Goal: Task Accomplishment & Management: Manage account settings

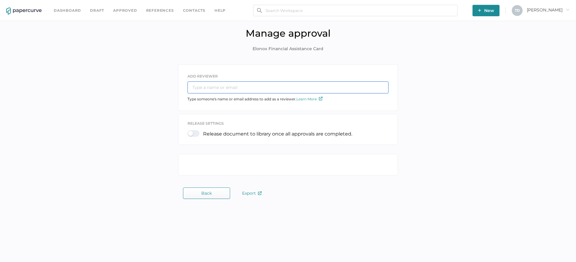
click at [289, 90] on input "text" at bounding box center [287, 87] width 201 height 12
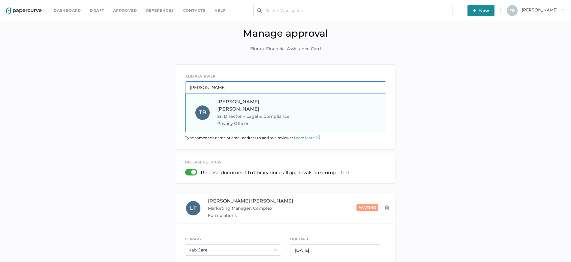
type input "terry"
click at [239, 112] on span "Sr. Director – Legal & Compliance Privacy Officer" at bounding box center [257, 119] width 81 height 14
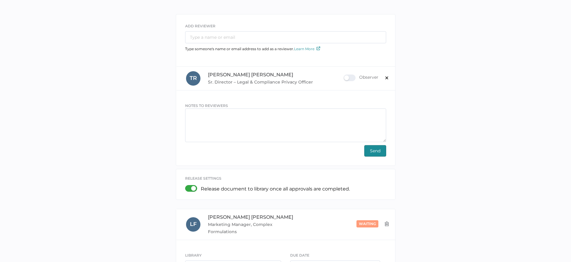
scroll to position [60, 0]
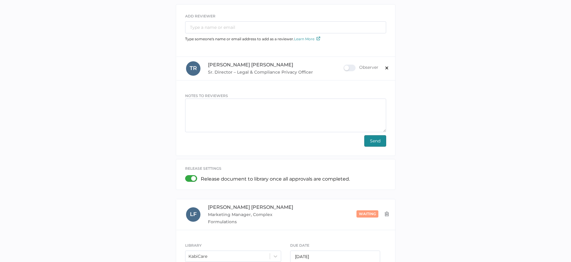
click at [374, 144] on span "Send" at bounding box center [375, 140] width 10 height 11
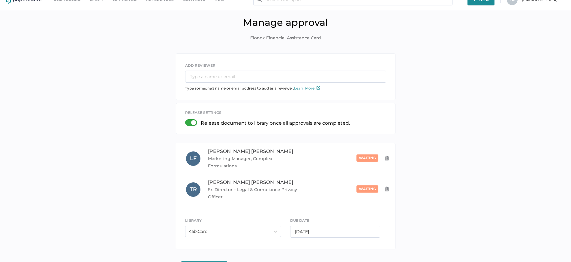
scroll to position [0, 0]
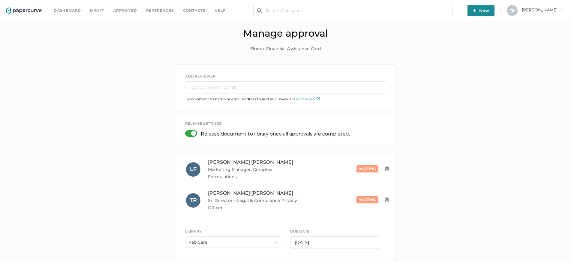
click at [77, 12] on link "Dashboard" at bounding box center [67, 10] width 27 height 7
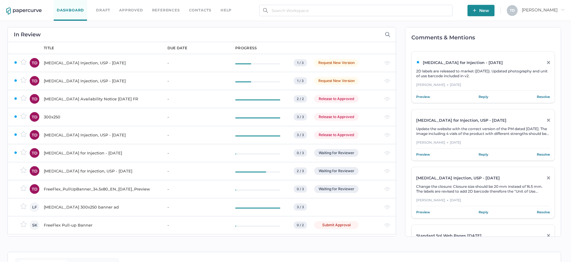
click at [150, 65] on div "[MEDICAL_DATA] Injection, USP - [DATE]" at bounding box center [102, 62] width 116 height 7
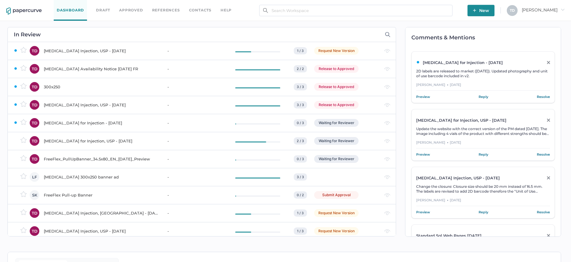
drag, startPoint x: 104, startPoint y: 67, endPoint x: 87, endPoint y: 73, distance: 17.8
click at [87, 73] on td "[MEDICAL_DATA] Availability Notice [DATE] FR" at bounding box center [100, 69] width 124 height 18
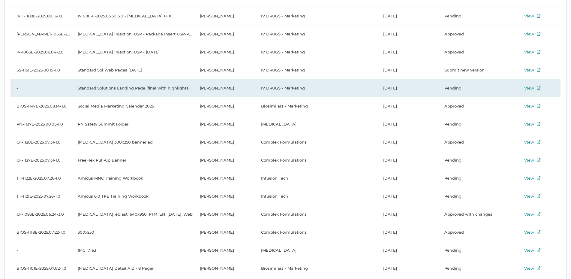
scroll to position [274, 0]
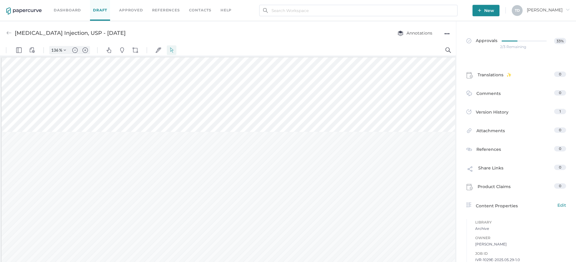
click at [11, 8] on img at bounding box center [23, 10] width 35 height 7
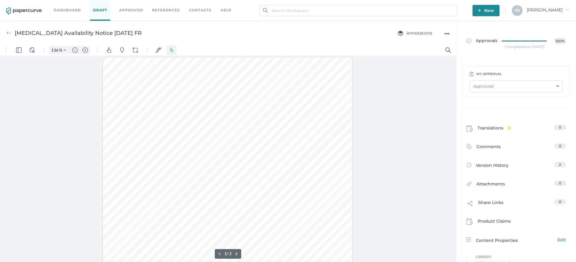
scroll to position [1, 0]
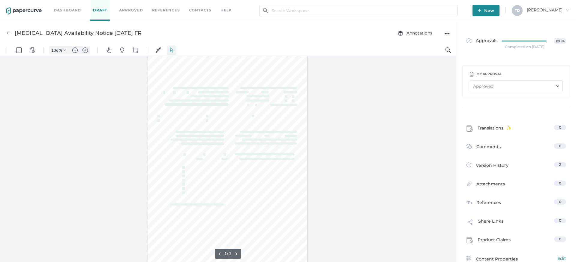
type input "87"
type input "1"
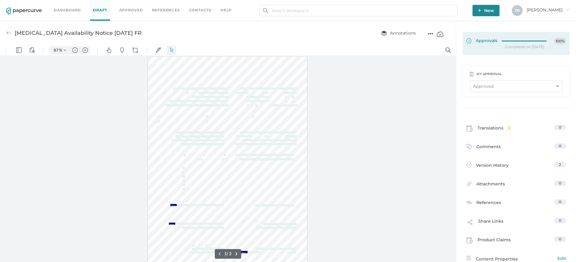
click at [539, 41] on div at bounding box center [526, 40] width 49 height 4
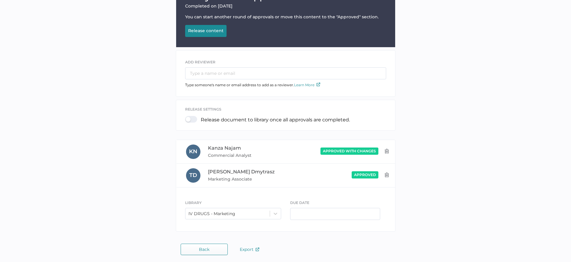
scroll to position [84, 0]
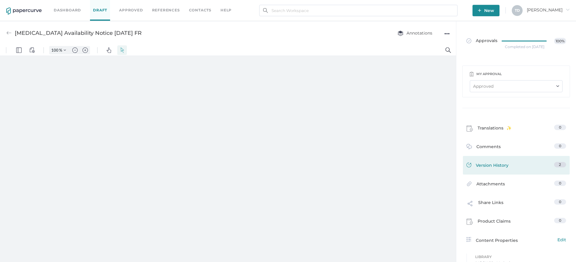
click at [514, 165] on link "Version History 2" at bounding box center [516, 166] width 100 height 8
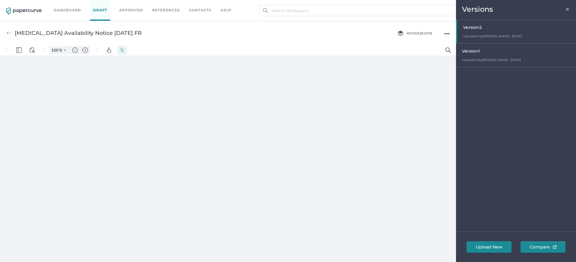
click at [504, 54] on div "Version 1" at bounding box center [517, 52] width 111 height 8
click at [486, 28] on div "Version 2" at bounding box center [517, 28] width 111 height 8
click at [567, 10] on span "×" at bounding box center [567, 8] width 5 height 5
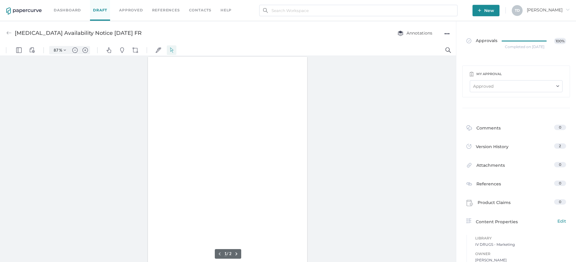
click at [446, 33] on div "●●●" at bounding box center [446, 33] width 5 height 8
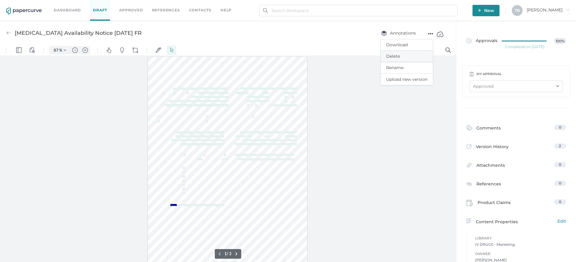
click at [429, 56] on button "Delete" at bounding box center [407, 56] width 52 height 11
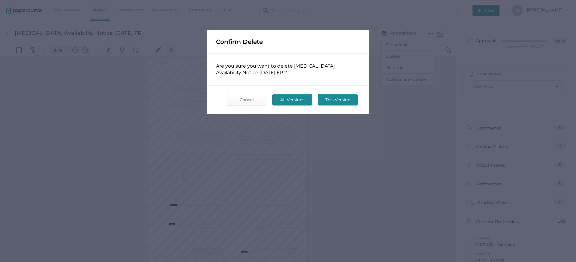
click at [334, 95] on span "This Version" at bounding box center [338, 99] width 28 height 11
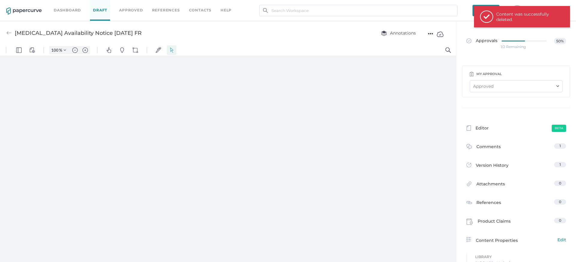
type input "87"
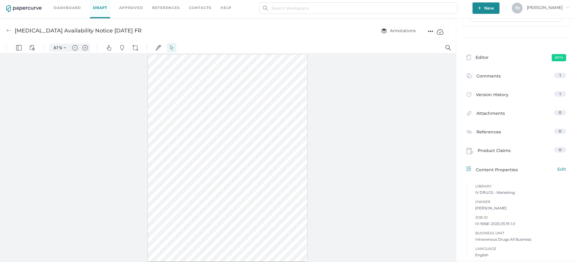
scroll to position [3, 0]
click at [561, 167] on span "Edit" at bounding box center [561, 168] width 9 height 7
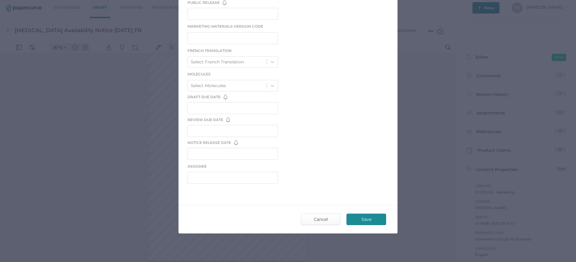
scroll to position [0, 0]
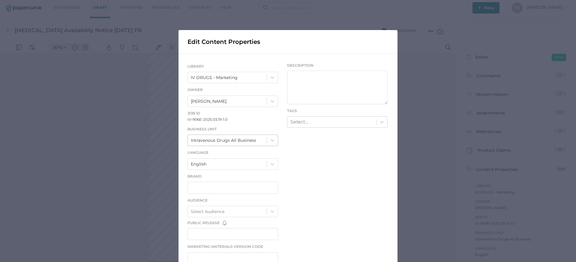
click at [235, 143] on div "Intravenous Drugs All Business" at bounding box center [227, 140] width 79 height 10
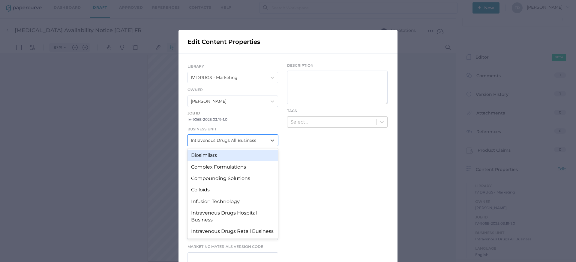
click at [299, 158] on div "LIBRARY IV DRUGS - Marketing Owner Tania Dmytrasz Job ID IV-906E-2025.03.19-1.0…" at bounding box center [287, 235] width 219 height 362
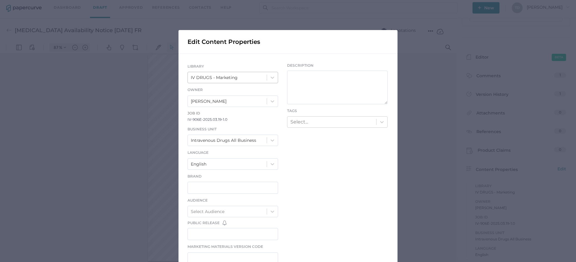
click at [228, 75] on div "IV DRUGS - Marketing" at bounding box center [214, 77] width 47 height 7
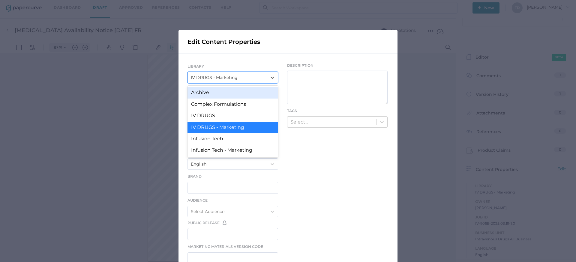
click at [226, 93] on div "Archive" at bounding box center [232, 92] width 91 height 11
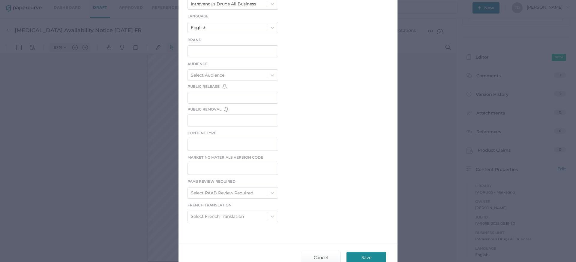
scroll to position [174, 0]
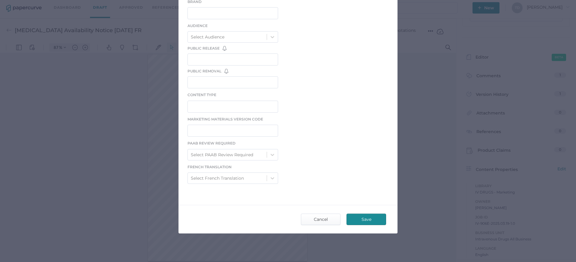
click at [361, 213] on button "Save" at bounding box center [366, 218] width 40 height 11
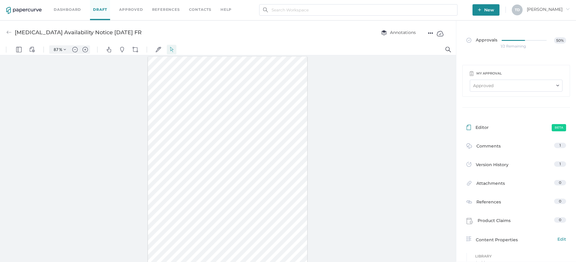
scroll to position [0, 0]
click at [76, 11] on link "Dashboard" at bounding box center [67, 10] width 27 height 7
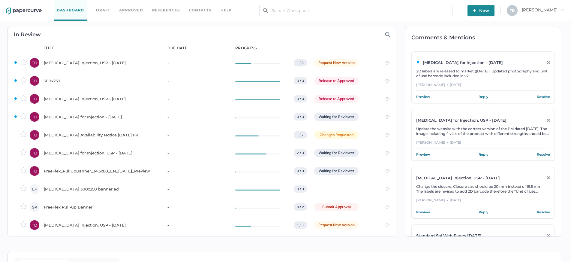
click at [121, 84] on div "300x250" at bounding box center [102, 80] width 116 height 7
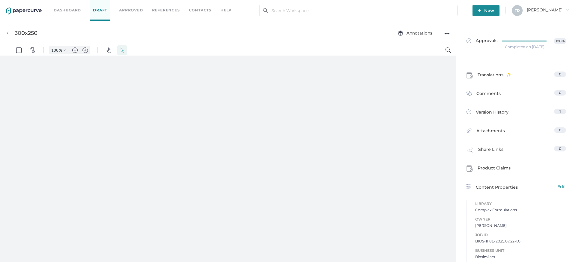
type input "87"
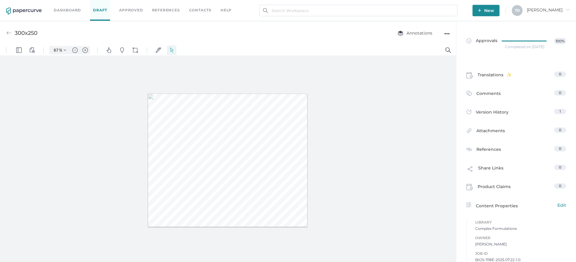
click at [443, 33] on div "Annotations ●●●" at bounding box center [417, 32] width 64 height 11
click at [446, 34] on div "●●●" at bounding box center [446, 33] width 5 height 8
click at [418, 46] on span "Download" at bounding box center [423, 44] width 41 height 11
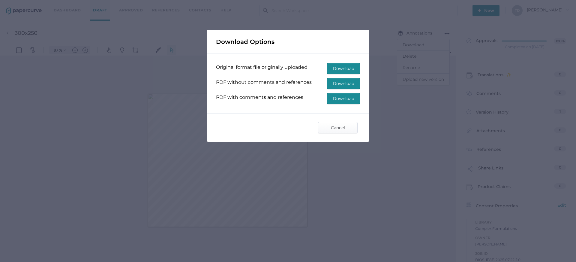
click at [343, 97] on span "Download" at bounding box center [344, 98] width 22 height 11
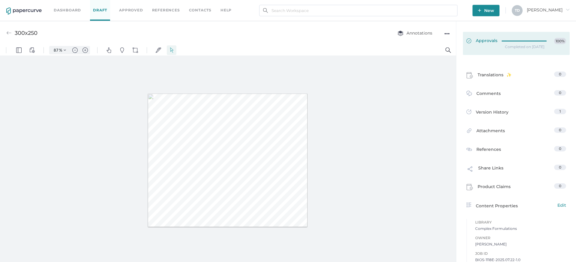
click at [507, 37] on link "Approvals 100%" at bounding box center [516, 43] width 107 height 23
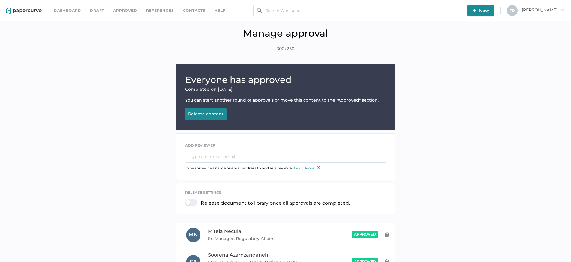
click at [206, 113] on div "Release content" at bounding box center [205, 113] width 35 height 5
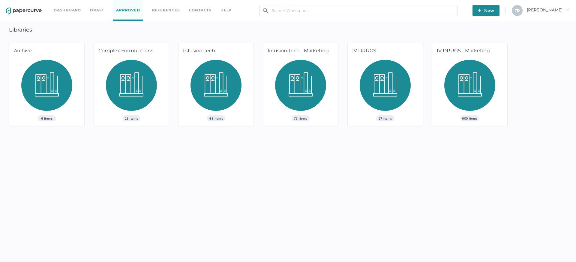
click at [124, 86] on img at bounding box center [131, 87] width 51 height 55
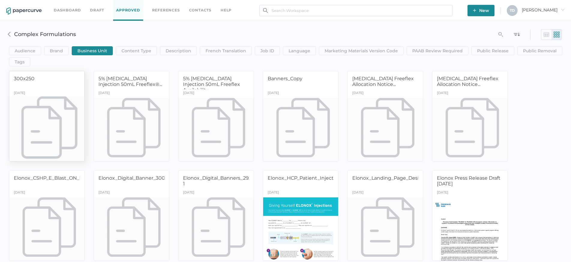
click at [53, 129] on div at bounding box center [46, 129] width 79 height 66
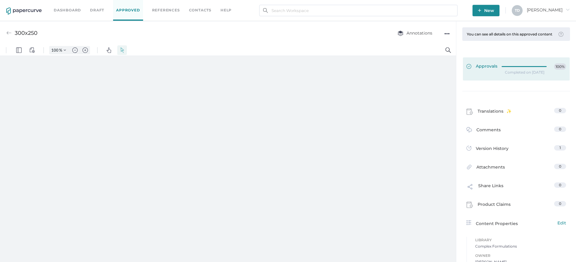
click at [527, 70] on div at bounding box center [526, 66] width 49 height 7
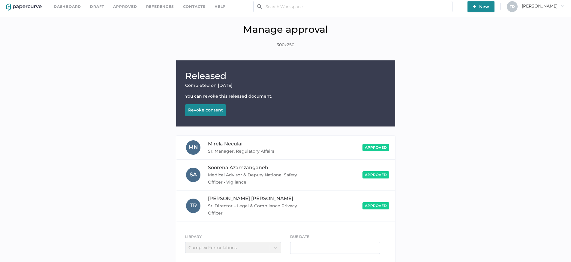
scroll to position [38, 0]
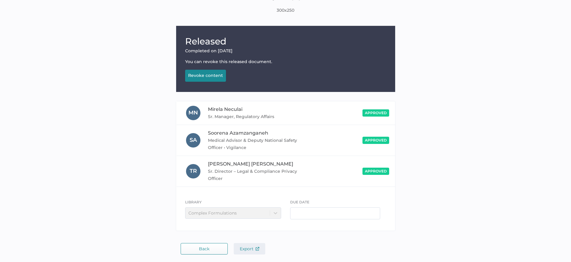
click at [247, 249] on span "Export" at bounding box center [249, 248] width 19 height 5
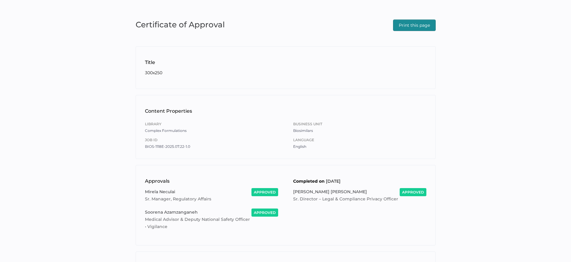
click at [411, 24] on span "Print this page" at bounding box center [414, 25] width 31 height 11
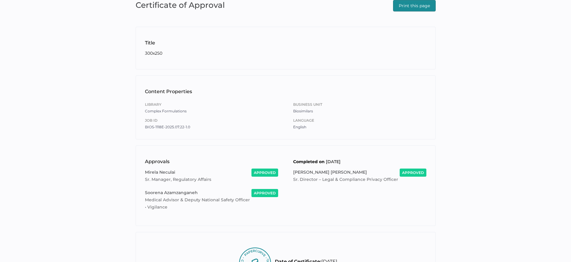
scroll to position [30, 0]
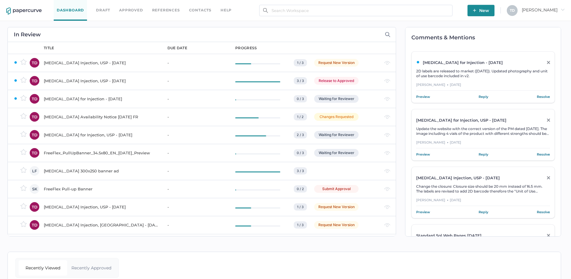
click at [89, 99] on div "[MEDICAL_DATA] for Injection - [DATE]" at bounding box center [102, 98] width 116 height 7
click at [104, 154] on div "FreeFlex_PullUpBanner_34.5x80_EN_[DATE]_Preview" at bounding box center [102, 152] width 116 height 7
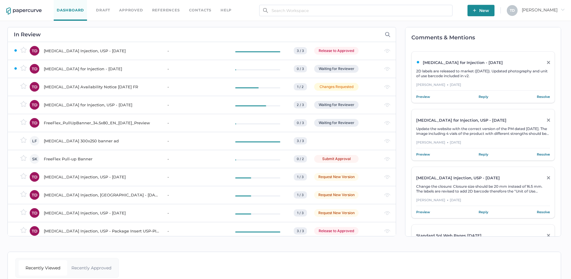
click at [78, 142] on div "Iodixanol 300x250 banner ad" at bounding box center [102, 140] width 116 height 7
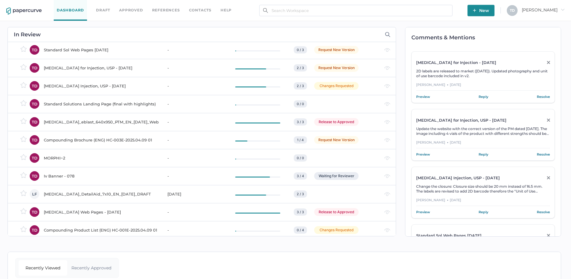
scroll to position [240, 0]
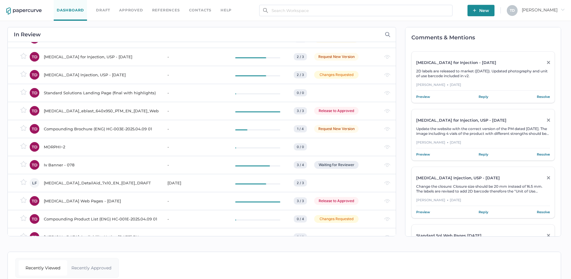
click at [92, 112] on div "Iodixanol_eblast_640x950_PTM_EN_20Jun25_Web" at bounding box center [102, 110] width 116 height 7
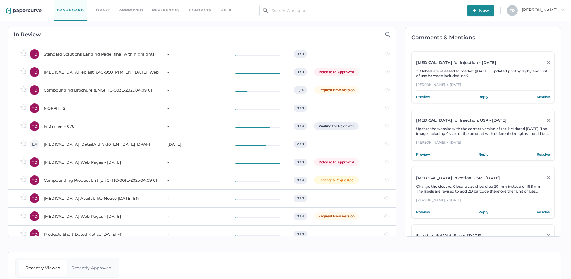
scroll to position [270, 0]
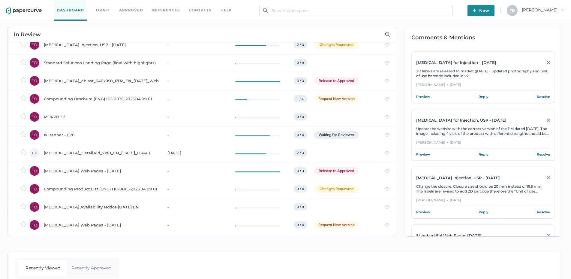
click at [102, 102] on div "Compounding Brochure (ENG) HC-003E-2025.04.09 01" at bounding box center [102, 98] width 116 height 7
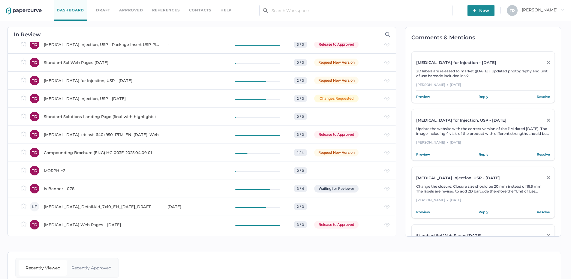
scroll to position [210, 0]
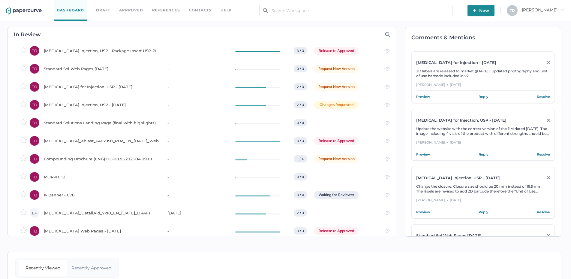
click at [122, 160] on div "Compounding Brochure (ENG) HC-003E-2025.04.09 01" at bounding box center [102, 158] width 116 height 7
click at [105, 177] on div "MORPHI~2" at bounding box center [102, 176] width 116 height 7
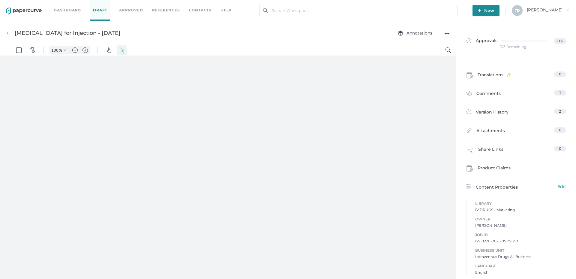
type input "87"
type input "1"
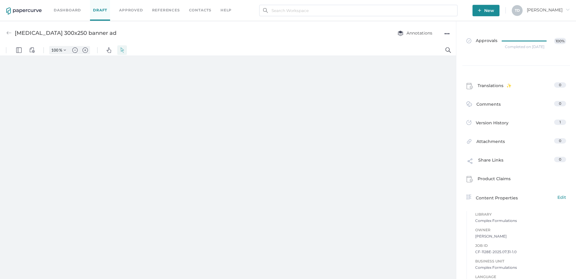
type input "87"
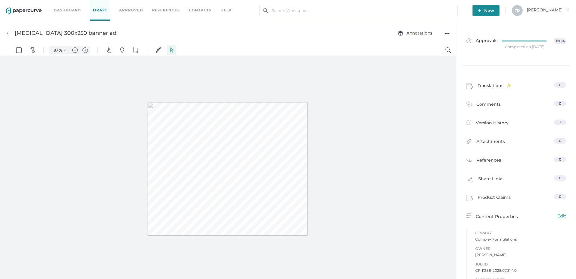
scroll to position [3, 0]
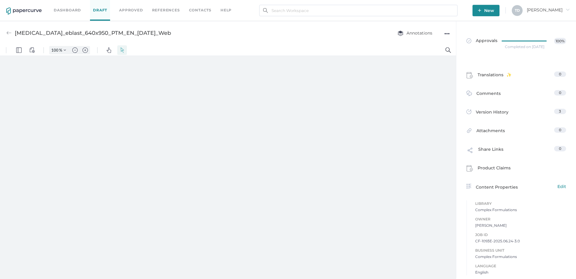
type input "87"
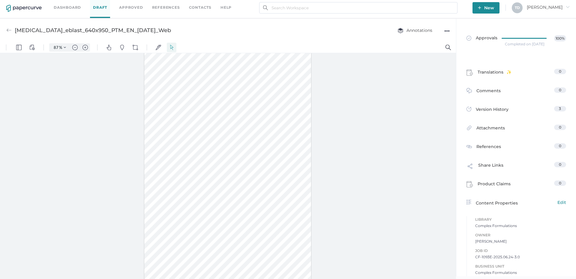
scroll to position [24, 0]
click at [448, 31] on div "●●●" at bounding box center [446, 31] width 5 height 8
click at [442, 41] on span "Download" at bounding box center [423, 42] width 41 height 11
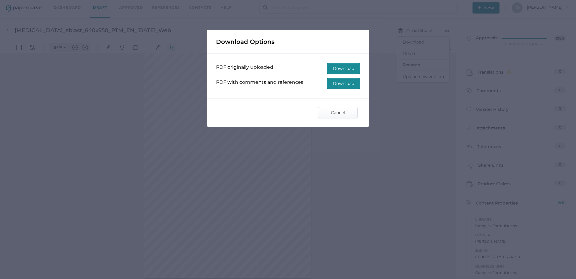
click at [355, 81] on button "Download" at bounding box center [343, 83] width 33 height 11
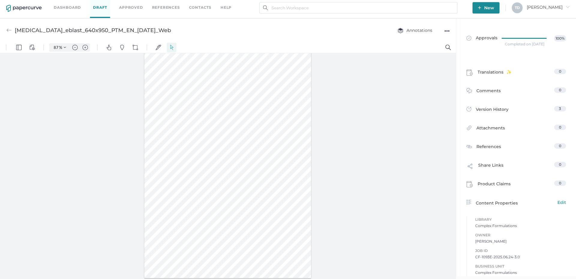
scroll to position [0, 0]
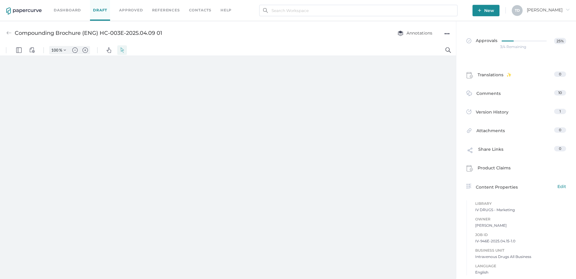
type input "87"
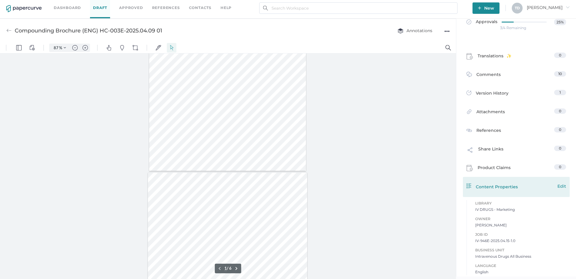
scroll to position [3, 0]
click at [557, 187] on span "Edit" at bounding box center [561, 185] width 9 height 7
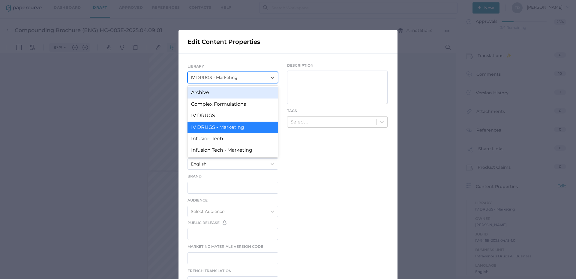
click at [216, 74] on div "IV DRUGS - Marketing" at bounding box center [227, 77] width 79 height 10
click at [220, 90] on div "Archive" at bounding box center [232, 92] width 91 height 11
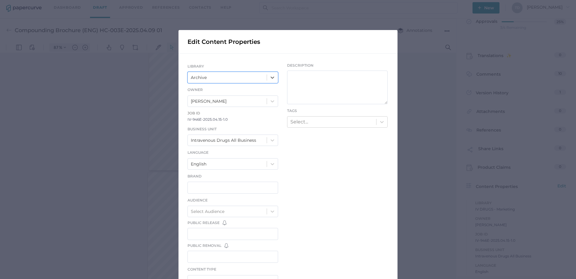
scroll to position [157, 0]
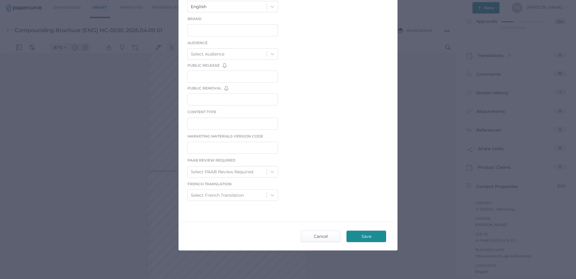
click at [356, 231] on span "Save" at bounding box center [366, 236] width 28 height 11
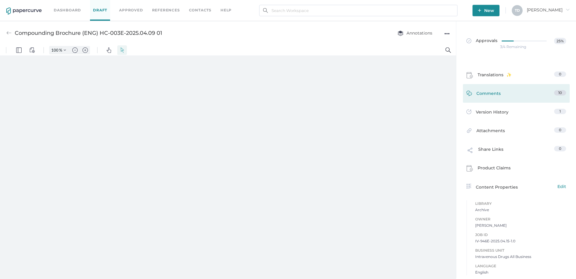
type input "87"
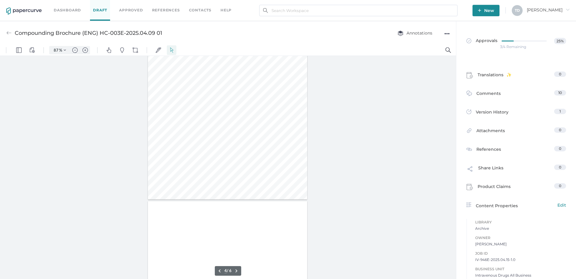
scroll to position [579, 0]
type input "1"
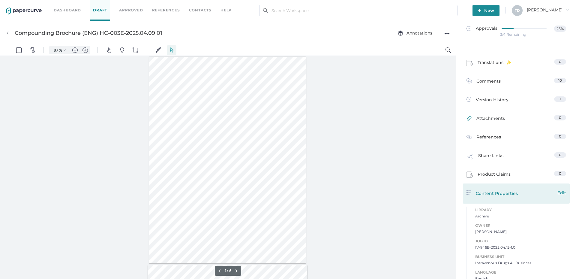
scroll to position [16, 0]
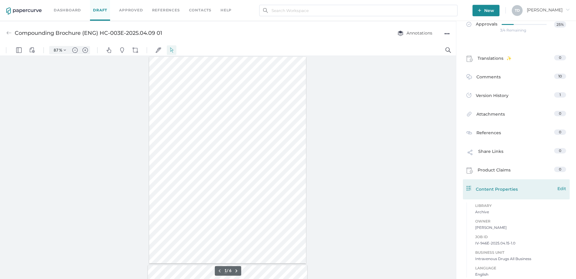
click at [559, 187] on span "Edit" at bounding box center [561, 188] width 9 height 7
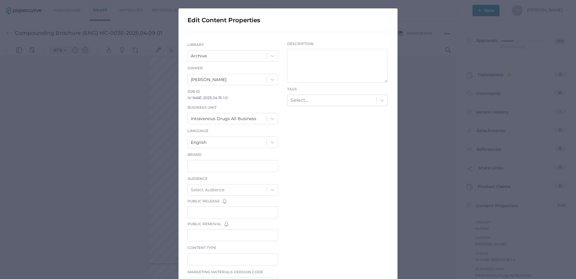
scroll to position [30, 0]
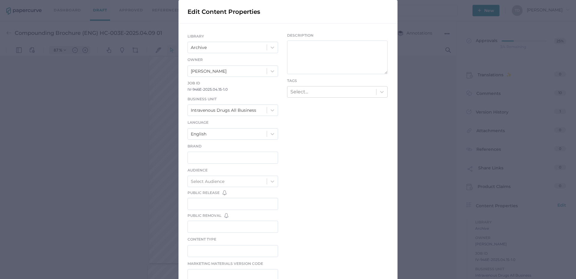
drag, startPoint x: 108, startPoint y: 132, endPoint x: 178, endPoint y: 1, distance: 148.7
click at [108, 132] on div "Edit Content Properties LIBRARY Archive Owner [PERSON_NAME] Job ID IV-946E-2025…" at bounding box center [288, 139] width 576 height 279
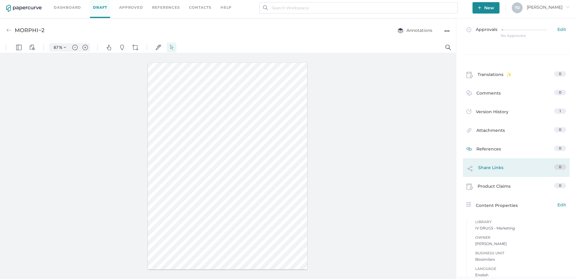
scroll to position [12, 0]
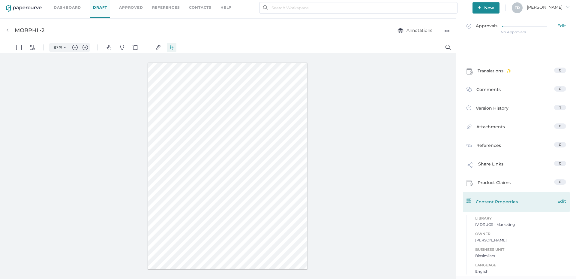
click at [558, 200] on span "Edit" at bounding box center [561, 201] width 9 height 7
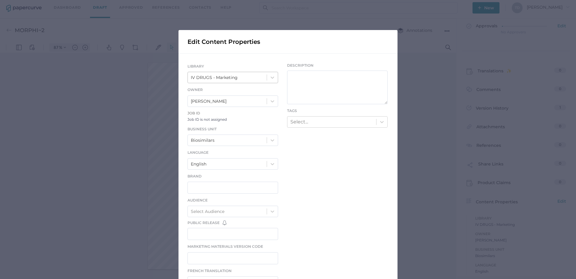
click at [224, 79] on div "IV DRUGS - Marketing" at bounding box center [214, 77] width 47 height 7
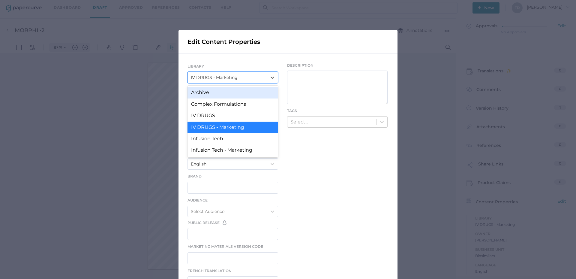
click at [222, 91] on div "Archive" at bounding box center [232, 92] width 91 height 11
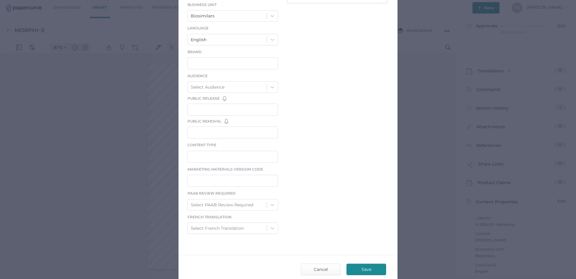
scroll to position [157, 0]
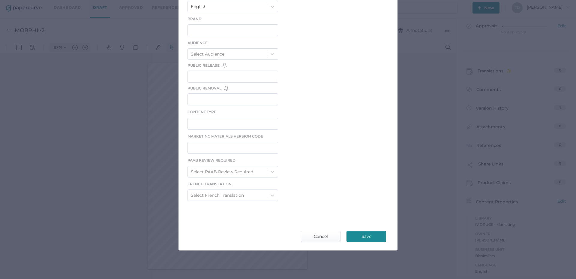
click at [358, 228] on div "Save Cancel" at bounding box center [287, 236] width 219 height 28
click at [362, 232] on span "Save" at bounding box center [366, 236] width 28 height 11
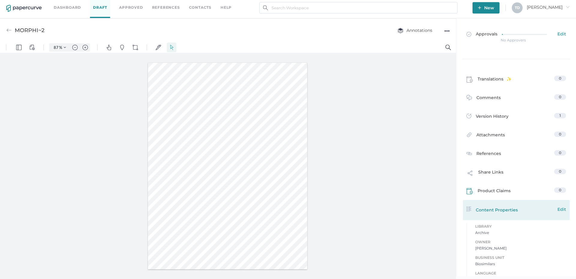
scroll to position [0, 0]
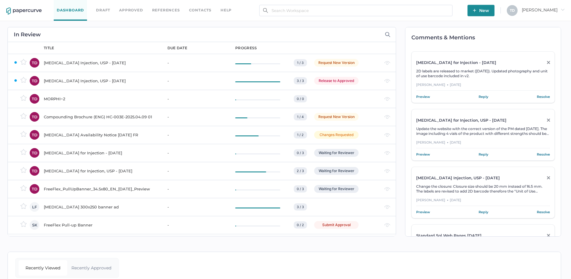
scroll to position [30, 0]
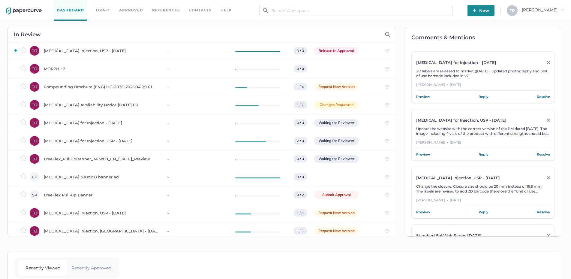
click at [89, 85] on div "Compounding Brochure (ENG) HC-003E-2025.04.09 01" at bounding box center [102, 86] width 116 height 7
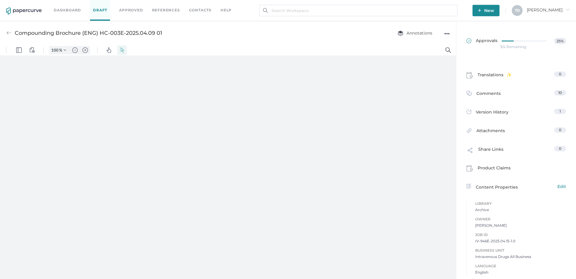
click at [504, 47] on div "3/4 Remaining" at bounding box center [513, 47] width 26 height 0
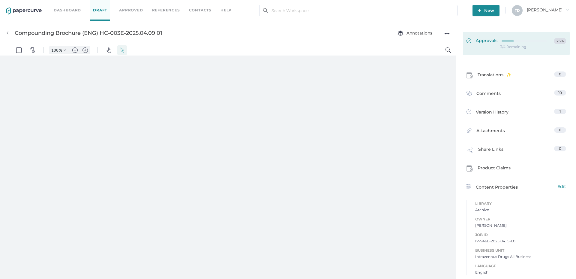
click at [476, 38] on span "Approvals" at bounding box center [481, 41] width 31 height 7
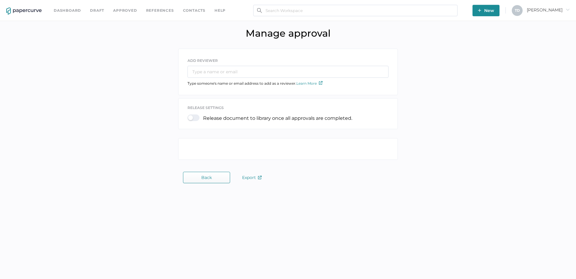
drag, startPoint x: 476, startPoint y: 38, endPoint x: 291, endPoint y: 145, distance: 213.5
click at [481, 45] on div "Manage approval" at bounding box center [288, 33] width 576 height 25
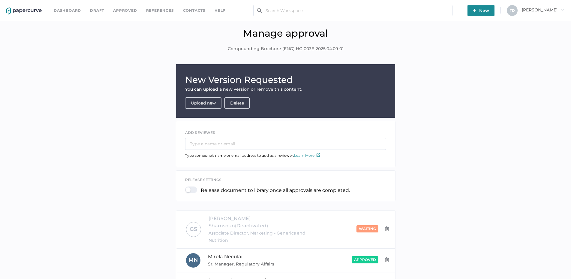
scroll to position [90, 0]
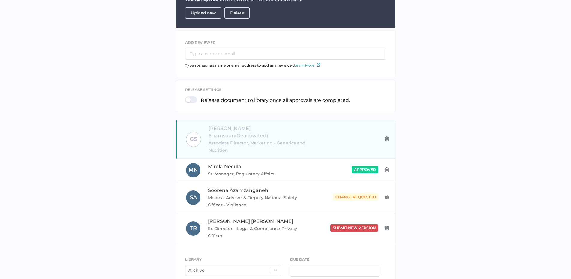
click at [386, 136] on img at bounding box center [386, 138] width 5 height 5
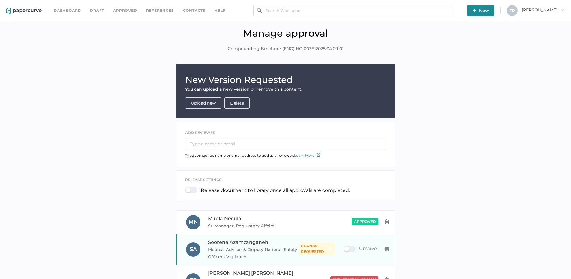
scroll to position [93, 0]
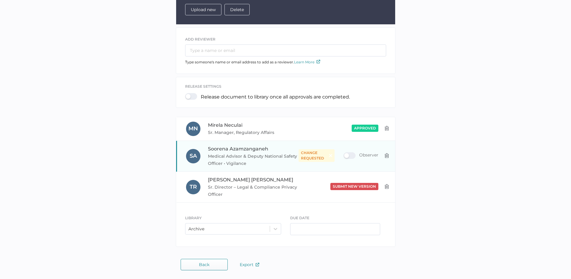
click at [262, 159] on span "Medical Advisor & Deputy National Safety Officer • Vigilance" at bounding box center [253, 159] width 91 height 14
click at [354, 152] on div "Observer" at bounding box center [360, 155] width 35 height 7
click at [345, 153] on input "Observer" at bounding box center [345, 153] width 0 height 0
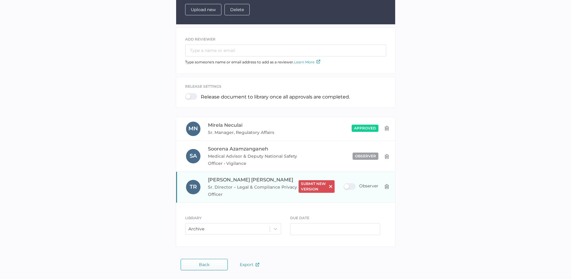
click at [350, 187] on div "Observer" at bounding box center [360, 186] width 35 height 7
click at [345, 184] on input "Observer" at bounding box center [345, 184] width 0 height 0
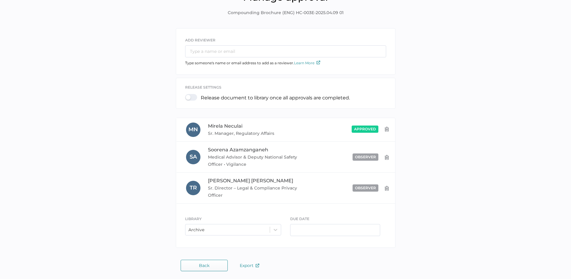
scroll to position [37, 0]
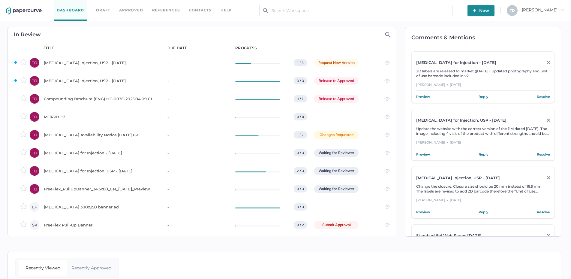
click at [143, 100] on div "Compounding Brochure (ENG) HC-003E-2025.04.09 01" at bounding box center [102, 98] width 116 height 7
click at [330, 100] on div "Release to Approved" at bounding box center [336, 99] width 44 height 8
click at [63, 117] on div "MORPHI~2" at bounding box center [102, 116] width 116 height 7
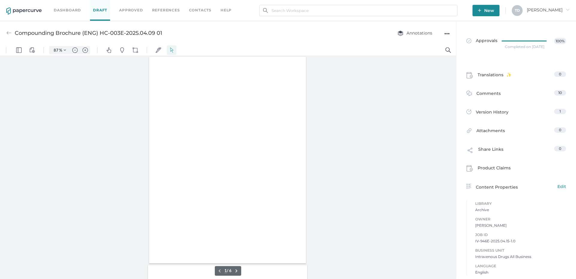
type input "87"
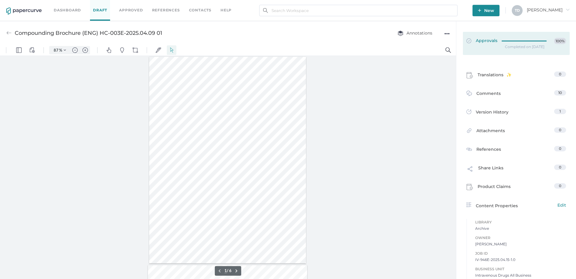
click at [521, 41] on icon at bounding box center [526, 41] width 48 height 0
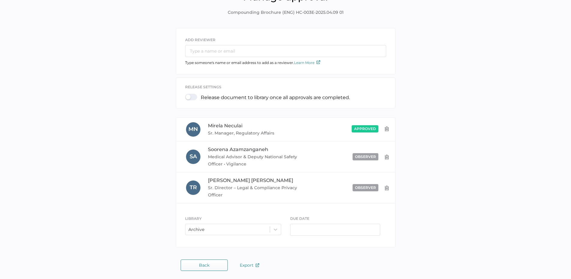
scroll to position [37, 0]
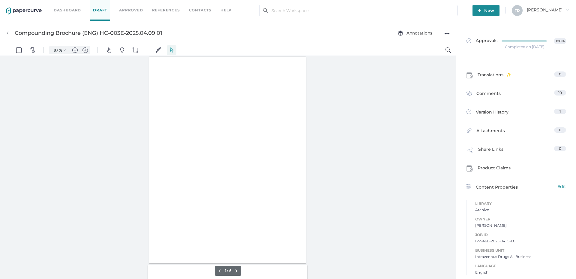
type input "87"
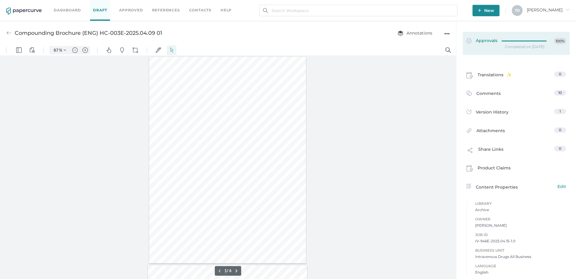
click at [502, 39] on div at bounding box center [526, 40] width 49 height 4
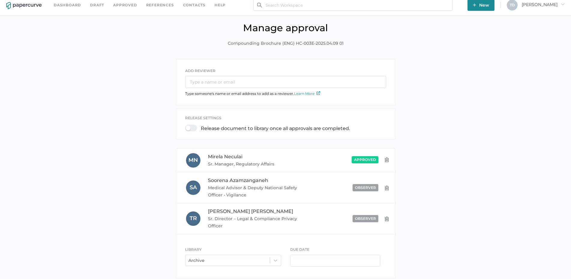
scroll to position [7, 0]
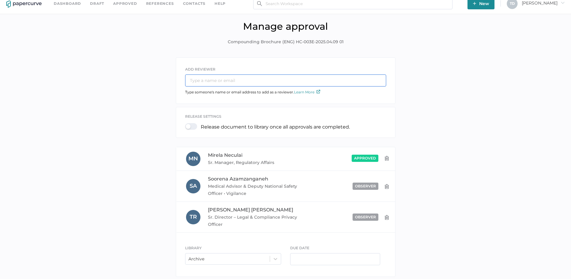
click at [243, 79] on input "text" at bounding box center [285, 80] width 201 height 12
click at [226, 80] on input "text" at bounding box center [285, 80] width 201 height 12
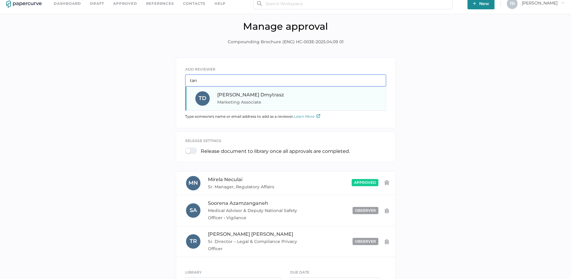
type input "tan"
click at [228, 90] on div "T D Tania Dmytrasz Marketing Associate" at bounding box center [285, 98] width 200 height 24
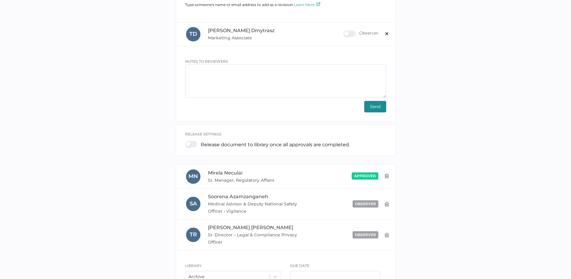
scroll to position [37, 0]
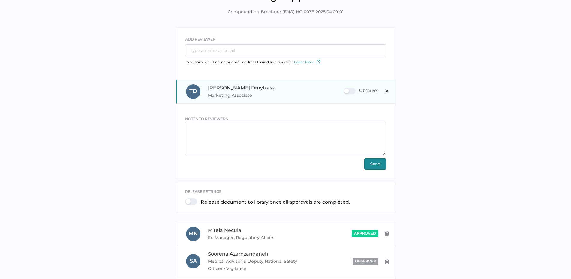
click at [350, 92] on div "Observer" at bounding box center [360, 91] width 35 height 7
click at [345, 88] on input "Observer" at bounding box center [345, 88] width 0 height 0
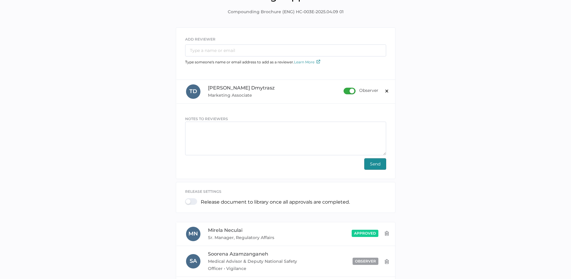
click at [374, 166] on span "Send" at bounding box center [375, 163] width 10 height 11
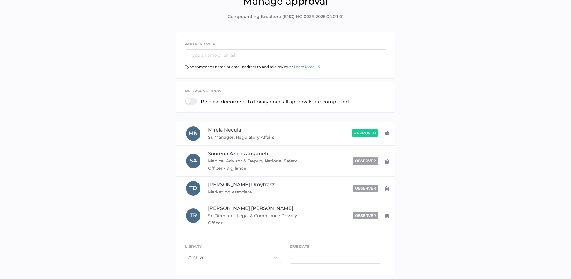
scroll to position [30, 0]
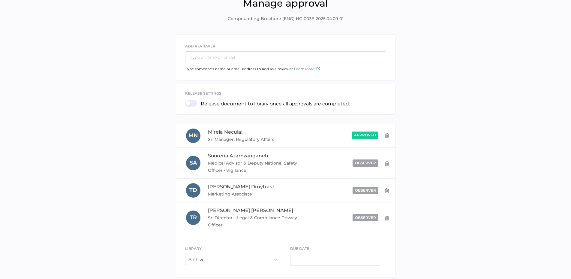
click at [193, 96] on div "Release document to library once all approvals are completed." at bounding box center [285, 103] width 201 height 15
click at [192, 104] on div at bounding box center [193, 103] width 16 height 7
click at [186, 101] on input "checkbox" at bounding box center [186, 101] width 0 height 0
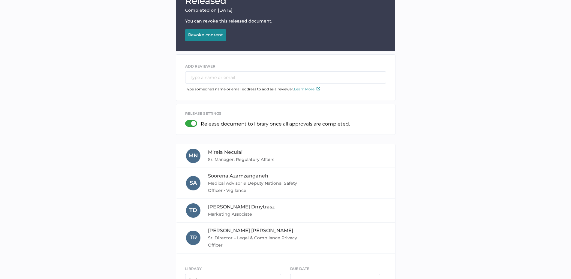
scroll to position [128, 0]
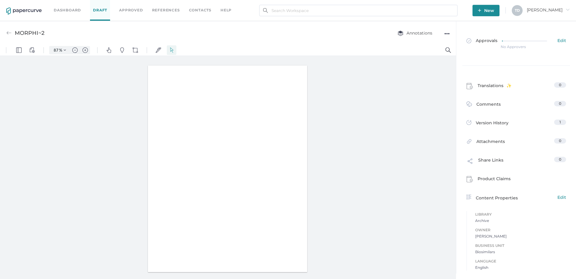
type input "87"
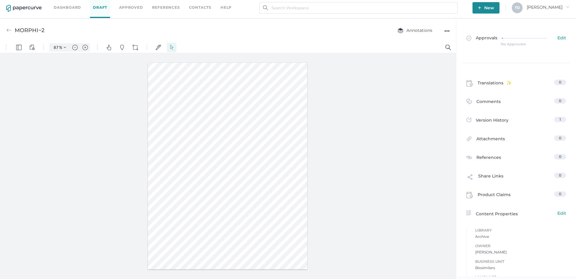
click at [504, 44] on div "No Approvers" at bounding box center [513, 44] width 25 height 0
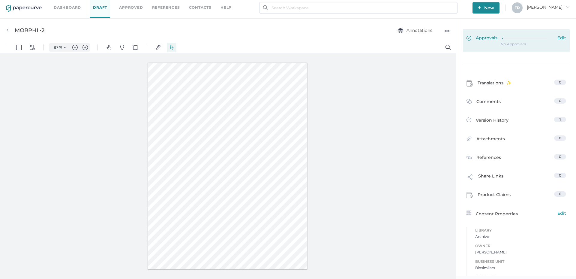
click at [507, 37] on div at bounding box center [527, 37] width 51 height 4
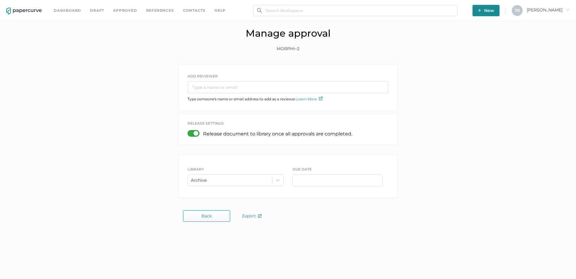
click at [193, 133] on div at bounding box center [195, 133] width 16 height 7
click at [189, 131] on input "checkbox" at bounding box center [189, 131] width 0 height 0
click at [192, 136] on div at bounding box center [195, 133] width 16 height 7
click at [189, 131] on input "checkbox" at bounding box center [189, 131] width 0 height 0
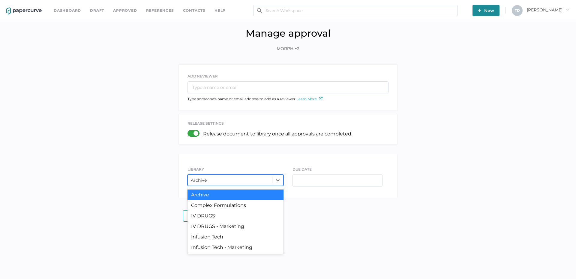
click at [215, 181] on div "Archive" at bounding box center [230, 179] width 84 height 9
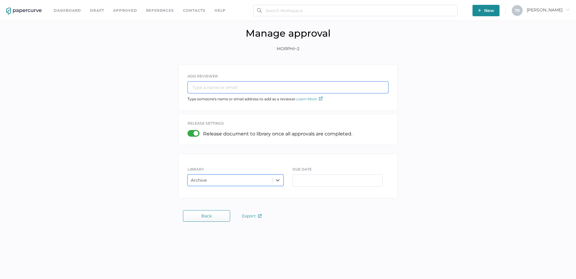
click at [234, 90] on input "text" at bounding box center [287, 87] width 201 height 12
click at [218, 84] on input "text" at bounding box center [287, 87] width 201 height 12
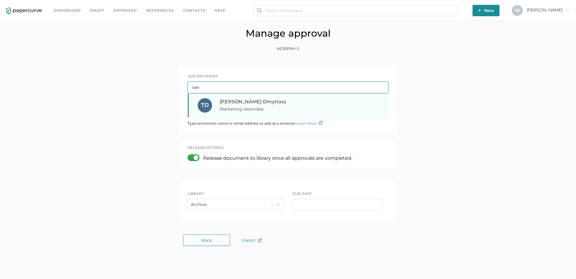
type input "tan"
click at [232, 106] on span "Marketing Associate" at bounding box center [260, 108] width 81 height 7
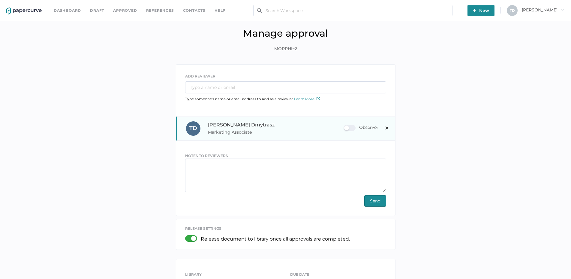
click at [352, 128] on div "Observer" at bounding box center [360, 127] width 35 height 7
click at [345, 125] on input "Observer" at bounding box center [345, 125] width 0 height 0
click at [373, 195] on span "Send" at bounding box center [375, 200] width 10 height 11
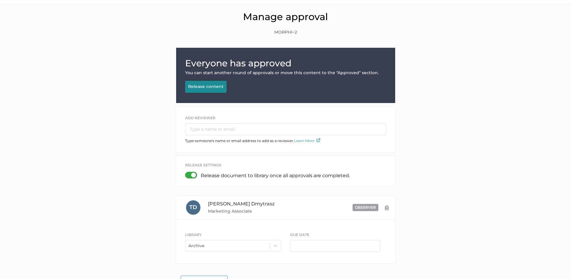
scroll to position [32, 0]
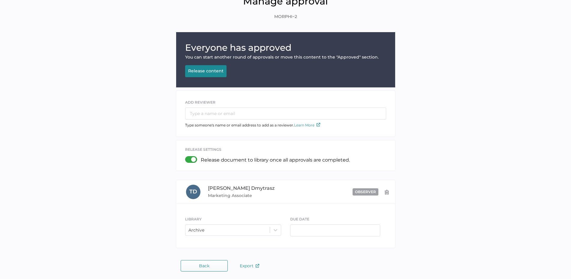
click at [202, 69] on div "Release content" at bounding box center [205, 70] width 35 height 5
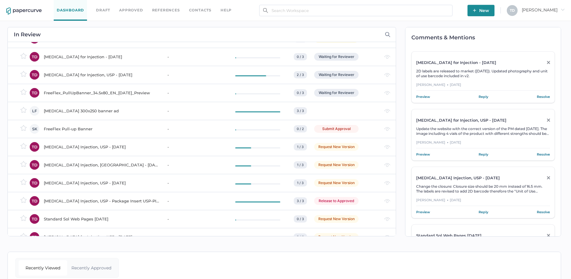
scroll to position [90, 0]
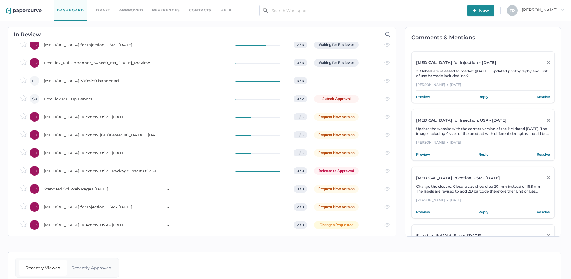
click at [90, 118] on div "[MEDICAL_DATA] Injection, USP - [DATE]" at bounding box center [102, 116] width 116 height 7
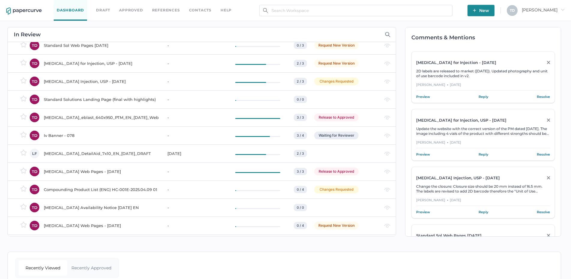
scroll to position [240, 0]
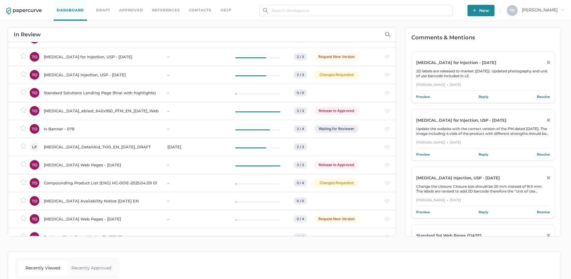
click at [68, 112] on div "[MEDICAL_DATA]_eblast_640x950_PTM_EN_[DATE]_Web" at bounding box center [102, 110] width 116 height 7
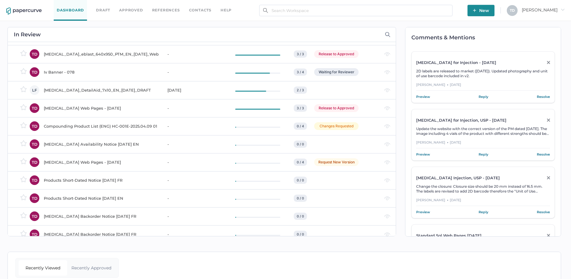
scroll to position [300, 0]
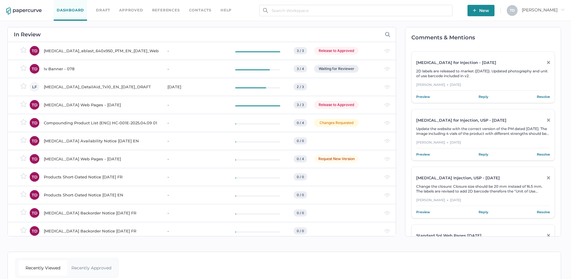
click at [119, 124] on div "Compounding Product List (ENG) HC-001E-2025.04.09 01" at bounding box center [102, 122] width 116 height 7
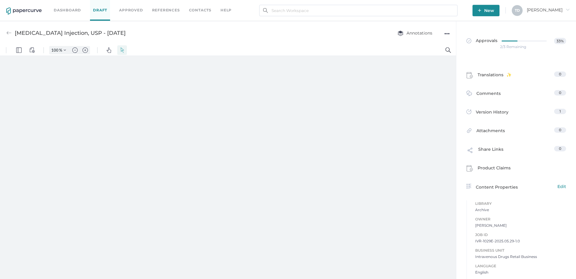
type input "87"
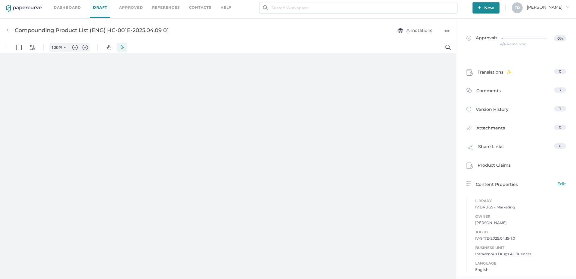
type input "87"
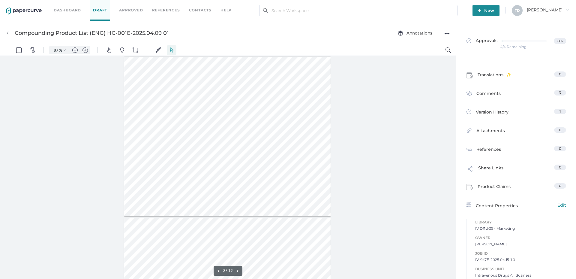
scroll to position [300, 0]
type input "1"
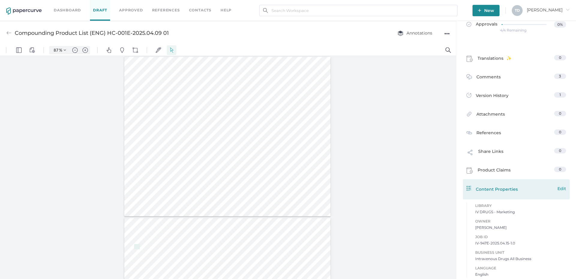
click at [562, 188] on span "Edit" at bounding box center [561, 188] width 9 height 7
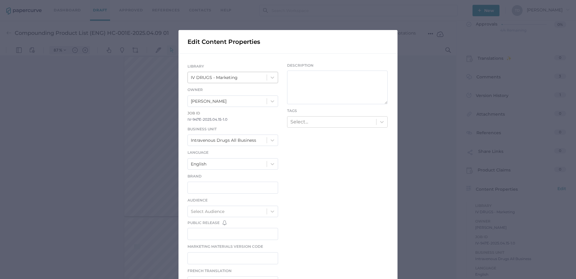
click at [227, 77] on div "IV DRUGS - Marketing" at bounding box center [214, 77] width 47 height 7
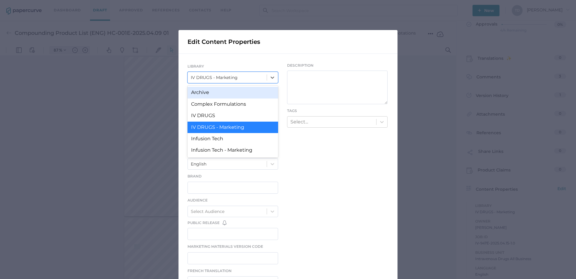
click at [227, 89] on div "Archive" at bounding box center [232, 92] width 91 height 11
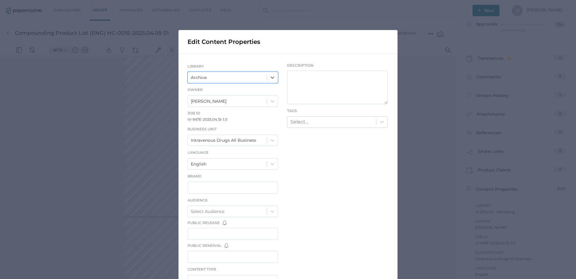
scroll to position [157, 0]
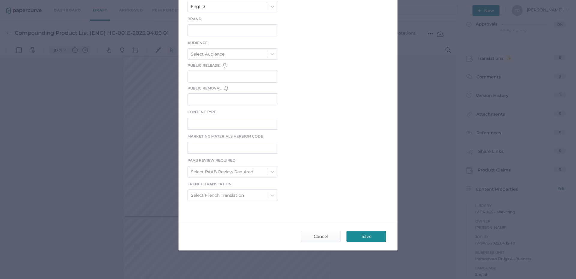
click at [361, 234] on span "Save" at bounding box center [366, 236] width 28 height 11
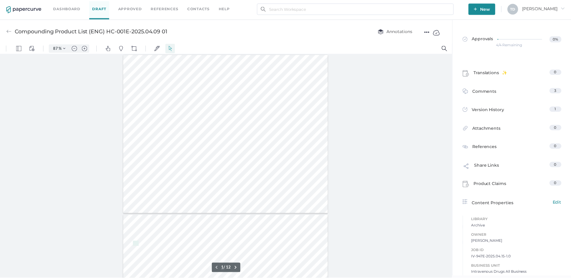
scroll to position [3, 0]
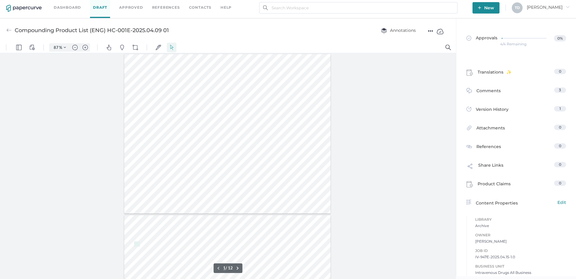
click at [510, 44] on div "4/4 Remaining" at bounding box center [513, 44] width 26 height 0
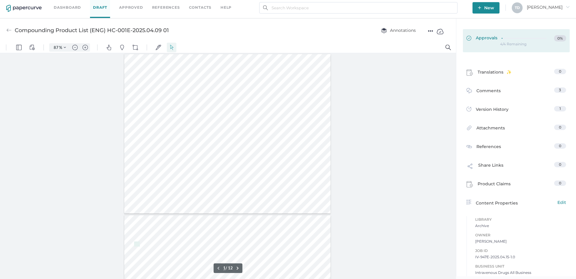
click at [492, 43] on link "Approvals 0%" at bounding box center [516, 40] width 107 height 23
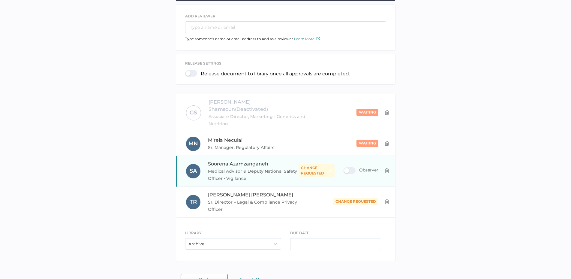
scroll to position [124, 0]
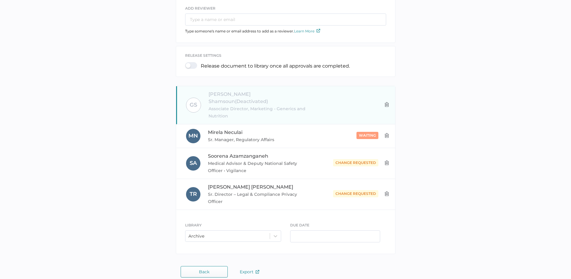
click at [387, 102] on img at bounding box center [386, 104] width 5 height 5
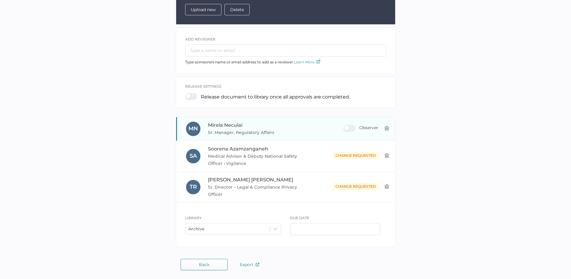
click at [352, 128] on div "Observer" at bounding box center [360, 128] width 35 height 7
click at [345, 126] on input "Observer" at bounding box center [345, 126] width 0 height 0
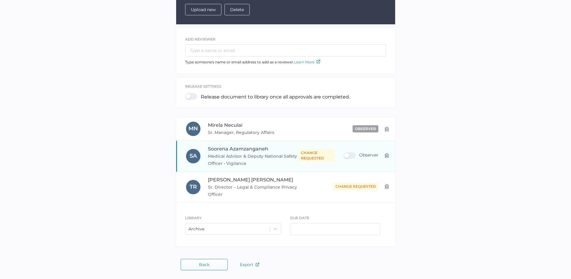
click at [349, 156] on div "Observer" at bounding box center [360, 155] width 35 height 7
click at [345, 153] on input "Observer" at bounding box center [345, 153] width 0 height 0
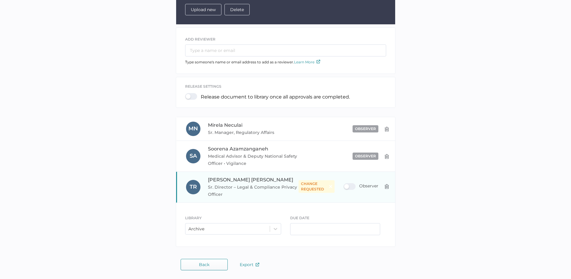
click at [353, 189] on div "Observer" at bounding box center [360, 186] width 35 height 7
click at [345, 184] on input "Observer" at bounding box center [345, 184] width 0 height 0
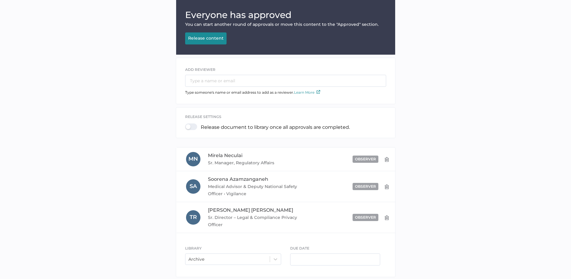
scroll to position [4, 0]
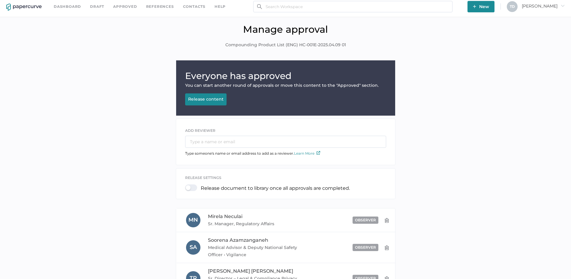
click at [207, 96] on div "Release content" at bounding box center [205, 98] width 35 height 5
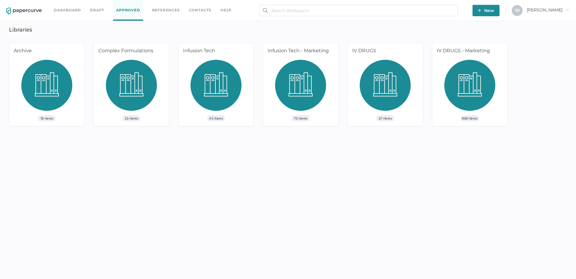
click at [57, 82] on img at bounding box center [46, 87] width 51 height 55
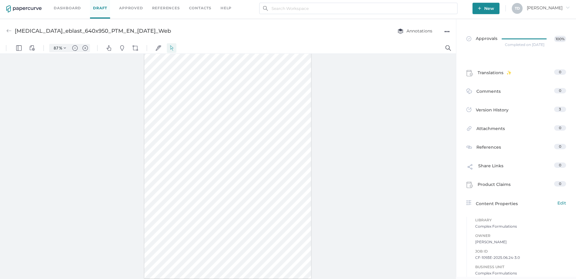
scroll to position [3, 0]
drag, startPoint x: 473, startPoint y: 257, endPoint x: 530, endPoint y: 254, distance: 57.4
click at [530, 254] on span "CF-1093E-2025.06.24-3.0" at bounding box center [520, 257] width 91 height 6
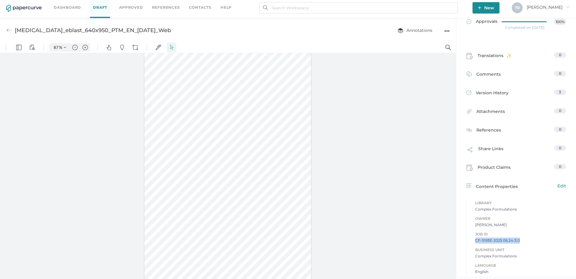
scroll to position [0, 0]
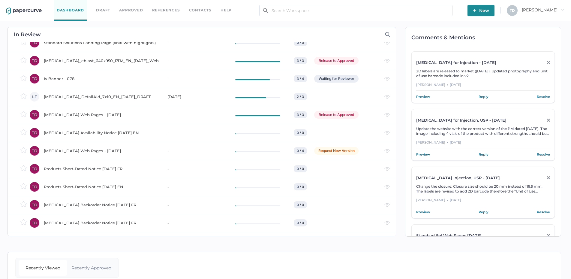
scroll to position [300, 0]
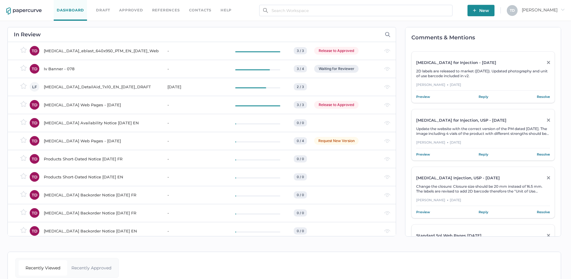
click at [62, 160] on div "Products Short-Dated Notice 03.18.2025 FR" at bounding box center [102, 158] width 116 height 7
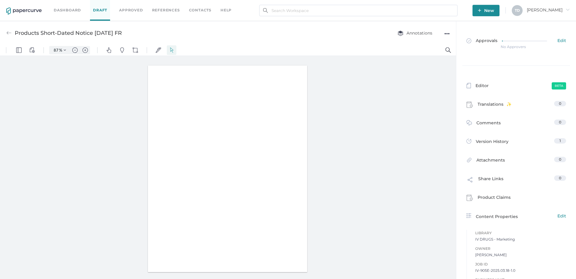
type input "87"
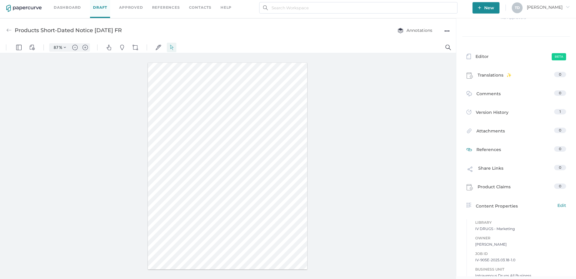
scroll to position [46, 0]
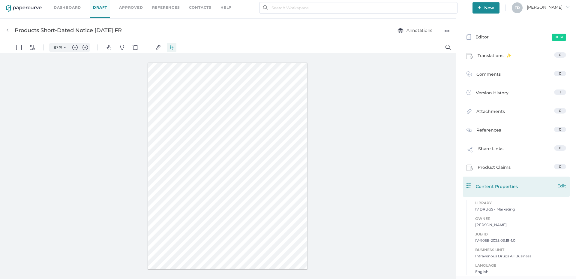
click at [557, 188] on span "Edit" at bounding box center [561, 185] width 9 height 7
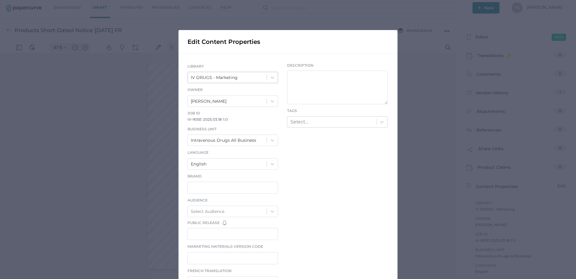
click at [239, 75] on div "IV DRUGS - Marketing" at bounding box center [227, 77] width 79 height 10
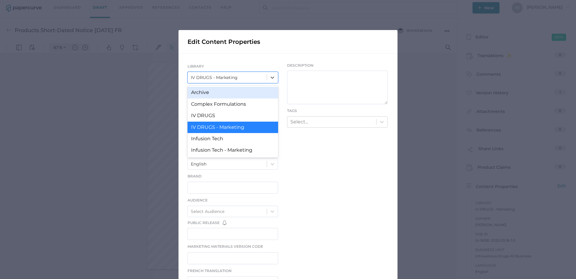
click at [233, 91] on div "Archive" at bounding box center [232, 92] width 91 height 11
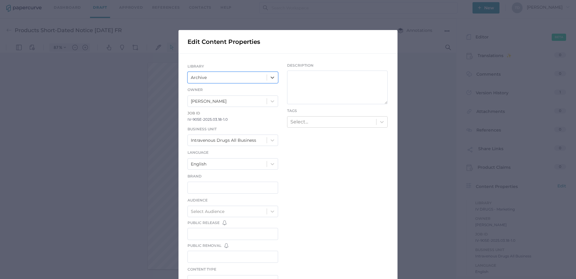
scroll to position [157, 0]
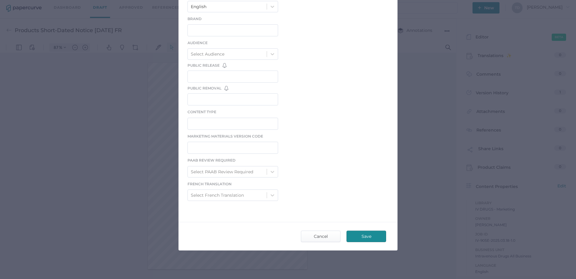
click at [376, 231] on span "Save" at bounding box center [366, 236] width 28 height 11
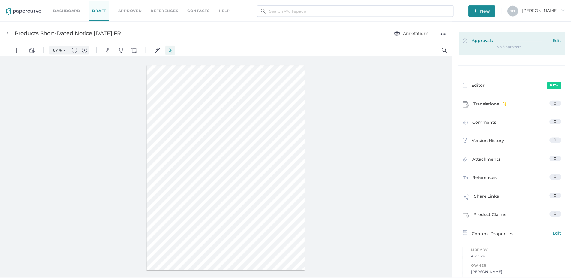
scroll to position [0, 0]
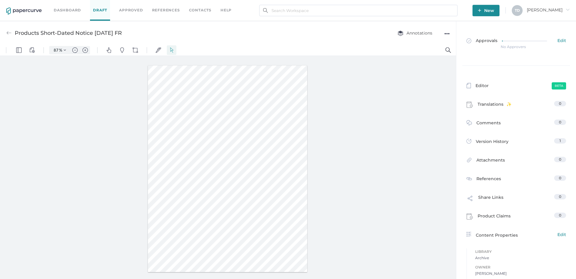
click at [502, 47] on div "No Approvers" at bounding box center [513, 47] width 25 height 0
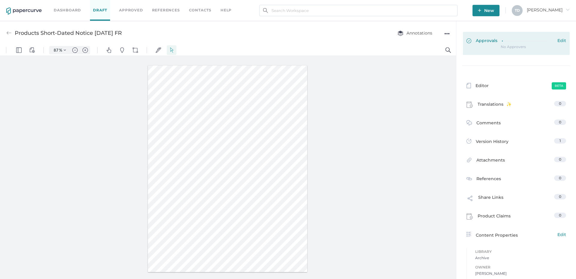
click at [478, 43] on span "Approvals" at bounding box center [481, 41] width 31 height 7
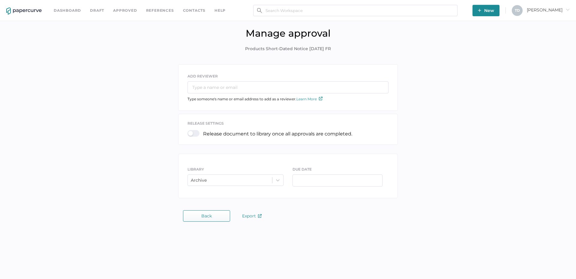
click at [188, 133] on div at bounding box center [195, 133] width 16 height 7
click at [189, 131] on input "checkbox" at bounding box center [189, 131] width 0 height 0
click at [229, 86] on input "text" at bounding box center [287, 87] width 201 height 12
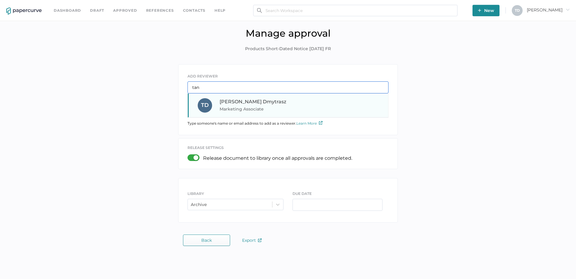
type input "tan"
click at [236, 111] on span "Marketing Associate" at bounding box center [260, 108] width 81 height 7
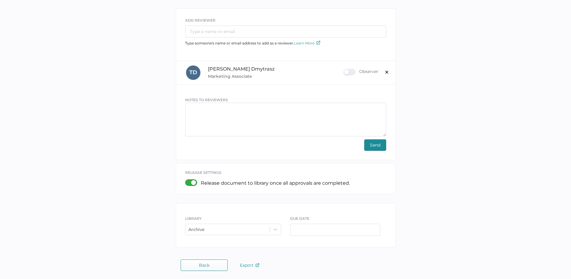
scroll to position [56, 0]
click at [373, 144] on span "Send" at bounding box center [375, 144] width 10 height 11
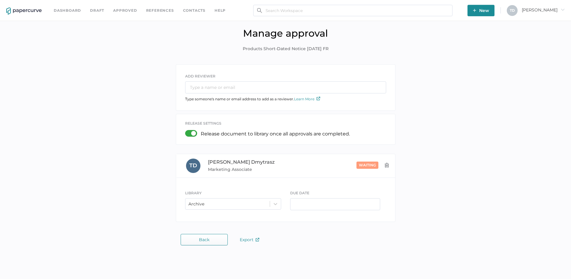
scroll to position [0, 0]
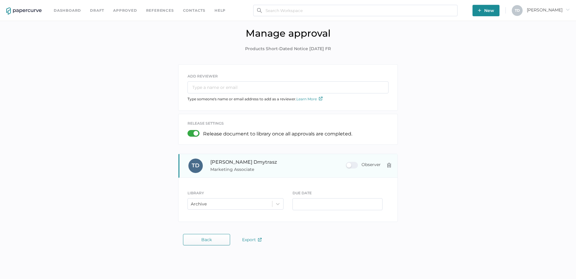
click at [356, 164] on div "Observer" at bounding box center [363, 165] width 35 height 7
click at [347, 163] on input "Observer" at bounding box center [347, 163] width 0 height 0
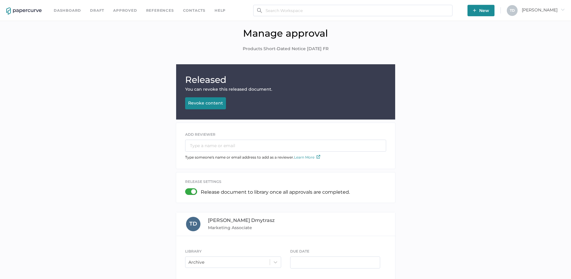
click at [33, 9] on img at bounding box center [23, 10] width 35 height 7
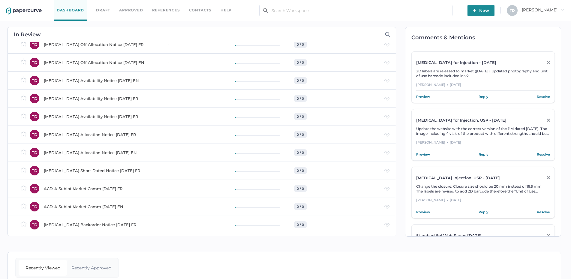
scroll to position [720, 0]
click at [130, 154] on div "[MEDICAL_DATA] Off Allocation Notice [DATE] FR" at bounding box center [102, 152] width 116 height 7
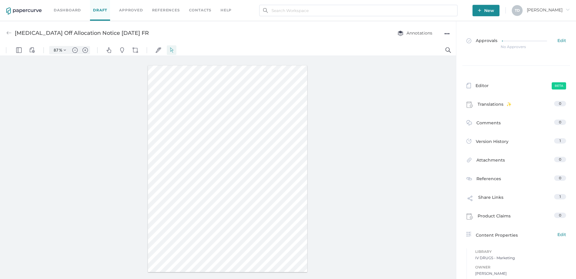
click at [57, 12] on link "Dashboard" at bounding box center [67, 10] width 27 height 7
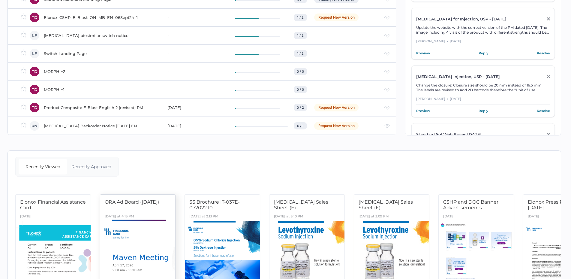
scroll to position [11, 0]
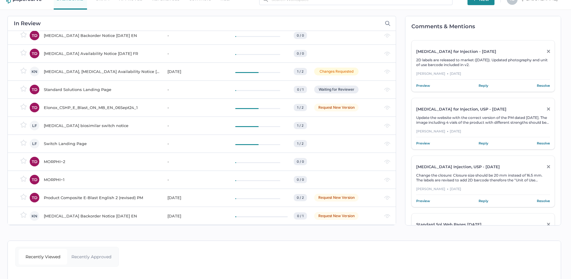
drag, startPoint x: 87, startPoint y: 178, endPoint x: 57, endPoint y: 180, distance: 29.7
click at [57, 180] on div "MORPHI~1" at bounding box center [102, 179] width 116 height 7
click at [63, 160] on div "MORPHI~2" at bounding box center [102, 161] width 116 height 7
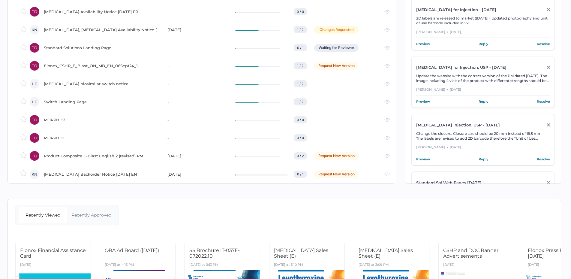
scroll to position [71, 0]
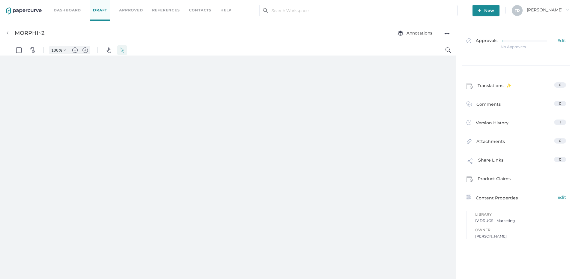
type input "87"
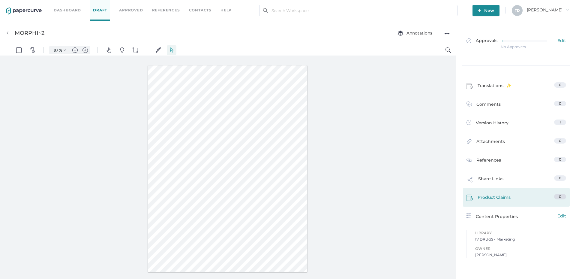
scroll to position [3, 0]
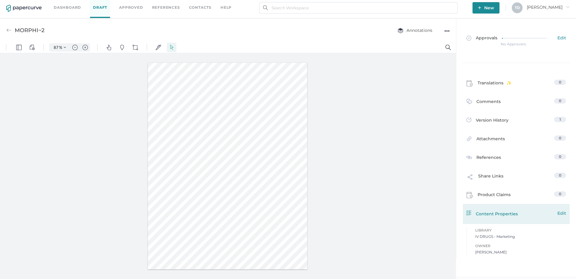
click at [561, 213] on span "Edit" at bounding box center [561, 213] width 9 height 7
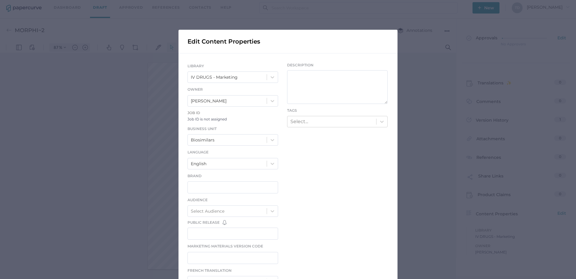
scroll to position [0, 0]
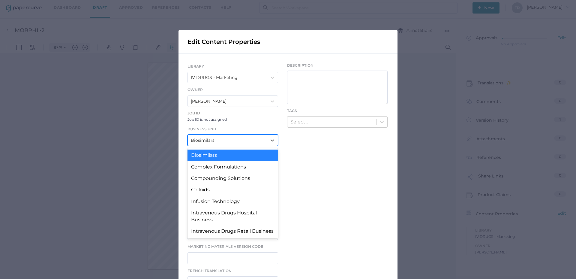
click at [218, 138] on div "Biosimilars" at bounding box center [227, 140] width 79 height 10
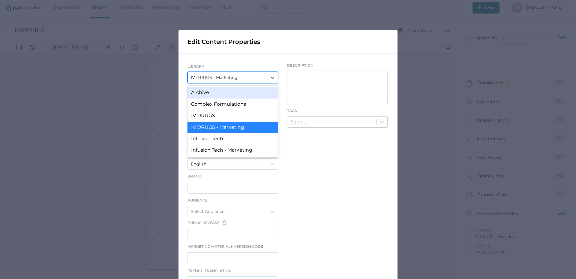
click at [220, 76] on div "IV DRUGS - Marketing" at bounding box center [214, 77] width 47 height 7
click at [219, 91] on div "Archive" at bounding box center [232, 92] width 91 height 11
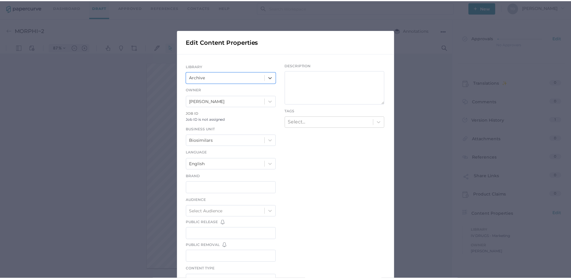
scroll to position [157, 0]
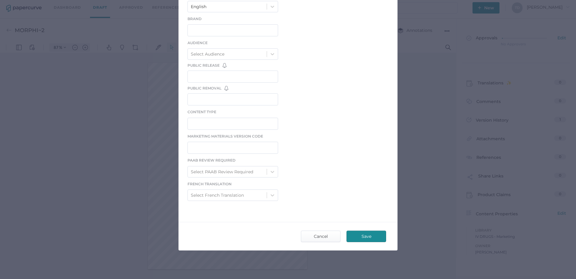
click at [376, 232] on span "Save" at bounding box center [366, 236] width 28 height 11
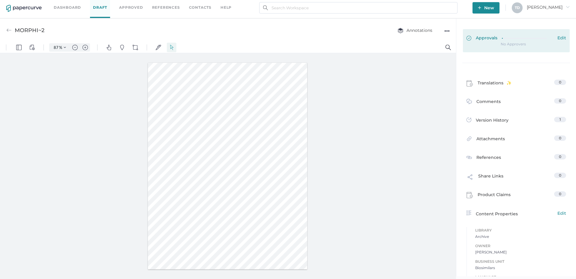
click at [494, 34] on link "Approvals Edit" at bounding box center [516, 40] width 107 height 23
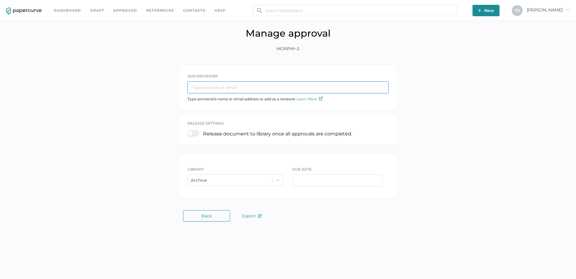
click at [259, 89] on input "text" at bounding box center [287, 87] width 201 height 12
click at [214, 92] on input "text" at bounding box center [287, 87] width 201 height 12
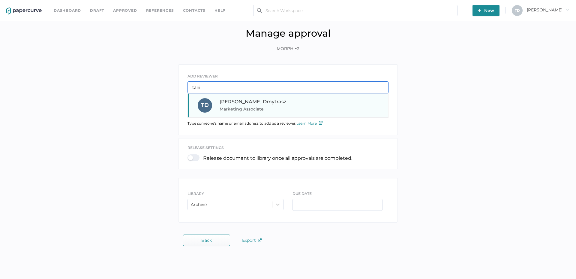
type input "tani"
click at [229, 102] on span "Tania Dmytrasz" at bounding box center [253, 102] width 67 height 6
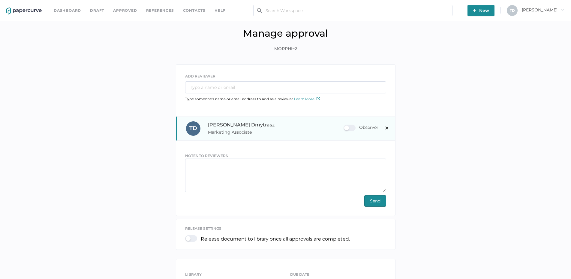
click at [345, 127] on div "Observer" at bounding box center [360, 127] width 35 height 7
click at [345, 125] on input "Observer" at bounding box center [345, 125] width 0 height 0
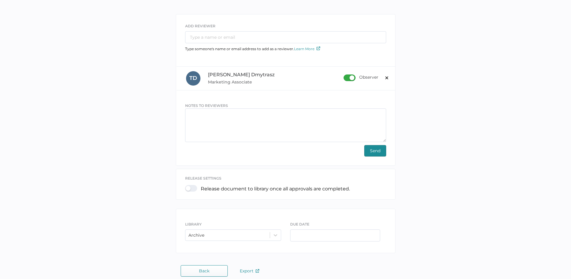
scroll to position [56, 0]
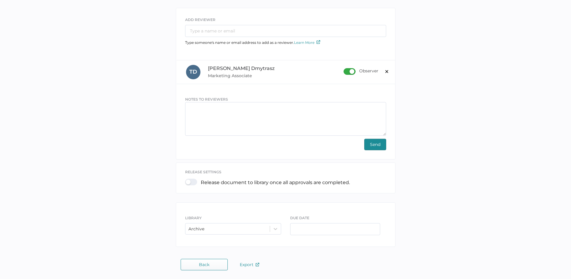
click at [195, 180] on div at bounding box center [193, 181] width 16 height 7
click at [186, 179] on input "checkbox" at bounding box center [186, 179] width 0 height 0
click at [376, 149] on span "Send" at bounding box center [375, 144] width 10 height 11
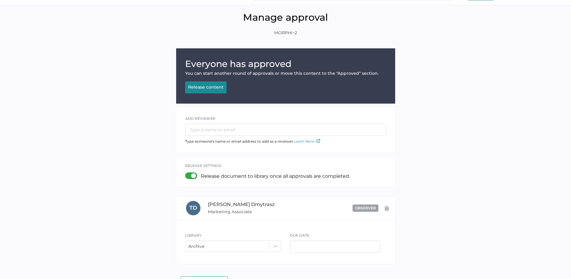
scroll to position [0, 0]
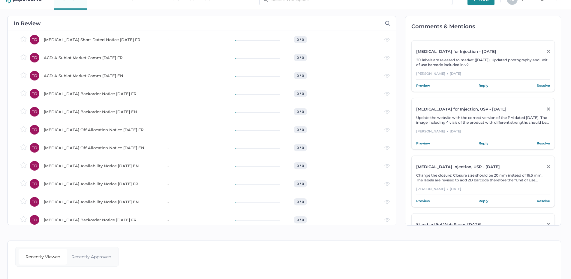
scroll to position [934, 0]
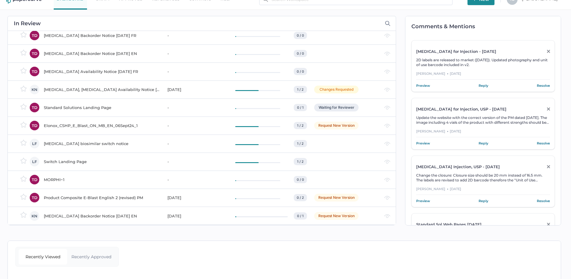
click at [51, 181] on div "MORPHI~1" at bounding box center [102, 179] width 116 height 7
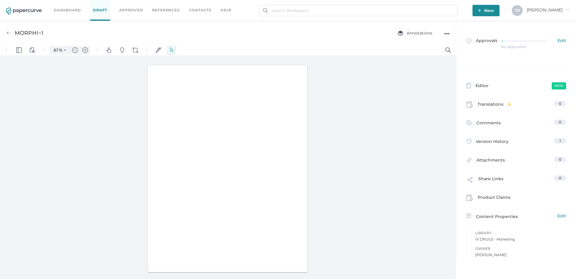
type input "87"
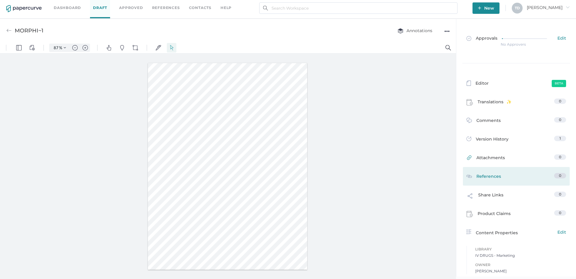
scroll to position [3, 0]
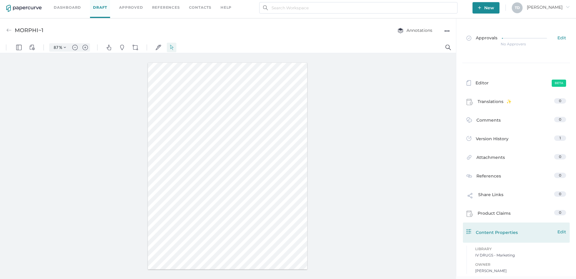
click at [563, 235] on span "Edit" at bounding box center [561, 231] width 9 height 7
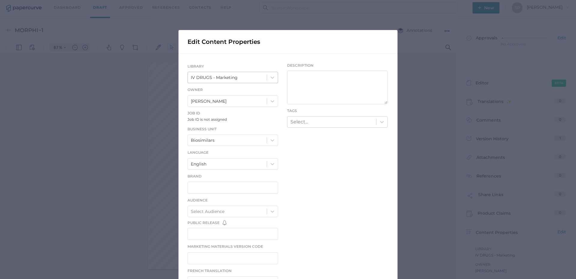
click at [205, 74] on div "IV DRUGS - Marketing" at bounding box center [214, 77] width 47 height 7
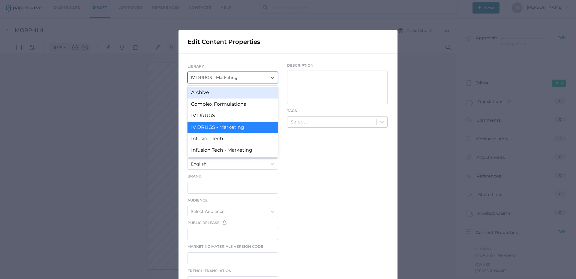
click at [205, 74] on div "IV DRUGS - Marketing" at bounding box center [214, 77] width 47 height 7
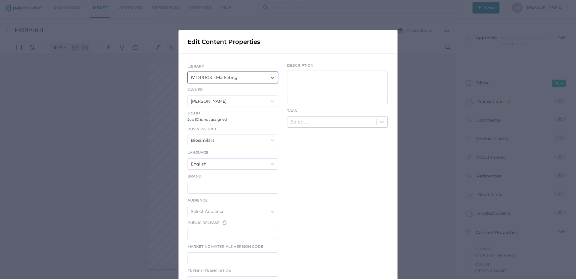
click at [205, 74] on div "IV DRUGS - Marketing" at bounding box center [214, 77] width 47 height 7
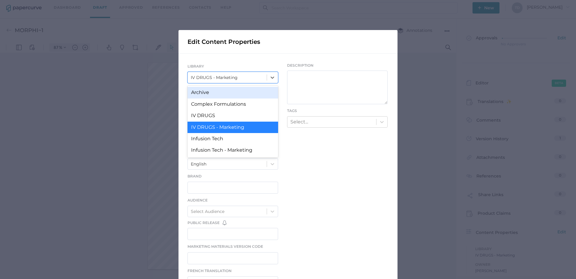
click at [205, 90] on div "Archive" at bounding box center [232, 92] width 91 height 11
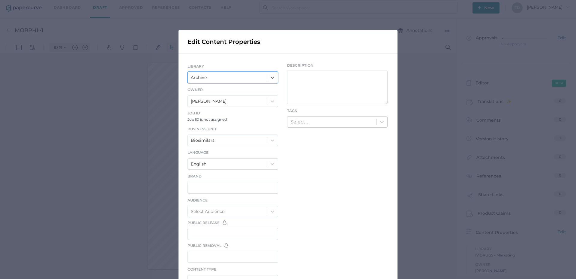
scroll to position [157, 0]
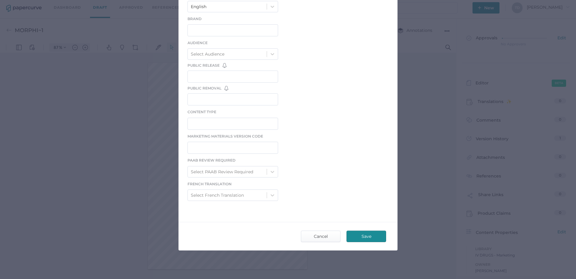
click at [354, 238] on span "Save" at bounding box center [366, 236] width 28 height 11
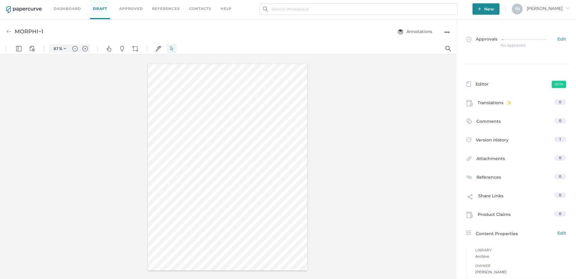
scroll to position [3, 0]
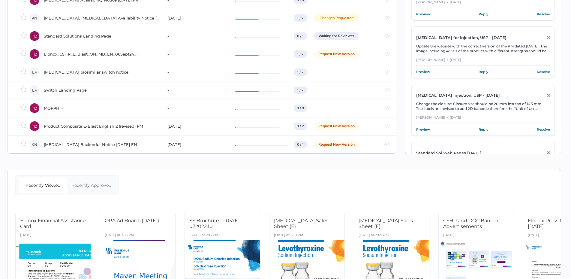
scroll to position [75, 0]
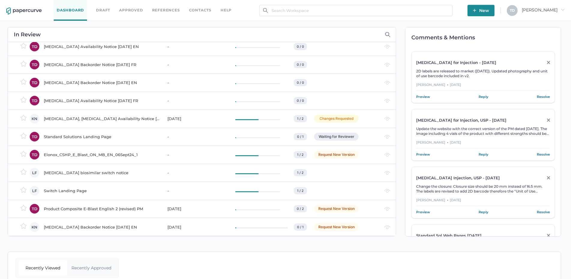
click at [128, 120] on div "[MEDICAL_DATA], [MEDICAL_DATA] Availability Notice [DATE] ENG" at bounding box center [102, 118] width 116 height 7
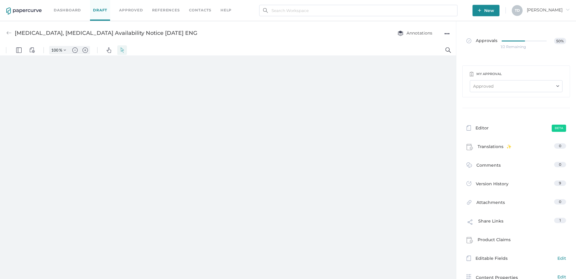
type input "87"
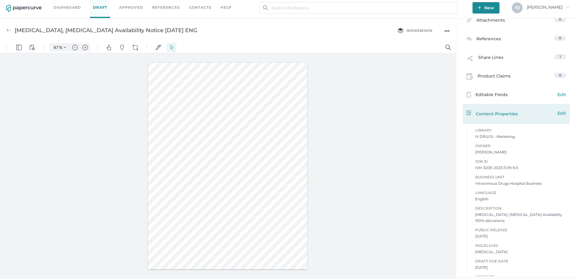
scroll to position [187, 0]
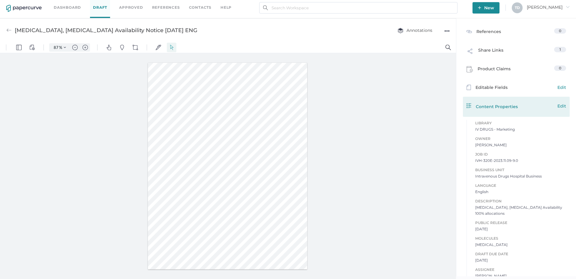
click at [559, 106] on span "Edit" at bounding box center [561, 106] width 9 height 7
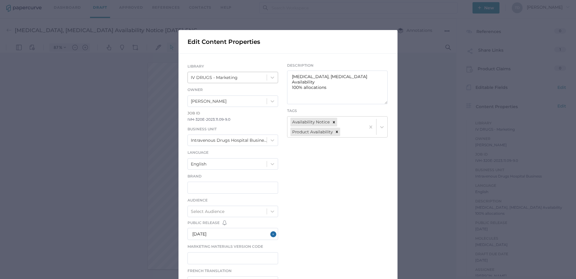
click at [232, 76] on div "IV DRUGS - Marketing" at bounding box center [214, 77] width 47 height 7
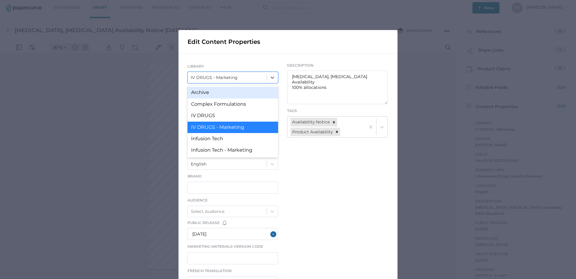
click at [227, 89] on div "Archive" at bounding box center [232, 92] width 91 height 11
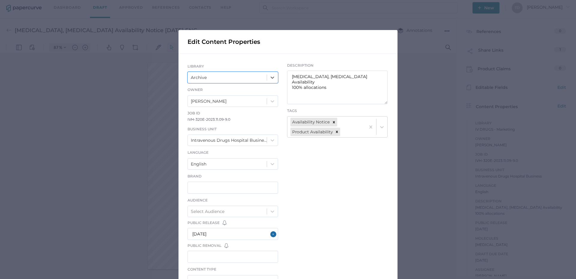
click at [78, 155] on div "Edit Content Properties LIBRARY option Archive, selected. 0 results available. …" at bounding box center [288, 139] width 576 height 279
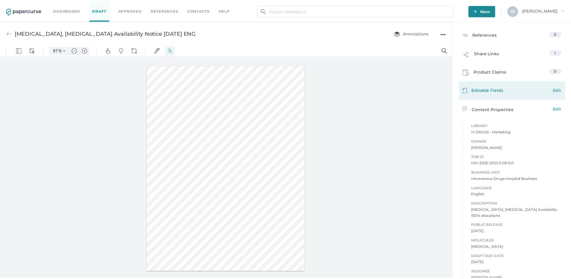
scroll to position [0, 0]
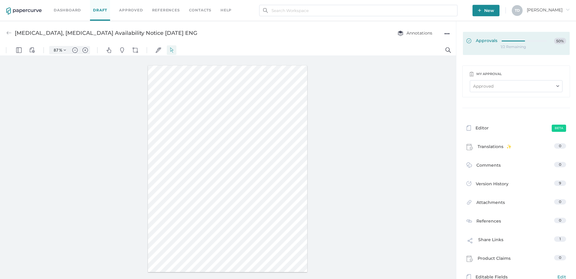
click at [497, 50] on link "Approvals 50%" at bounding box center [516, 43] width 107 height 23
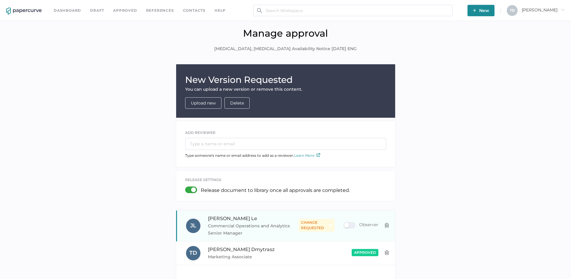
click at [385, 223] on img at bounding box center [386, 225] width 5 height 5
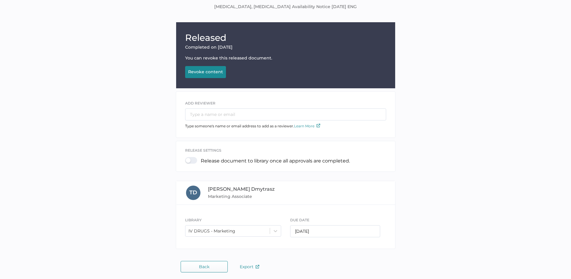
scroll to position [43, 0]
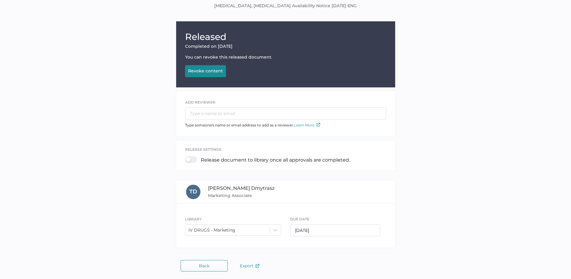
click at [205, 260] on button "Back" at bounding box center [204, 265] width 47 height 11
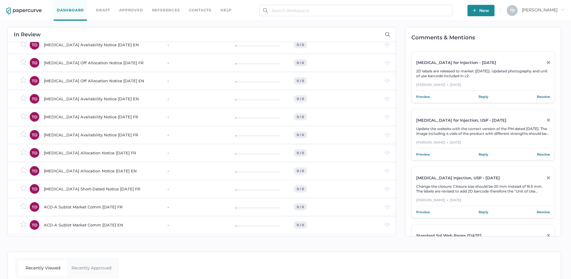
scroll to position [916, 0]
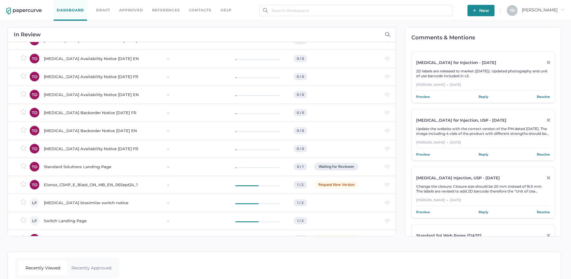
click at [122, 181] on div "Elonox_CSHP_E_Blast_ON_MB_EN_06Sept24_1" at bounding box center [102, 184] width 116 height 7
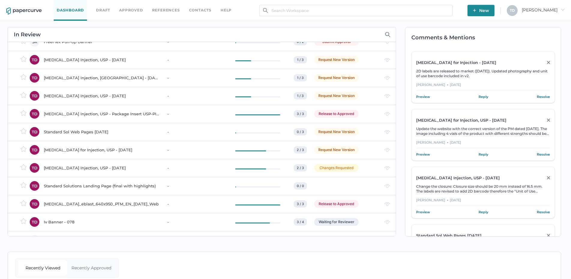
scroll to position [0, 0]
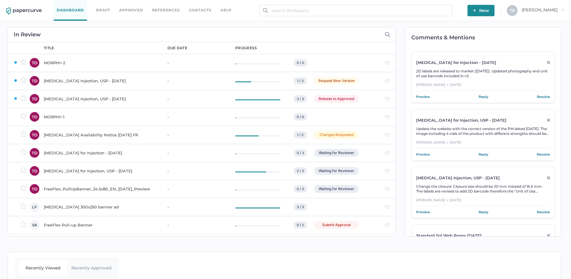
click at [136, 10] on link "Approved" at bounding box center [131, 10] width 24 height 7
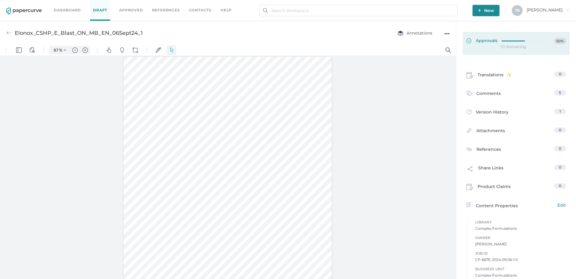
click at [533, 45] on link "Approvals 50%" at bounding box center [516, 43] width 107 height 23
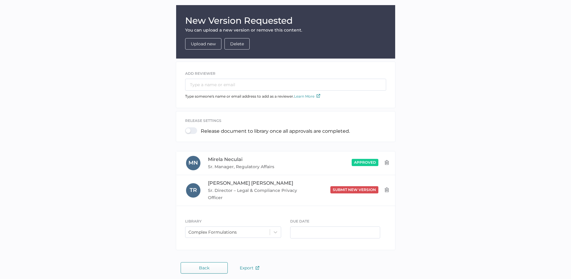
scroll to position [62, 0]
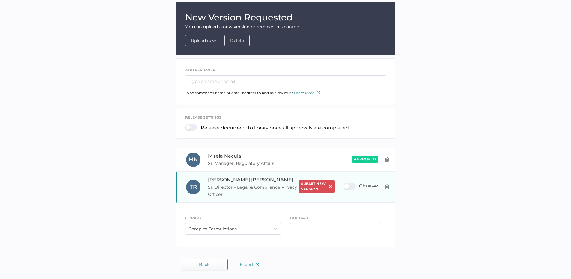
click at [351, 188] on div "Observer" at bounding box center [360, 186] width 35 height 7
click at [345, 184] on input "Observer" at bounding box center [345, 184] width 0 height 0
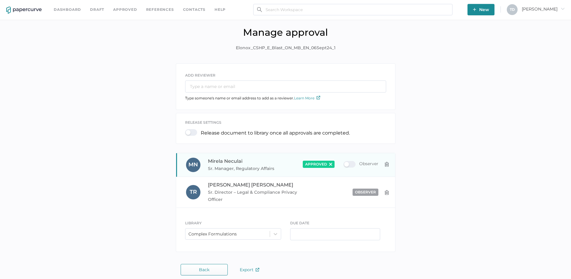
scroll to position [0, 0]
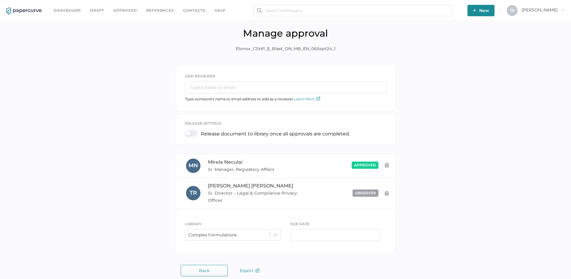
click at [191, 132] on div at bounding box center [193, 133] width 16 height 7
click at [186, 131] on input "checkbox" at bounding box center [186, 131] width 0 height 0
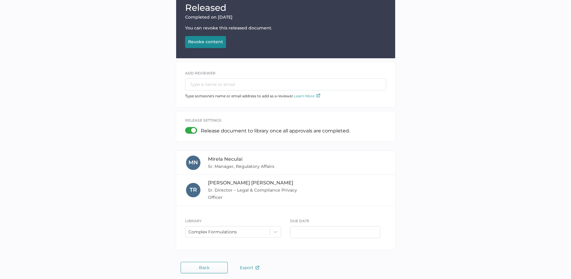
scroll to position [74, 0]
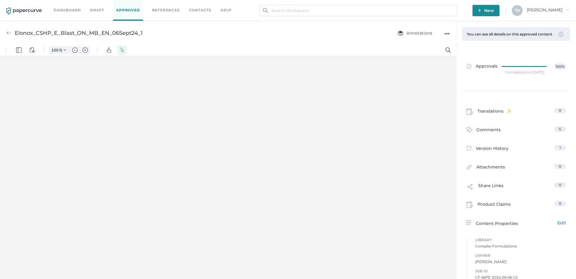
type input "87"
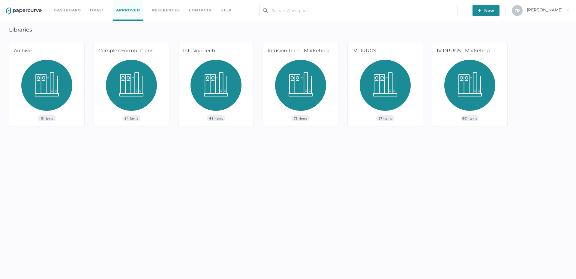
click at [156, 65] on img at bounding box center [131, 87] width 51 height 55
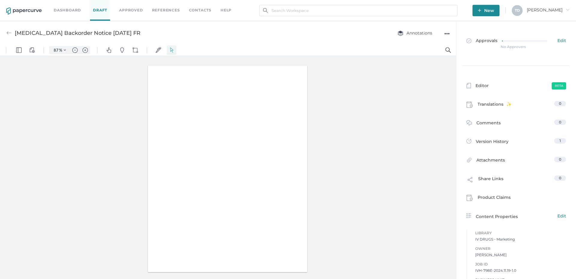
type input "87"
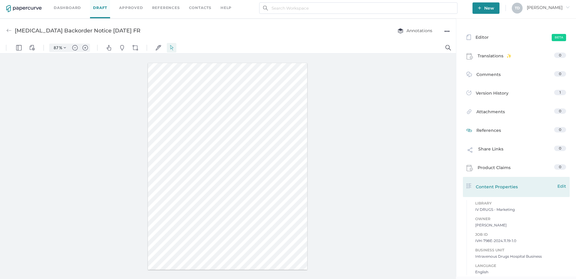
scroll to position [3, 0]
click at [559, 184] on span "Edit" at bounding box center [561, 185] width 9 height 7
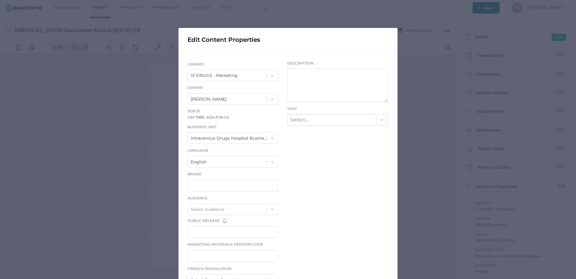
scroll to position [0, 0]
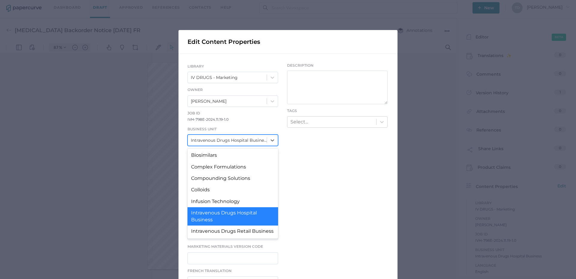
click at [222, 137] on div "Intravenous Drugs Hospital Business" at bounding box center [229, 140] width 76 height 7
click at [221, 137] on div "Intravenous Drugs Hospital Business" at bounding box center [229, 140] width 76 height 7
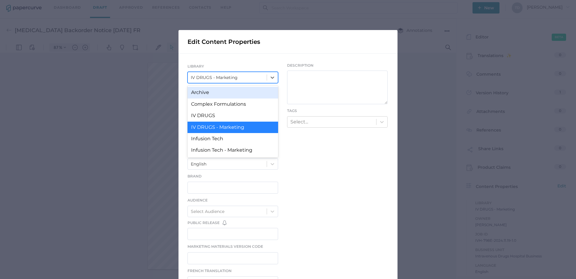
click at [234, 80] on div "IV DRUGS - Marketing" at bounding box center [214, 77] width 47 height 7
click at [225, 95] on div "Archive" at bounding box center [232, 92] width 91 height 11
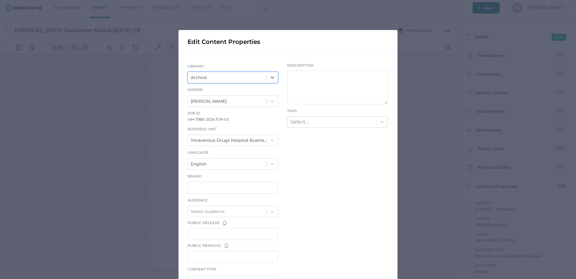
scroll to position [157, 0]
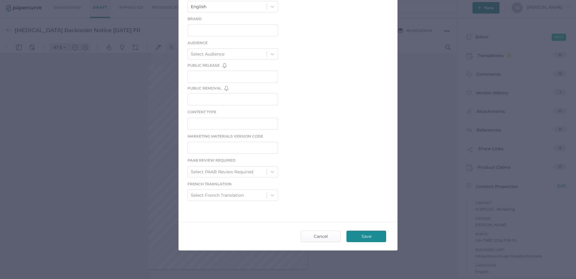
click at [371, 237] on span "Save" at bounding box center [366, 236] width 28 height 11
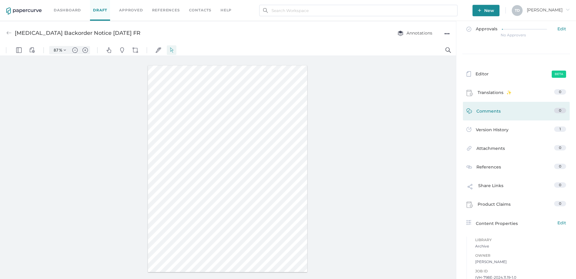
scroll to position [0, 0]
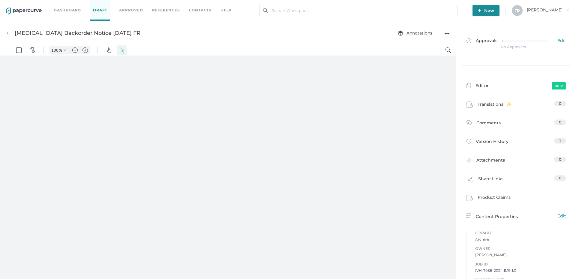
type input "87"
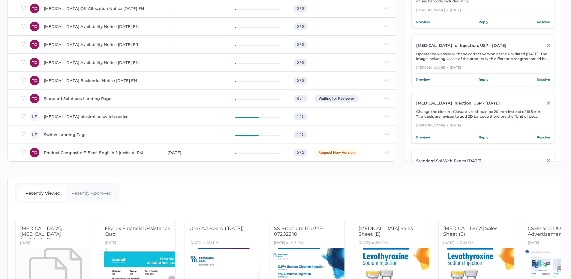
scroll to position [880, 0]
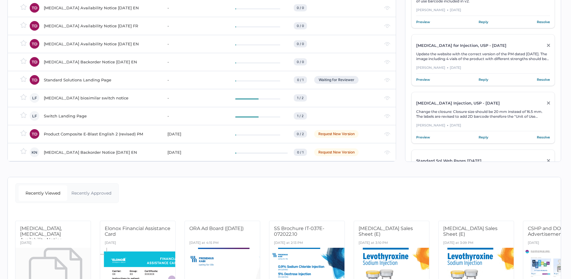
click at [137, 63] on div "[MEDICAL_DATA] Backorder Notice [DATE] EN" at bounding box center [102, 61] width 116 height 7
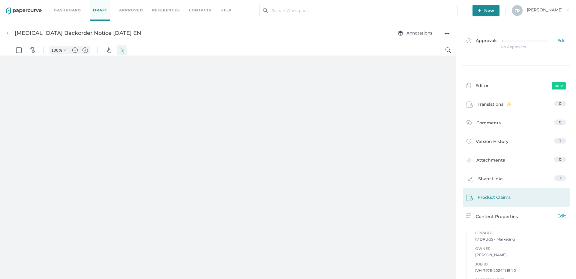
scroll to position [27, 0]
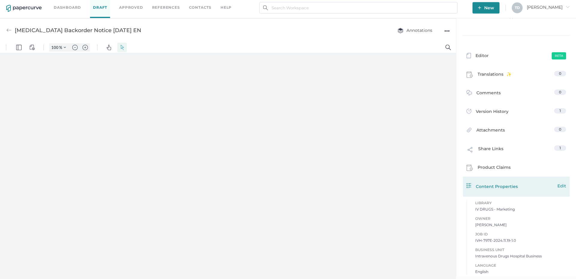
click at [558, 186] on span "Edit" at bounding box center [561, 185] width 9 height 7
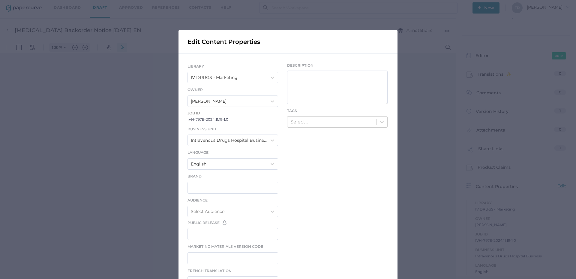
type input "87"
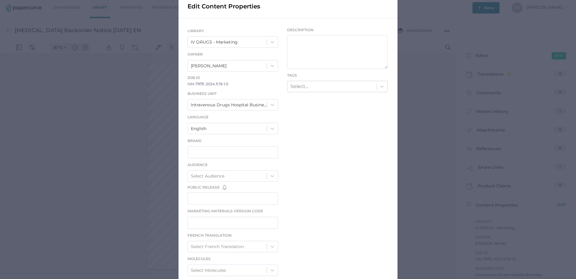
scroll to position [0, 0]
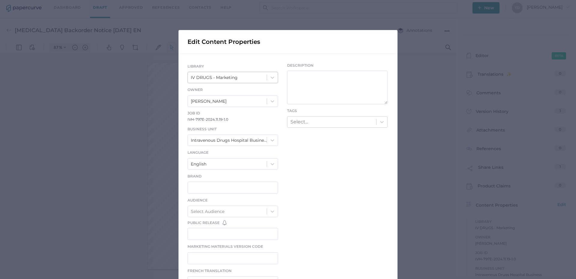
click at [229, 73] on div "IV DRUGS - Marketing" at bounding box center [227, 77] width 79 height 10
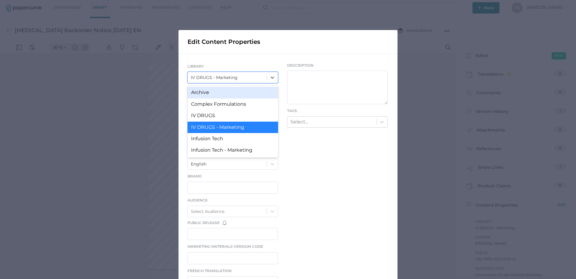
click at [226, 91] on div "Archive" at bounding box center [232, 92] width 91 height 11
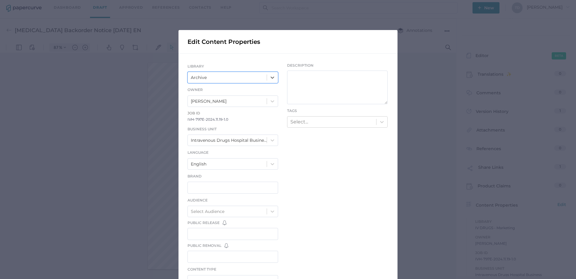
scroll to position [157, 0]
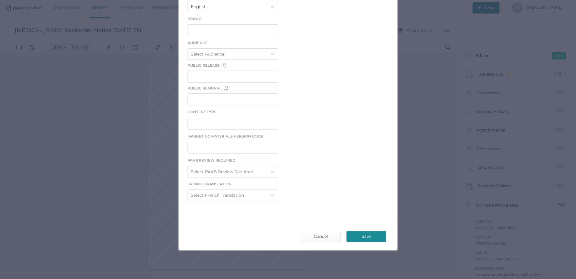
click at [371, 237] on span "Save" at bounding box center [366, 236] width 28 height 11
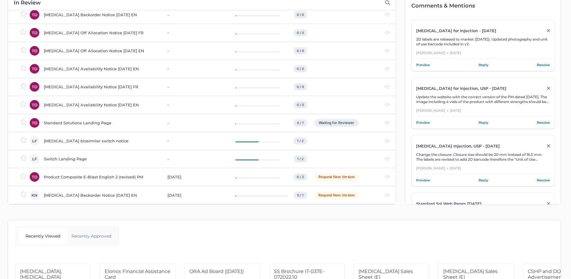
scroll to position [41, 0]
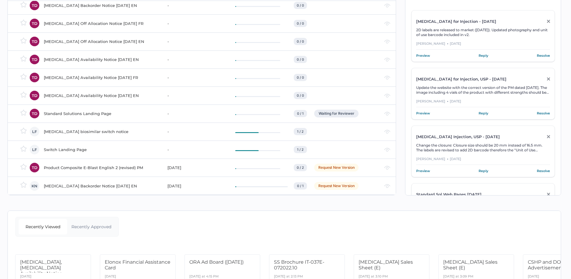
click at [151, 96] on div "[MEDICAL_DATA] Availability Notice [DATE] EN" at bounding box center [102, 95] width 116 height 7
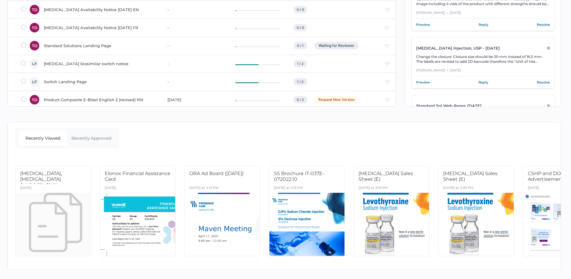
scroll to position [850, 0]
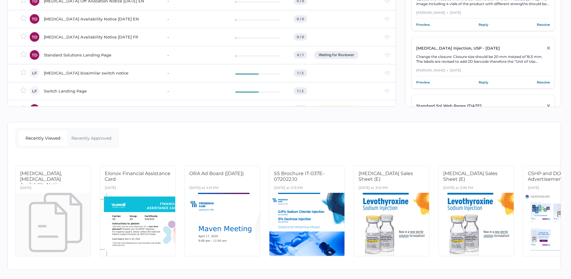
click at [139, 33] on div "[MEDICAL_DATA] Availability Notice [DATE] FR" at bounding box center [102, 36] width 116 height 7
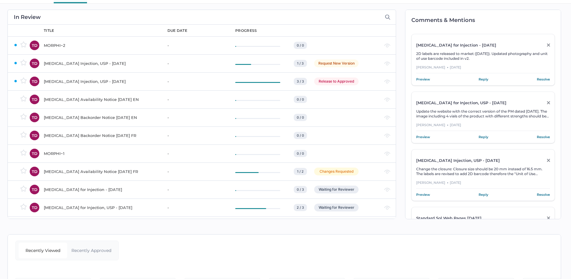
scroll to position [0, 0]
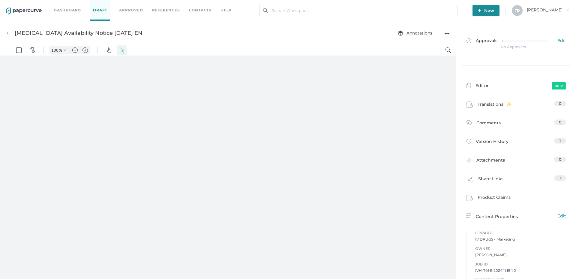
type input "87"
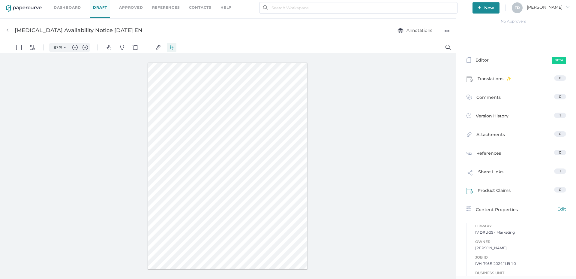
scroll to position [46, 0]
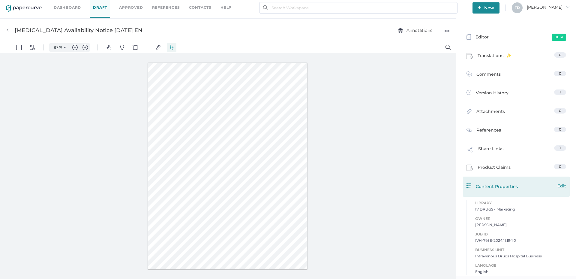
click at [561, 183] on span "Edit" at bounding box center [561, 185] width 9 height 7
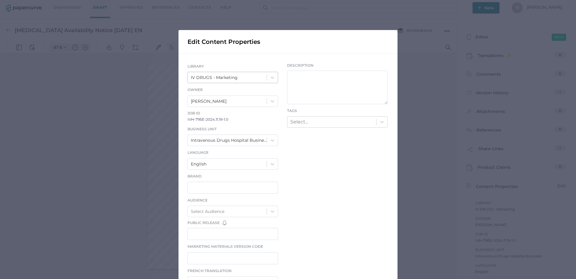
click at [262, 82] on div "IV DRUGS - Marketing" at bounding box center [227, 77] width 79 height 10
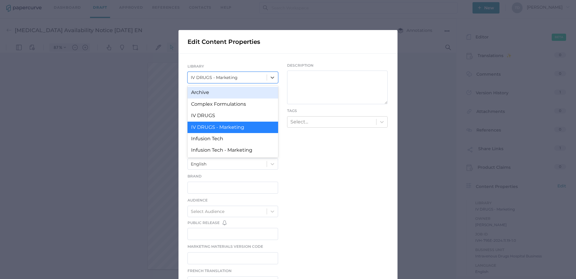
click at [252, 88] on div "Archive" at bounding box center [232, 92] width 91 height 11
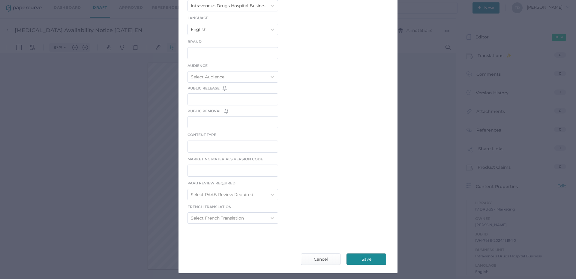
scroll to position [127, 0]
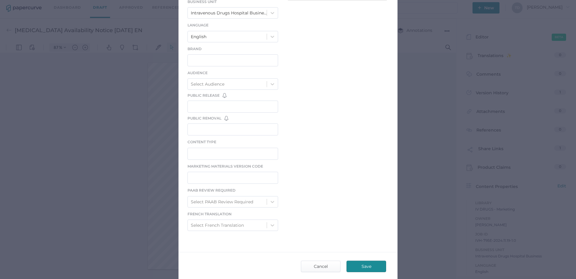
click at [363, 262] on span "Save" at bounding box center [366, 266] width 28 height 11
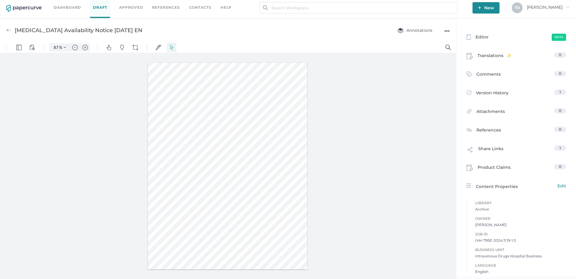
scroll to position [0, 0]
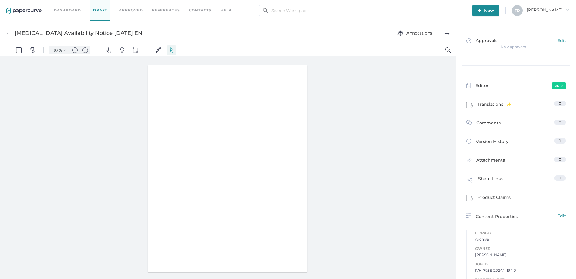
type input "87"
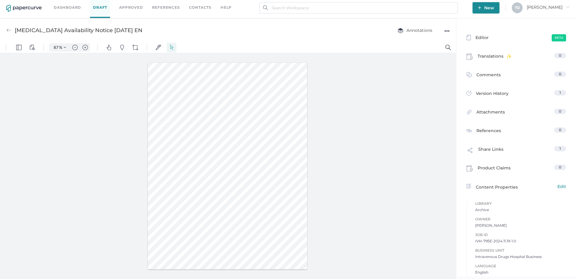
scroll to position [46, 0]
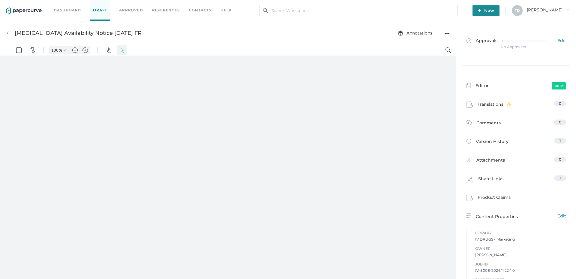
type input "87"
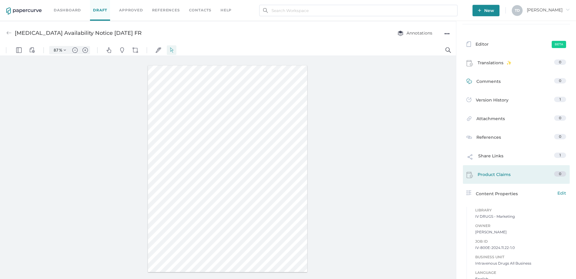
scroll to position [46, 0]
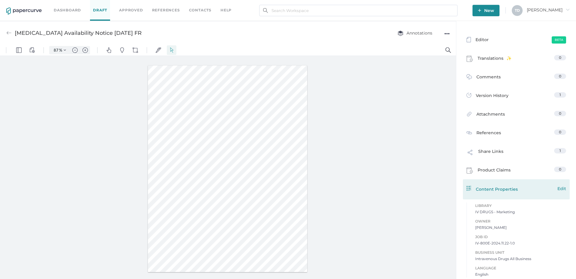
click at [558, 189] on span "Edit" at bounding box center [561, 188] width 9 height 7
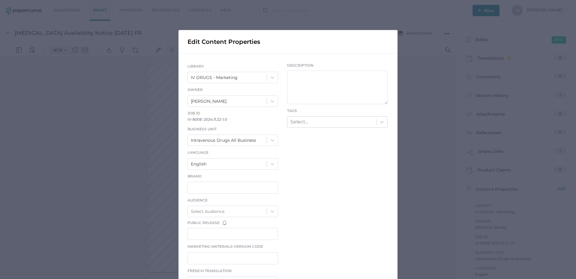
click at [233, 83] on div "LIBRARY IV DRUGS - Marketing Owner Tania Dmytrasz Job ID IV-800E-2024.11.22-1.0…" at bounding box center [232, 235] width 91 height 344
click at [234, 78] on div "IV DRUGS - Marketing" at bounding box center [214, 77] width 47 height 7
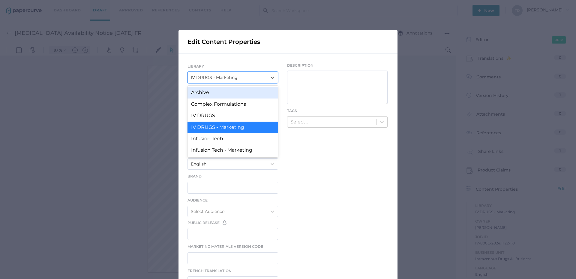
click at [222, 91] on div "Archive" at bounding box center [232, 92] width 91 height 11
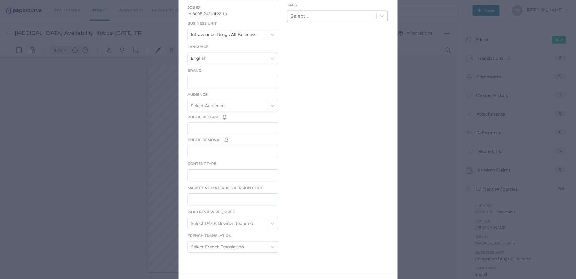
scroll to position [157, 0]
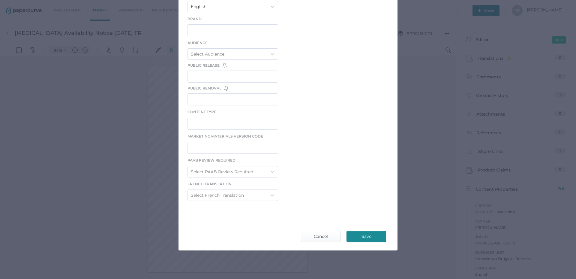
click at [369, 238] on span "Save" at bounding box center [366, 236] width 28 height 11
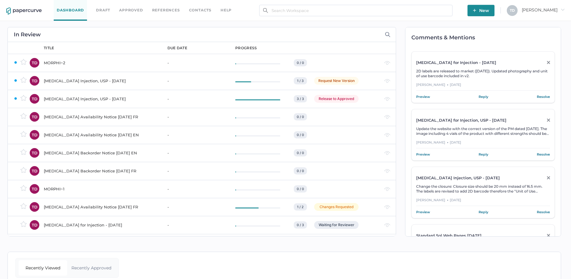
click at [115, 63] on div "MORPHI~2" at bounding box center [102, 62] width 116 height 7
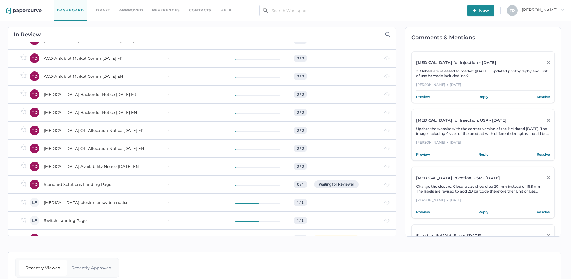
scroll to position [880, 0]
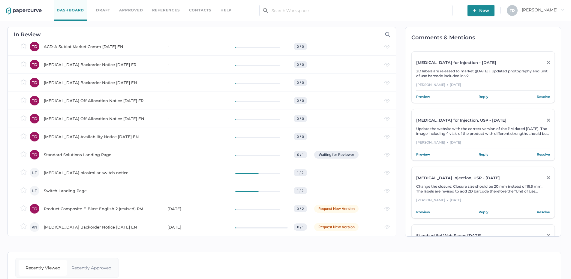
click at [146, 135] on div "[MEDICAL_DATA] Availability Notice [DATE] EN" at bounding box center [102, 136] width 116 height 7
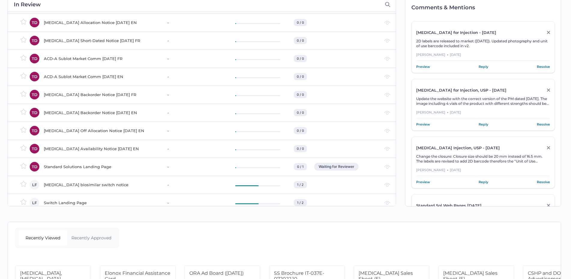
scroll to position [802, 0]
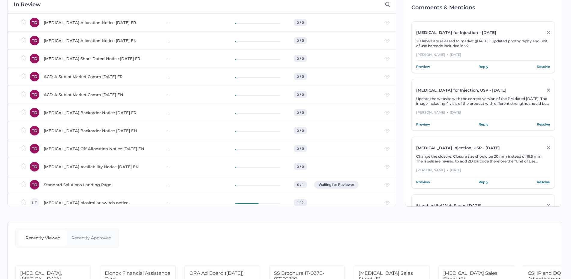
click at [67, 110] on div "[MEDICAL_DATA] Backorder Notice [DATE] FR" at bounding box center [102, 112] width 116 height 7
click at [138, 167] on div "[MEDICAL_DATA] Off Allocation Notice [DATE] EN" at bounding box center [102, 166] width 116 height 7
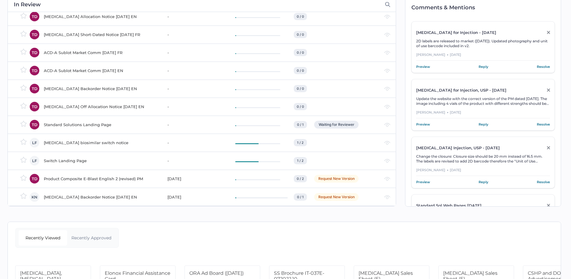
click at [151, 104] on div "[MEDICAL_DATA] Off Allocation Notice [DATE] EN" at bounding box center [102, 106] width 116 height 7
click at [124, 106] on div "Heparin Backorder Notice 12.12.2024 EN" at bounding box center [102, 106] width 116 height 7
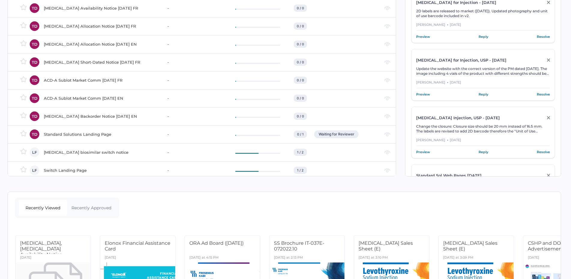
scroll to position [832, 0]
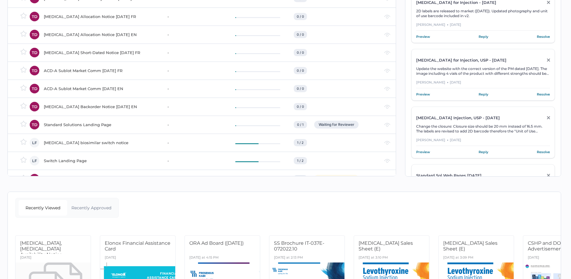
click at [98, 70] on div "ACD-A Sublot Market Comm 12.12.2024 FR" at bounding box center [102, 70] width 116 height 7
click at [79, 90] on div "ACD-A Sublot Market Comm 12.12.2024 EN" at bounding box center [102, 88] width 116 height 7
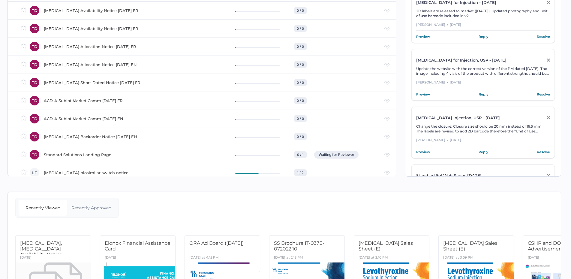
click at [92, 85] on div "[MEDICAL_DATA] Short-Dated Notice [DATE] FR" at bounding box center [102, 82] width 116 height 7
click at [95, 64] on div "Levothyroxine Allocation Notice 01.03.2025 EN" at bounding box center [102, 64] width 116 height 7
click at [86, 47] on div "Levothyroxine Allocation Notice 01.03.2025 FR" at bounding box center [102, 46] width 116 height 7
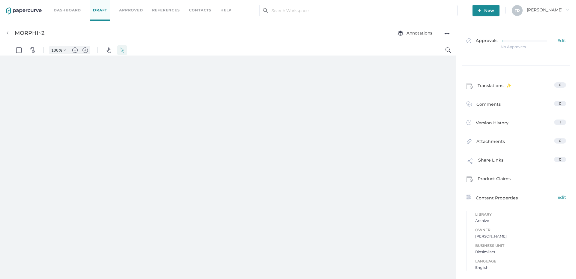
type input "87"
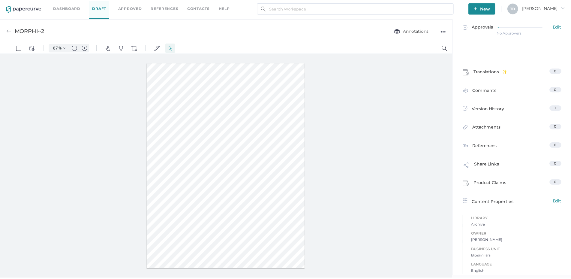
scroll to position [12, 0]
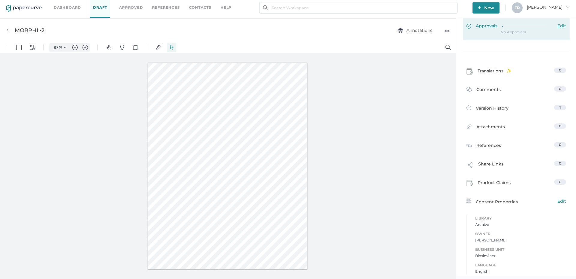
click at [505, 34] on link "Approvals Edit" at bounding box center [516, 28] width 107 height 23
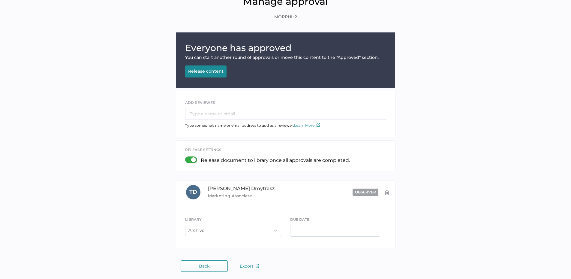
scroll to position [32, 0]
click at [205, 71] on div "Release content" at bounding box center [205, 70] width 35 height 5
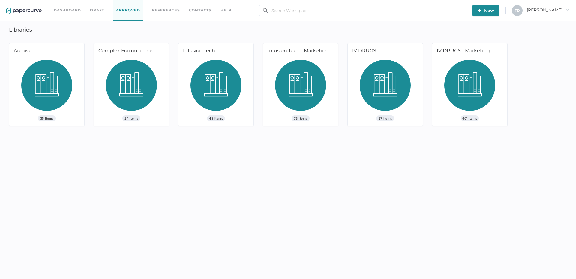
click at [58, 10] on link "Dashboard" at bounding box center [67, 10] width 27 height 7
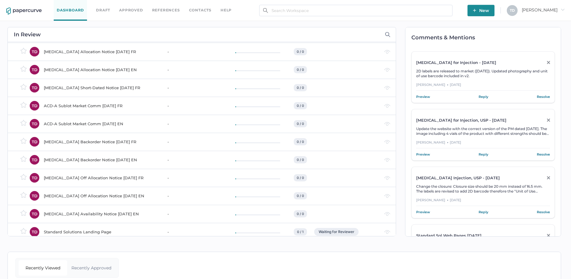
scroll to position [862, 0]
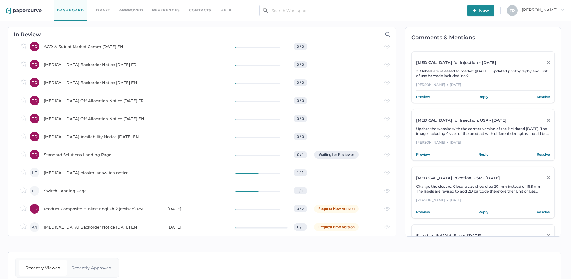
click at [100, 100] on div "[MEDICAL_DATA] Off Allocation Notice [DATE] FR" at bounding box center [102, 100] width 116 height 7
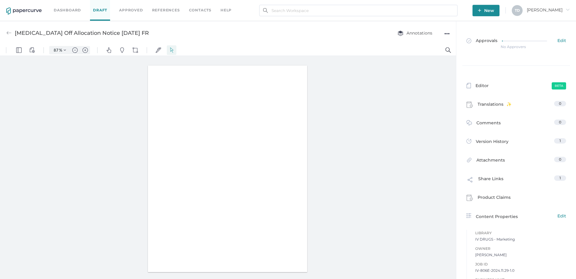
type input "87"
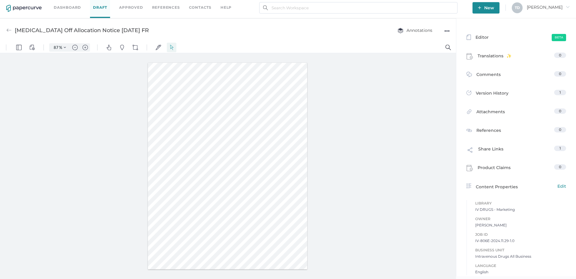
scroll to position [46, 0]
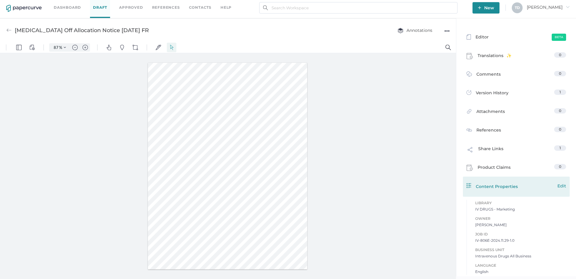
click at [559, 184] on span "Edit" at bounding box center [561, 185] width 9 height 7
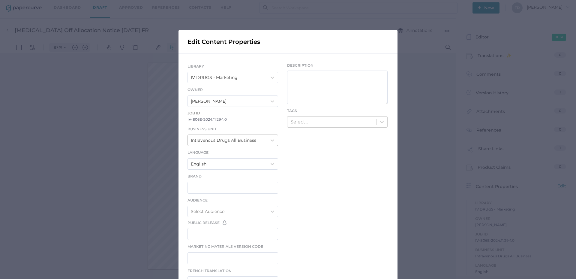
click at [237, 138] on div "Intravenous Drugs All Business" at bounding box center [223, 140] width 65 height 7
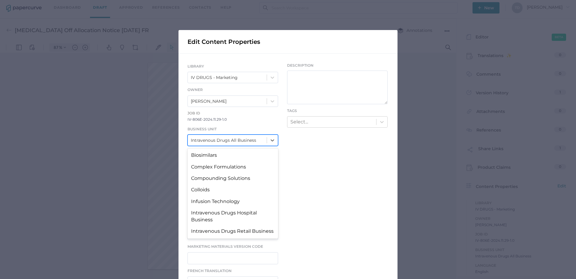
scroll to position [37, 0]
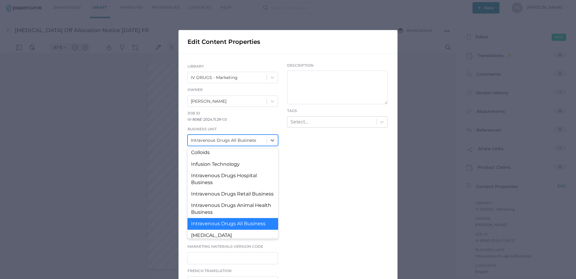
click at [237, 138] on div "Intravenous Drugs All Business" at bounding box center [223, 140] width 65 height 7
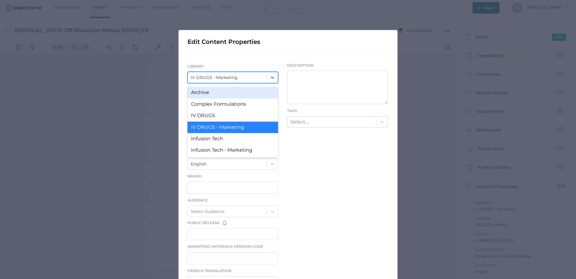
click at [234, 75] on div "IV DRUGS - Marketing" at bounding box center [214, 77] width 47 height 7
click at [232, 89] on div "Archive" at bounding box center [232, 92] width 91 height 11
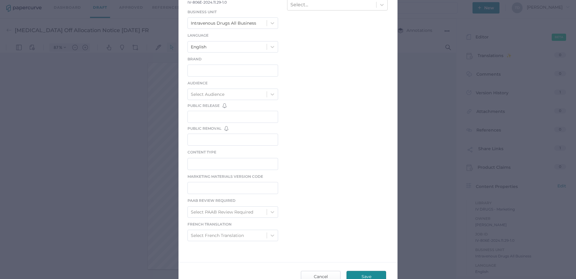
scroll to position [157, 0]
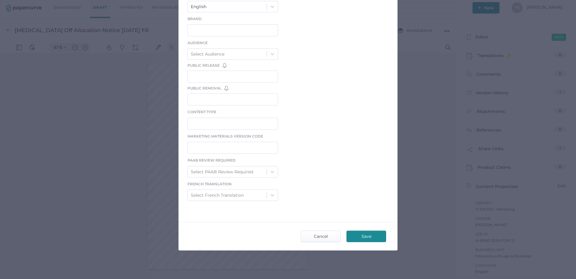
click at [368, 234] on span "Save" at bounding box center [366, 236] width 28 height 11
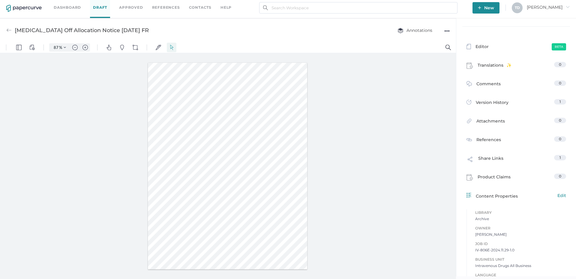
scroll to position [46, 0]
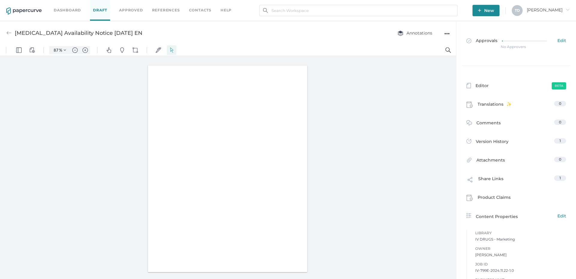
type input "87"
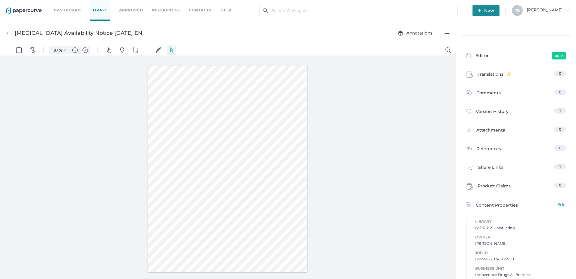
scroll to position [3, 0]
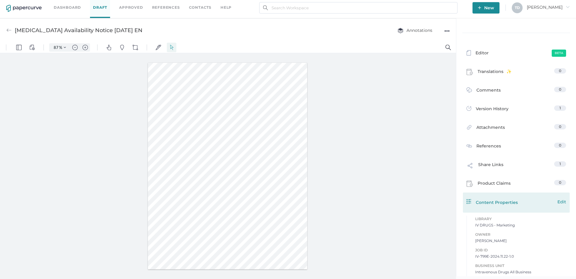
click at [561, 201] on span "Edit" at bounding box center [561, 201] width 9 height 7
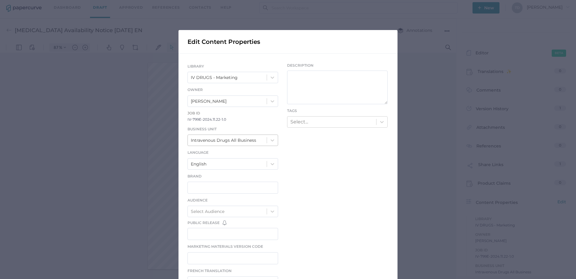
click at [245, 136] on div "Intravenous Drugs All Business" at bounding box center [227, 140] width 79 height 10
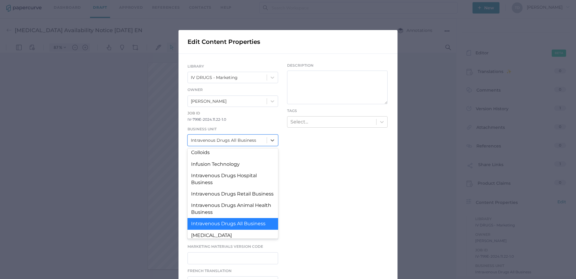
scroll to position [0, 0]
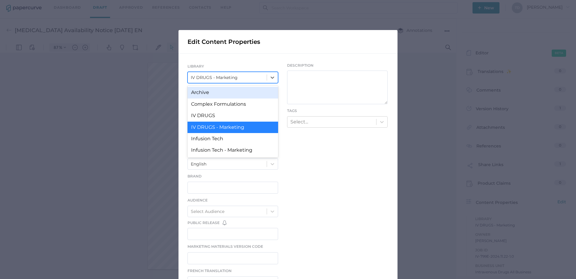
click at [232, 78] on div "IV DRUGS - Marketing" at bounding box center [214, 77] width 47 height 7
click at [218, 90] on div "Archive" at bounding box center [232, 92] width 91 height 11
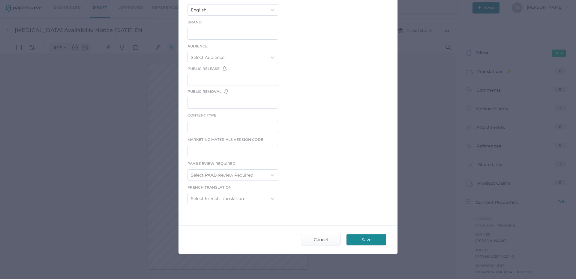
scroll to position [157, 0]
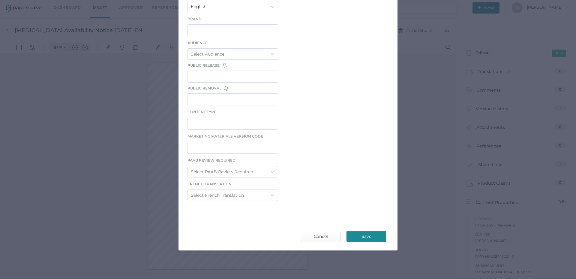
click at [369, 231] on span "Save" at bounding box center [366, 236] width 28 height 11
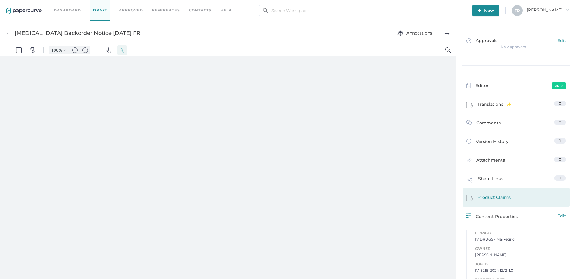
scroll to position [27, 0]
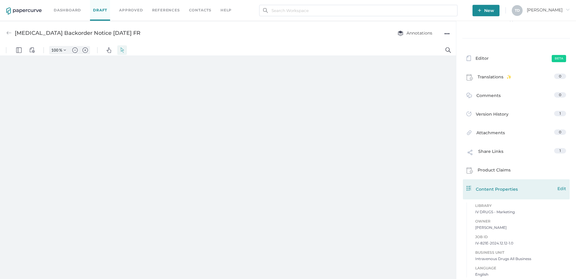
click at [559, 191] on span "Edit" at bounding box center [561, 188] width 9 height 7
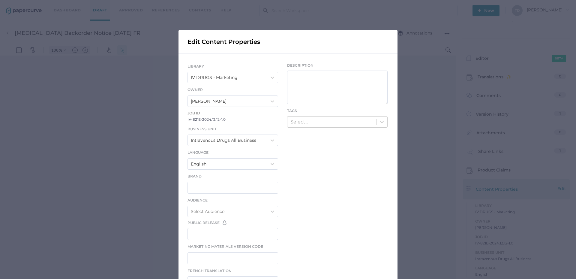
type input "87"
click at [238, 76] on div "IV DRUGS - Marketing" at bounding box center [227, 77] width 79 height 10
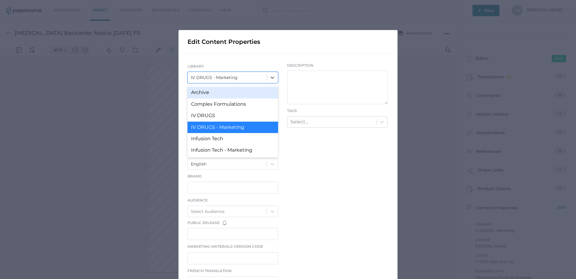
click at [228, 92] on div "Archive" at bounding box center [232, 92] width 91 height 11
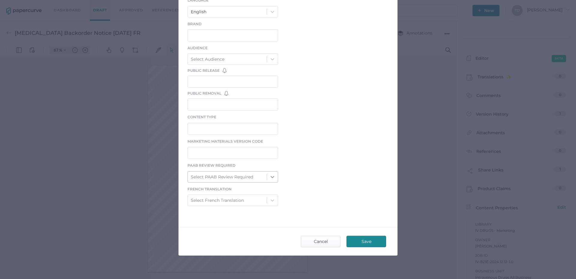
scroll to position [157, 0]
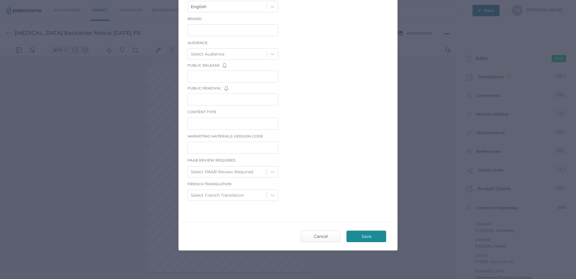
click at [370, 236] on span "Save" at bounding box center [366, 236] width 28 height 11
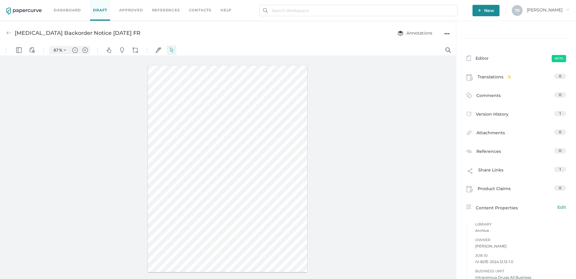
scroll to position [3, 0]
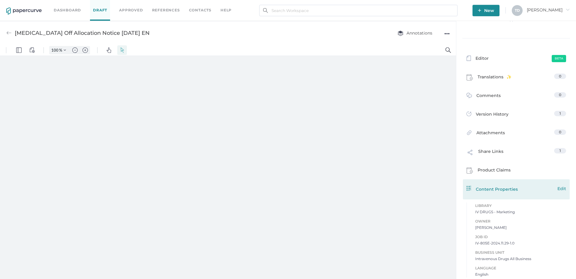
click at [553, 188] on div "Content Properties Edit" at bounding box center [516, 188] width 100 height 7
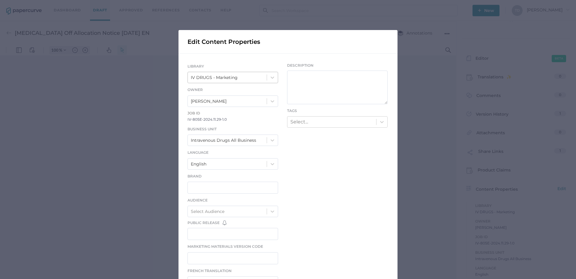
click at [231, 80] on div "IV DRUGS - Marketing" at bounding box center [214, 77] width 47 height 7
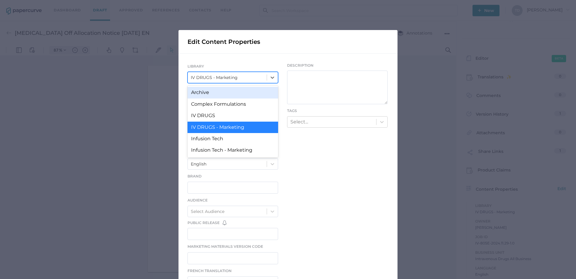
type input "87"
click at [215, 93] on div "Archive" at bounding box center [232, 92] width 91 height 11
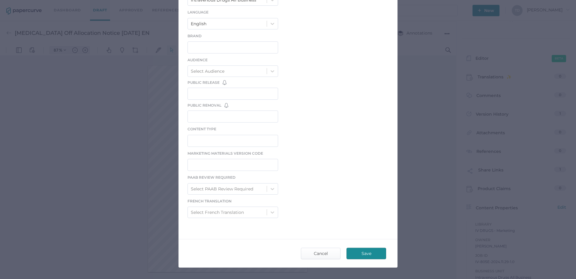
scroll to position [157, 0]
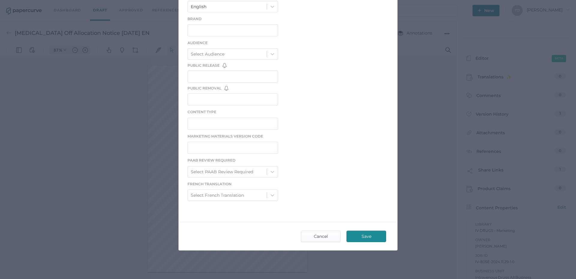
click at [358, 234] on span "Save" at bounding box center [366, 236] width 28 height 11
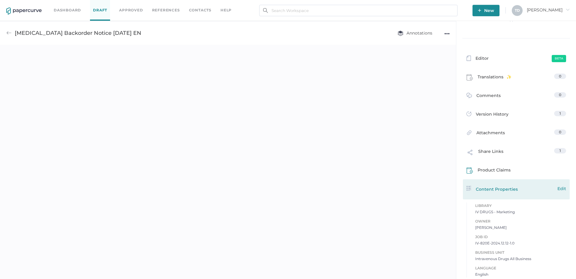
click at [557, 189] on span "Edit" at bounding box center [561, 188] width 9 height 7
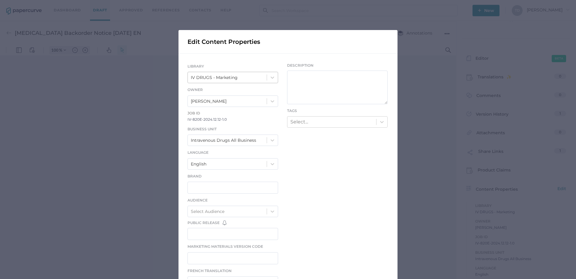
click at [229, 78] on div "IV DRUGS - Marketing" at bounding box center [214, 77] width 47 height 7
click at [225, 76] on div "IV DRUGS - Marketing" at bounding box center [214, 77] width 47 height 7
click at [222, 80] on div "IV DRUGS - Marketing" at bounding box center [214, 77] width 47 height 7
click at [222, 77] on div "IV DRUGS - Marketing" at bounding box center [214, 77] width 47 height 7
click at [263, 79] on div "IV DRUGS - Marketing" at bounding box center [227, 77] width 79 height 10
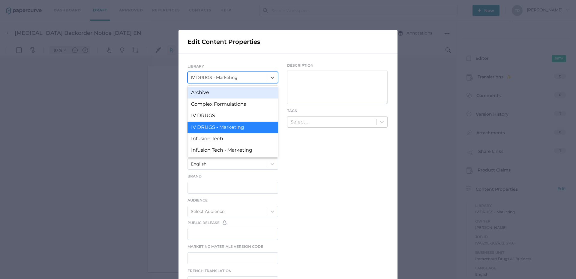
type input "87"
click at [226, 94] on div "Archive" at bounding box center [232, 92] width 91 height 11
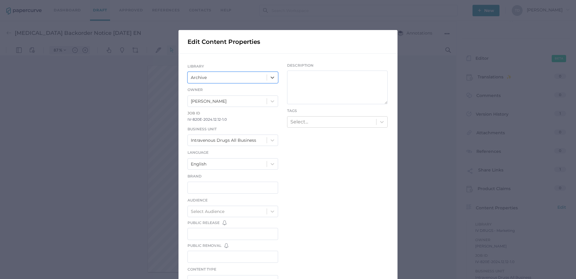
scroll to position [157, 0]
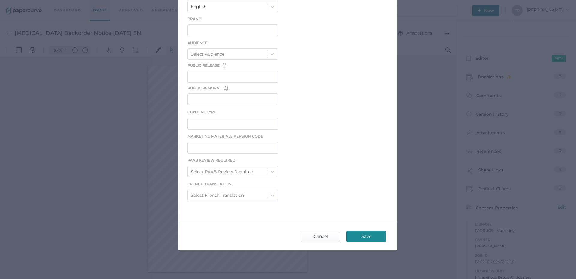
click at [367, 235] on span "Save" at bounding box center [366, 236] width 28 height 11
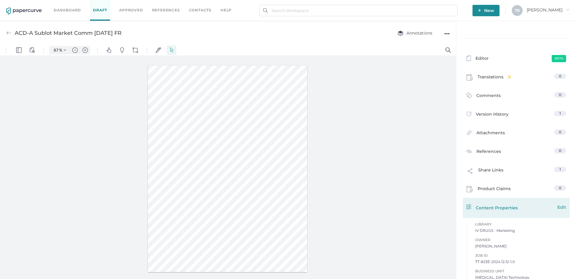
scroll to position [46, 0]
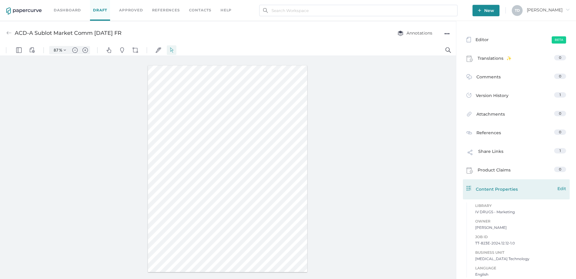
click at [557, 190] on span "Edit" at bounding box center [561, 188] width 9 height 7
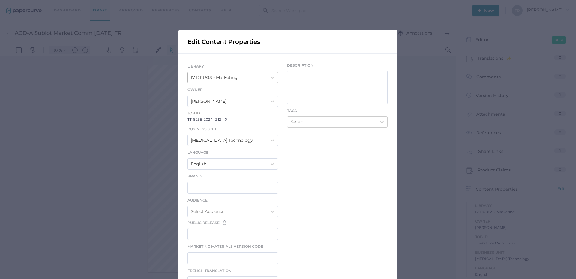
click at [232, 74] on div "IV DRUGS - Marketing" at bounding box center [227, 77] width 79 height 10
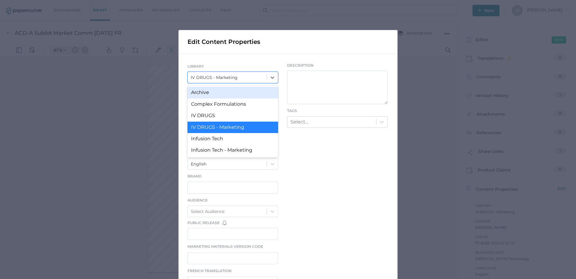
click at [228, 91] on div "Archive" at bounding box center [232, 92] width 91 height 11
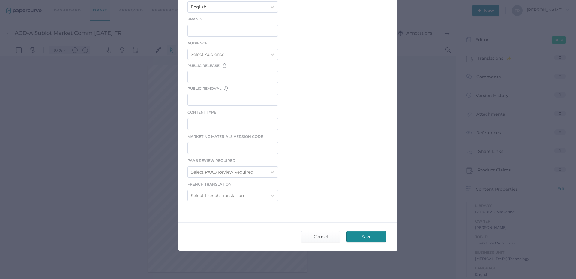
scroll to position [157, 0]
click at [356, 232] on span "Save" at bounding box center [366, 236] width 28 height 11
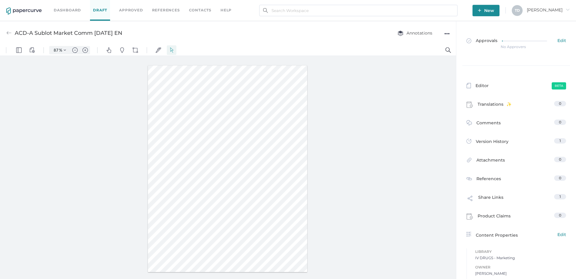
scroll to position [46, 0]
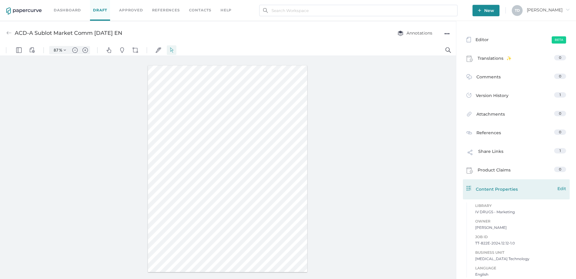
click at [559, 190] on span "Edit" at bounding box center [561, 188] width 9 height 7
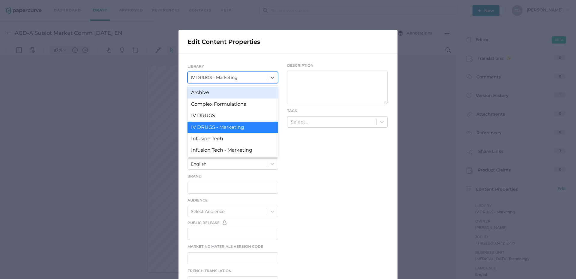
click at [221, 74] on div "IV DRUGS - Marketing" at bounding box center [227, 77] width 79 height 10
click at [216, 91] on div "Archive" at bounding box center [232, 92] width 91 height 11
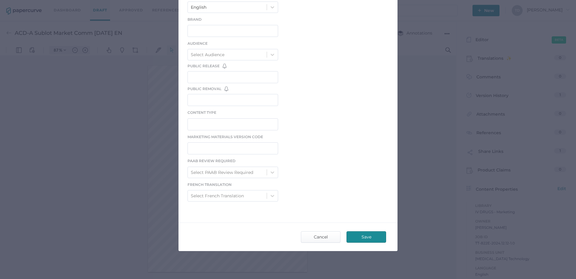
scroll to position [157, 0]
click at [367, 236] on span "Save" at bounding box center [366, 236] width 28 height 11
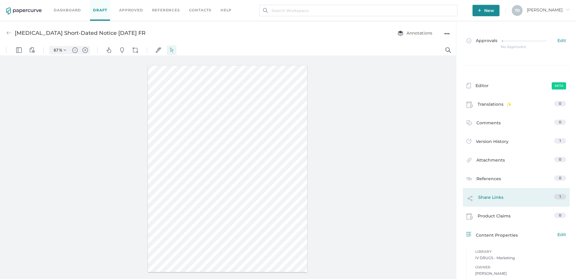
click at [555, 188] on div "Share Links 1" at bounding box center [516, 197] width 107 height 19
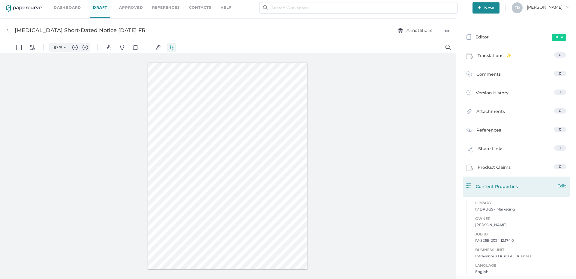
click at [557, 188] on span "Edit" at bounding box center [561, 185] width 9 height 7
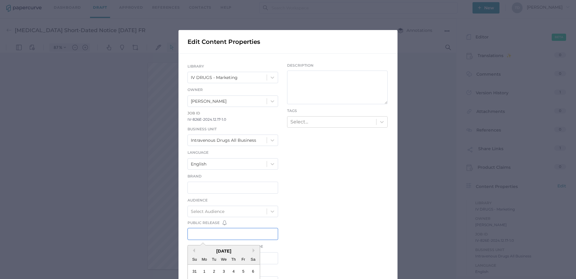
click at [231, 140] on div "LIBRARY IV DRUGS - Marketing Owner Tania Dmytrasz Job ID IV-826E-2024.12.17-1.0…" at bounding box center [232, 235] width 91 height 344
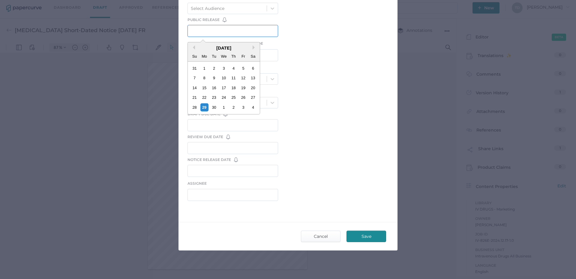
scroll to position [0, 0]
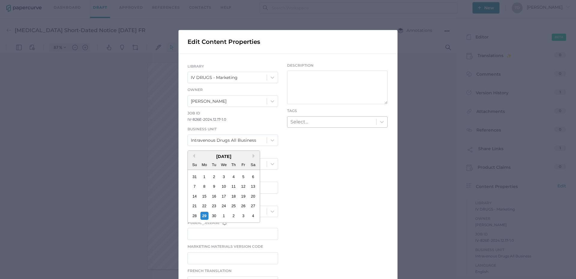
click at [326, 126] on div "Select..." at bounding box center [331, 122] width 89 height 10
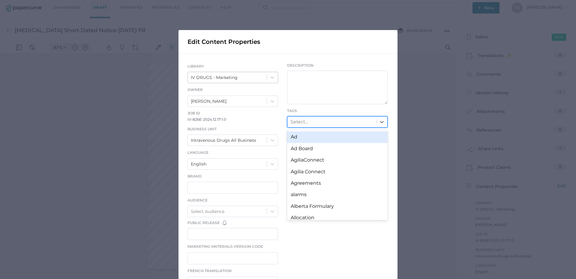
click at [230, 72] on div "IV DRUGS - Marketing" at bounding box center [232, 77] width 91 height 11
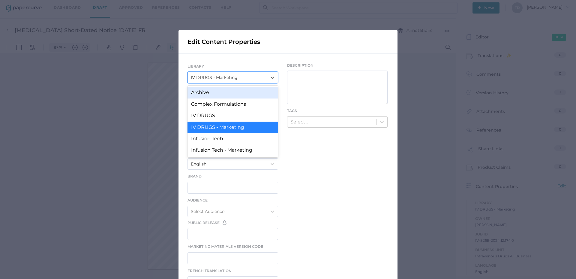
click at [225, 94] on div "Archive" at bounding box center [232, 92] width 91 height 11
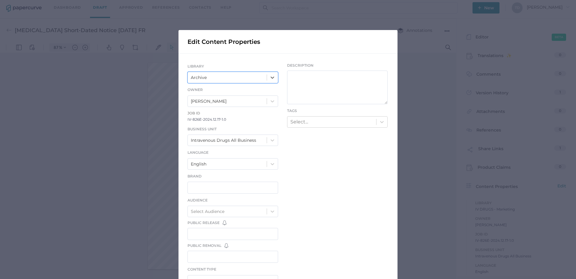
scroll to position [157, 0]
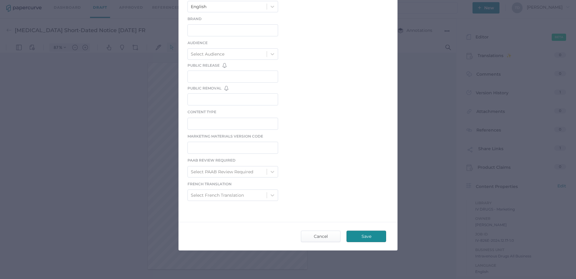
click at [363, 238] on span "Save" at bounding box center [366, 236] width 28 height 11
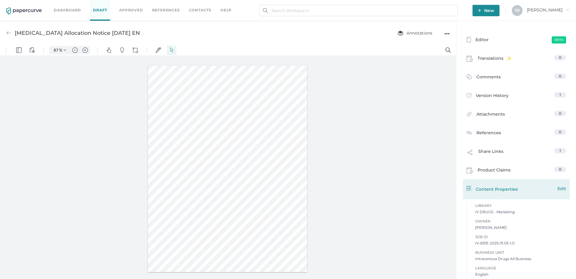
click at [559, 189] on span "Edit" at bounding box center [561, 188] width 9 height 7
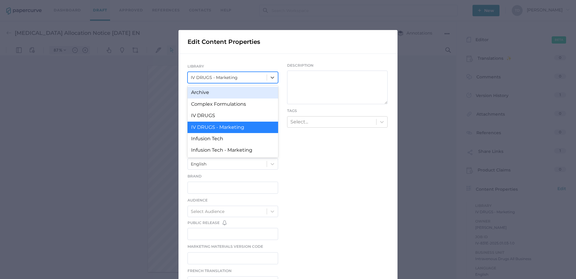
click at [249, 79] on div "IV DRUGS - Marketing" at bounding box center [227, 77] width 79 height 10
click at [241, 95] on div "Archive" at bounding box center [232, 92] width 91 height 11
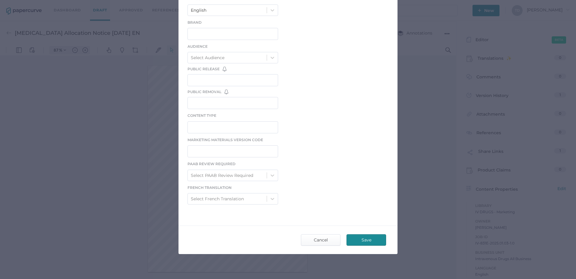
scroll to position [157, 0]
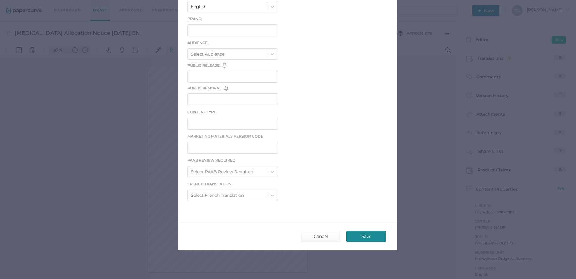
click at [359, 231] on span "Save" at bounding box center [366, 236] width 28 height 11
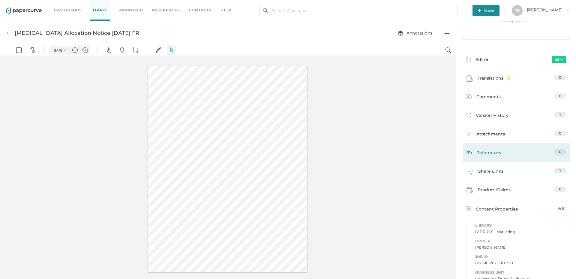
scroll to position [46, 0]
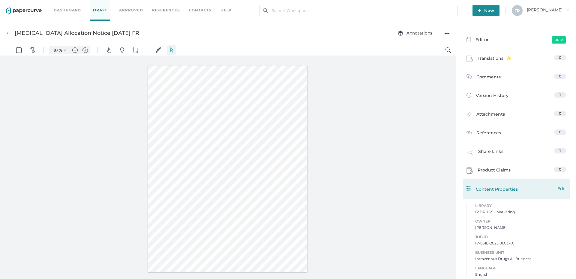
click at [523, 192] on div "Content Properties Edit" at bounding box center [516, 188] width 100 height 7
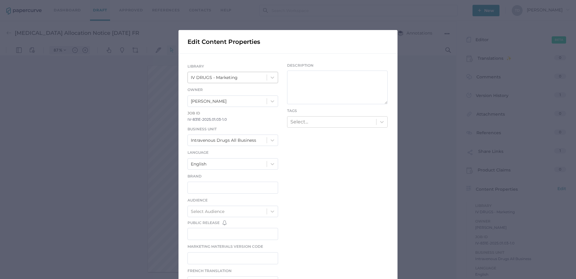
click at [225, 75] on div "IV DRUGS - Marketing" at bounding box center [214, 77] width 47 height 7
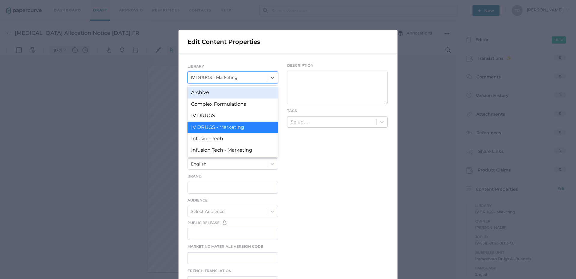
click at [222, 96] on div "Archive" at bounding box center [232, 92] width 91 height 11
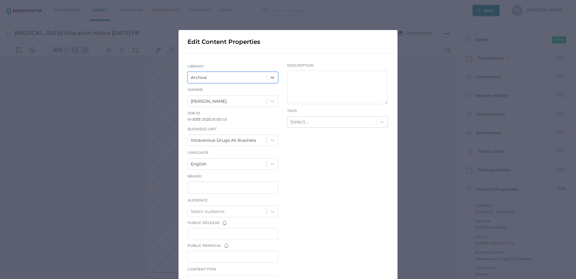
scroll to position [157, 0]
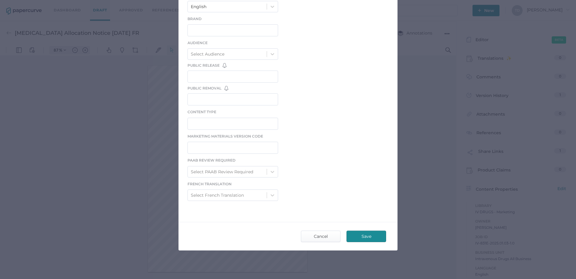
click at [363, 233] on span "Save" at bounding box center [366, 236] width 28 height 11
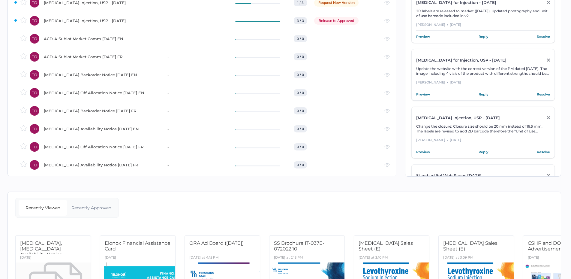
scroll to position [60, 0]
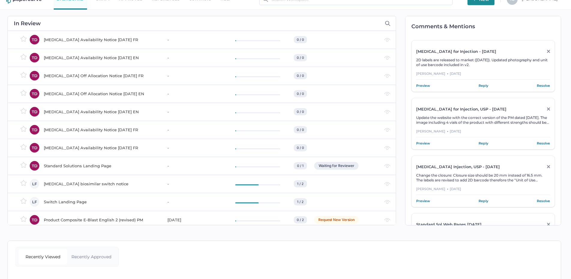
scroll to position [862, 0]
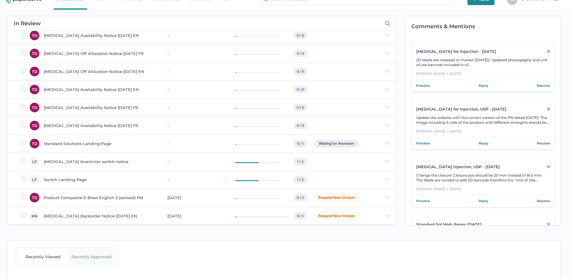
click at [102, 123] on div "[MEDICAL_DATA] Availability Notice [DATE] FR" at bounding box center [102, 125] width 116 height 7
click at [77, 107] on div "[MEDICAL_DATA] Availability Notice [DATE] FR" at bounding box center [102, 107] width 116 height 7
click at [78, 90] on div "Tobramycin Availability Notice 01.15.2025 EN" at bounding box center [102, 89] width 116 height 7
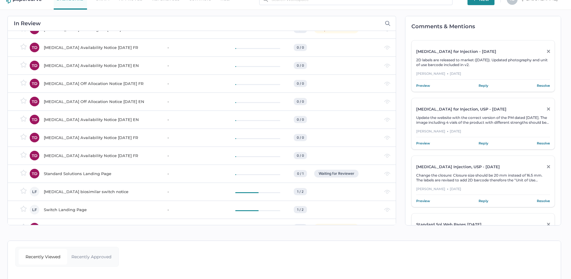
click at [80, 99] on div "[MEDICAL_DATA] Off Allocation Notice [DATE] EN" at bounding box center [102, 101] width 116 height 7
click at [64, 83] on div "[MEDICAL_DATA] Off Allocation Notice [DATE] FR" at bounding box center [102, 83] width 116 height 7
click at [92, 83] on div "[MEDICAL_DATA] Off Allocation Notice [DATE] FR" at bounding box center [102, 83] width 116 height 7
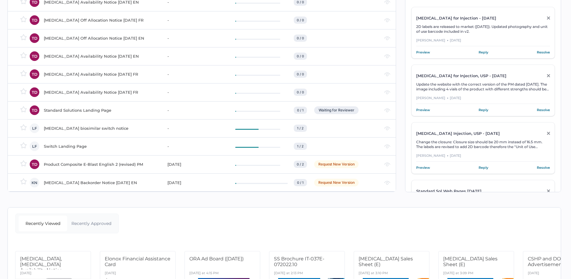
scroll to position [0, 0]
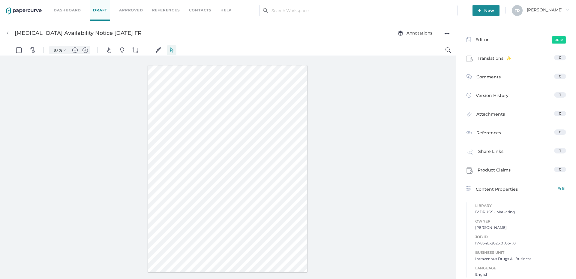
scroll to position [3, 0]
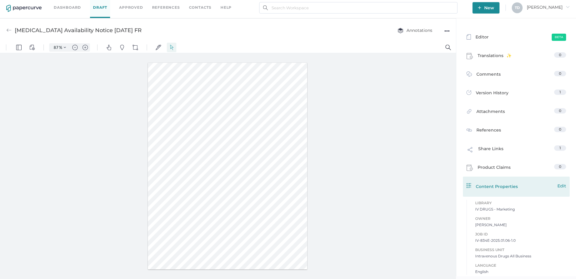
click at [558, 183] on span "Edit" at bounding box center [561, 185] width 9 height 7
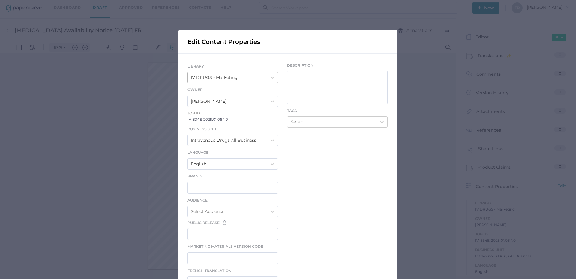
click at [232, 72] on div "IV DRUGS - Marketing" at bounding box center [232, 77] width 91 height 11
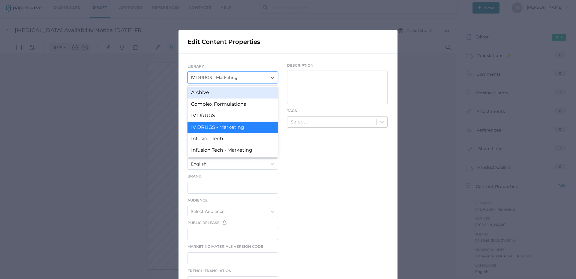
click at [229, 92] on div "Archive" at bounding box center [232, 92] width 91 height 11
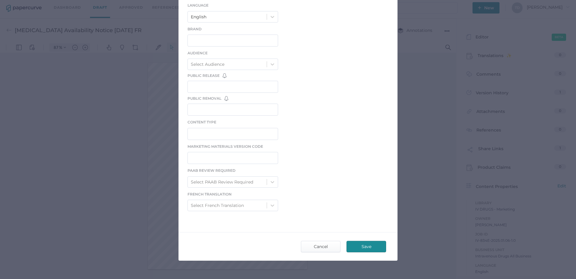
scroll to position [157, 0]
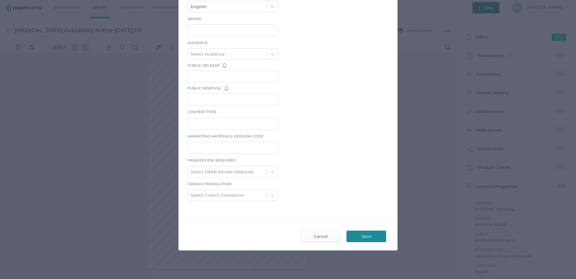
click at [371, 238] on span "Save" at bounding box center [366, 236] width 28 height 11
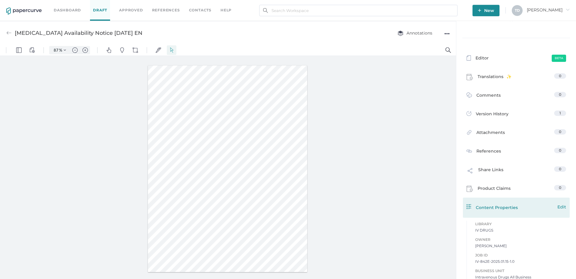
scroll to position [46, 0]
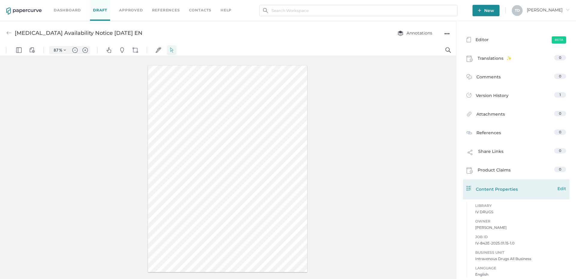
click at [562, 189] on span "Edit" at bounding box center [561, 188] width 9 height 7
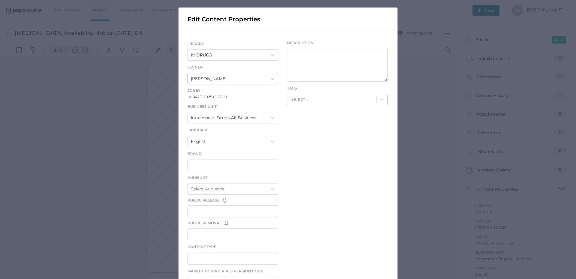
scroll to position [30, 0]
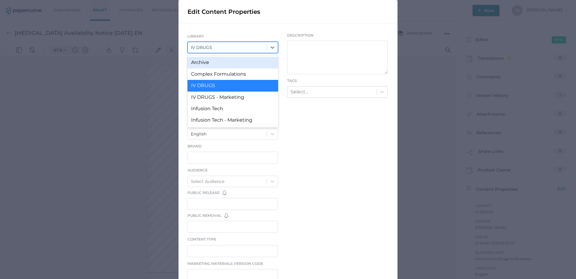
click at [219, 45] on div "IV DRUGS" at bounding box center [227, 47] width 79 height 10
click at [216, 58] on div "Archive" at bounding box center [232, 62] width 91 height 11
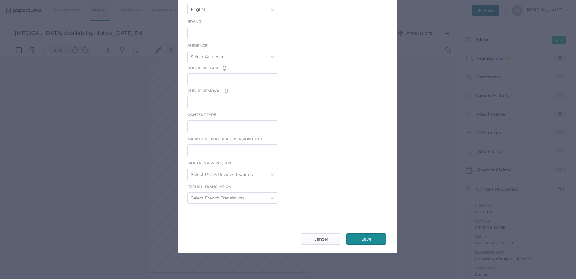
scroll to position [157, 0]
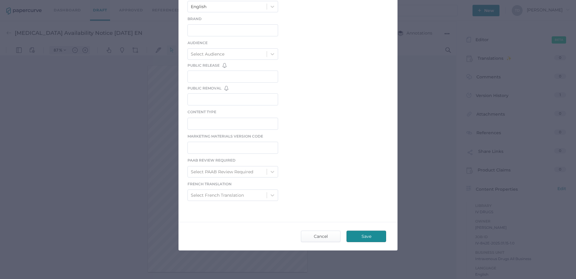
click at [359, 232] on span "Save" at bounding box center [366, 236] width 28 height 11
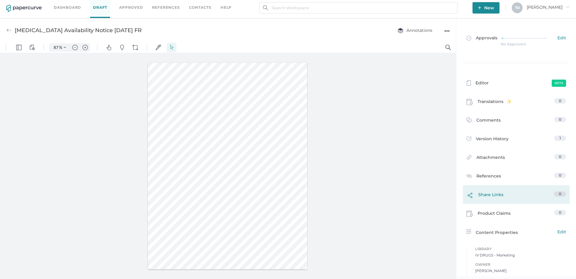
scroll to position [46, 0]
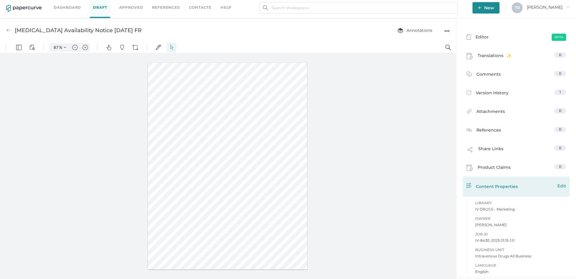
click at [557, 189] on span "Edit" at bounding box center [561, 185] width 9 height 7
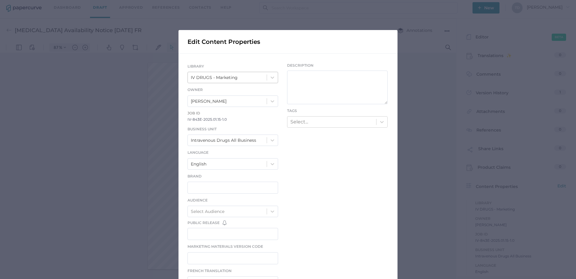
click at [227, 82] on div "IV DRUGS - Marketing" at bounding box center [227, 77] width 79 height 10
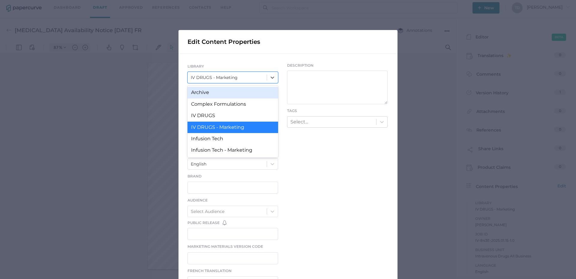
click at [226, 94] on div "Archive" at bounding box center [232, 92] width 91 height 11
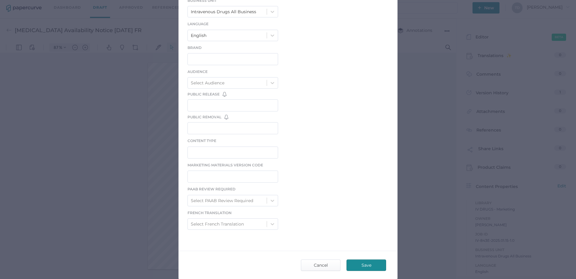
scroll to position [157, 0]
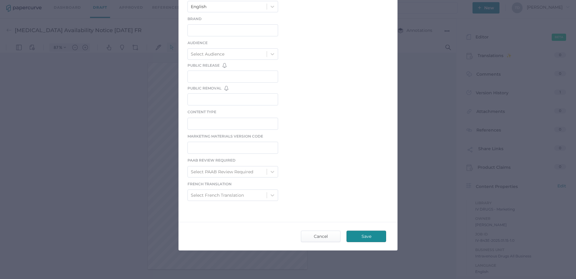
click at [367, 236] on span "Save" at bounding box center [366, 236] width 28 height 11
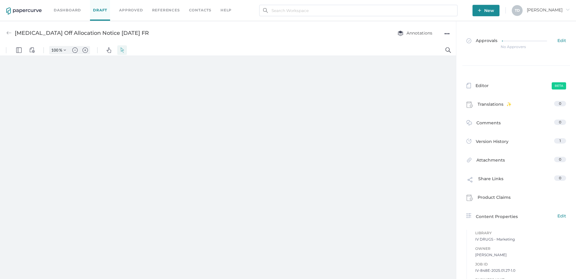
type input "87"
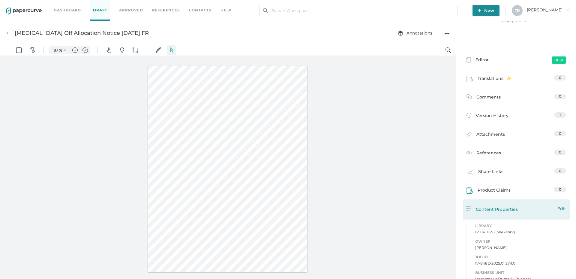
scroll to position [46, 0]
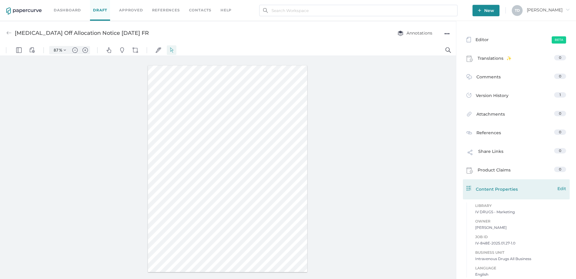
click at [557, 184] on div "Content Properties Edit" at bounding box center [516, 189] width 107 height 20
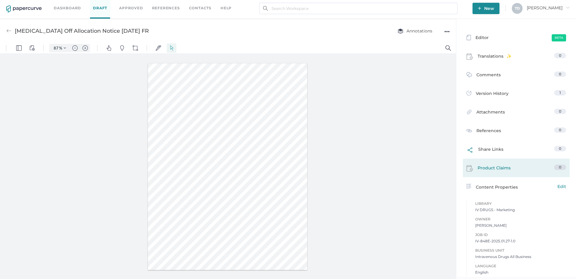
scroll to position [3, 0]
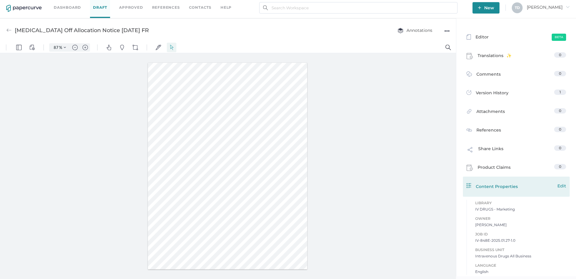
click at [562, 188] on span "Edit" at bounding box center [561, 185] width 9 height 7
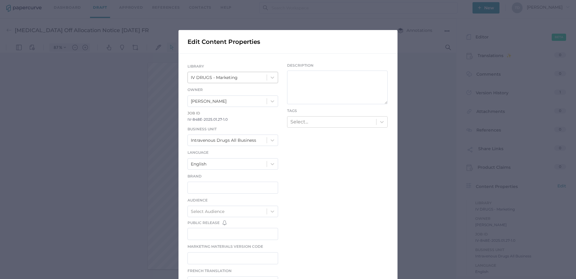
click at [245, 79] on div "IV DRUGS - Marketing" at bounding box center [227, 77] width 79 height 10
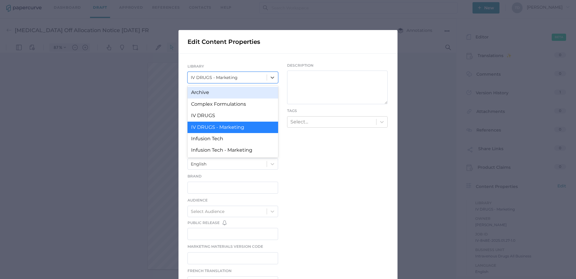
click at [241, 93] on div "Archive" at bounding box center [232, 92] width 91 height 11
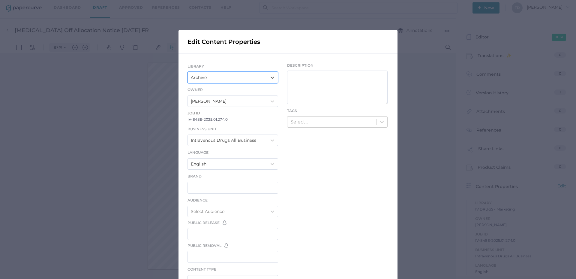
scroll to position [157, 0]
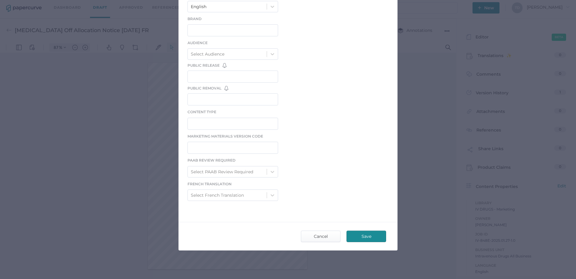
click at [355, 233] on span "Save" at bounding box center [366, 236] width 28 height 11
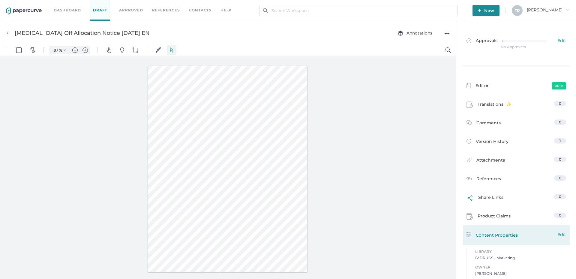
scroll to position [46, 0]
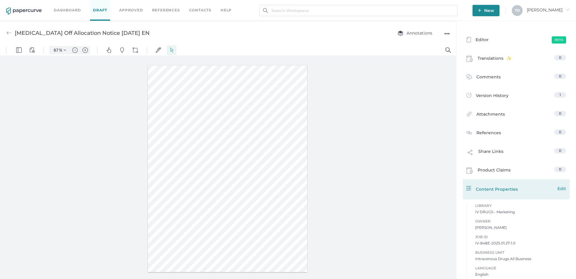
click at [557, 187] on span "Edit" at bounding box center [561, 188] width 9 height 7
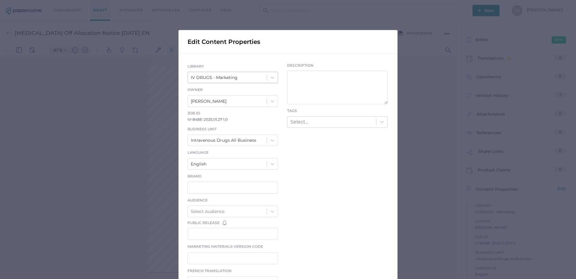
click at [235, 79] on div "IV DRUGS - Marketing" at bounding box center [227, 77] width 79 height 10
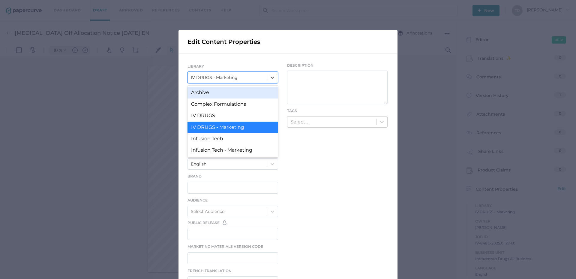
click at [232, 95] on div "Archive" at bounding box center [232, 92] width 91 height 11
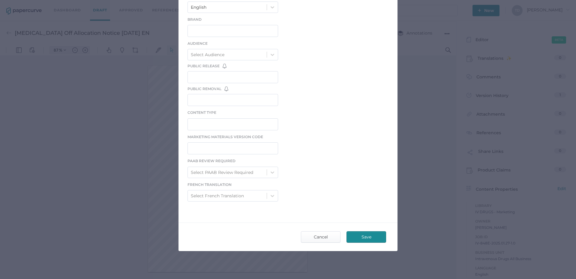
scroll to position [157, 0]
click at [362, 238] on span "Save" at bounding box center [366, 236] width 28 height 11
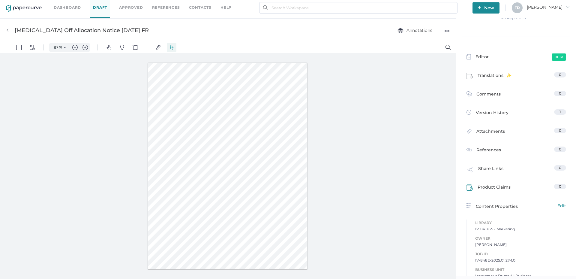
scroll to position [46, 0]
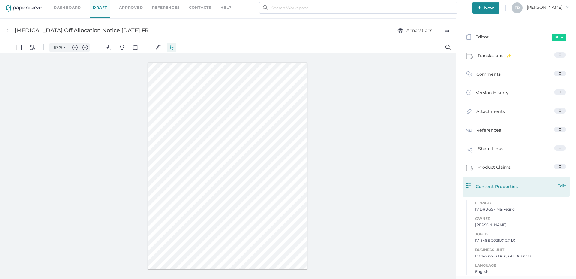
click at [557, 185] on span "Edit" at bounding box center [561, 185] width 9 height 7
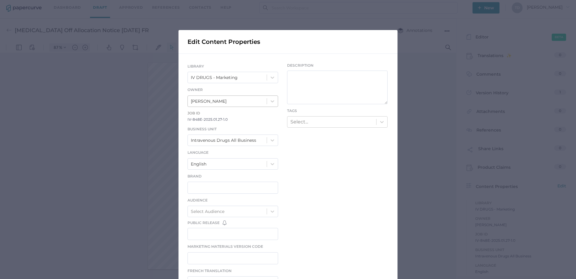
scroll to position [30, 0]
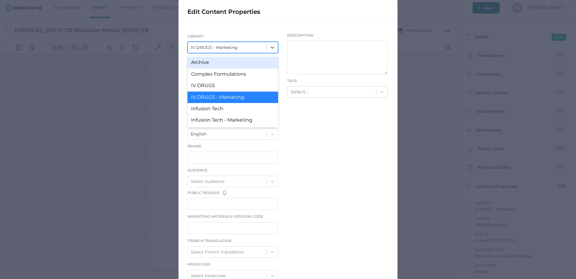
click at [231, 42] on div "IV DRUGS - Marketing" at bounding box center [227, 47] width 79 height 10
click at [227, 63] on div "Archive" at bounding box center [232, 62] width 91 height 11
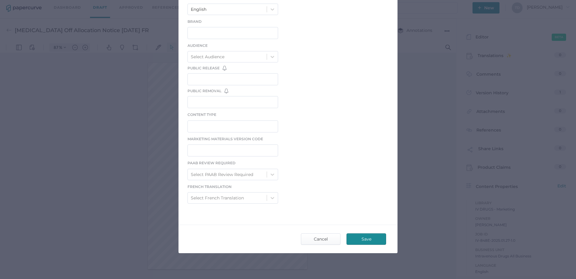
scroll to position [157, 0]
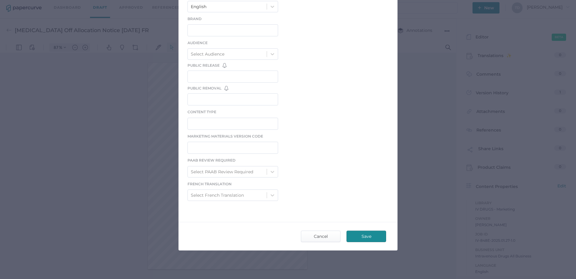
click at [356, 231] on span "Save" at bounding box center [366, 236] width 28 height 11
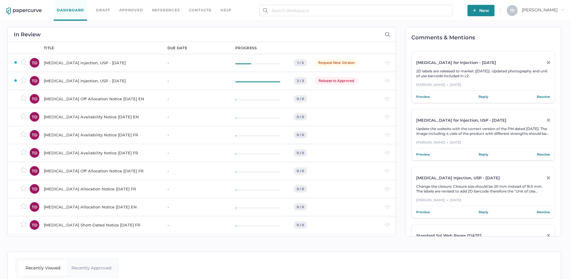
click at [90, 100] on div "Propofol Off Allocation Notice 01.27.2025 EN" at bounding box center [102, 98] width 116 height 7
click at [106, 118] on div "[MEDICAL_DATA] Availability Notice [DATE] EN" at bounding box center [102, 116] width 116 height 7
click at [75, 133] on div "Tobramycin Availability Notice 01.15.2025 FR" at bounding box center [102, 134] width 116 height 7
click at [81, 154] on div "[MEDICAL_DATA] Availability Notice [DATE] FR" at bounding box center [102, 152] width 116 height 7
click at [67, 171] on div "Propofol Off Allocation Notice 01.27.2025 FR" at bounding box center [102, 170] width 116 height 7
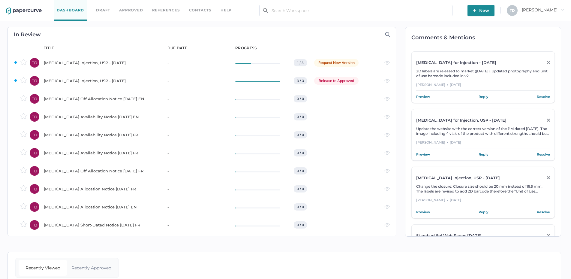
click at [85, 188] on div "Levothyroxine Allocation Notice 01.03.2025 FR" at bounding box center [102, 188] width 116 height 7
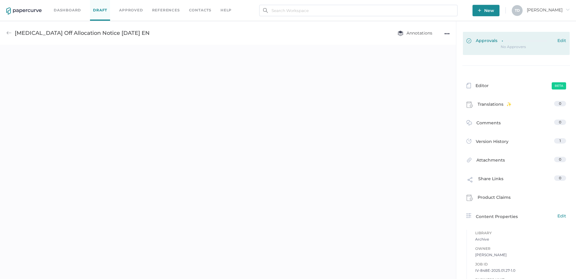
click at [515, 41] on icon at bounding box center [527, 41] width 50 height 0
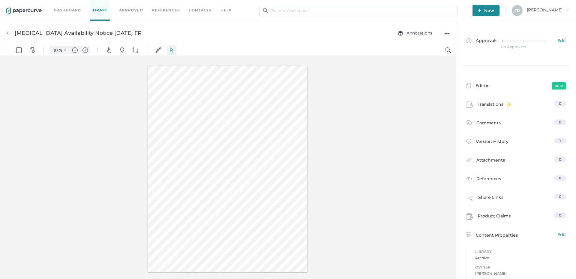
click at [514, 47] on div "No Approvers" at bounding box center [513, 47] width 25 height 0
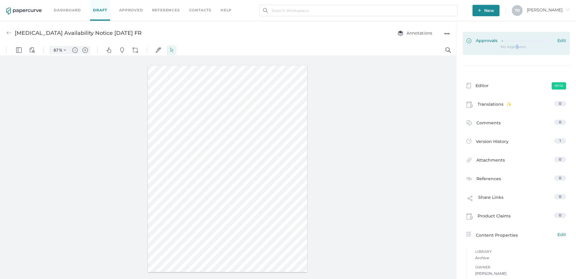
click at [502, 41] on icon at bounding box center [527, 41] width 50 height 0
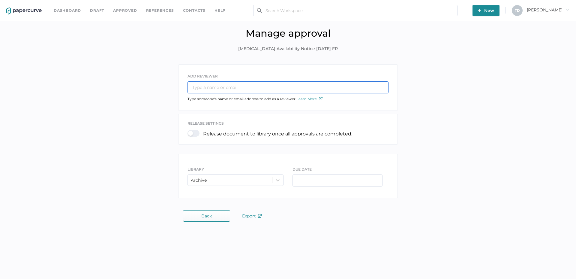
click at [277, 88] on input "text" at bounding box center [287, 87] width 201 height 12
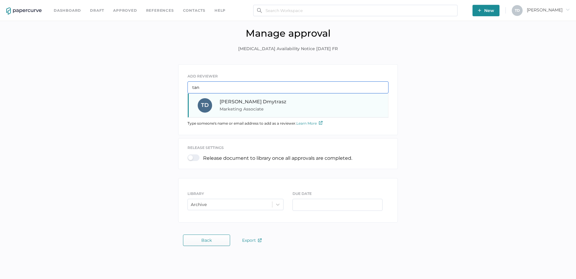
type input "tan"
click at [235, 102] on span "[PERSON_NAME]" at bounding box center [253, 102] width 67 height 6
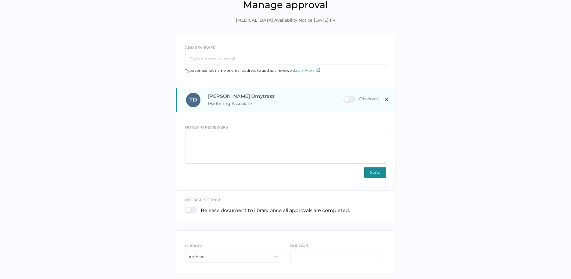
scroll to position [56, 0]
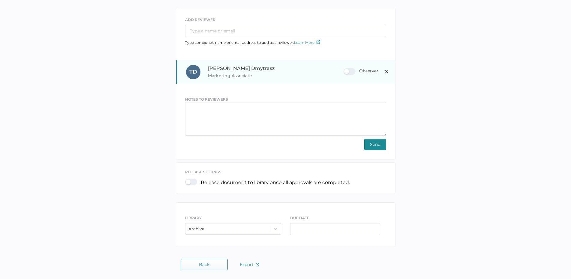
click at [352, 68] on div "Observer" at bounding box center [360, 71] width 35 height 7
click at [345, 69] on input "Observer" at bounding box center [345, 69] width 0 height 0
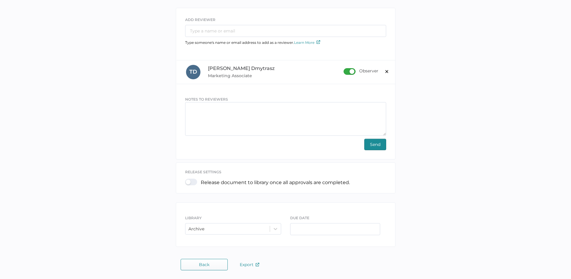
click at [375, 142] on span "Send" at bounding box center [375, 144] width 10 height 11
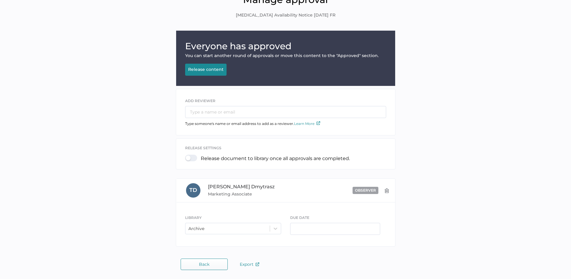
scroll to position [32, 0]
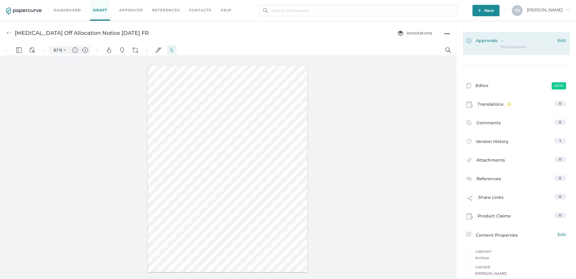
click at [512, 38] on div at bounding box center [527, 40] width 51 height 4
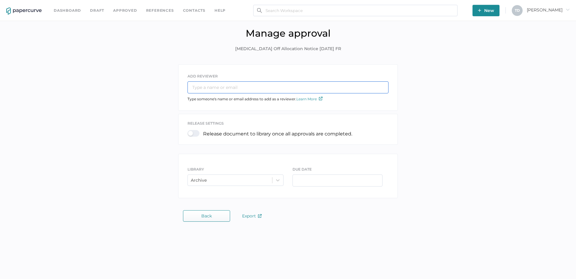
click at [282, 86] on input "text" at bounding box center [287, 87] width 201 height 12
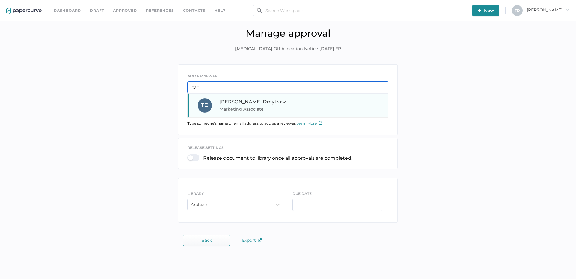
type input "tan"
click at [276, 98] on div "Tania Dmytrasz Marketing Associate" at bounding box center [260, 105] width 81 height 14
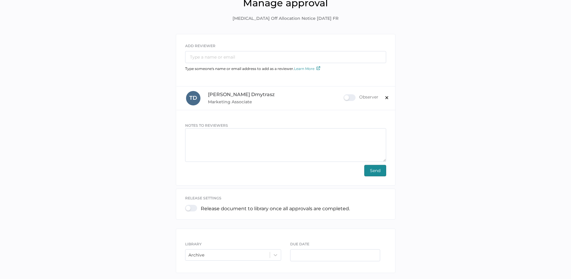
scroll to position [56, 0]
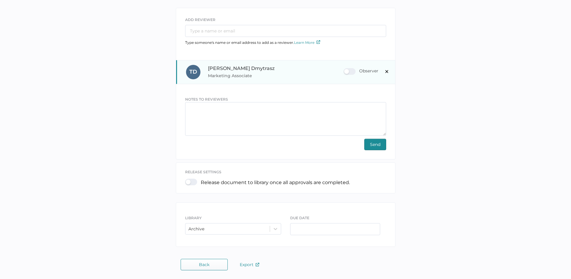
click at [347, 70] on div "Observer" at bounding box center [360, 71] width 35 height 7
click at [345, 69] on input "Observer" at bounding box center [345, 69] width 0 height 0
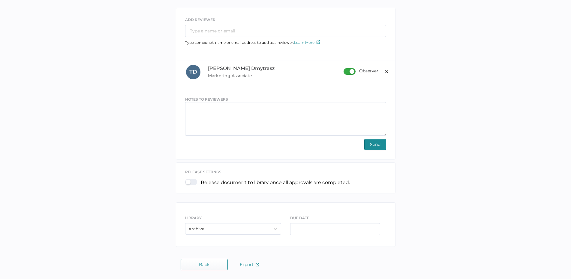
click at [192, 181] on div at bounding box center [193, 181] width 16 height 7
click at [186, 179] on input "checkbox" at bounding box center [186, 179] width 0 height 0
click at [371, 147] on span "Send" at bounding box center [375, 144] width 10 height 11
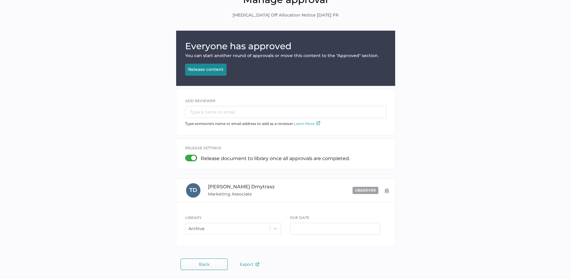
scroll to position [32, 0]
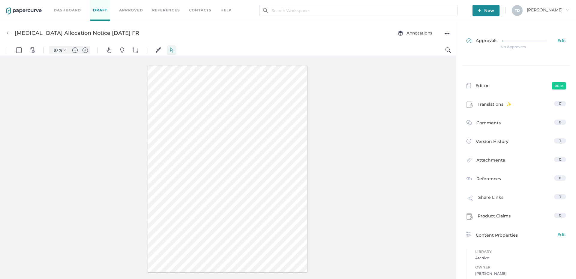
click at [503, 47] on div "No Approvers" at bounding box center [513, 47] width 25 height 0
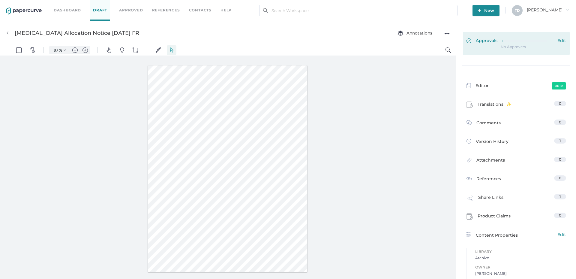
click at [525, 37] on link "Approvals Edit" at bounding box center [516, 43] width 107 height 23
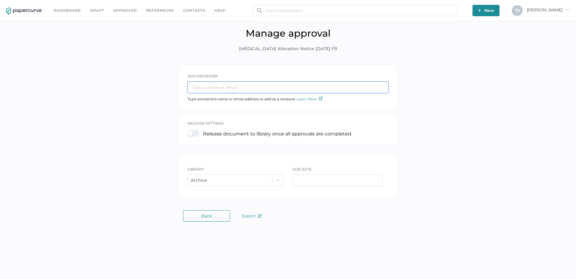
click at [220, 87] on input "text" at bounding box center [287, 87] width 201 height 12
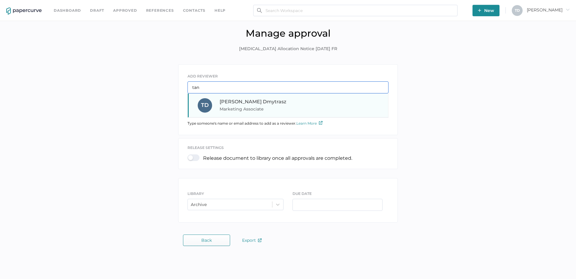
type input "tan"
click at [223, 113] on div "T D [PERSON_NAME] Marketing Associate" at bounding box center [288, 105] width 200 height 24
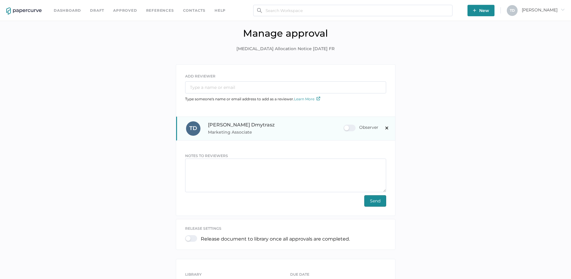
click at [347, 125] on div "Observer" at bounding box center [360, 127] width 35 height 7
click at [345, 125] on input "Observer" at bounding box center [345, 125] width 0 height 0
click at [378, 202] on span "Send" at bounding box center [375, 200] width 10 height 11
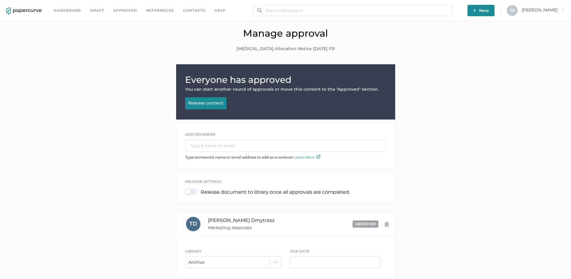
click at [208, 105] on button "Release content Releasing..." at bounding box center [205, 103] width 41 height 12
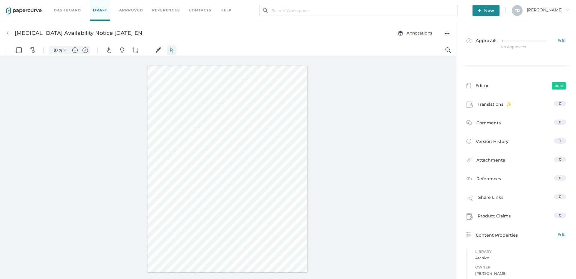
click at [507, 47] on div "No Approvers" at bounding box center [513, 47] width 25 height 0
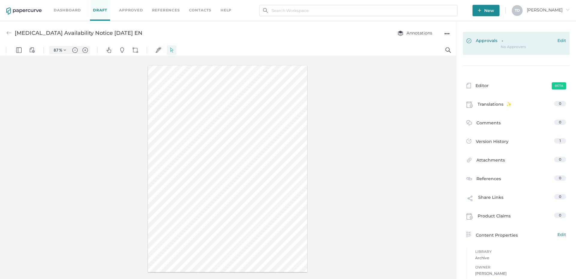
click at [482, 37] on link "Approvals Edit" at bounding box center [516, 43] width 107 height 23
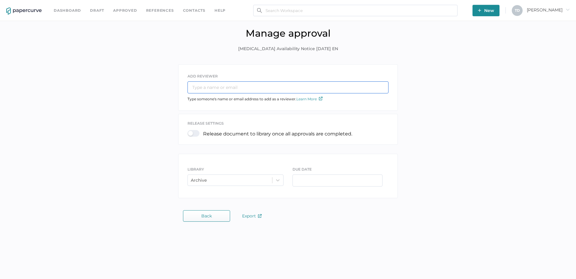
click at [232, 87] on input "text" at bounding box center [287, 87] width 201 height 12
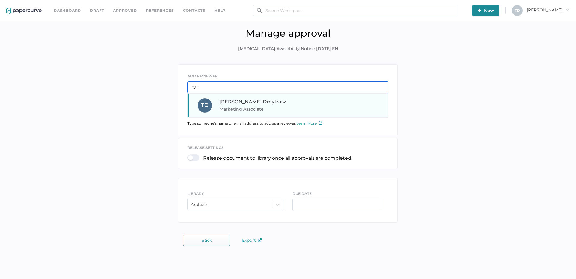
type input "tan"
click at [229, 100] on span "Tania Dmytrasz" at bounding box center [253, 102] width 67 height 6
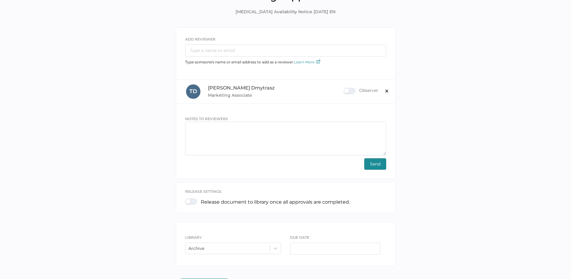
scroll to position [26, 0]
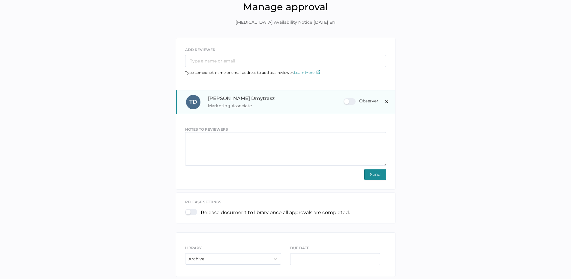
click at [350, 101] on div "Observer" at bounding box center [360, 101] width 35 height 7
click at [345, 99] on input "Observer" at bounding box center [345, 99] width 0 height 0
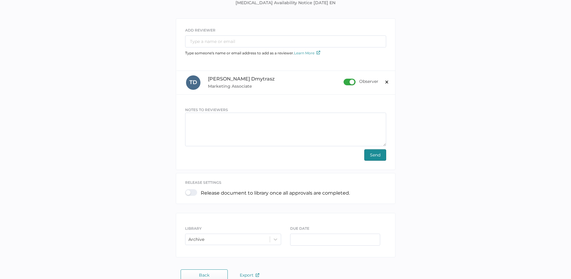
scroll to position [56, 0]
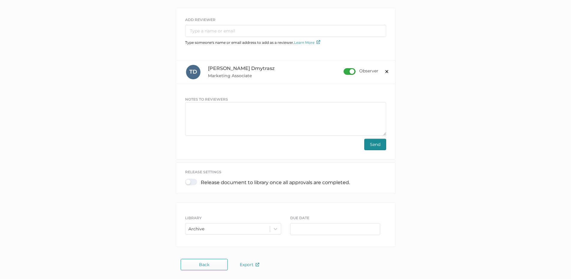
click at [378, 145] on span "Send" at bounding box center [375, 144] width 10 height 11
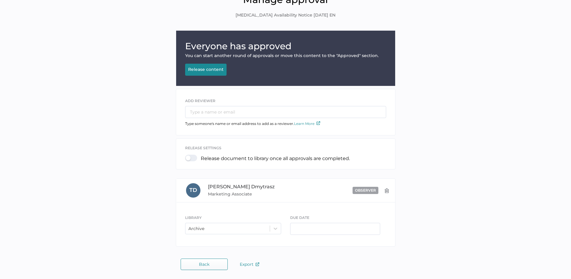
scroll to position [32, 0]
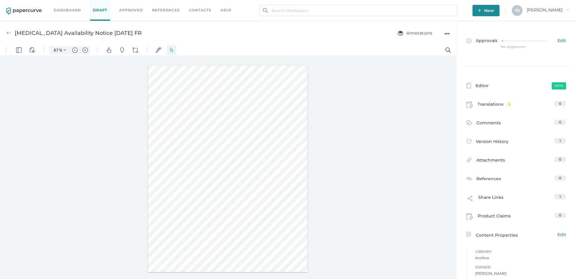
click at [504, 47] on div "No Approvers" at bounding box center [513, 47] width 25 height 0
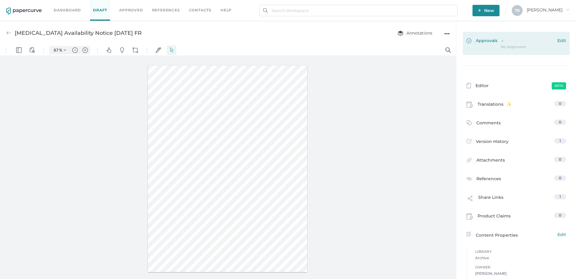
click at [489, 43] on span "Approvals" at bounding box center [481, 41] width 31 height 7
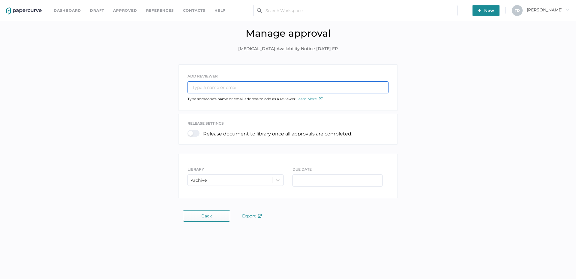
click at [208, 85] on input "text" at bounding box center [287, 87] width 201 height 12
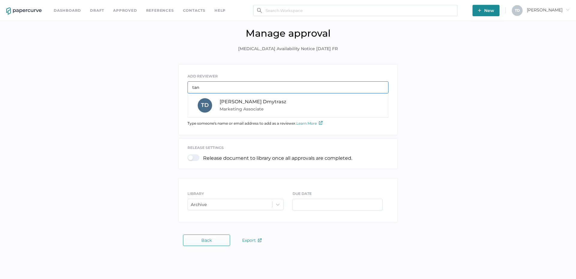
type input "tan"
click at [215, 98] on div "T D [PERSON_NAME] Marketing Associate" at bounding box center [290, 105] width 184 height 14
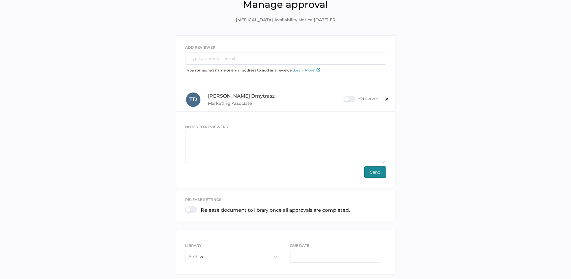
scroll to position [56, 0]
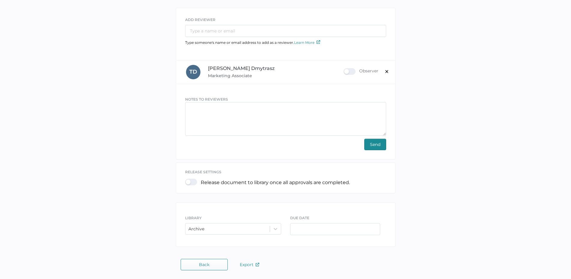
click at [194, 181] on div at bounding box center [193, 181] width 16 height 7
click at [186, 179] on input "checkbox" at bounding box center [186, 179] width 0 height 0
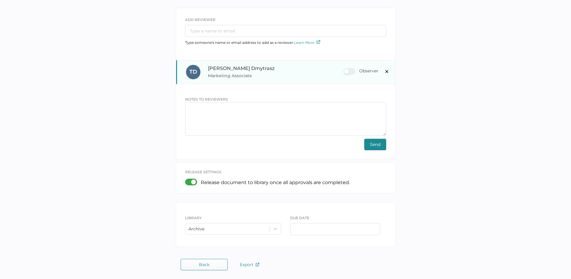
click at [353, 69] on div "Observer" at bounding box center [360, 71] width 35 height 7
click at [345, 69] on input "Observer" at bounding box center [345, 69] width 0 height 0
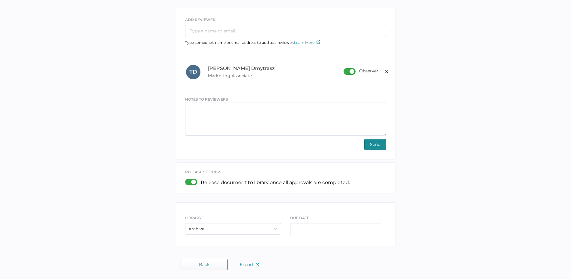
click at [380, 145] on span "Send" at bounding box center [375, 144] width 10 height 11
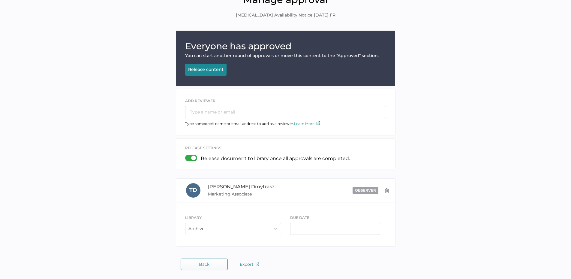
scroll to position [32, 0]
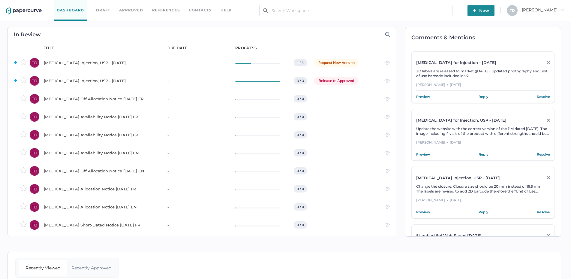
click at [113, 97] on div "[MEDICAL_DATA] Off Allocation Notice [DATE] FR" at bounding box center [102, 98] width 116 height 7
click at [75, 117] on div "[MEDICAL_DATA] Availability Notice [DATE] FR" at bounding box center [102, 116] width 116 height 7
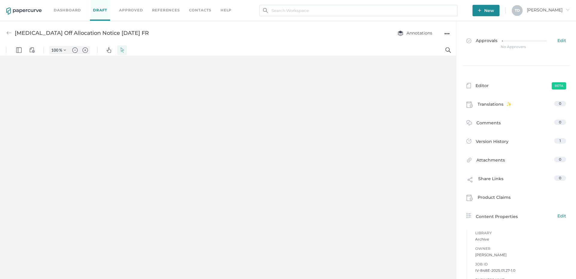
type input "87"
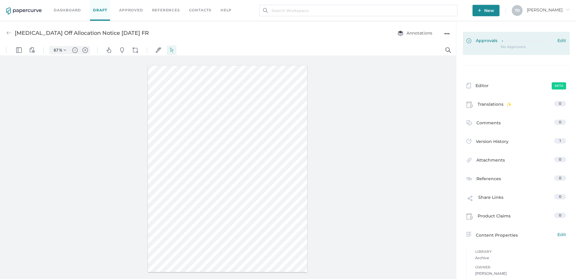
click at [508, 42] on div at bounding box center [527, 40] width 51 height 4
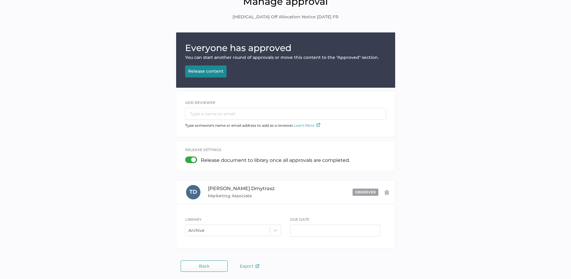
scroll to position [32, 0]
click at [208, 68] on div "Release content" at bounding box center [205, 70] width 35 height 5
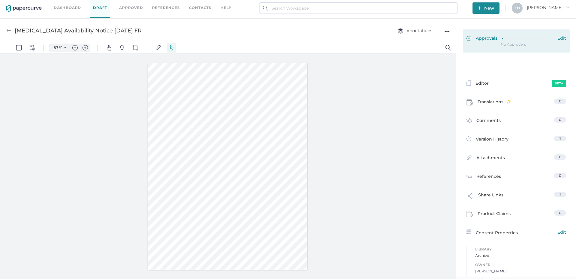
scroll to position [3, 0]
click at [495, 41] on div "Approvals Edit" at bounding box center [516, 38] width 100 height 7
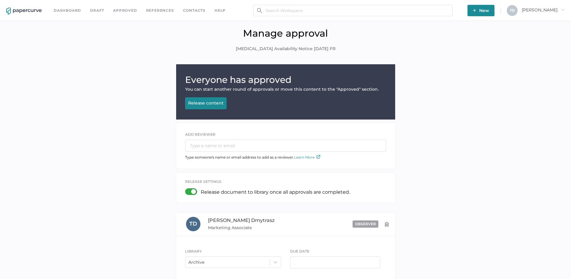
click at [205, 99] on button "Release content Releasing..." at bounding box center [205, 103] width 41 height 12
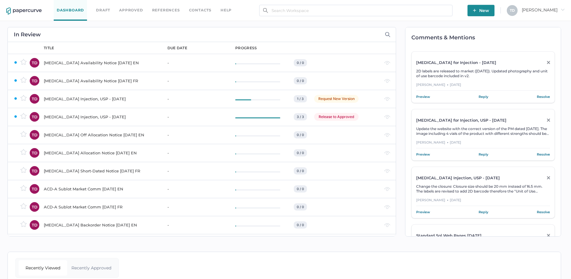
click at [126, 81] on div "Tobramycin Availability Notice 01.15.2025 FR" at bounding box center [102, 80] width 116 height 7
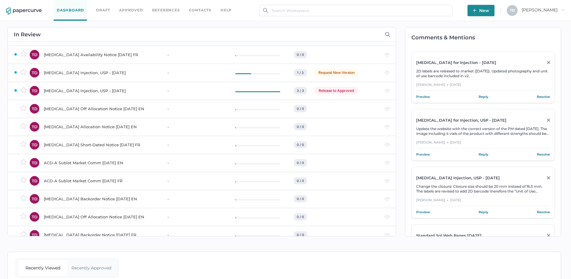
scroll to position [30, 0]
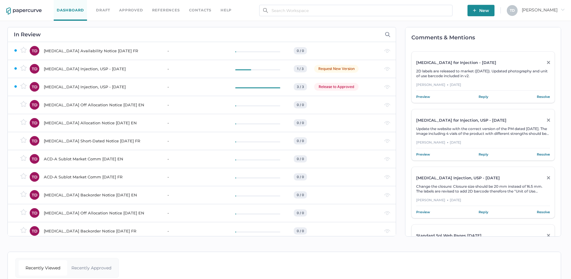
click at [91, 105] on div "Propofol Off Allocation Notice 01.27.2025 EN" at bounding box center [102, 104] width 116 height 7
click at [87, 121] on div "Levothyroxine Allocation Notice 01.03.2025 EN" at bounding box center [102, 122] width 116 height 7
click at [89, 138] on div "Ceftazidime Short-Dated Notice 12.17.2024 FR" at bounding box center [102, 140] width 116 height 7
click at [79, 160] on div "ACD-A Sublot Market Comm 12.12.2024 EN" at bounding box center [102, 158] width 116 height 7
click at [88, 180] on div "ACD-A Sublot Market Comm 12.12.2024 FR" at bounding box center [102, 176] width 116 height 7
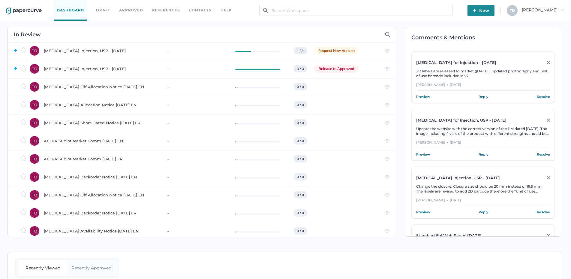
click at [125, 88] on div "Propofol Off Allocation Notice 01.27.2025 EN" at bounding box center [102, 86] width 116 height 7
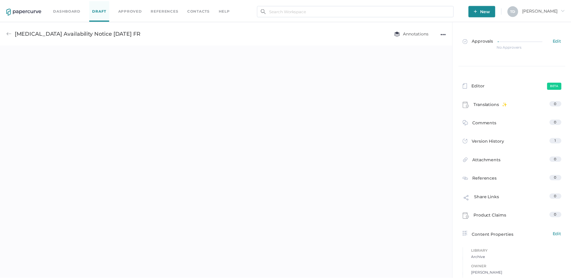
scroll to position [8, 0]
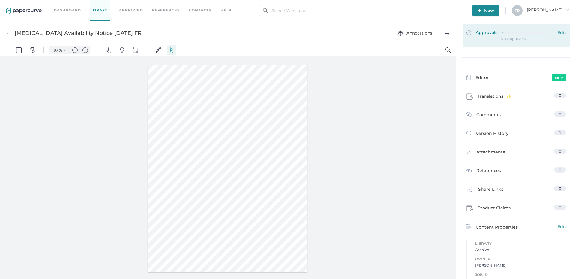
click at [502, 34] on div at bounding box center [527, 32] width 51 height 4
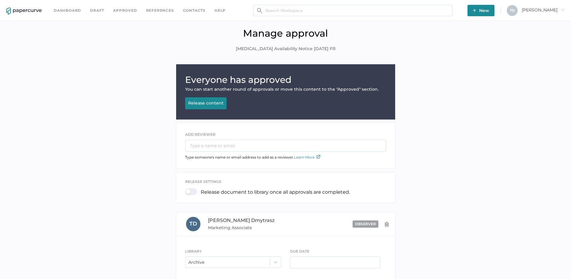
click at [217, 103] on button "Release content Releasing..." at bounding box center [205, 103] width 41 height 12
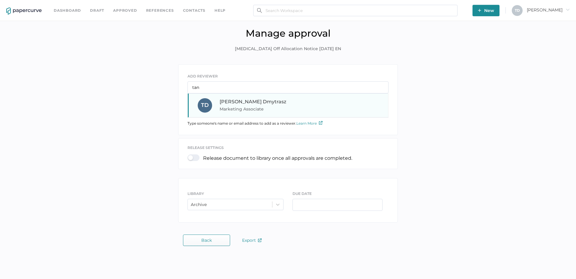
type input "tan"
click at [254, 106] on span "Marketing Associate" at bounding box center [260, 108] width 81 height 7
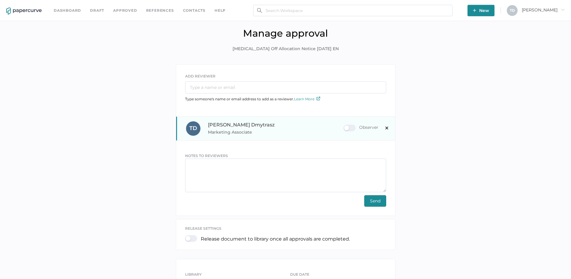
click at [348, 131] on label "Observer" at bounding box center [360, 127] width 35 height 7
click at [345, 125] on input "Observer" at bounding box center [345, 125] width 0 height 0
click at [373, 146] on div "NOTES TO REVIEWERS Send" at bounding box center [285, 176] width 219 height 72
click at [372, 195] on span "Send" at bounding box center [375, 200] width 10 height 11
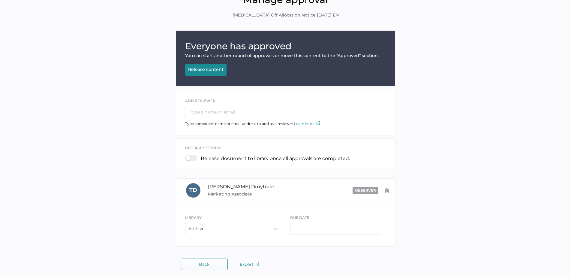
scroll to position [32, 0]
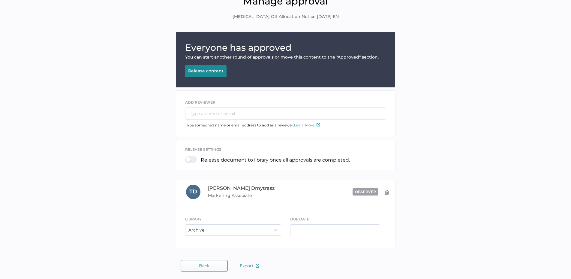
click at [209, 69] on div "Release content" at bounding box center [205, 70] width 35 height 5
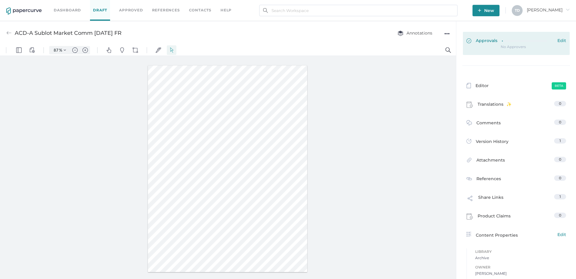
click at [494, 35] on link "Approvals Edit" at bounding box center [516, 43] width 107 height 23
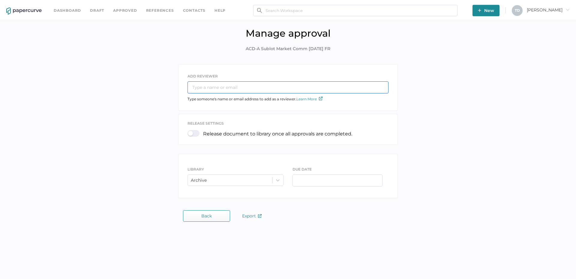
click at [272, 88] on input "text" at bounding box center [287, 87] width 201 height 12
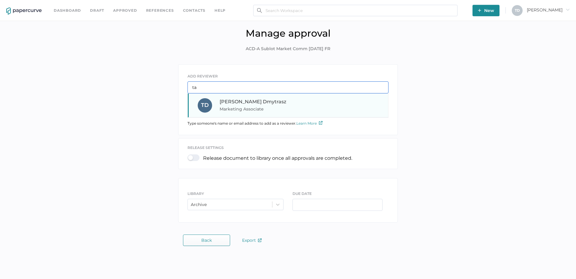
type input "ta"
click at [258, 101] on div "[PERSON_NAME] Marketing Associate" at bounding box center [260, 105] width 81 height 14
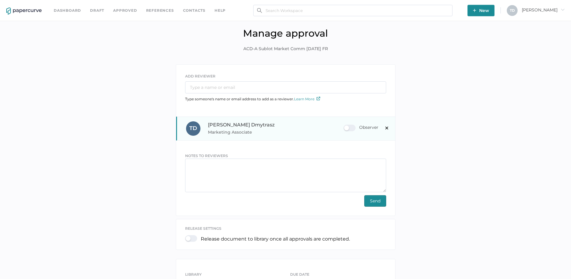
click at [353, 127] on div "Observer" at bounding box center [360, 127] width 35 height 7
click at [345, 125] on input "Observer" at bounding box center [345, 125] width 0 height 0
click at [376, 199] on span "Send" at bounding box center [375, 200] width 10 height 11
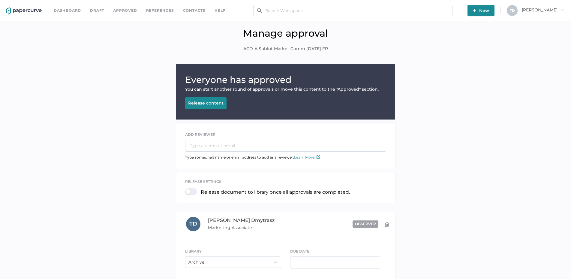
click at [214, 103] on div "Release content" at bounding box center [205, 102] width 35 height 5
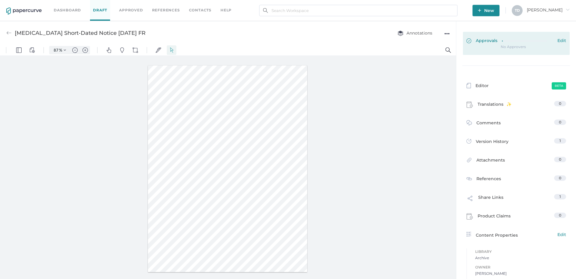
click at [490, 40] on span "Approvals" at bounding box center [481, 41] width 31 height 7
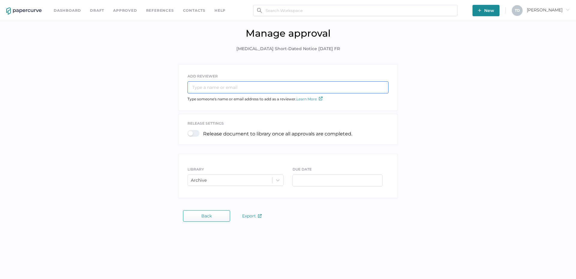
click at [250, 87] on input "text" at bounding box center [287, 87] width 201 height 12
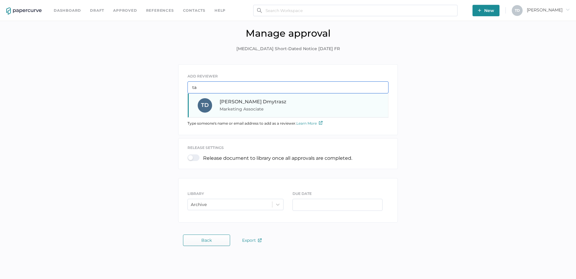
type input "ta"
click at [254, 105] on span "Marketing Associate" at bounding box center [260, 108] width 81 height 7
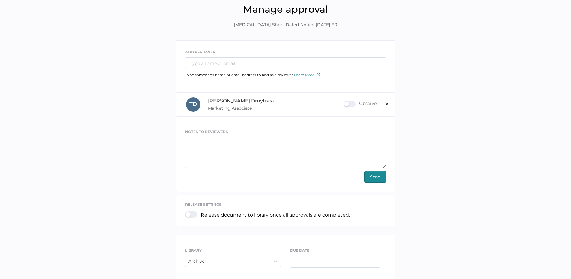
scroll to position [56, 0]
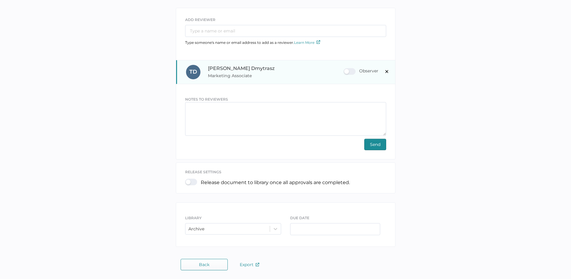
click at [352, 68] on div "Observer" at bounding box center [360, 71] width 35 height 7
click at [345, 69] on input "Observer" at bounding box center [345, 69] width 0 height 0
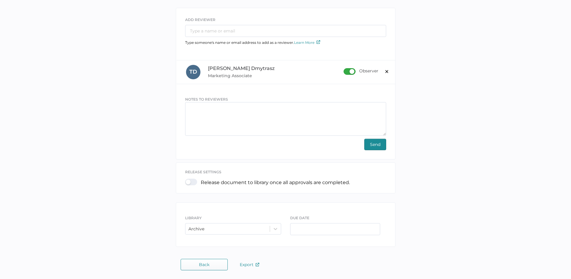
click at [377, 145] on span "Send" at bounding box center [375, 144] width 10 height 11
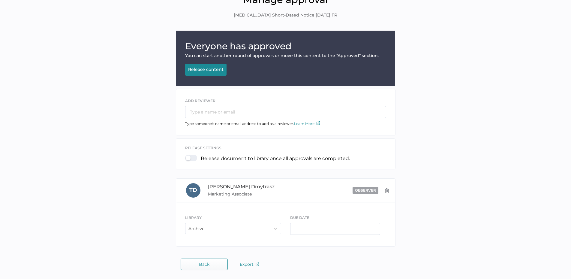
scroll to position [32, 0]
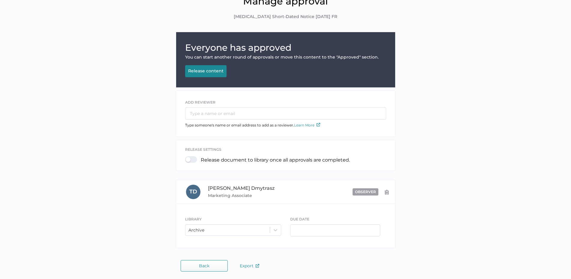
click at [209, 73] on button "Release content Releasing..." at bounding box center [205, 71] width 41 height 12
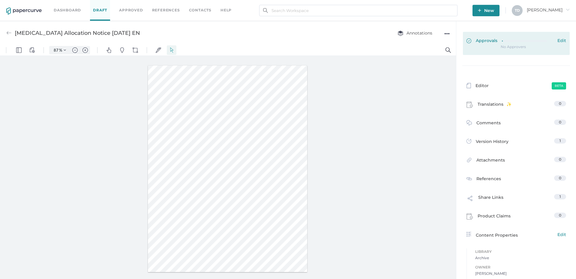
click at [496, 40] on div "Approvals Edit" at bounding box center [516, 41] width 100 height 7
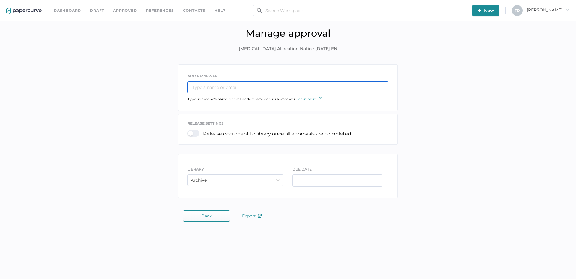
click at [270, 89] on input "text" at bounding box center [287, 87] width 201 height 12
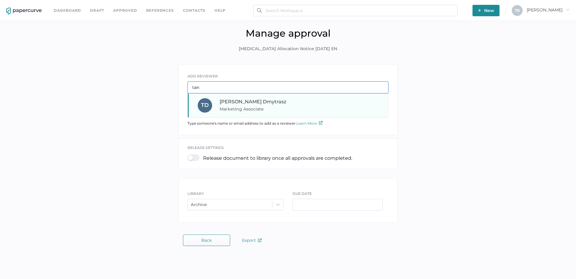
type input "tan"
click at [270, 108] on span "Marketing Associate" at bounding box center [260, 108] width 81 height 7
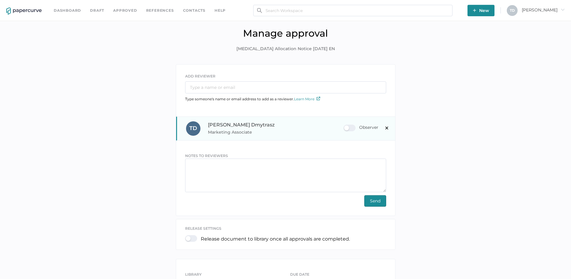
click at [350, 128] on div "Observer" at bounding box center [360, 127] width 35 height 7
click at [345, 125] on input "Observer" at bounding box center [345, 125] width 0 height 0
click at [373, 197] on span "Send" at bounding box center [375, 200] width 10 height 11
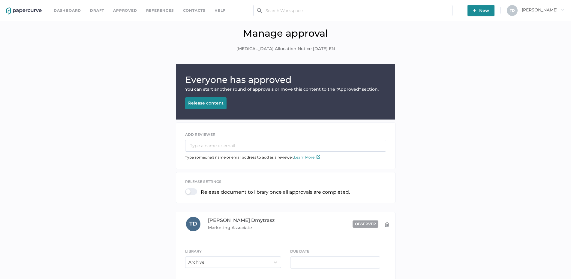
click at [212, 96] on div "Everyone has approved You can start another round of approvals or move this con…" at bounding box center [285, 91] width 219 height 55
click at [212, 100] on div "Release content" at bounding box center [205, 102] width 35 height 5
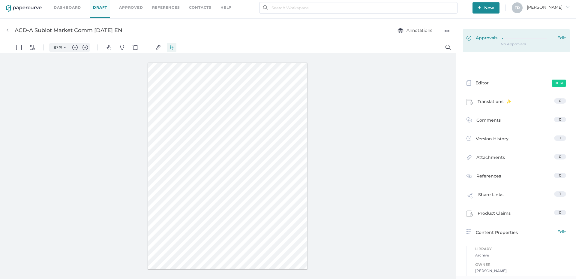
click at [506, 38] on icon at bounding box center [527, 38] width 50 height 0
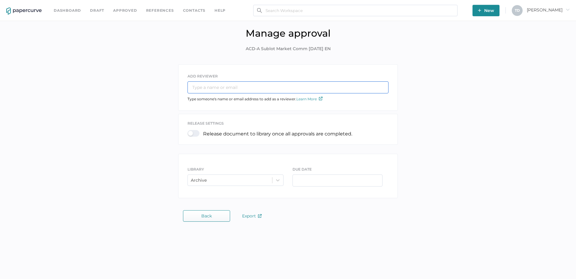
click at [266, 88] on input "text" at bounding box center [287, 87] width 201 height 12
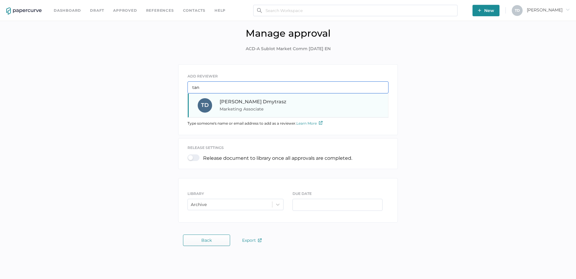
type input "tan"
click at [265, 104] on div "Tania Dmytrasz Marketing Associate" at bounding box center [260, 105] width 81 height 14
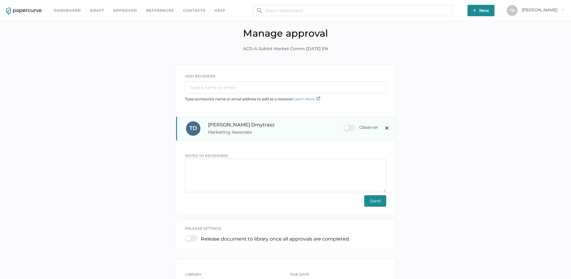
click at [346, 126] on div "Observer" at bounding box center [360, 127] width 35 height 7
click at [345, 125] on input "Observer" at bounding box center [345, 125] width 0 height 0
click at [378, 198] on span "Send" at bounding box center [375, 200] width 10 height 11
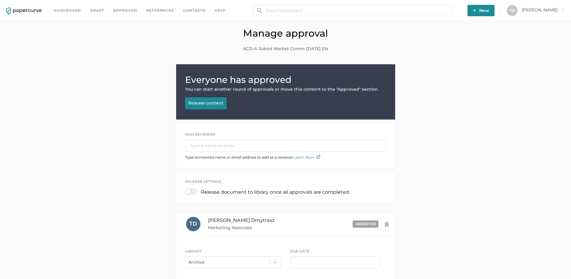
click at [213, 105] on div "Release content" at bounding box center [205, 102] width 35 height 5
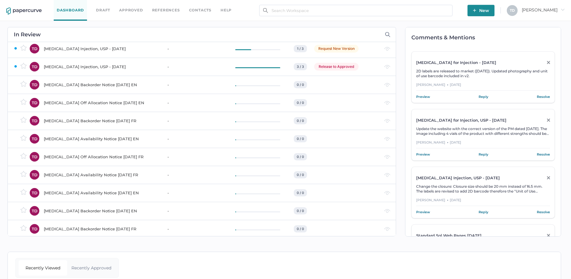
scroll to position [60, 0]
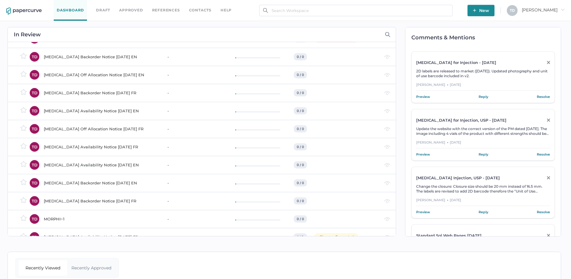
click at [116, 62] on td "[MEDICAL_DATA] Backorder Notice [DATE] EN" at bounding box center [100, 57] width 124 height 18
click at [87, 77] on div "[MEDICAL_DATA] Off Allocation Notice [DATE] EN" at bounding box center [102, 74] width 116 height 7
click at [74, 96] on div "Heparin Backorder Notice 12.12.2024 FR" at bounding box center [102, 92] width 116 height 7
click at [80, 112] on div "[MEDICAL_DATA] Availability Notice [DATE] EN" at bounding box center [102, 110] width 116 height 7
click at [74, 130] on div "Ropivacaine Off Allocation Notice 11.29.2024 FR" at bounding box center [102, 128] width 116 height 7
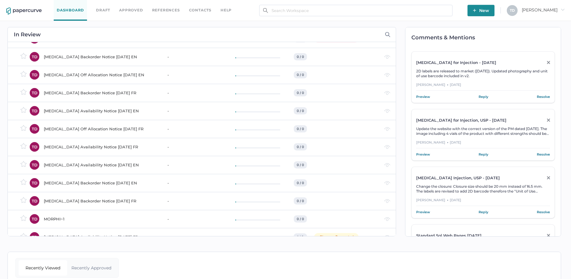
click at [76, 147] on div "Potassium Phosphate Availability Notice 11.22.2024 FR" at bounding box center [102, 146] width 116 height 7
click at [105, 164] on div "Levothyroxine Availability Notice 11.19.2024 EN" at bounding box center [102, 164] width 116 height 7
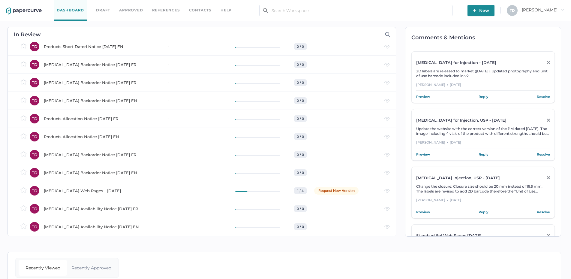
scroll to position [0, 0]
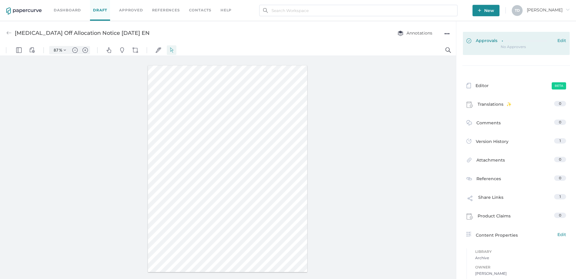
click at [496, 45] on link "Approvals Edit" at bounding box center [516, 43] width 107 height 23
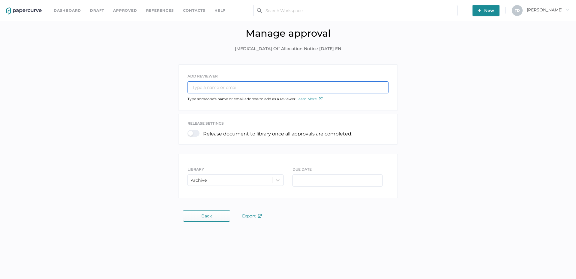
click at [220, 90] on input "text" at bounding box center [287, 87] width 201 height 12
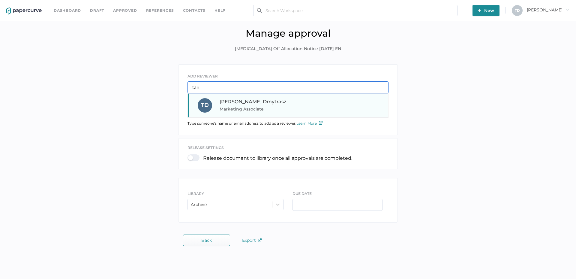
type input "tan"
click at [228, 101] on span "Tania Dmytrasz" at bounding box center [253, 102] width 67 height 6
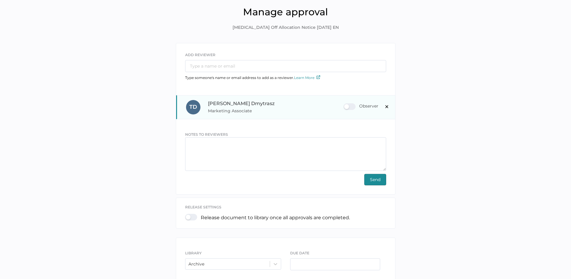
scroll to position [56, 0]
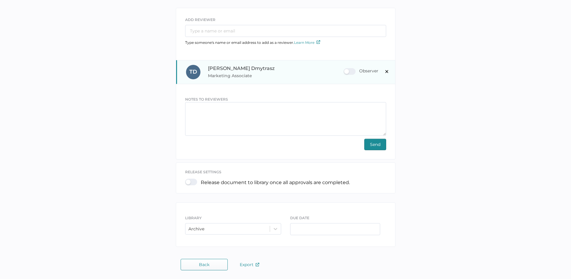
click at [351, 73] on div "Observer" at bounding box center [360, 71] width 35 height 7
click at [345, 69] on input "Observer" at bounding box center [345, 69] width 0 height 0
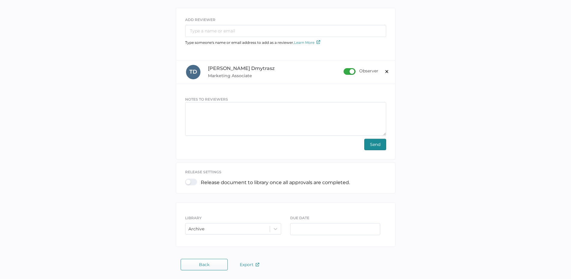
click at [377, 144] on span "Send" at bounding box center [375, 144] width 10 height 11
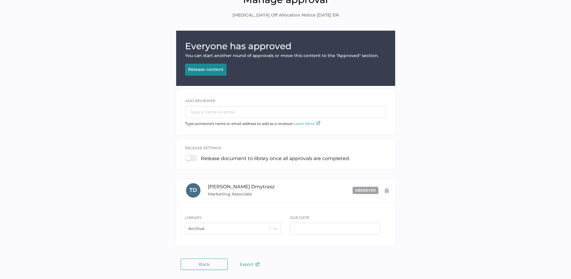
scroll to position [32, 0]
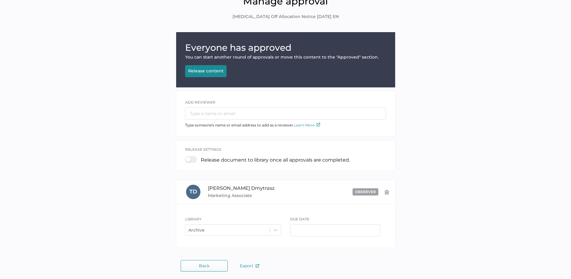
click at [209, 70] on div "Release content" at bounding box center [205, 70] width 35 height 5
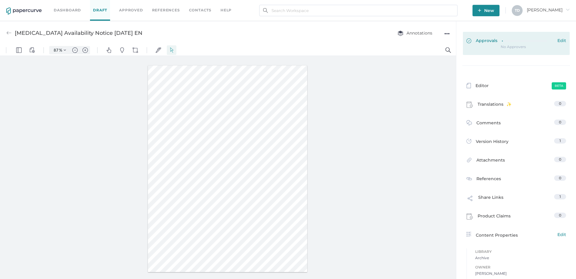
click at [506, 40] on div at bounding box center [527, 40] width 51 height 4
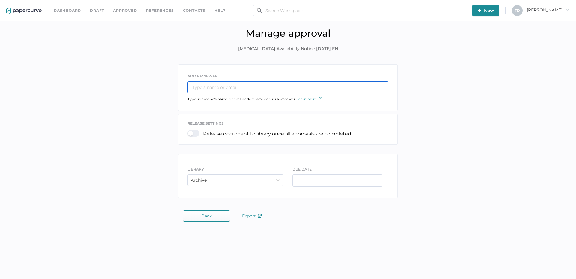
click at [214, 85] on input "text" at bounding box center [287, 87] width 201 height 12
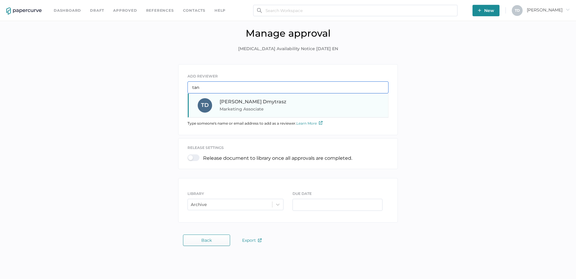
type input "tan"
click at [227, 99] on span "Tania Dmytrasz" at bounding box center [253, 102] width 67 height 6
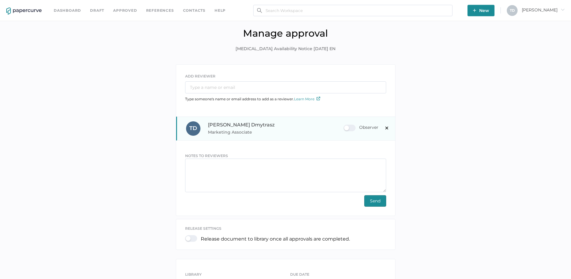
click at [353, 126] on div "Observer" at bounding box center [360, 127] width 35 height 7
click at [345, 125] on input "Observer" at bounding box center [345, 125] width 0 height 0
click at [382, 204] on button "Send" at bounding box center [375, 200] width 22 height 11
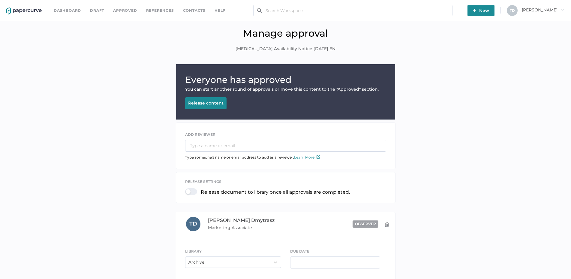
click at [213, 109] on div "Releasing..." at bounding box center [210, 111] width 24 height 5
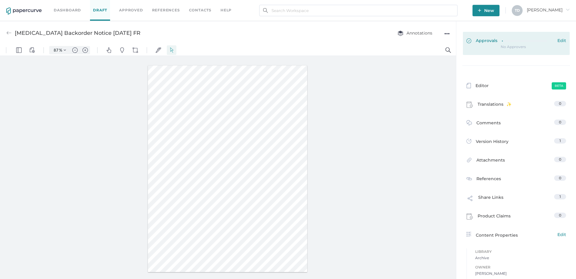
click at [507, 41] on icon at bounding box center [527, 41] width 50 height 0
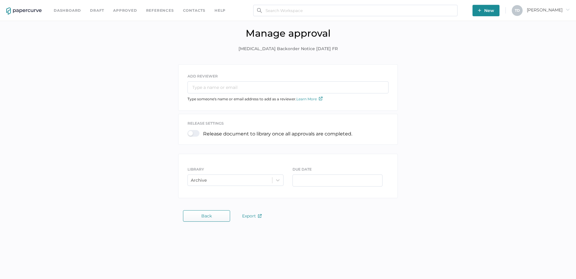
click at [194, 130] on div at bounding box center [195, 133] width 16 height 7
click at [189, 131] on input "checkbox" at bounding box center [189, 131] width 0 height 0
click at [228, 87] on input "text" at bounding box center [287, 87] width 201 height 12
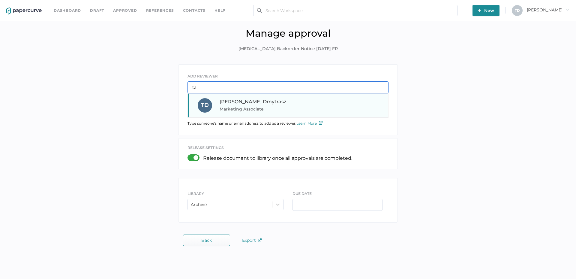
type input "ta"
click at [235, 104] on div "[PERSON_NAME] Marketing Associate" at bounding box center [260, 105] width 81 height 14
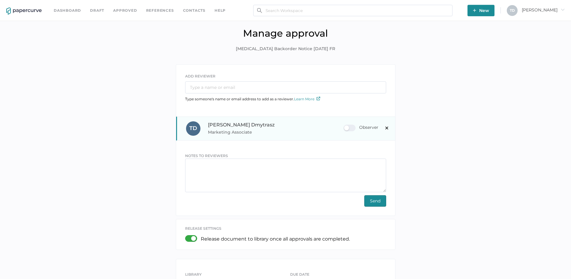
click at [347, 127] on div "Observer" at bounding box center [360, 127] width 35 height 7
click at [345, 125] on input "Observer" at bounding box center [345, 125] width 0 height 0
click at [376, 200] on span "Send" at bounding box center [375, 200] width 10 height 11
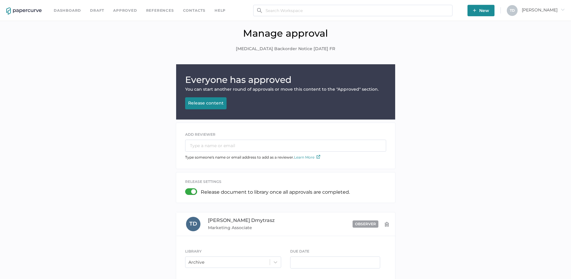
click at [200, 102] on div "Release content" at bounding box center [205, 102] width 35 height 5
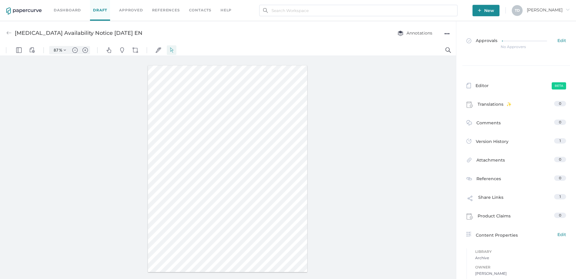
scroll to position [3, 0]
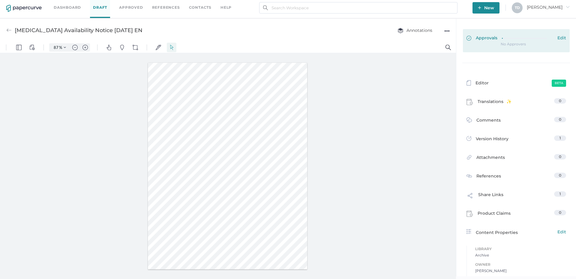
click at [521, 40] on div at bounding box center [527, 38] width 51 height 7
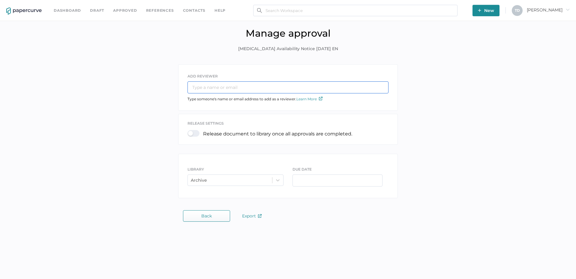
click at [241, 92] on input "text" at bounding box center [287, 87] width 201 height 12
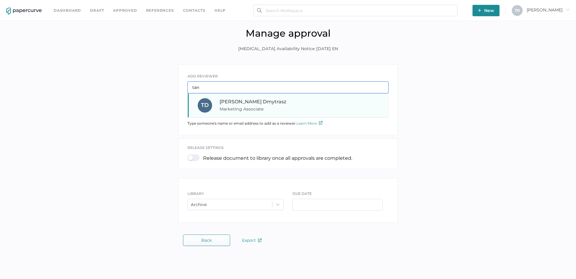
type input "tan"
drag, startPoint x: 242, startPoint y: 103, endPoint x: 243, endPoint y: 108, distance: 4.7
click at [242, 103] on span "[PERSON_NAME]" at bounding box center [253, 102] width 67 height 6
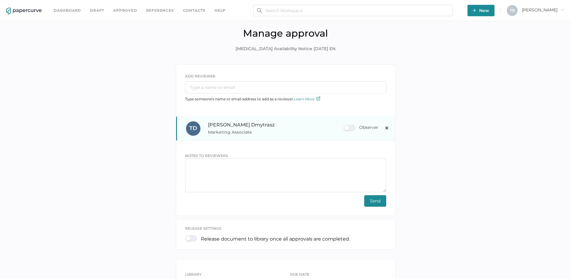
click at [353, 126] on div "Observer" at bounding box center [360, 127] width 35 height 7
click at [345, 125] on input "Observer" at bounding box center [345, 125] width 0 height 0
click at [365, 197] on button "Send" at bounding box center [375, 200] width 22 height 11
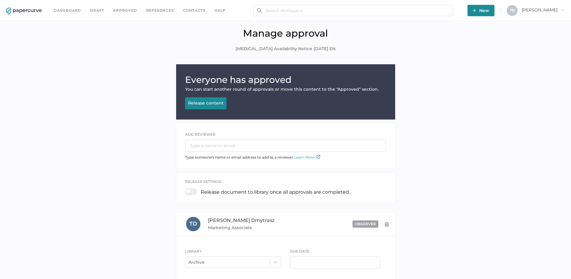
click at [202, 98] on button "Release content Releasing..." at bounding box center [205, 103] width 41 height 12
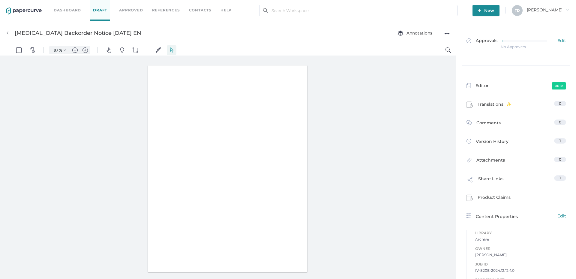
type input "87"
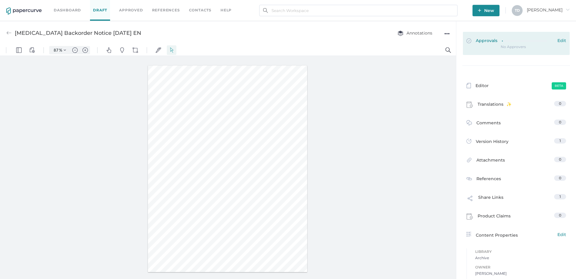
click at [559, 41] on span "Edit" at bounding box center [561, 41] width 9 height 7
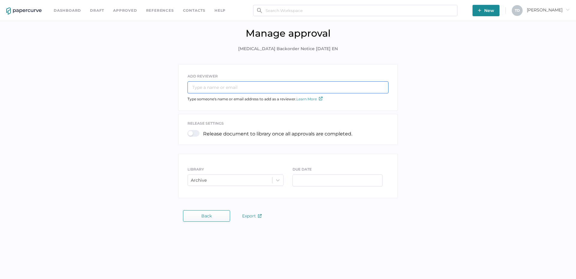
click at [246, 86] on input "text" at bounding box center [287, 87] width 201 height 12
click at [220, 86] on input "text" at bounding box center [287, 87] width 201 height 12
click at [197, 91] on input "text" at bounding box center [287, 87] width 201 height 12
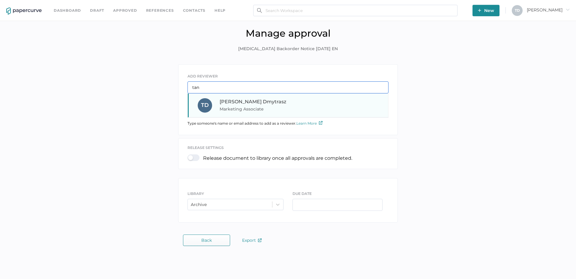
type input "tan"
click at [238, 109] on span "Marketing Associate" at bounding box center [260, 108] width 81 height 7
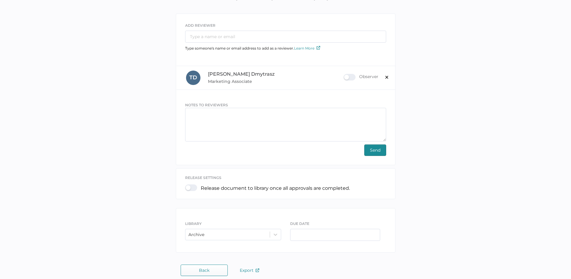
scroll to position [56, 0]
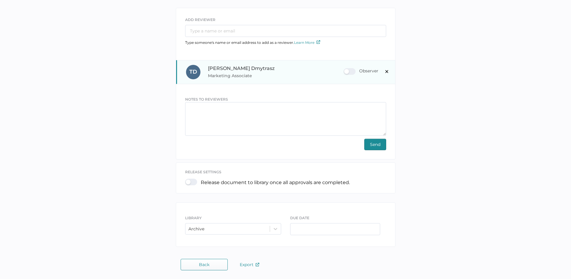
click at [352, 69] on div "Observer" at bounding box center [360, 71] width 35 height 7
click at [345, 69] on input "Observer" at bounding box center [345, 69] width 0 height 0
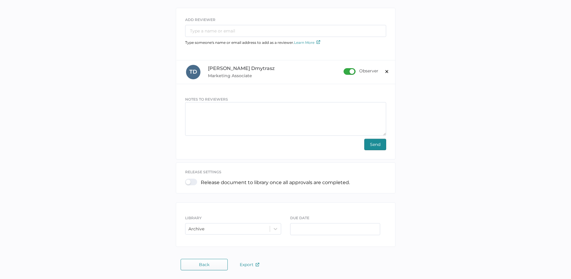
click at [376, 148] on span "Send" at bounding box center [375, 144] width 10 height 11
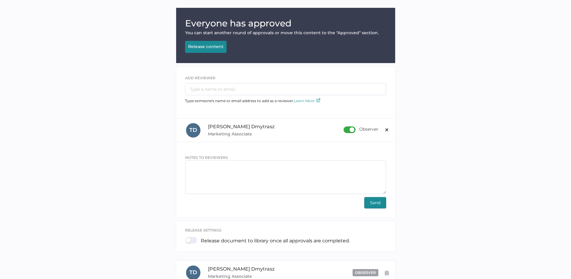
scroll to position [32, 0]
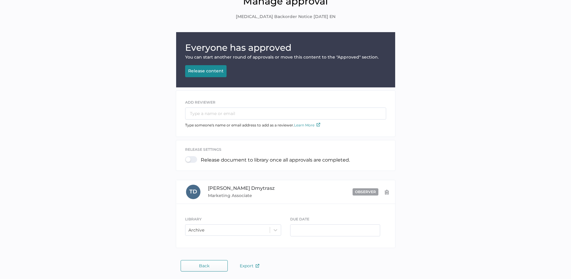
click at [194, 68] on div "Release content" at bounding box center [205, 70] width 35 height 5
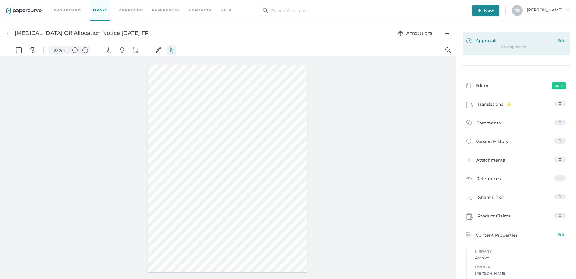
click at [495, 38] on div "Approvals Edit" at bounding box center [516, 41] width 100 height 7
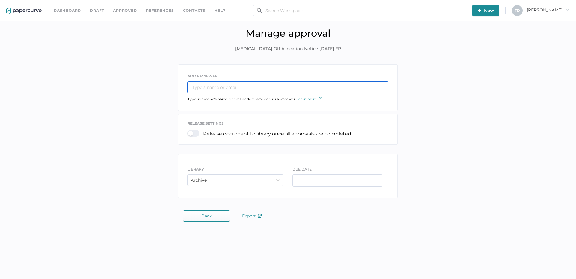
click at [225, 84] on input "text" at bounding box center [287, 87] width 201 height 12
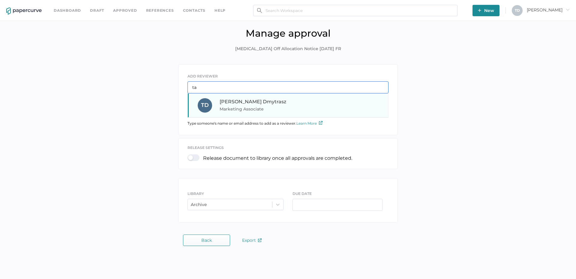
type input "ta"
click at [237, 100] on span "[PERSON_NAME]" at bounding box center [253, 102] width 67 height 6
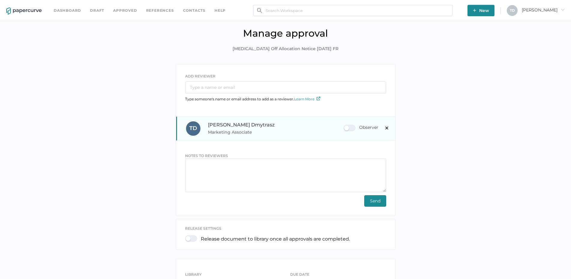
click at [352, 128] on div "Observer" at bounding box center [360, 127] width 35 height 7
click at [345, 125] on input "Observer" at bounding box center [345, 125] width 0 height 0
click at [378, 202] on span "Send" at bounding box center [375, 200] width 10 height 11
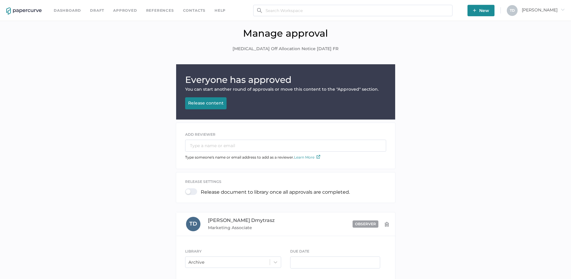
click at [210, 102] on div "Release content" at bounding box center [205, 102] width 35 height 5
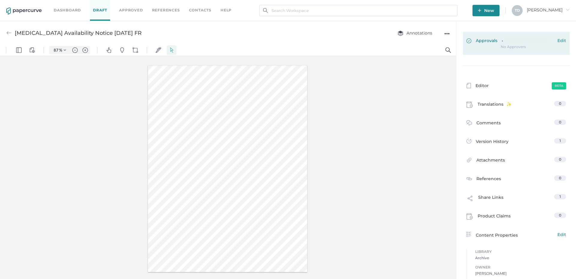
click at [501, 50] on link "Approvals Edit" at bounding box center [516, 43] width 107 height 23
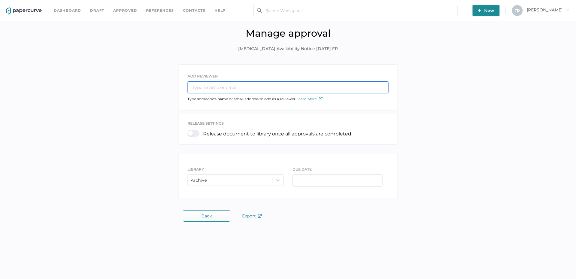
click at [269, 91] on input "text" at bounding box center [287, 87] width 201 height 12
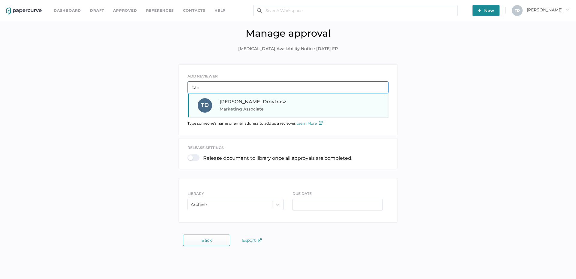
type input "tan"
click at [258, 106] on span "Marketing Associate" at bounding box center [260, 108] width 81 height 7
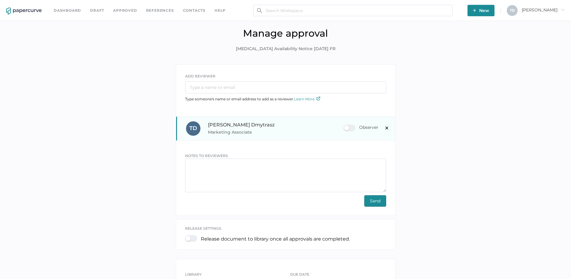
click at [346, 126] on div "Observer" at bounding box center [360, 127] width 35 height 7
click at [345, 125] on input "Observer" at bounding box center [345, 125] width 0 height 0
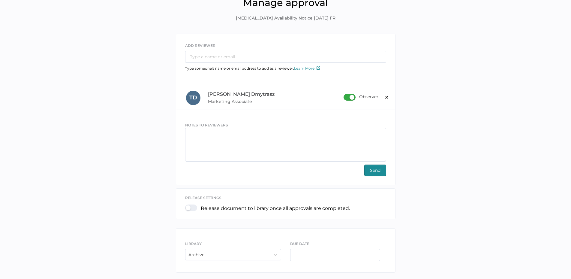
scroll to position [56, 0]
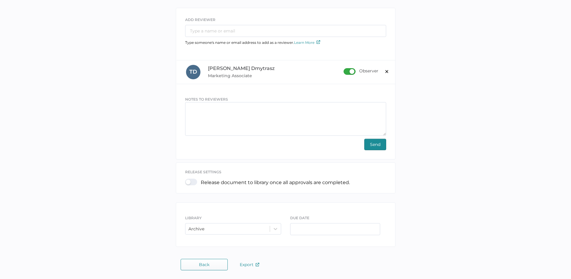
click at [379, 147] on span "Send" at bounding box center [375, 144] width 10 height 11
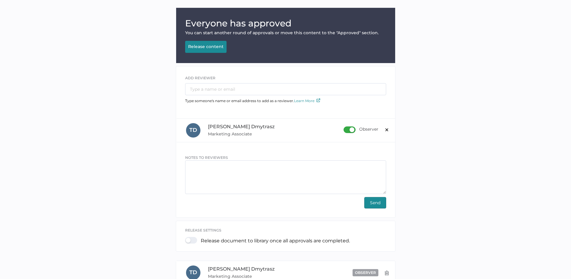
scroll to position [32, 0]
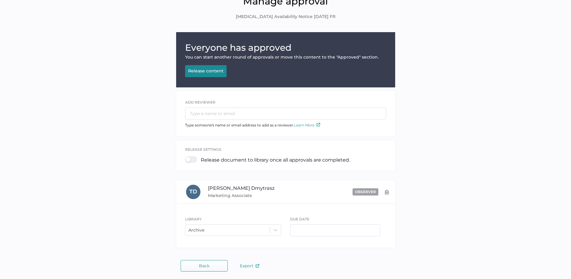
click at [198, 69] on div "Release content" at bounding box center [205, 70] width 35 height 5
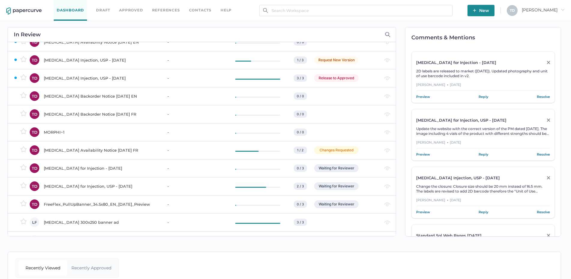
scroll to position [30, 0]
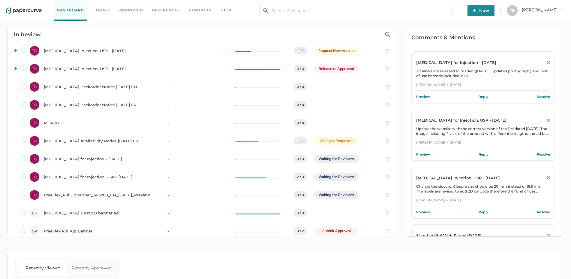
click at [100, 86] on div "[MEDICAL_DATA] Backorder Notice [DATE] EN" at bounding box center [102, 86] width 116 height 7
click at [81, 104] on div "Ropivacaine Backorder Notice 11.19.2024 FR" at bounding box center [102, 104] width 116 height 7
click at [70, 123] on div "MORPHI~1" at bounding box center [102, 122] width 116 height 7
click at [93, 139] on div "Ropivacaine Availability Notice 03.19.2025 FR" at bounding box center [102, 140] width 116 height 7
click at [103, 158] on div "Levothyroxine Sodium for Injection - NOV 08, 2024" at bounding box center [102, 158] width 116 height 7
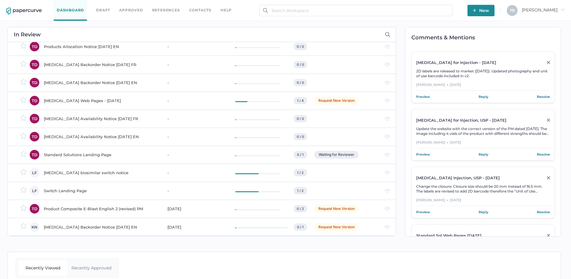
scroll to position [0, 0]
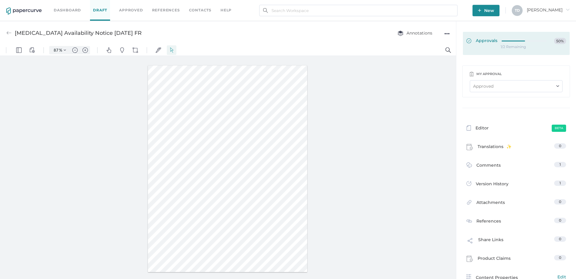
click at [502, 38] on div at bounding box center [526, 40] width 49 height 4
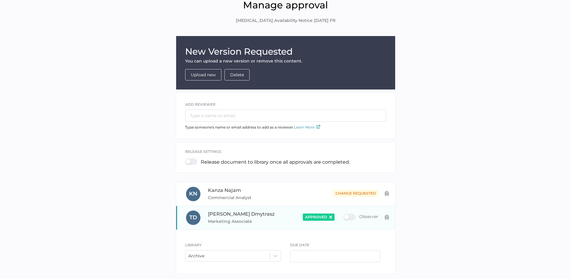
scroll to position [55, 0]
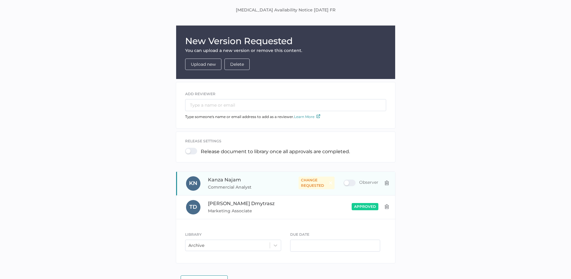
click at [386, 167] on div "New Version Requested You can upload a new version or remove this content. Uplo…" at bounding box center [285, 145] width 562 height 241
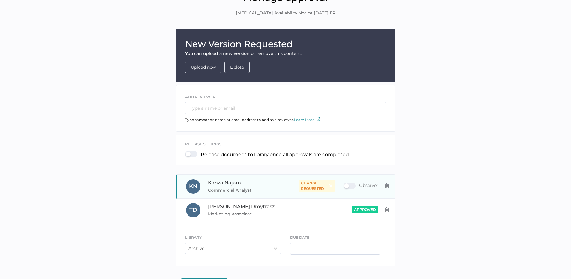
scroll to position [25, 0]
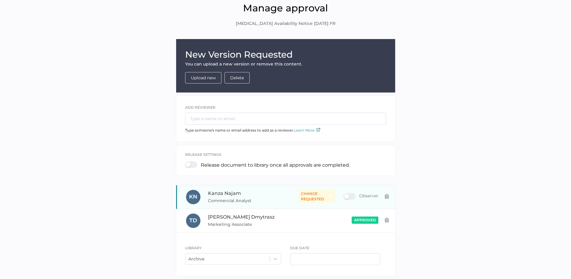
click at [388, 198] on img at bounding box center [386, 196] width 5 height 5
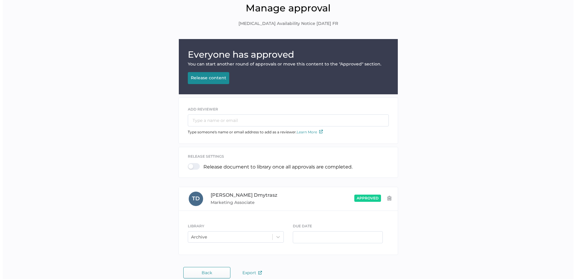
scroll to position [0, 0]
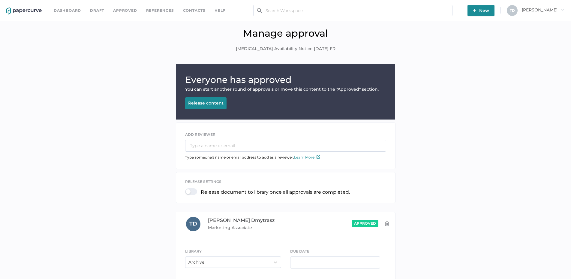
click at [210, 105] on div "Release content" at bounding box center [205, 102] width 35 height 5
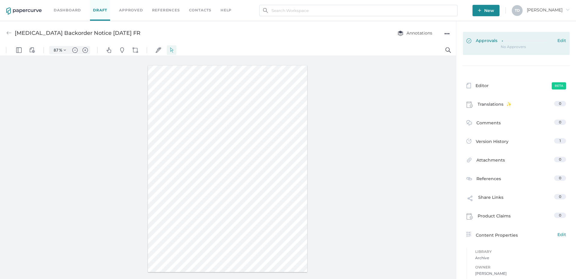
click at [522, 41] on icon at bounding box center [527, 41] width 50 height 0
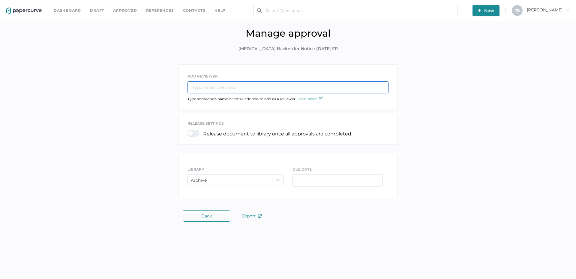
click at [241, 89] on input "text" at bounding box center [287, 87] width 201 height 12
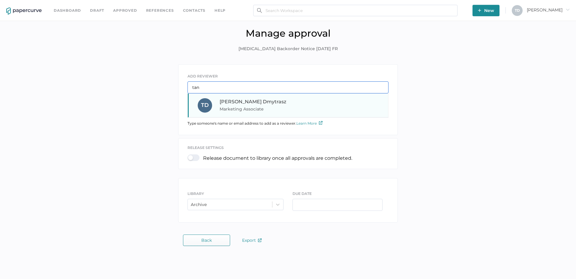
type input "tan"
click at [238, 109] on span "Marketing Associate" at bounding box center [260, 108] width 81 height 7
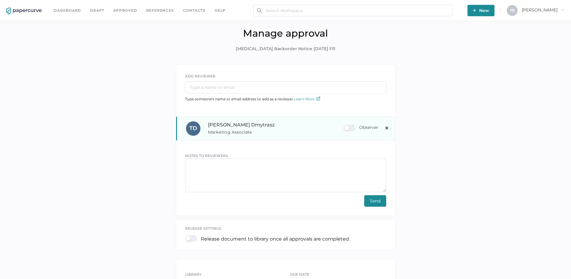
click at [353, 125] on div "Observer" at bounding box center [360, 127] width 35 height 7
click at [345, 125] on input "Observer" at bounding box center [345, 125] width 0 height 0
click at [379, 199] on span "Send" at bounding box center [375, 200] width 10 height 11
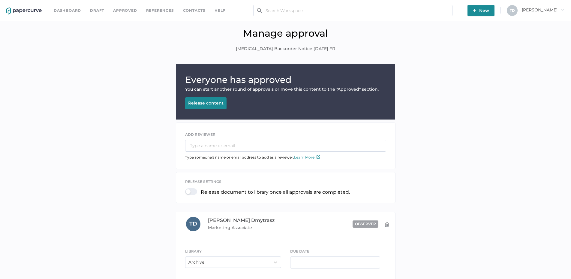
click at [211, 102] on div "Release content" at bounding box center [205, 102] width 35 height 5
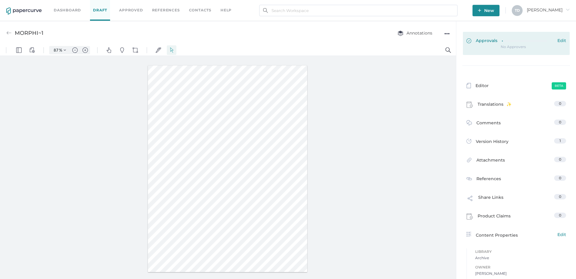
click at [496, 36] on link "Approvals Edit" at bounding box center [516, 43] width 107 height 23
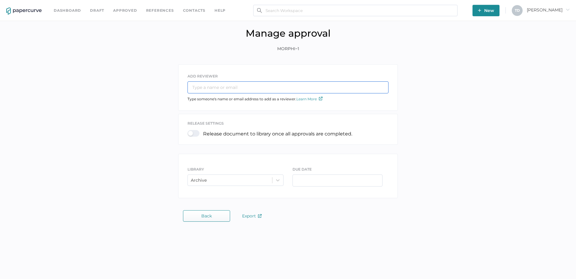
click at [254, 86] on input "text" at bounding box center [287, 87] width 201 height 12
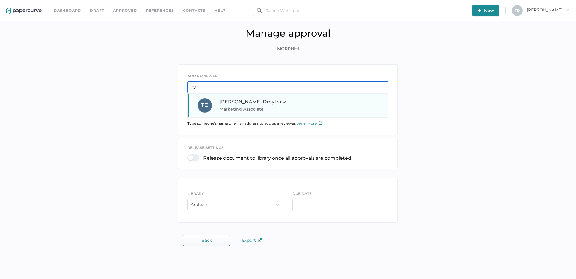
type input "tan"
click at [232, 109] on span "Marketing Associate" at bounding box center [260, 108] width 81 height 7
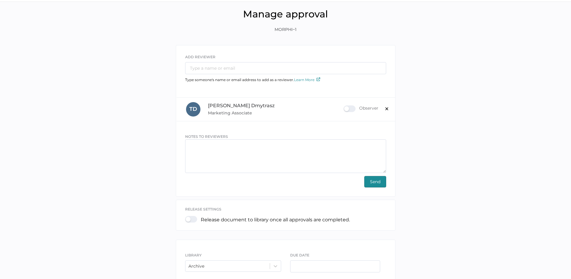
scroll to position [30, 0]
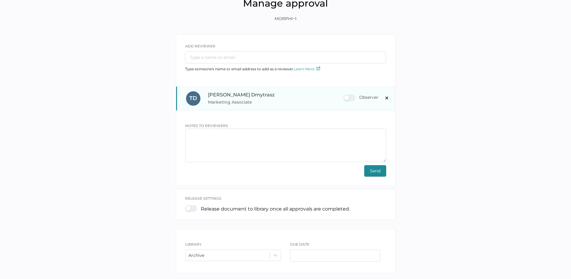
click at [347, 96] on div "Observer" at bounding box center [360, 97] width 35 height 7
click at [345, 95] on input "Observer" at bounding box center [345, 95] width 0 height 0
click at [374, 169] on span "Send" at bounding box center [375, 170] width 10 height 11
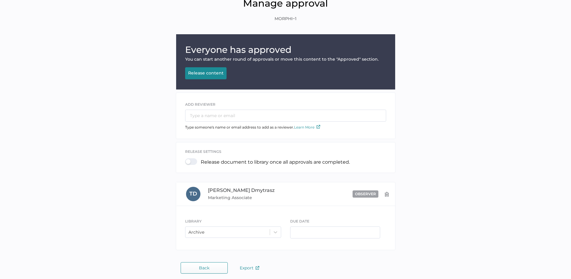
click at [202, 69] on button "Release content Releasing..." at bounding box center [205, 73] width 41 height 12
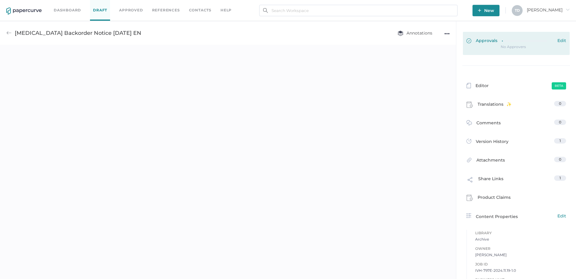
click at [485, 38] on span "Approvals" at bounding box center [481, 41] width 31 height 7
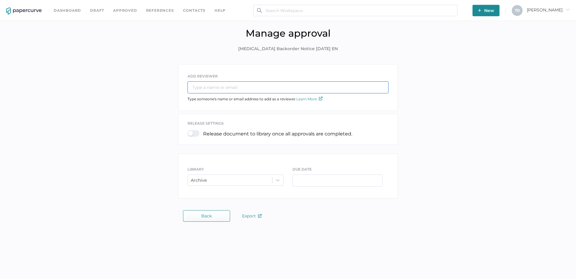
click at [249, 92] on input "text" at bounding box center [287, 87] width 201 height 12
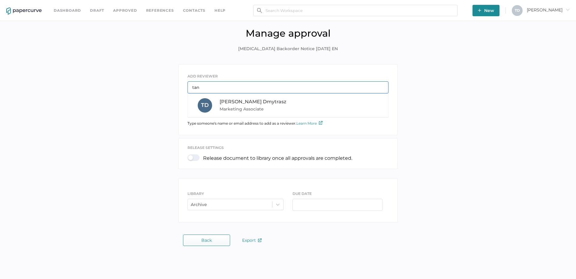
type input "tan"
click at [222, 100] on span "[PERSON_NAME]" at bounding box center [253, 102] width 67 height 6
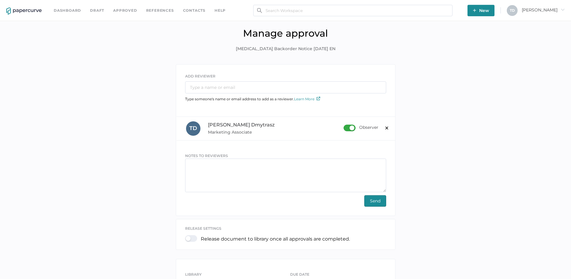
click at [372, 201] on span "Send" at bounding box center [375, 200] width 10 height 11
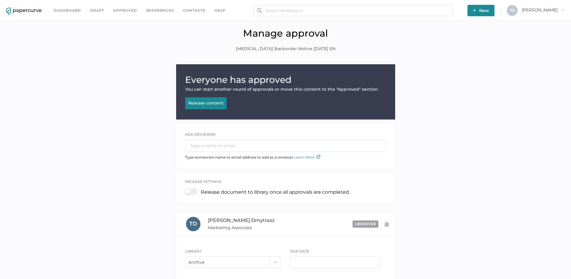
click at [198, 102] on div "Release content" at bounding box center [205, 102] width 35 height 5
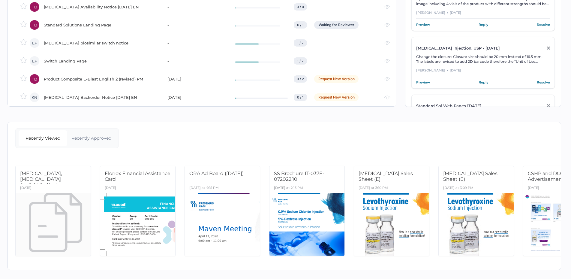
scroll to position [15, 0]
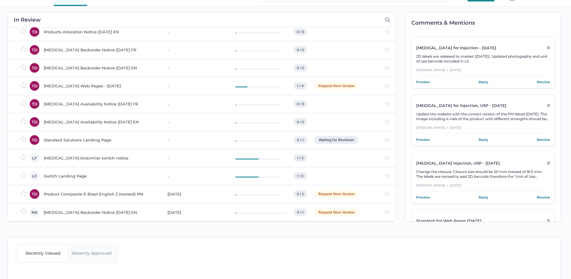
click at [104, 104] on div "Penicillin Availability Notice 01.31.2025 FR" at bounding box center [102, 103] width 116 height 7
click at [98, 120] on div "Penicillin Availability Notice 01.31.2025 EN" at bounding box center [102, 121] width 116 height 7
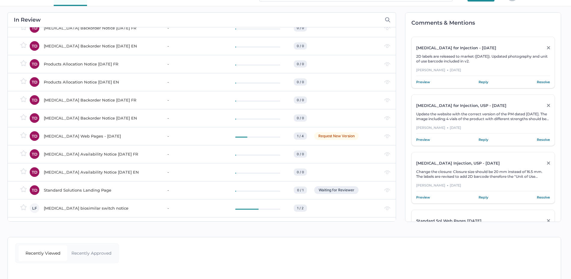
scroll to position [442, 0]
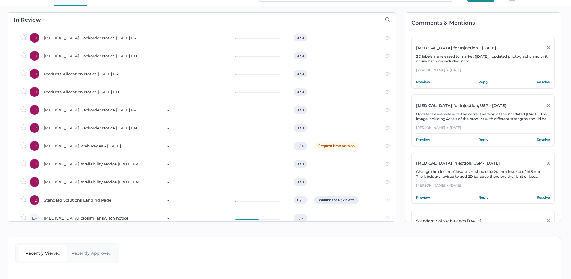
click at [106, 127] on div "Midazolam Backorder Notice 02.12.2025 EN" at bounding box center [102, 127] width 116 height 7
click at [83, 88] on td "Products Allocation Notice 03.03.2025 EN" at bounding box center [100, 92] width 124 height 18
click at [83, 94] on div "Products Allocation Notice 03.03.2025 EN" at bounding box center [102, 91] width 116 height 7
click at [86, 52] on div "Sodium Chloride Backorder Notice 03.04.2025 EN" at bounding box center [102, 55] width 116 height 7
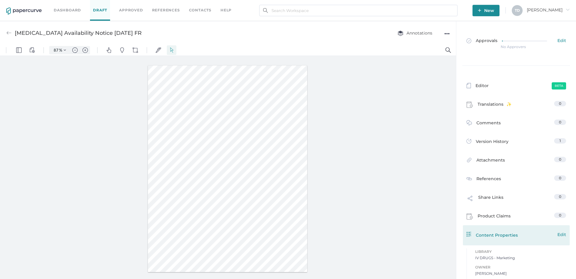
scroll to position [46, 0]
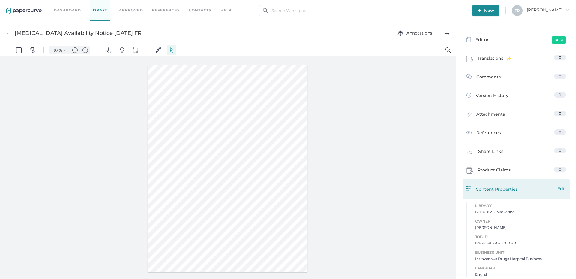
click at [559, 188] on span "Edit" at bounding box center [561, 188] width 9 height 7
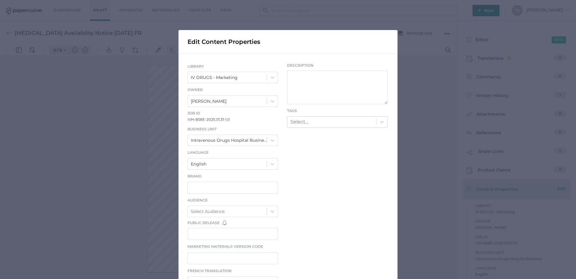
scroll to position [0, 0]
click at [243, 73] on div "IV DRUGS - Marketing" at bounding box center [227, 77] width 79 height 10
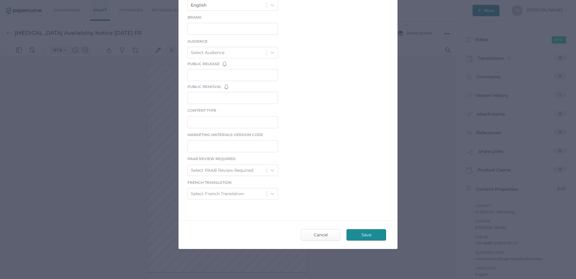
click at [371, 235] on span "Save" at bounding box center [366, 234] width 28 height 11
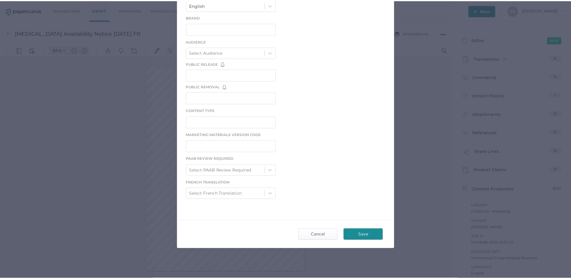
scroll to position [0, 0]
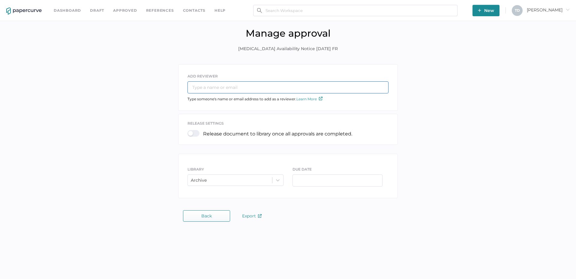
click at [255, 84] on input "text" at bounding box center [287, 87] width 201 height 12
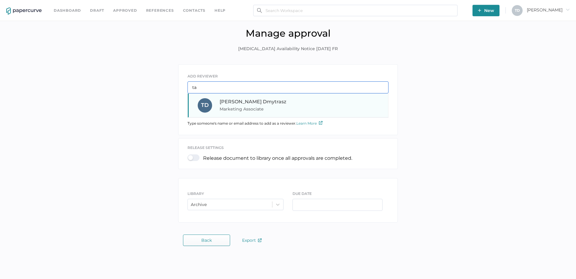
type input "ta"
click at [238, 105] on span "Marketing Associate" at bounding box center [260, 108] width 81 height 7
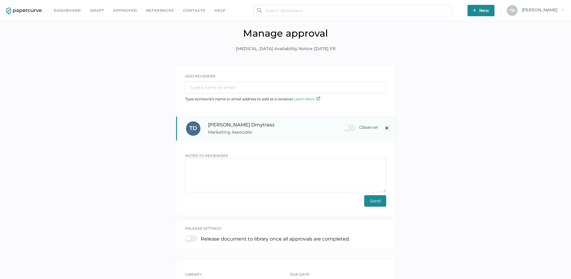
click at [351, 124] on div "Observer" at bounding box center [360, 127] width 35 height 7
click at [345, 125] on input "Observer" at bounding box center [345, 125] width 0 height 0
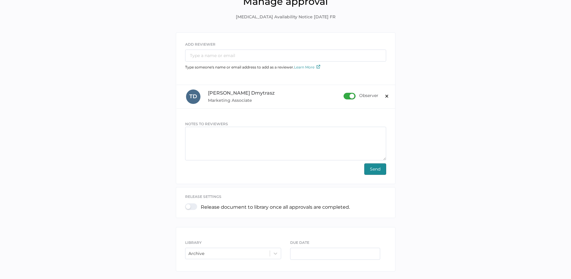
scroll to position [56, 0]
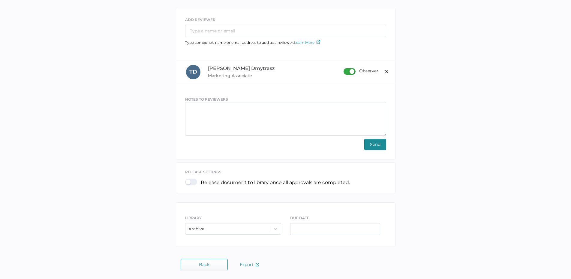
click at [370, 142] on span "Send" at bounding box center [375, 144] width 10 height 11
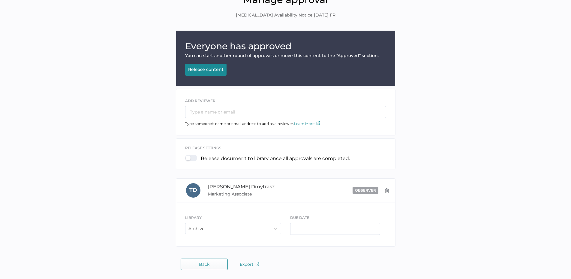
scroll to position [32, 0]
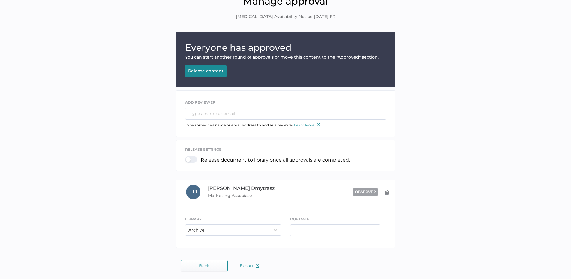
click at [221, 72] on div "Release content" at bounding box center [205, 70] width 35 height 5
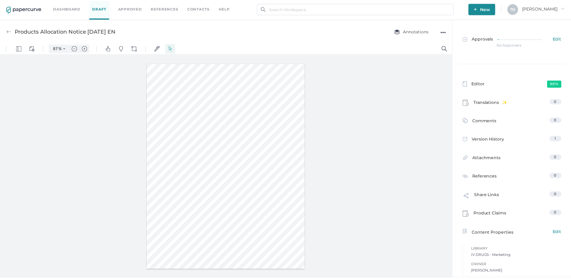
scroll to position [3, 0]
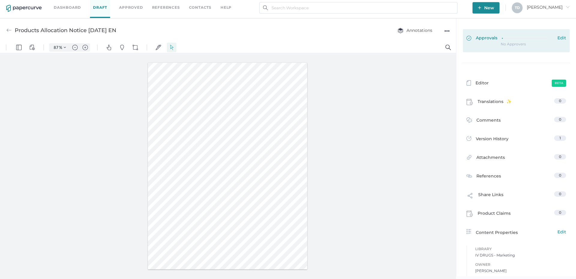
click at [490, 38] on span "Approvals" at bounding box center [481, 38] width 31 height 7
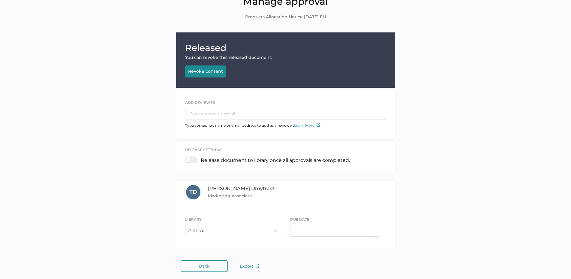
scroll to position [32, 0]
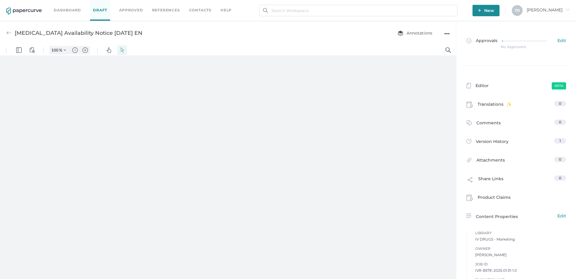
type input "87"
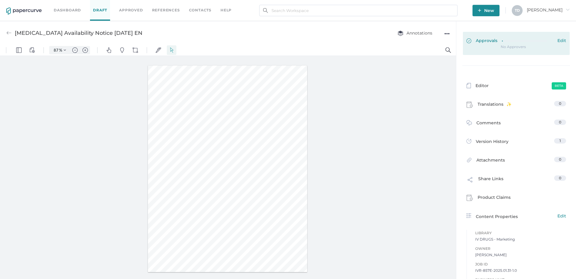
click at [490, 41] on span "Approvals" at bounding box center [481, 41] width 31 height 7
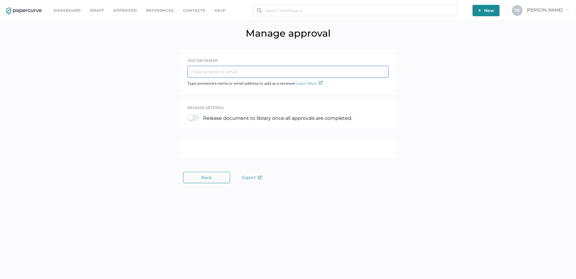
click at [244, 70] on input "text" at bounding box center [287, 72] width 201 height 12
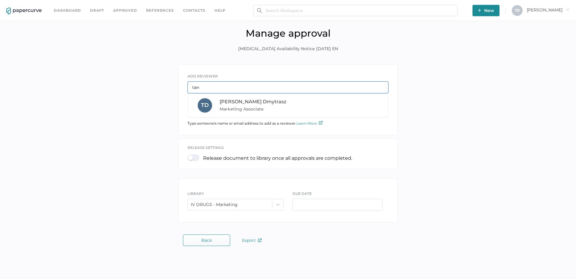
type input "tan"
click at [245, 112] on span "Marketing Associate" at bounding box center [260, 108] width 81 height 7
click at [217, 150] on span "release settings" at bounding box center [205, 147] width 36 height 4
click at [231, 166] on div "release settings Release document to library once all approvals are completed." at bounding box center [287, 154] width 219 height 21
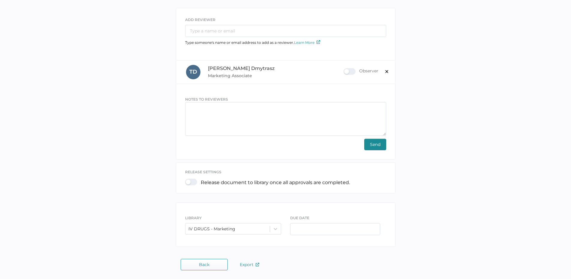
click at [234, 228] on div "IV DRUGS - Marketing" at bounding box center [233, 228] width 96 height 11
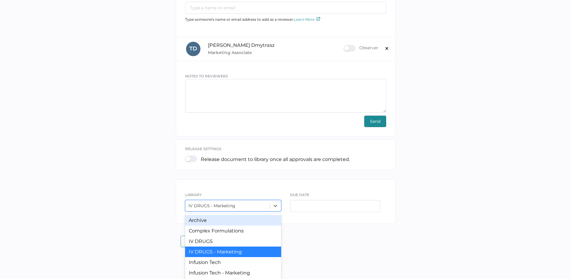
click at [214, 222] on div "Archive" at bounding box center [233, 220] width 96 height 10
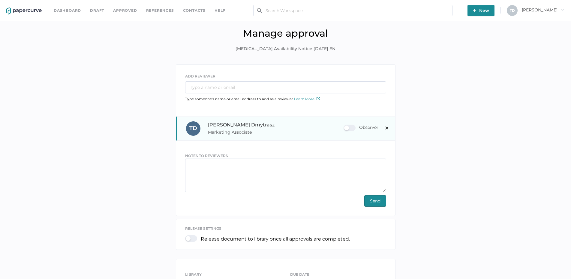
click at [350, 125] on div "Observer" at bounding box center [360, 127] width 35 height 7
click at [345, 125] on input "Observer" at bounding box center [345, 125] width 0 height 0
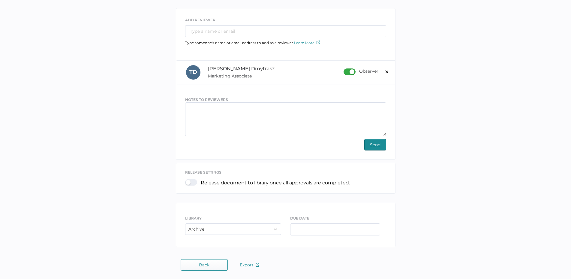
scroll to position [56, 0]
click at [373, 143] on span "Send" at bounding box center [375, 144] width 10 height 11
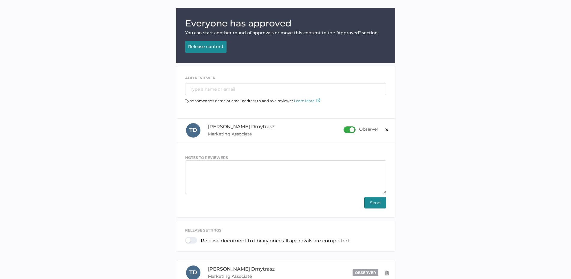
scroll to position [32, 0]
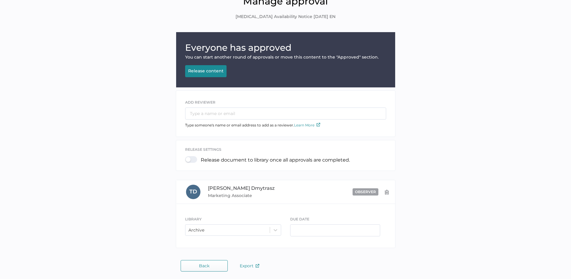
click at [202, 69] on div "Release content" at bounding box center [205, 70] width 35 height 5
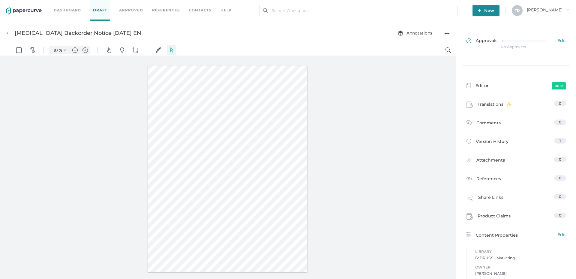
click at [508, 47] on div "No Approvers" at bounding box center [513, 47] width 25 height 0
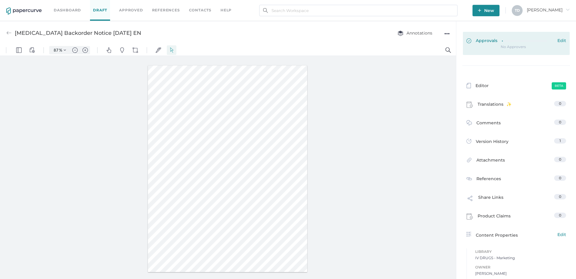
click at [488, 40] on span "Approvals" at bounding box center [481, 41] width 31 height 7
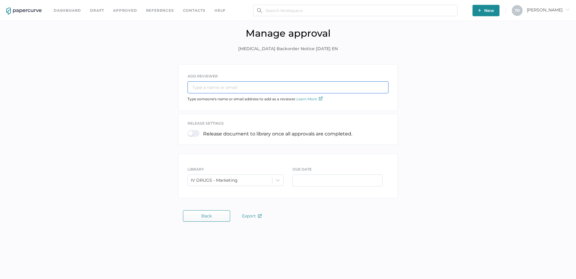
click at [249, 85] on input "text" at bounding box center [287, 87] width 201 height 12
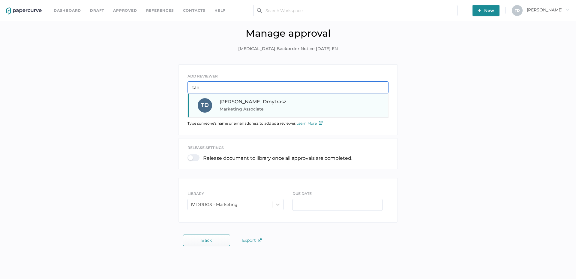
type input "tan"
click at [242, 106] on span "Marketing Associate" at bounding box center [260, 108] width 81 height 7
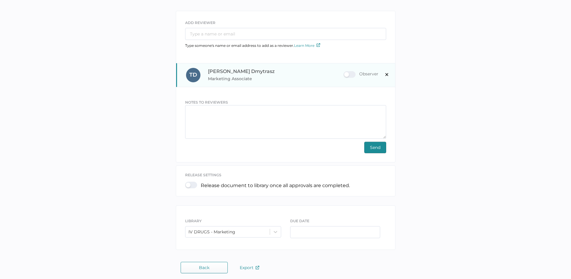
scroll to position [56, 0]
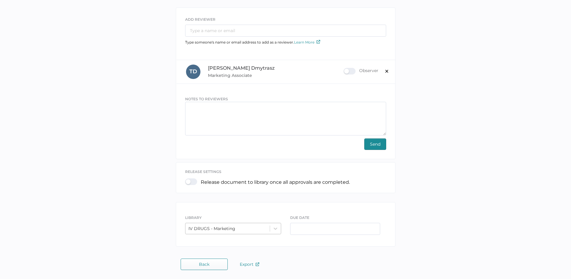
click at [248, 227] on div "IV DRUGS - Marketing" at bounding box center [233, 228] width 96 height 11
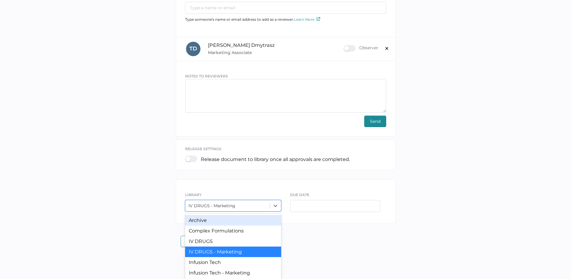
click at [217, 220] on div "Archive" at bounding box center [233, 220] width 96 height 10
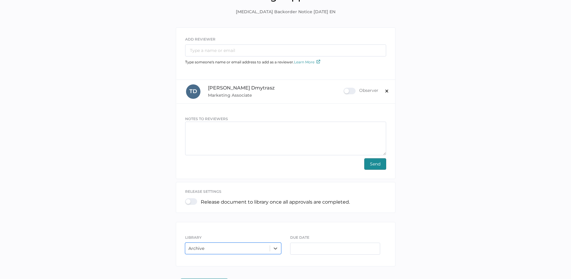
scroll to position [26, 0]
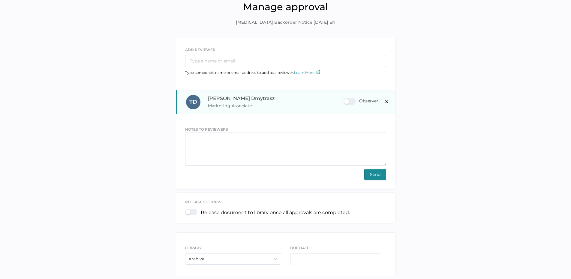
click at [345, 98] on div "Observer" at bounding box center [360, 101] width 35 height 7
click at [345, 99] on input "Observer" at bounding box center [345, 99] width 0 height 0
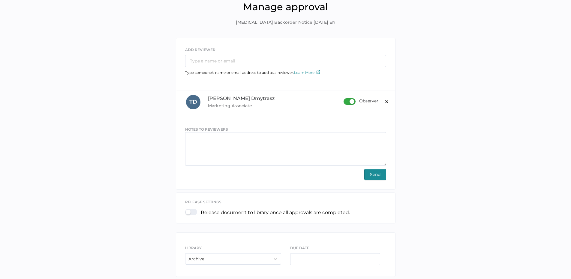
click at [370, 174] on span "Send" at bounding box center [375, 174] width 10 height 11
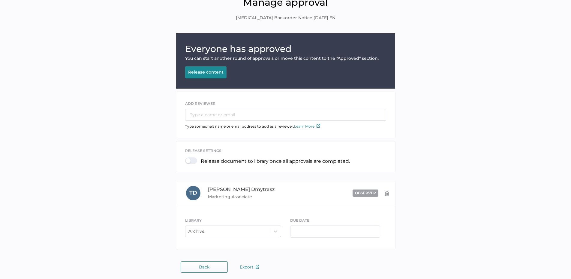
scroll to position [32, 0]
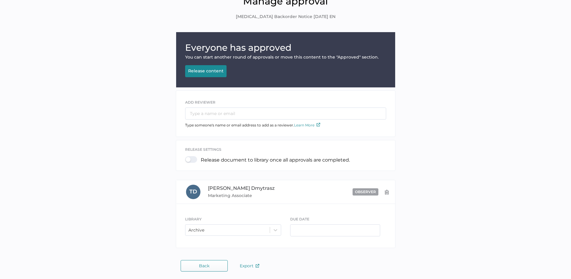
click at [215, 72] on div "Release content" at bounding box center [205, 70] width 35 height 5
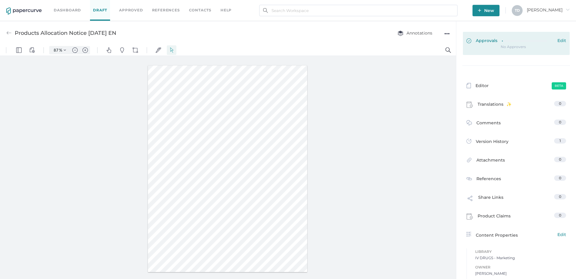
click at [498, 43] on div "Approvals Edit" at bounding box center [516, 41] width 100 height 7
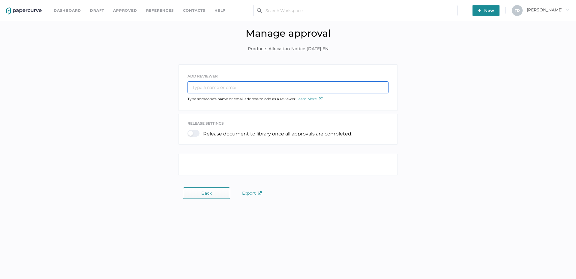
click at [208, 88] on input "text" at bounding box center [287, 87] width 201 height 12
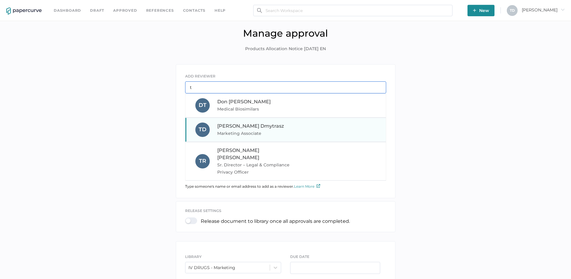
type input "t"
click at [229, 129] on div "[PERSON_NAME] Marketing Associate" at bounding box center [257, 129] width 81 height 14
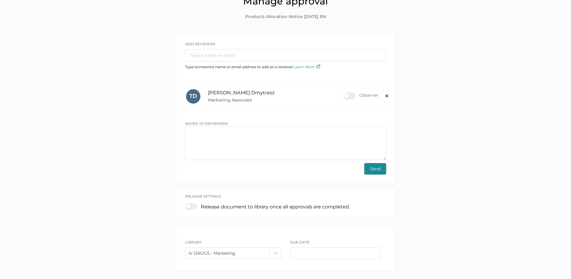
scroll to position [56, 0]
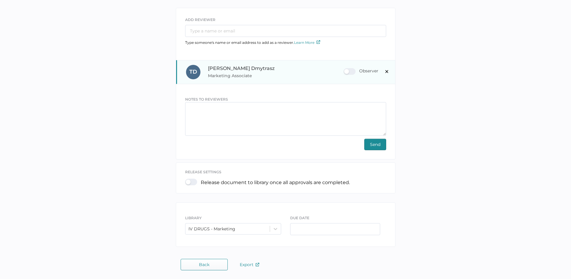
click at [349, 72] on div "Observer" at bounding box center [360, 71] width 35 height 7
click at [345, 69] on input "Observer" at bounding box center [345, 69] width 0 height 0
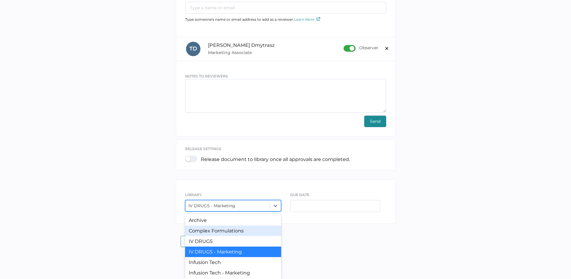
click at [234, 211] on div "option Complex Formulations focused, 2 of 6. 6 results available. Use Up and Do…" at bounding box center [233, 205] width 96 height 11
click at [223, 221] on div "Archive" at bounding box center [233, 220] width 96 height 10
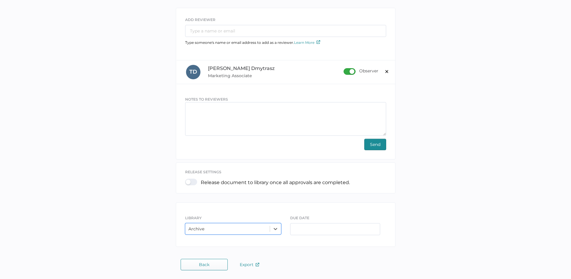
click at [372, 144] on span "Send" at bounding box center [375, 144] width 10 height 11
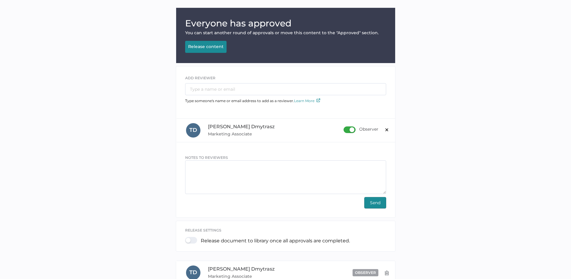
scroll to position [32, 0]
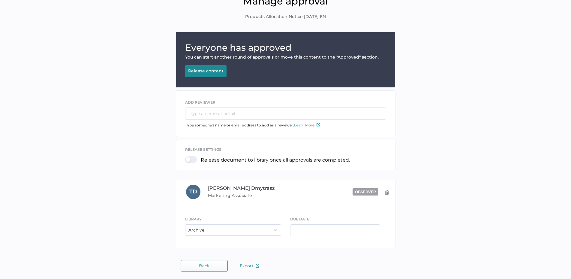
click at [203, 67] on button "Release content Releasing..." at bounding box center [205, 71] width 41 height 12
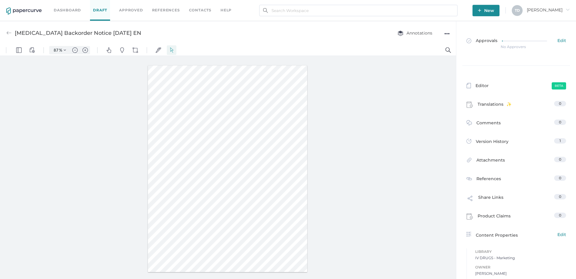
click at [508, 47] on div "No Approvers" at bounding box center [513, 47] width 25 height 0
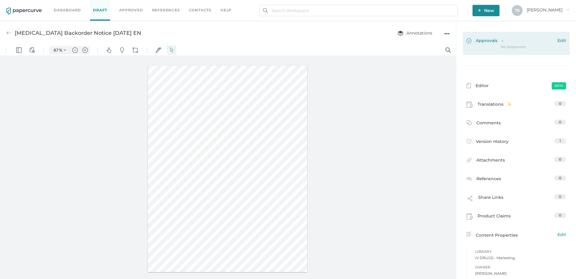
click at [488, 46] on link "Approvals Edit" at bounding box center [516, 43] width 107 height 23
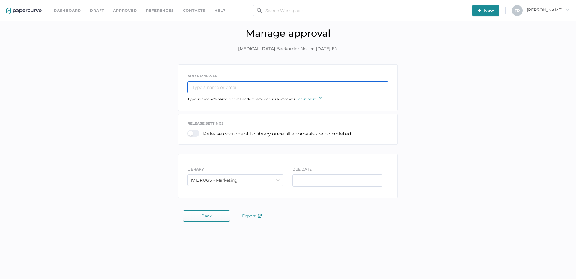
click at [222, 91] on input "text" at bounding box center [287, 87] width 201 height 12
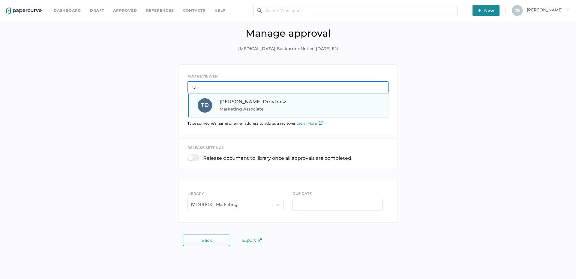
type input "tan"
click at [230, 100] on span "[PERSON_NAME]" at bounding box center [253, 102] width 67 height 6
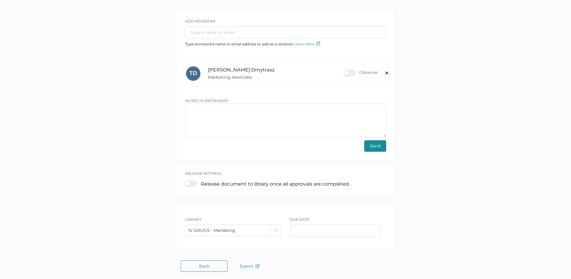
scroll to position [56, 0]
click at [194, 183] on div at bounding box center [193, 181] width 16 height 7
click at [186, 179] on input "checkbox" at bounding box center [186, 179] width 0 height 0
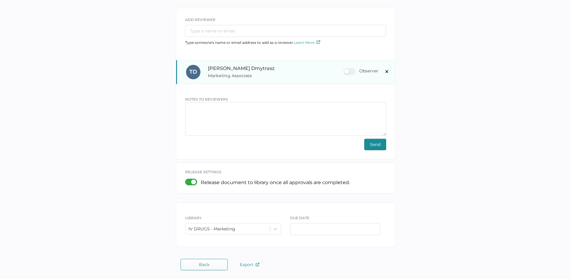
click at [351, 71] on div "Observer" at bounding box center [360, 71] width 35 height 7
click at [345, 69] on input "Observer" at bounding box center [345, 69] width 0 height 0
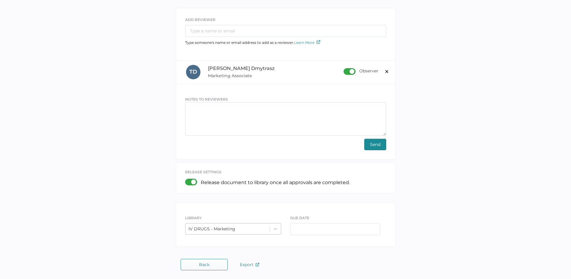
scroll to position [79, 0]
click at [246, 225] on div "IV DRUGS - Marketing" at bounding box center [233, 228] width 96 height 11
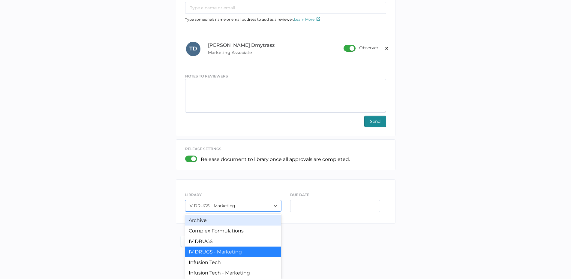
click at [217, 219] on div "Archive" at bounding box center [233, 220] width 96 height 10
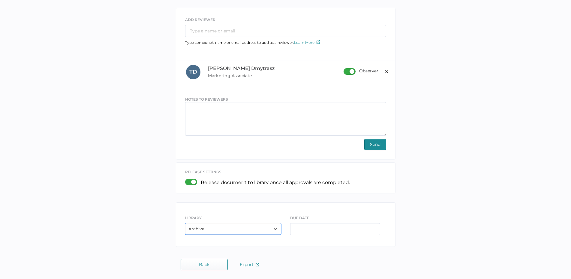
click at [377, 139] on span "Send" at bounding box center [375, 144] width 10 height 11
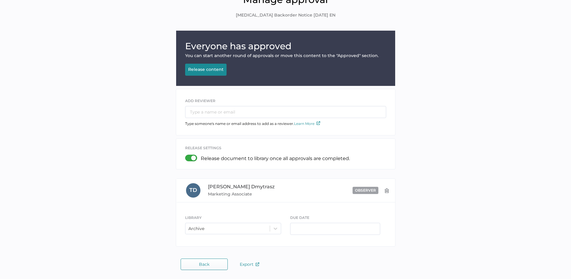
scroll to position [32, 0]
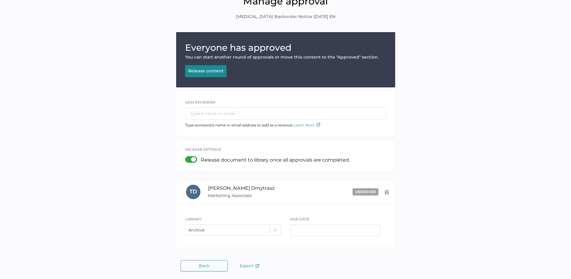
click at [202, 69] on div "Release content" at bounding box center [205, 70] width 35 height 5
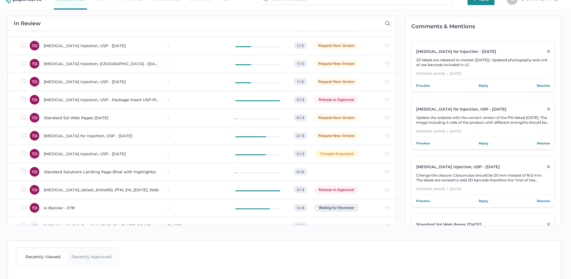
scroll to position [180, 0]
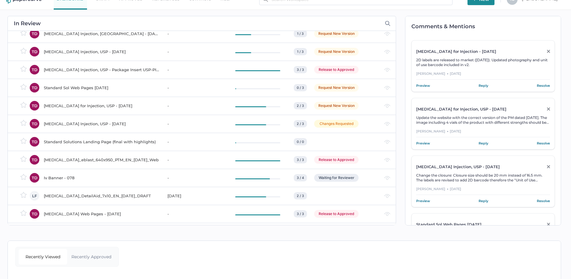
click at [79, 70] on div "Protamine Sulfate Injection, USP - Package Insert USP-PI-ENG-v1.1-Clean" at bounding box center [102, 69] width 116 height 7
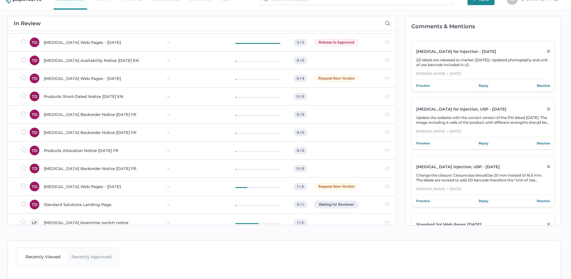
scroll to position [360, 0]
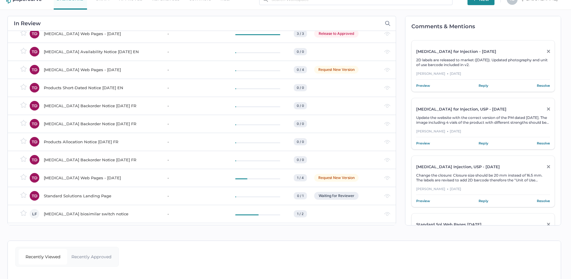
click at [74, 93] on td "Products Short-Dated Notice 03.18.2025 EN" at bounding box center [100, 88] width 124 height 18
click at [84, 111] on td "Sodium Chloride Backorder Notice 03.04.2025 FR" at bounding box center [100, 106] width 124 height 18
click at [60, 124] on div "Sodium Chloride Backorder Notice 03.04.2025 FR" at bounding box center [102, 123] width 116 height 7
click at [80, 144] on div "Products Allocation Notice 03.03.2025 FR" at bounding box center [102, 141] width 116 height 7
click at [68, 158] on div "Midazolam Backorder Notice 02.12.2025 FR" at bounding box center [102, 159] width 116 height 7
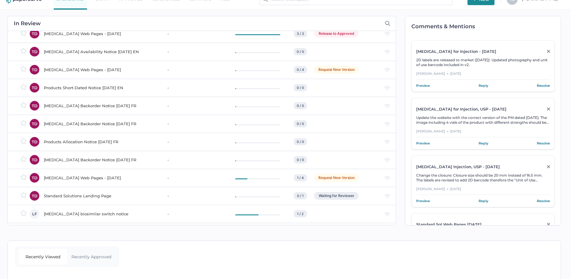
click at [59, 179] on div "Ceftriaxone Web Pages - Nov 2024" at bounding box center [102, 177] width 116 height 7
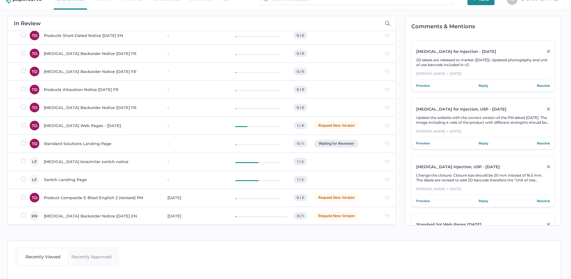
scroll to position [0, 0]
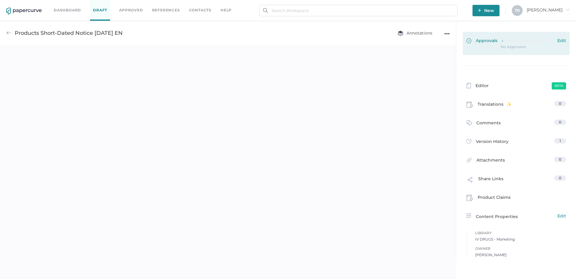
click at [488, 42] on span "Approvals" at bounding box center [481, 41] width 31 height 7
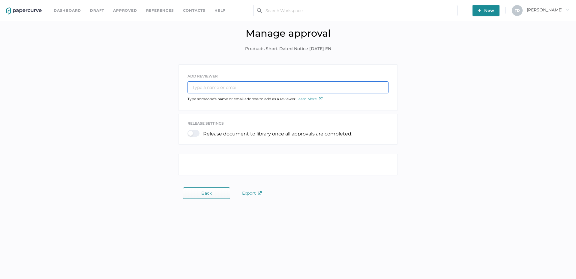
click at [242, 88] on input "text" at bounding box center [287, 87] width 201 height 12
click at [220, 87] on input "tan" at bounding box center [287, 87] width 201 height 12
click at [220, 87] on input "tani" at bounding box center [287, 87] width 201 height 12
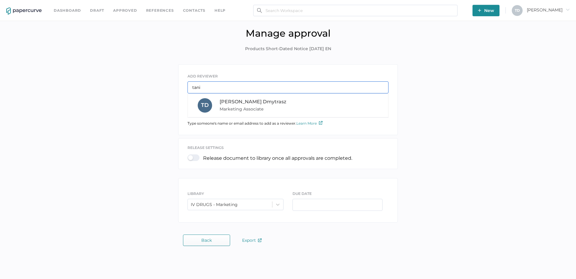
click at [220, 87] on input "tani" at bounding box center [287, 87] width 201 height 12
type input "tani"
click at [191, 156] on div "ADD REVIEWER tani T D Tania Dmytrasz Marketing Associate Type someone's name or…" at bounding box center [287, 144] width 567 height 161
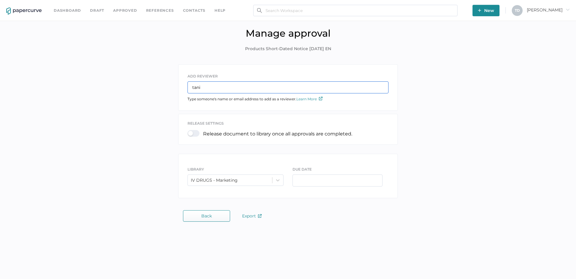
click at [212, 90] on input "tani" at bounding box center [287, 87] width 201 height 12
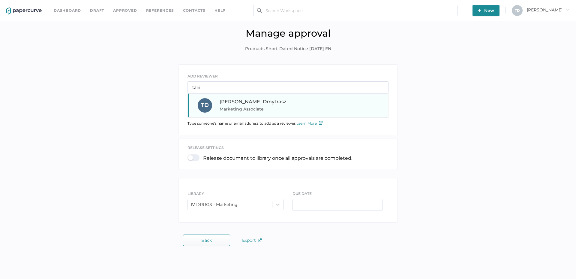
click at [226, 105] on span "Marketing Associate" at bounding box center [260, 108] width 81 height 7
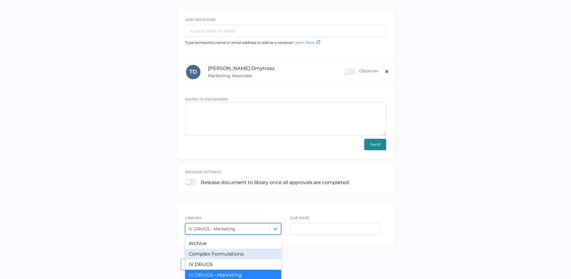
scroll to position [79, 0]
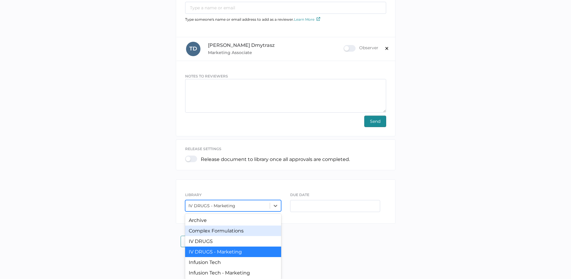
click at [228, 211] on div "option Complex Formulations focused, 2 of 6. 6 results available. Use Up and Do…" at bounding box center [233, 205] width 96 height 11
click at [207, 217] on div "Archive" at bounding box center [233, 220] width 96 height 10
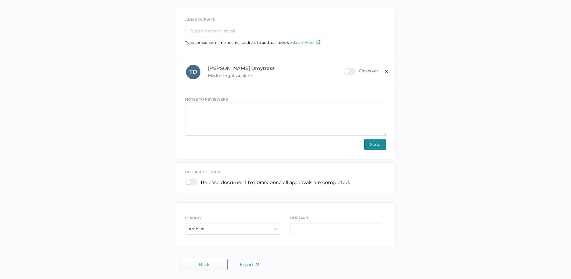
click at [375, 143] on span "Send" at bounding box center [375, 144] width 10 height 11
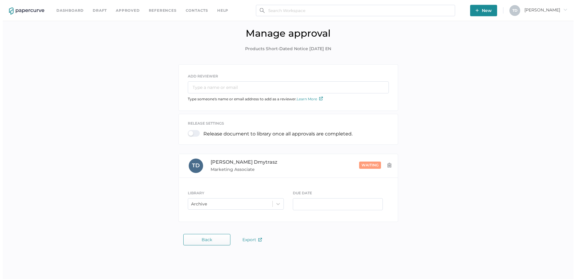
scroll to position [0, 0]
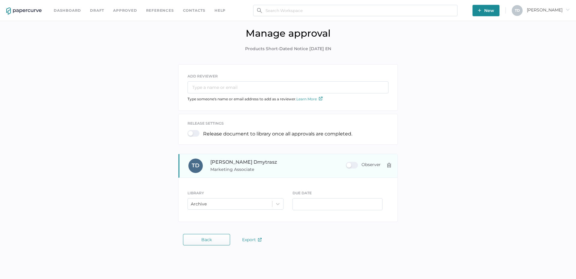
click at [352, 165] on div "Observer" at bounding box center [363, 165] width 35 height 7
click at [347, 163] on input "Observer" at bounding box center [347, 163] width 0 height 0
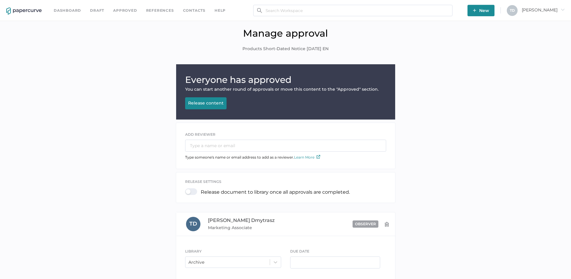
click at [205, 104] on div "Release content" at bounding box center [205, 102] width 35 height 5
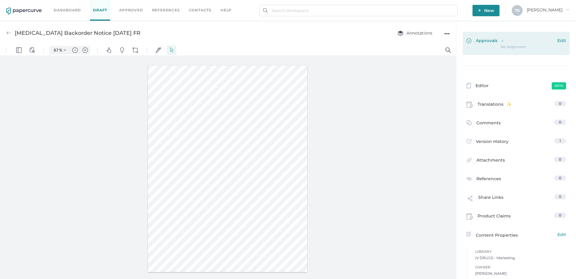
click at [489, 50] on link "Approvals Edit" at bounding box center [516, 43] width 107 height 23
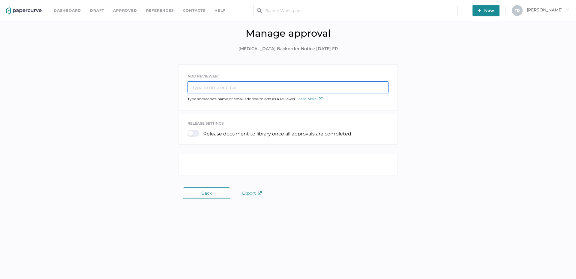
click at [243, 85] on input "text" at bounding box center [287, 87] width 201 height 12
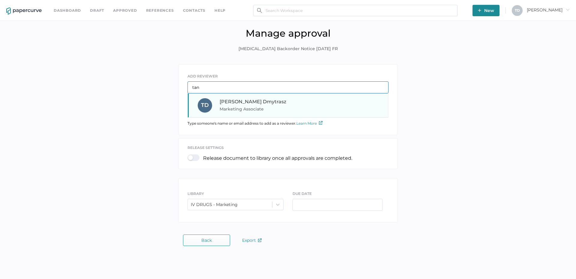
type input "tan"
click at [243, 101] on span "[PERSON_NAME]" at bounding box center [253, 102] width 67 height 6
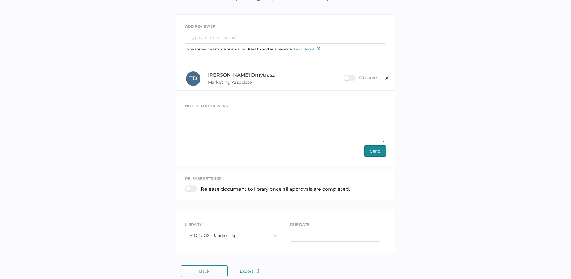
scroll to position [56, 0]
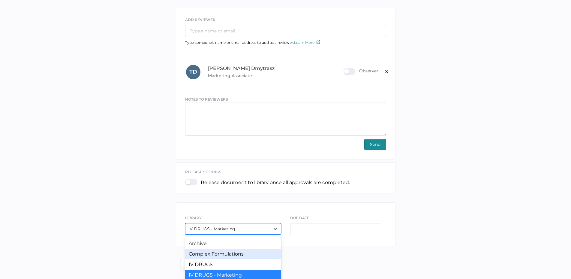
click at [218, 227] on div "option Complex Formulations focused, 2 of 6. 6 results available. Use Up and Do…" at bounding box center [233, 228] width 96 height 11
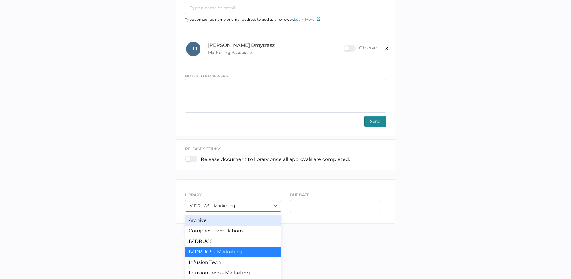
click at [213, 221] on div "Archive" at bounding box center [233, 220] width 96 height 10
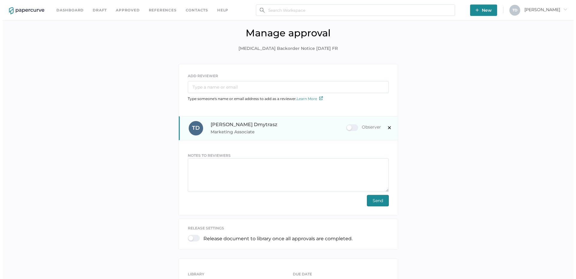
scroll to position [0, 0]
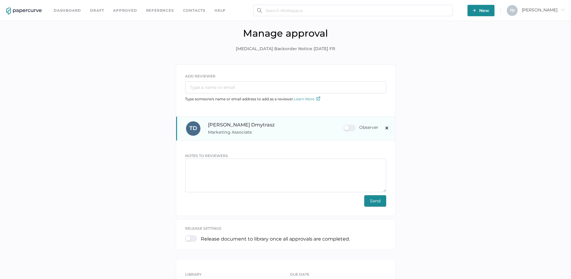
click at [346, 128] on div "Observer" at bounding box center [360, 127] width 35 height 7
click at [345, 125] on input "Observer" at bounding box center [345, 125] width 0 height 0
click at [372, 200] on span "Send" at bounding box center [375, 200] width 10 height 11
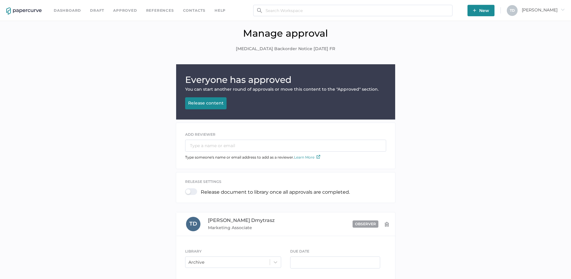
click at [212, 106] on button "Release content Releasing..." at bounding box center [205, 103] width 41 height 12
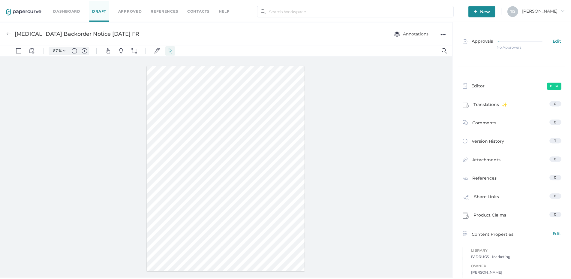
scroll to position [3, 0]
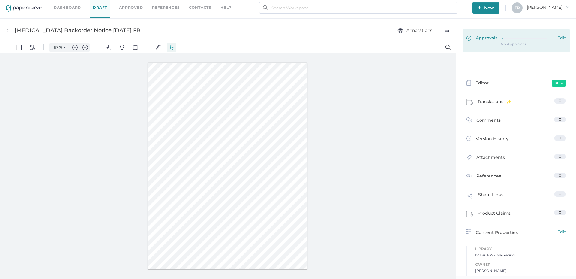
click at [496, 41] on div "Approvals Edit" at bounding box center [516, 38] width 100 height 7
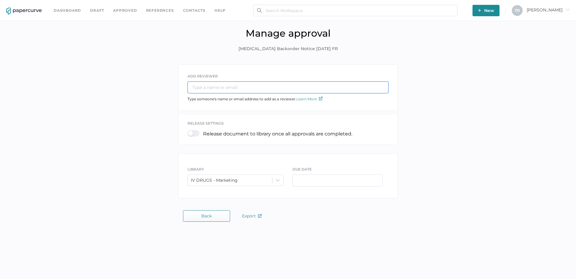
click at [258, 93] on input "text" at bounding box center [287, 87] width 201 height 12
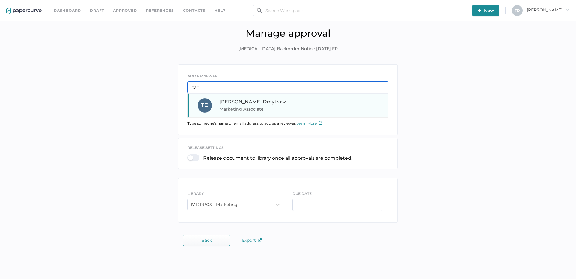
type input "tan"
click at [254, 107] on span "Marketing Associate" at bounding box center [260, 108] width 81 height 7
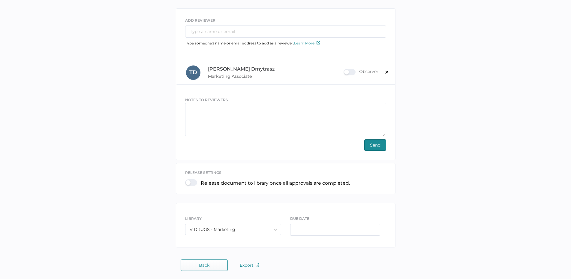
scroll to position [56, 0]
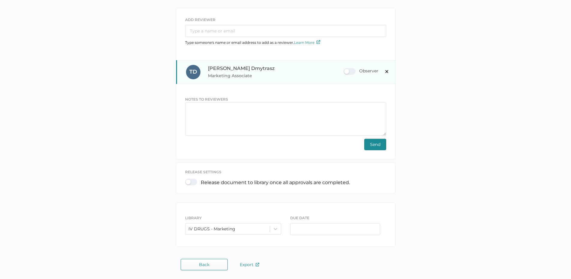
click at [345, 69] on div "Observer" at bounding box center [360, 71] width 35 height 7
click at [345, 69] on input "Observer" at bounding box center [345, 69] width 0 height 0
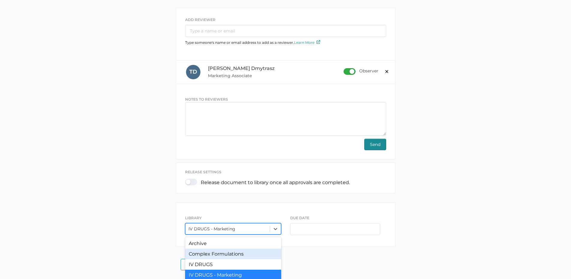
scroll to position [79, 0]
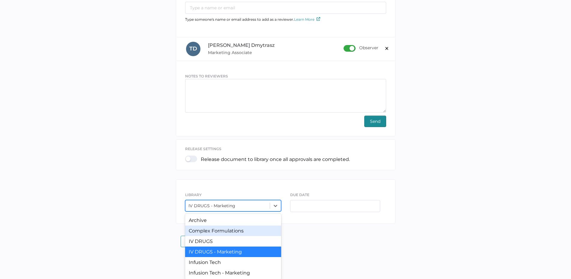
click at [223, 211] on div "option Complex Formulations focused, 2 of 6. 6 results available. Use Up and Do…" at bounding box center [233, 205] width 96 height 11
click at [205, 223] on div "Archive" at bounding box center [233, 220] width 96 height 10
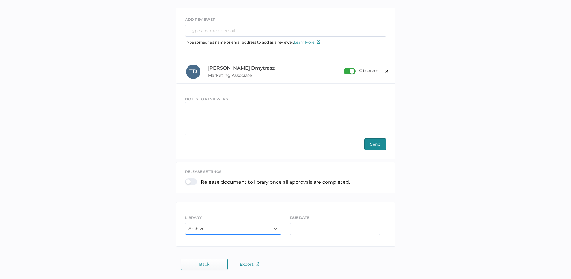
scroll to position [56, 0]
click at [95, 163] on div "ADD REVIEWER Type someone's name or email address to add as a reviewer. Learn M…" at bounding box center [285, 129] width 562 height 242
click at [368, 143] on button "Send" at bounding box center [375, 144] width 22 height 11
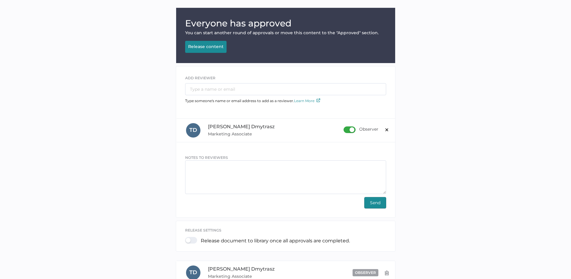
scroll to position [32, 0]
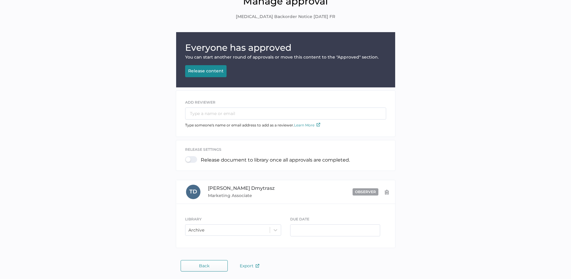
click at [206, 72] on div "Release content" at bounding box center [205, 70] width 35 height 5
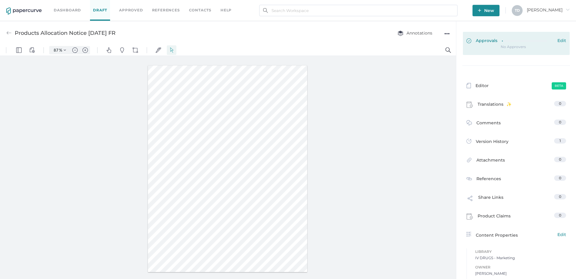
click at [490, 42] on span "Approvals" at bounding box center [481, 41] width 31 height 7
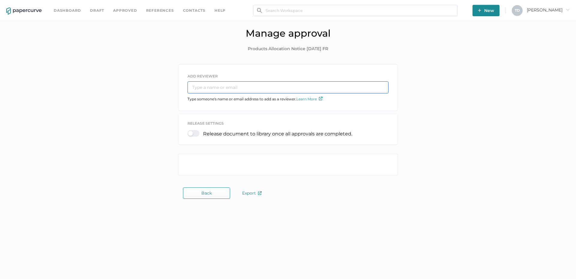
click at [268, 86] on input "text" at bounding box center [287, 87] width 201 height 12
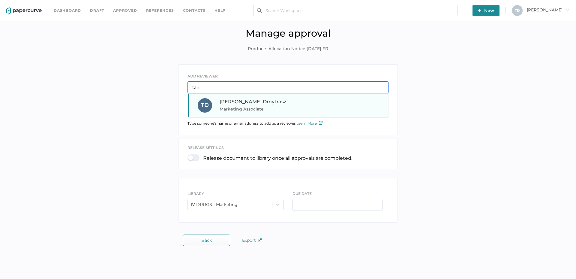
type input "tan"
click at [265, 96] on div "T D [PERSON_NAME] Marketing Associate" at bounding box center [288, 105] width 200 height 24
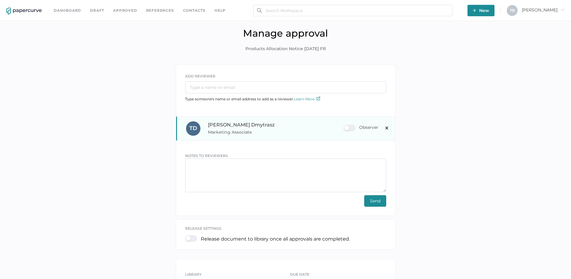
click at [355, 128] on div "Observer" at bounding box center [360, 127] width 35 height 7
click at [345, 125] on input "Observer" at bounding box center [345, 125] width 0 height 0
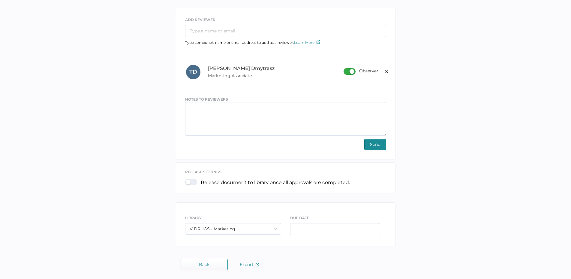
click at [220, 221] on div "LIBRARY IV DRUGS - Marketing" at bounding box center [233, 224] width 96 height 20
click at [222, 226] on div "IV DRUGS - Marketing" at bounding box center [233, 228] width 96 height 11
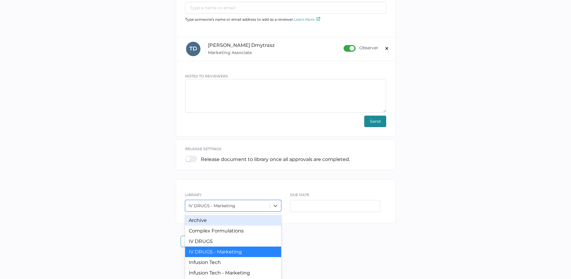
click at [214, 223] on div "Archive" at bounding box center [233, 220] width 96 height 10
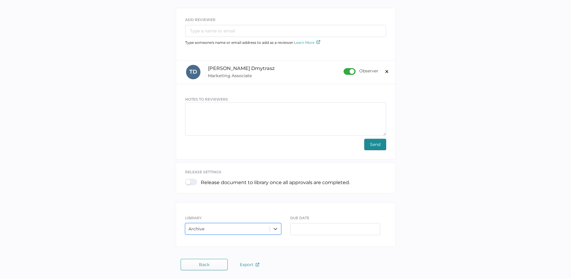
click at [373, 143] on span "Send" at bounding box center [375, 144] width 10 height 11
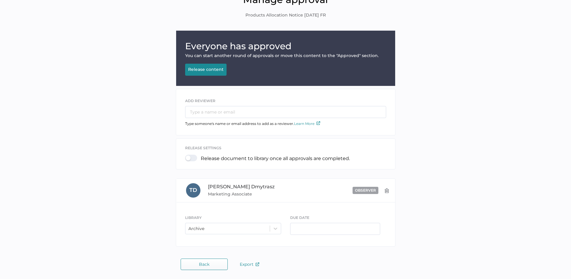
scroll to position [32, 0]
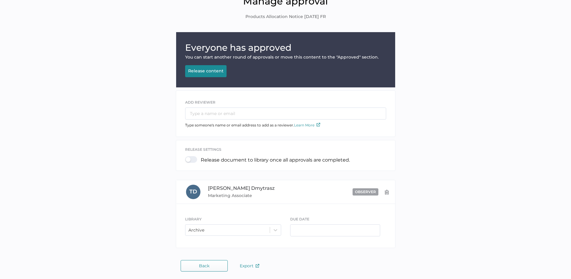
click at [208, 72] on div "Release content" at bounding box center [205, 70] width 35 height 5
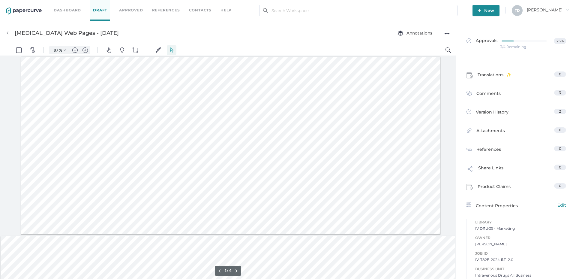
scroll to position [0, 9]
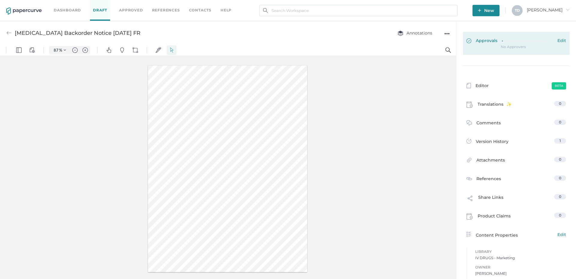
click at [491, 46] on link "Approvals Edit" at bounding box center [516, 43] width 107 height 23
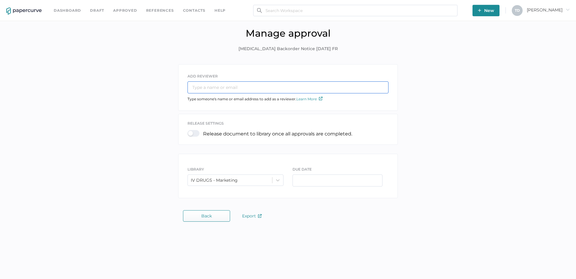
click at [231, 87] on input "text" at bounding box center [287, 87] width 201 height 12
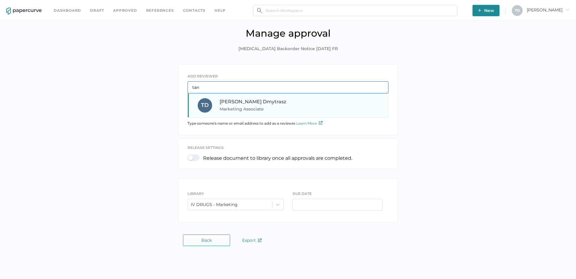
type input "tan"
click at [243, 99] on span "[PERSON_NAME]" at bounding box center [253, 102] width 67 height 6
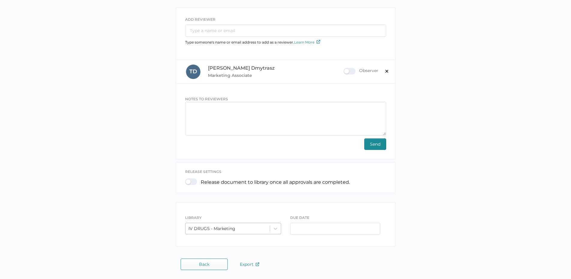
click at [211, 226] on div "IV DRUGS - Marketing" at bounding box center [233, 228] width 96 height 11
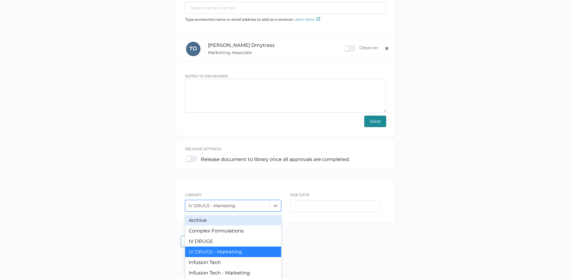
click at [207, 218] on div "Archive" at bounding box center [233, 220] width 96 height 10
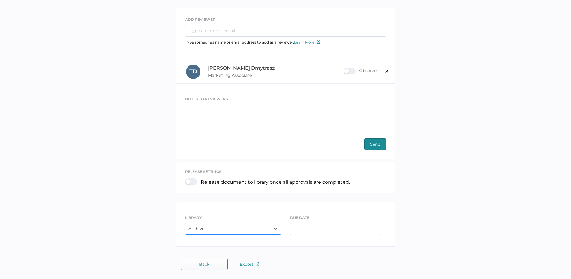
scroll to position [56, 0]
click at [138, 180] on div "ADD REVIEWER Type someone's name or email address to add as a reviewer. Learn M…" at bounding box center [285, 129] width 562 height 242
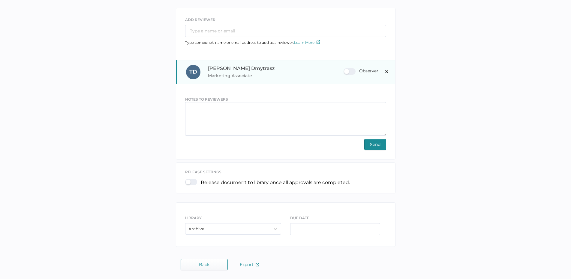
click at [352, 71] on div "Observer" at bounding box center [360, 71] width 35 height 7
click at [345, 69] on input "Observer" at bounding box center [345, 69] width 0 height 0
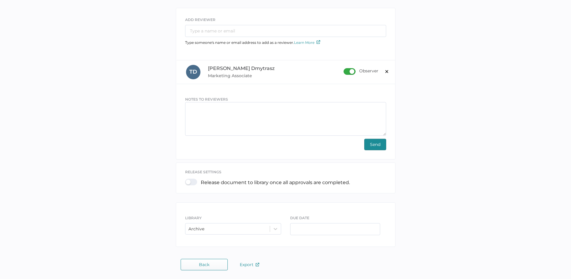
click at [378, 145] on span "Send" at bounding box center [375, 144] width 10 height 11
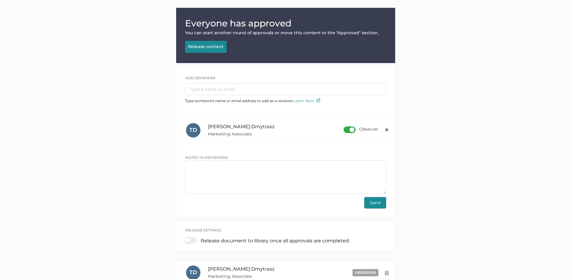
scroll to position [32, 0]
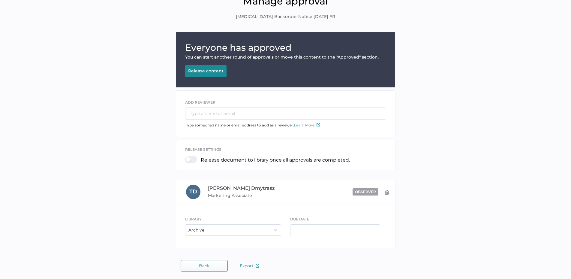
click at [208, 67] on button "Release content Releasing..." at bounding box center [205, 71] width 41 height 12
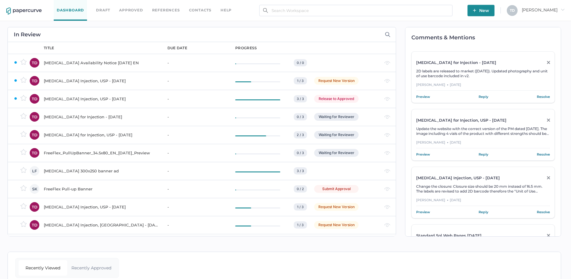
scroll to position [30, 0]
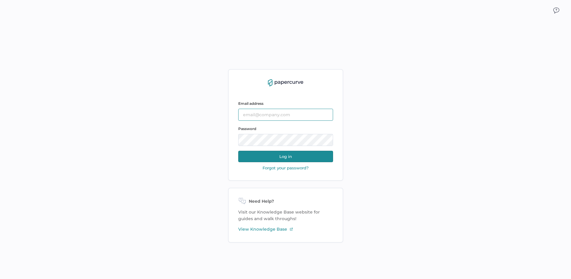
type input "tania.dmytrasz@fresenius-kabi.com"
click at [299, 157] on button "Log in" at bounding box center [285, 156] width 95 height 11
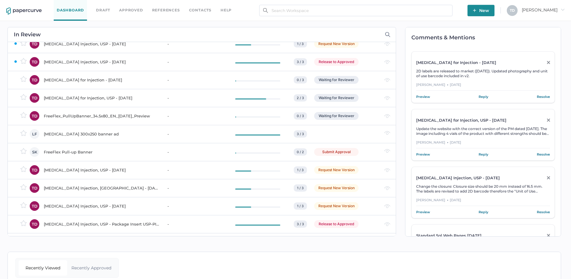
scroll to position [30, 0]
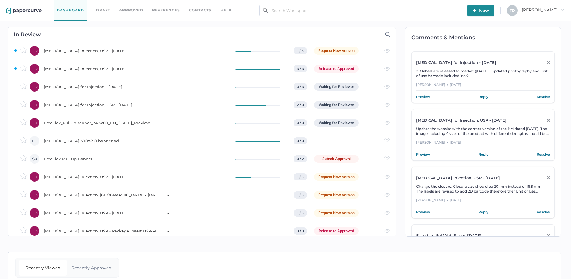
click at [132, 11] on link "Approved" at bounding box center [131, 10] width 24 height 7
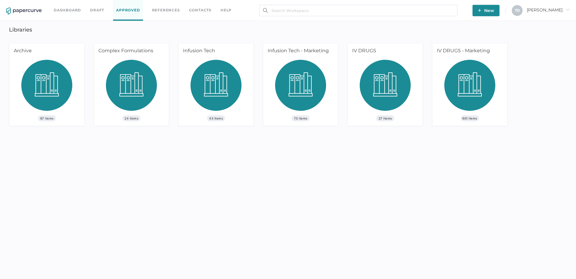
click at [144, 74] on img at bounding box center [131, 87] width 51 height 55
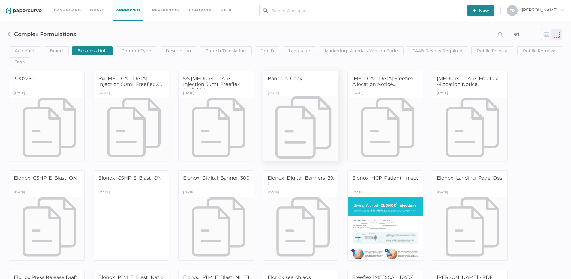
scroll to position [30, 0]
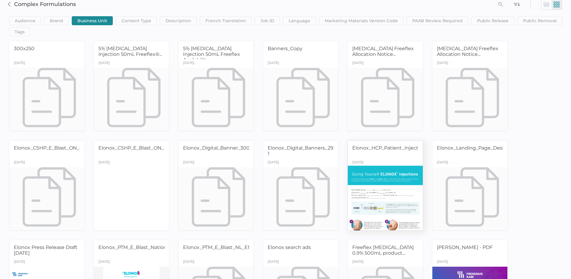
click at [379, 176] on div at bounding box center [385, 198] width 79 height 66
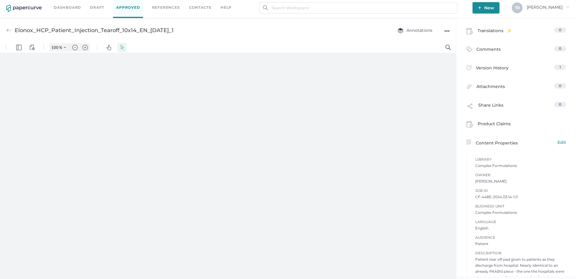
scroll to position [87, 0]
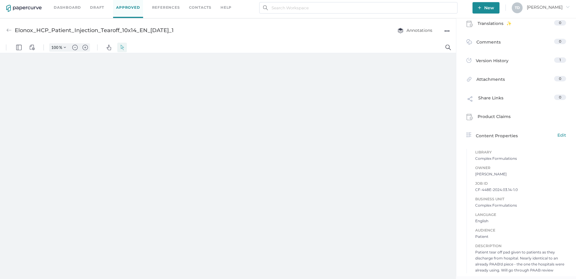
type input "87"
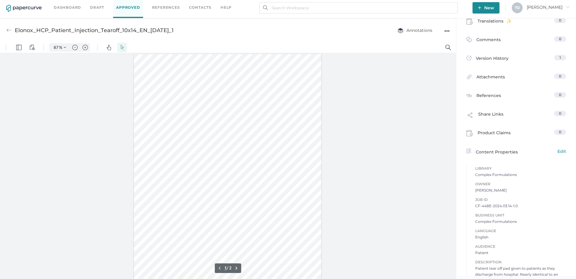
scroll to position [106, 0]
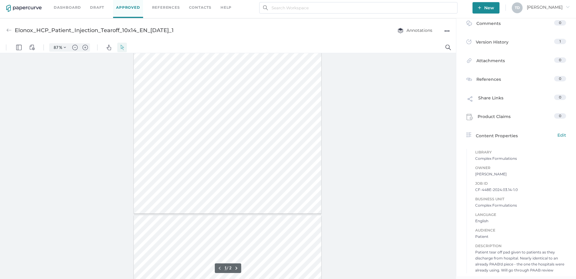
type input "2"
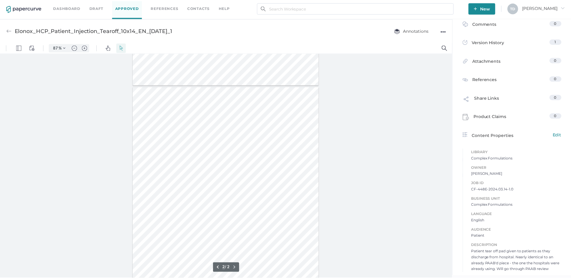
scroll to position [183, 0]
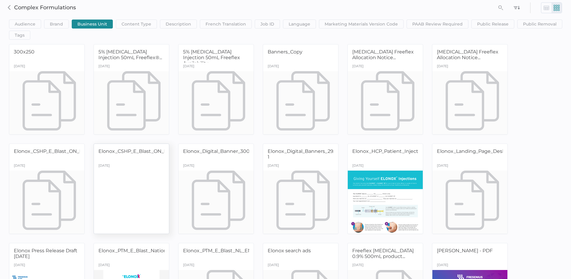
scroll to position [95, 0]
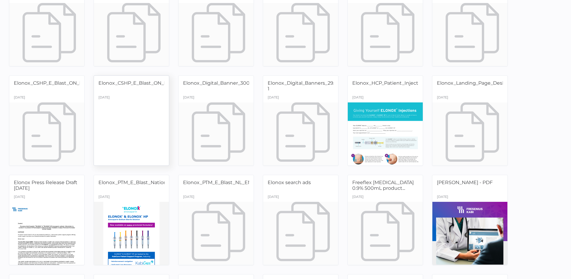
click at [136, 135] on div at bounding box center [131, 133] width 79 height 66
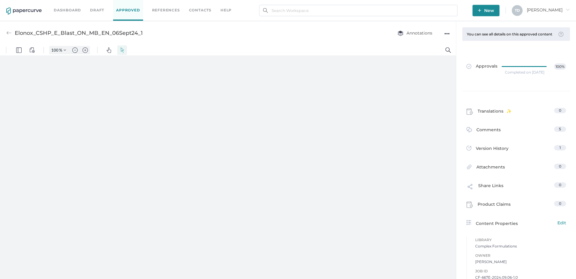
type input "87"
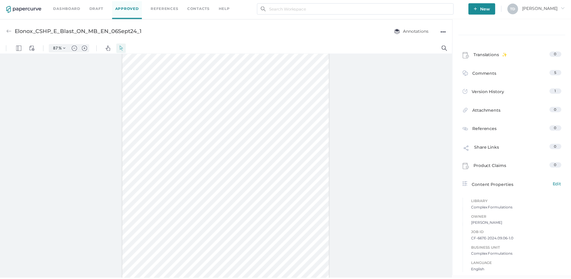
scroll to position [328, 0]
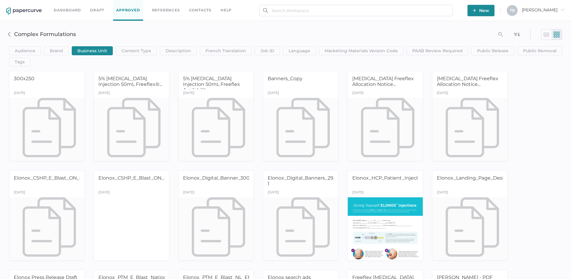
click at [10, 35] on img at bounding box center [9, 34] width 5 height 5
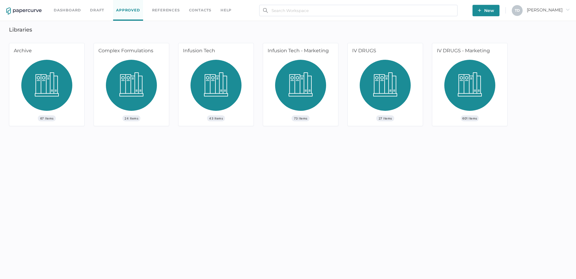
click at [392, 76] on img at bounding box center [385, 87] width 51 height 55
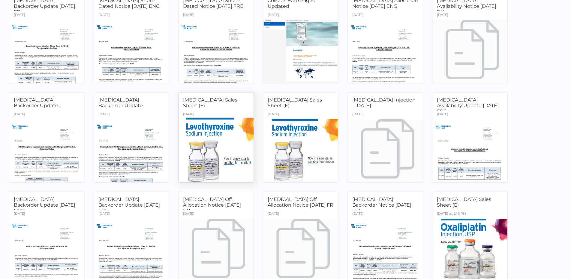
scroll to position [180, 0]
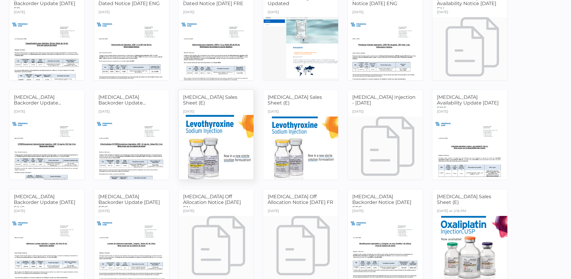
click at [233, 147] on div at bounding box center [216, 148] width 79 height 66
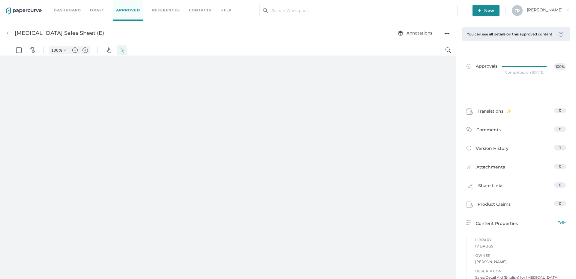
type input "87"
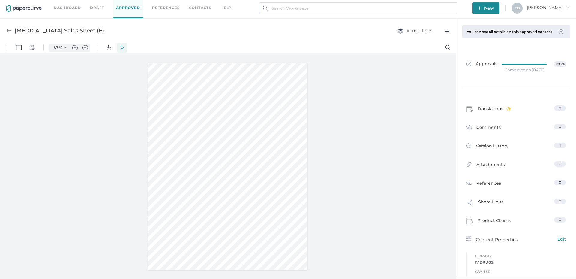
scroll to position [3, 0]
click at [291, 260] on div at bounding box center [228, 166] width 160 height 206
drag, startPoint x: 297, startPoint y: 260, endPoint x: 272, endPoint y: 259, distance: 24.9
click at [272, 259] on div at bounding box center [228, 166] width 160 height 206
click at [257, 262] on div at bounding box center [228, 166] width 160 height 206
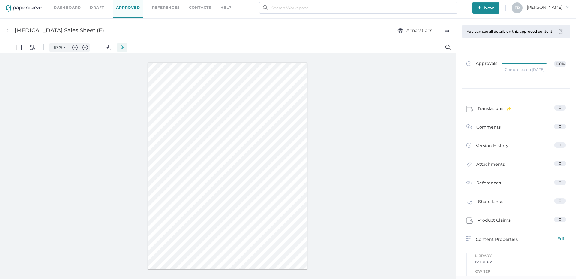
drag, startPoint x: 276, startPoint y: 259, endPoint x: 309, endPoint y: 262, distance: 32.8
click at [309, 262] on div at bounding box center [228, 166] width 456 height 226
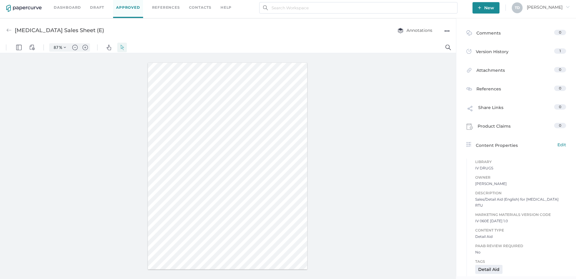
click at [506, 222] on div "Description Sales/Detail Aid (English) for Levothyroxine RTU Marketing Material…" at bounding box center [516, 219] width 100 height 71
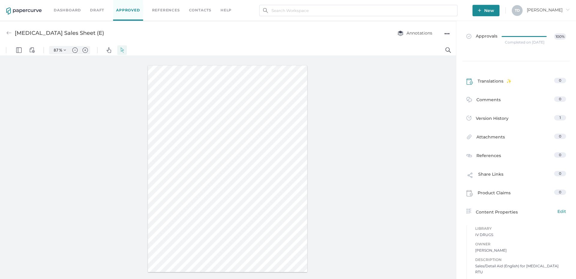
scroll to position [0, 0]
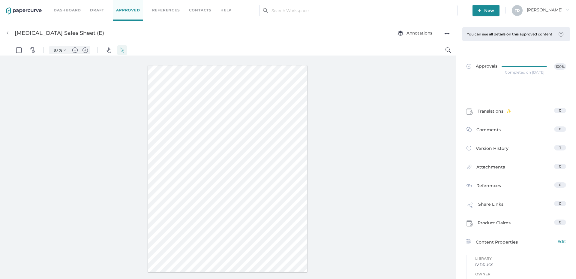
click at [447, 34] on div "●●●" at bounding box center [446, 33] width 5 height 8
click at [393, 94] on div at bounding box center [228, 169] width 456 height 226
click at [500, 153] on span "Version History" at bounding box center [492, 149] width 33 height 8
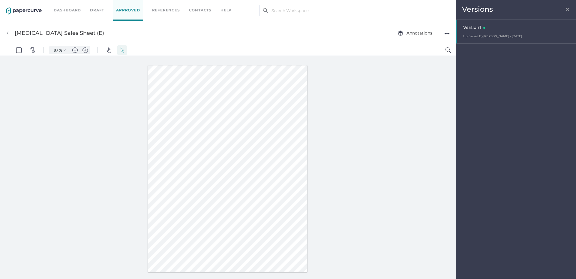
click at [566, 9] on span "×" at bounding box center [567, 8] width 5 height 5
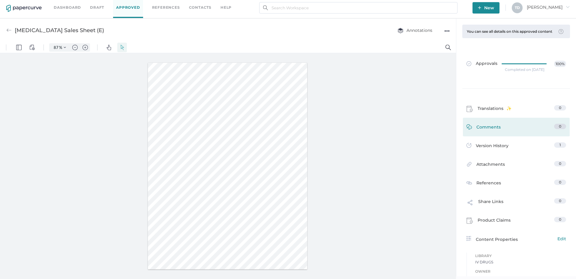
click at [492, 132] on span "Comments" at bounding box center [488, 128] width 24 height 9
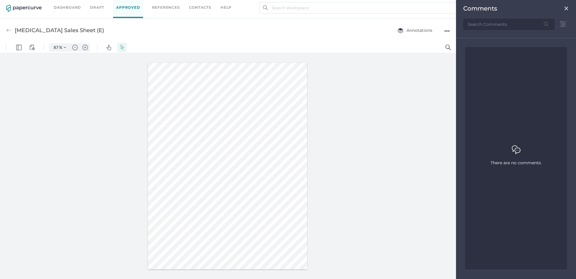
scroll to position [94, 0]
click at [483, 24] on input "text" at bounding box center [508, 24] width 91 height 11
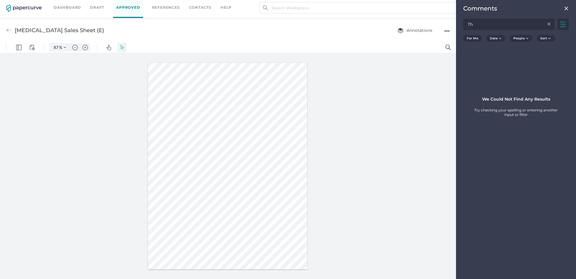
type input "T"
click at [565, 8] on img at bounding box center [566, 8] width 5 height 5
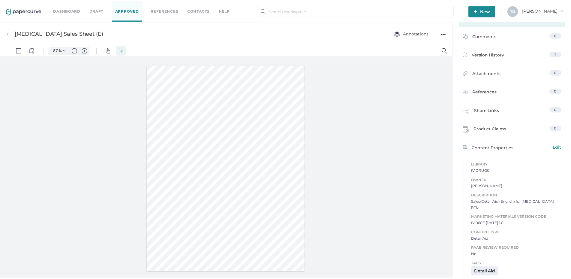
scroll to position [0, 0]
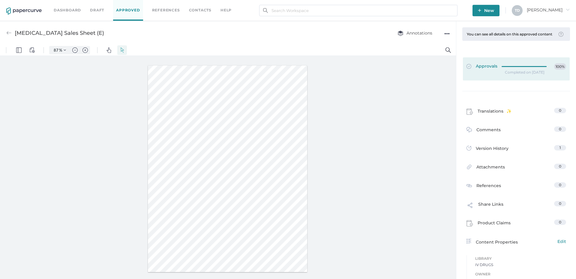
click at [509, 68] on div at bounding box center [526, 65] width 49 height 4
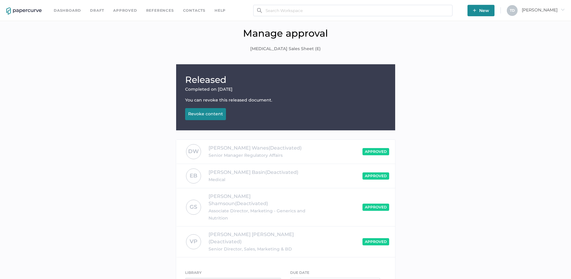
click at [209, 111] on div "Revoke content" at bounding box center [205, 113] width 35 height 5
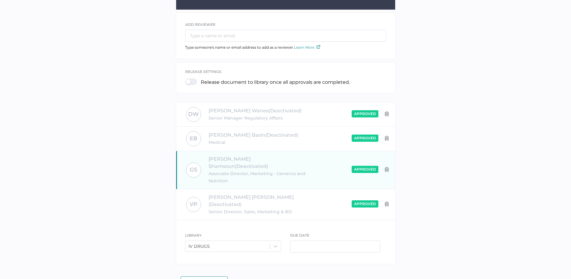
scroll to position [123, 0]
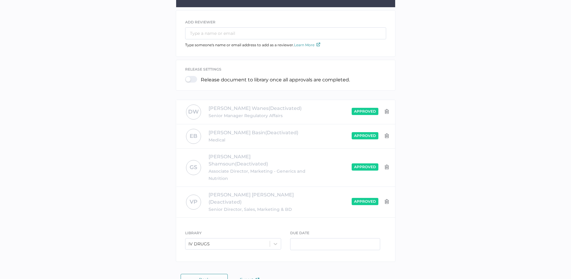
click at [200, 277] on span "Back" at bounding box center [204, 279] width 10 height 5
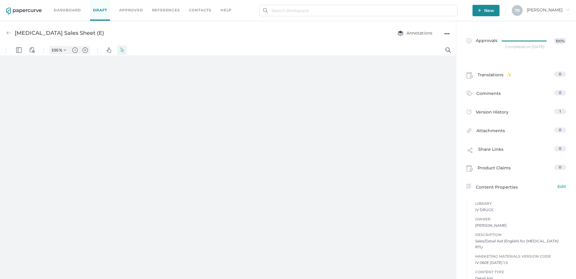
click at [447, 34] on div "●●●" at bounding box center [446, 33] width 5 height 8
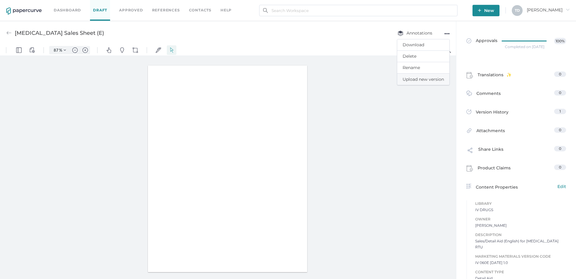
type input "87"
click at [405, 78] on span "Upload new version" at bounding box center [423, 78] width 41 height 11
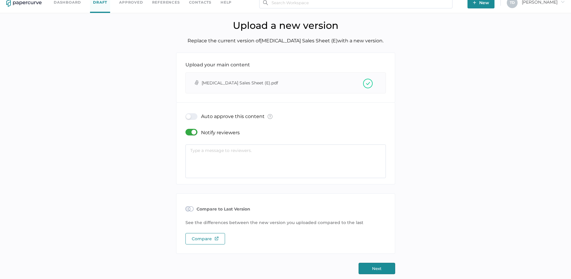
scroll to position [12, 0]
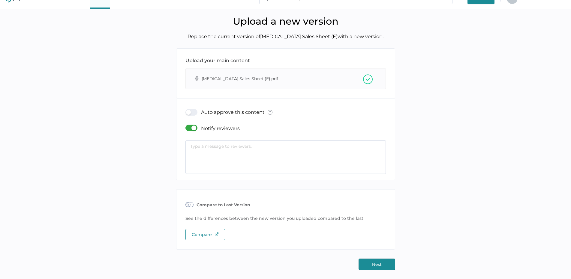
click at [378, 267] on button "Next" at bounding box center [376, 263] width 37 height 11
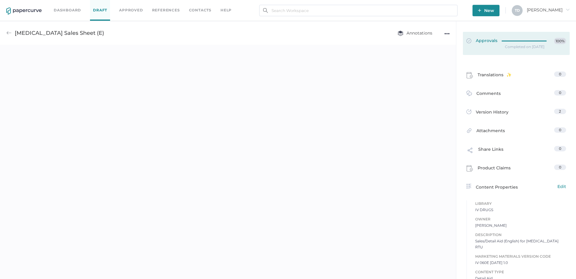
click at [485, 45] on link "Approvals 100%" at bounding box center [516, 43] width 107 height 23
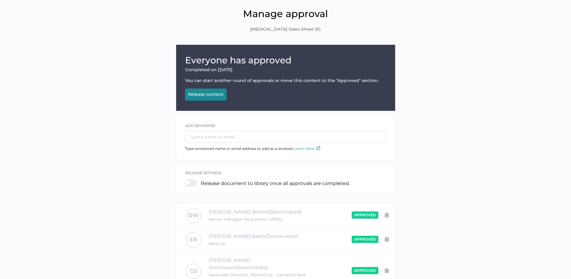
scroll to position [30, 0]
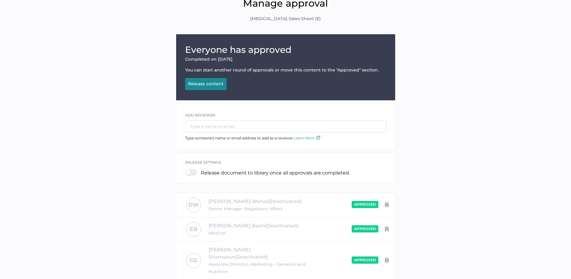
click at [217, 83] on div "Release content" at bounding box center [205, 83] width 35 height 5
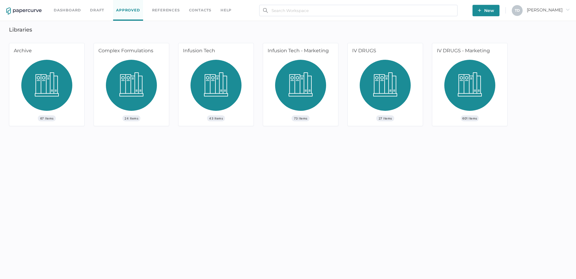
click at [370, 85] on img at bounding box center [385, 87] width 51 height 55
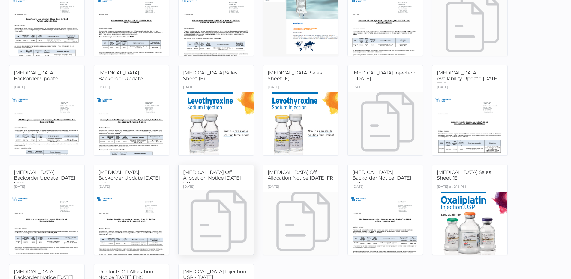
scroll to position [210, 0]
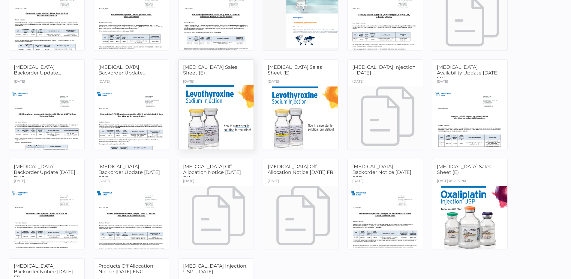
click at [217, 112] on div at bounding box center [216, 118] width 79 height 66
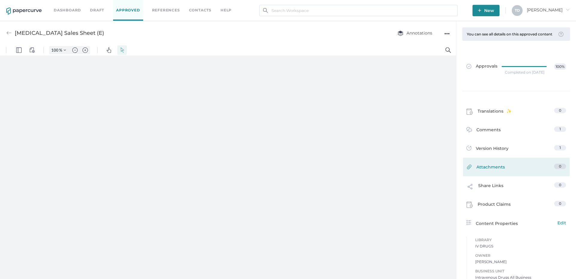
scroll to position [3, 0]
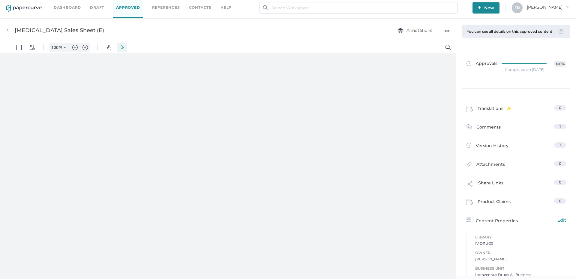
type input "87"
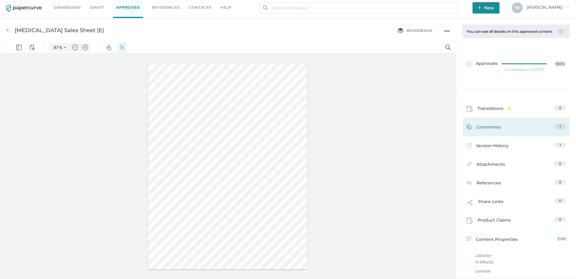
click at [506, 129] on link "Comments 1" at bounding box center [516, 128] width 100 height 9
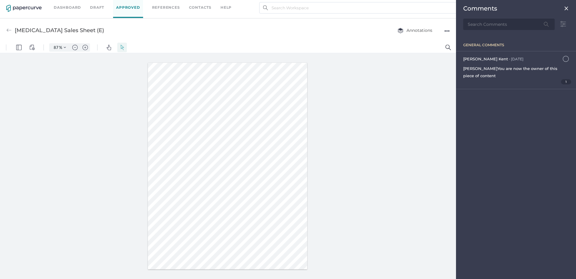
click at [487, 25] on input "text" at bounding box center [508, 24] width 91 height 11
click at [565, 9] on img at bounding box center [566, 8] width 5 height 5
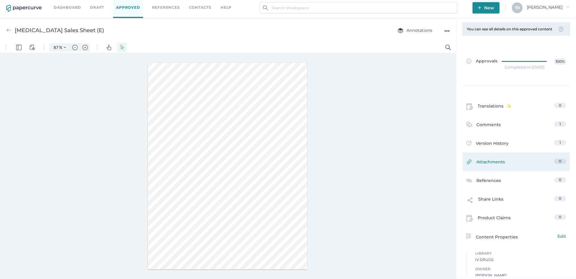
scroll to position [0, 0]
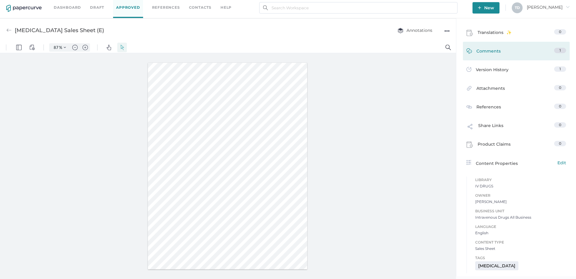
click at [485, 58] on div "Comments 1" at bounding box center [516, 51] width 107 height 19
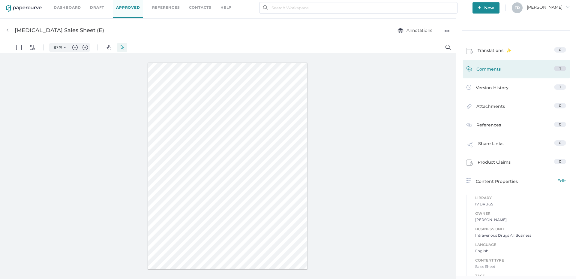
scroll to position [49, 0]
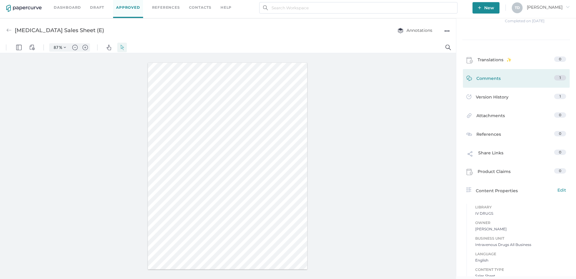
click at [486, 82] on span "Comments" at bounding box center [488, 79] width 24 height 9
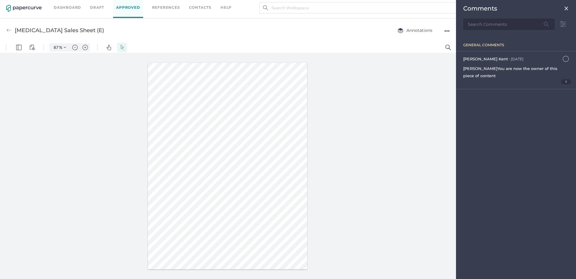
scroll to position [79, 0]
click at [401, 135] on div at bounding box center [228, 166] width 456 height 226
click at [565, 5] on div "Comments" at bounding box center [516, 8] width 106 height 7
click at [566, 10] on img at bounding box center [566, 8] width 5 height 5
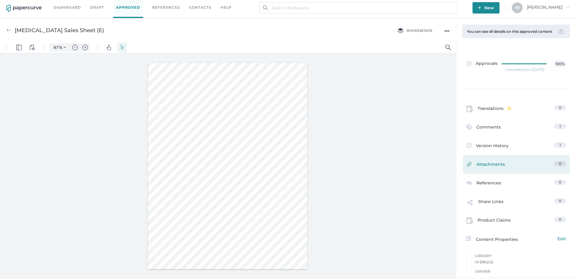
scroll to position [0, 0]
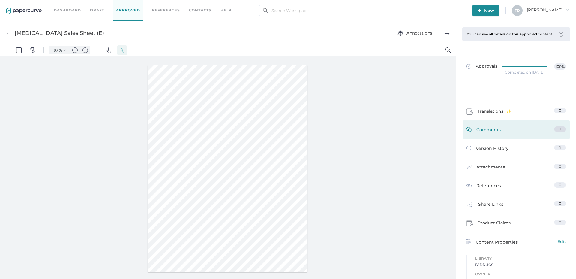
click at [467, 134] on img at bounding box center [468, 130] width 5 height 7
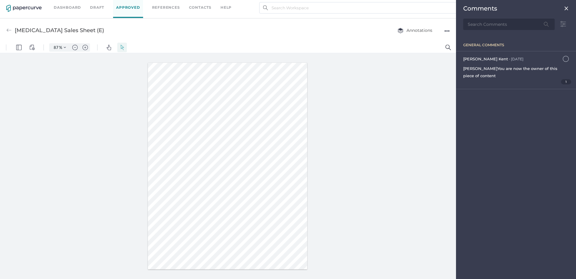
click at [568, 7] on img at bounding box center [566, 8] width 5 height 5
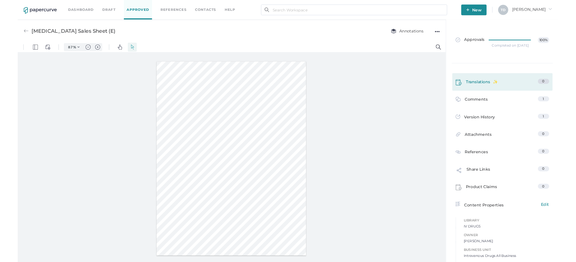
scroll to position [0, 0]
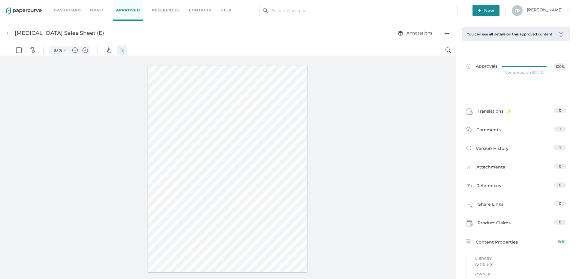
click at [448, 33] on div "●●●" at bounding box center [446, 33] width 5 height 8
click at [438, 44] on span "Download" at bounding box center [428, 44] width 31 height 11
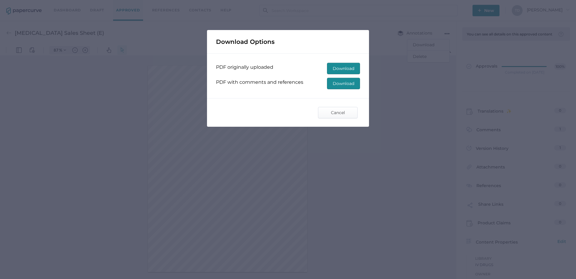
click at [339, 84] on span "Download" at bounding box center [344, 83] width 22 height 11
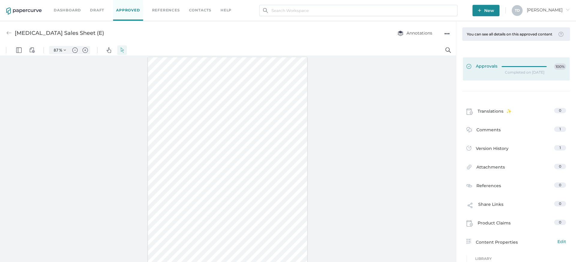
click at [490, 70] on span "Approvals" at bounding box center [481, 66] width 31 height 7
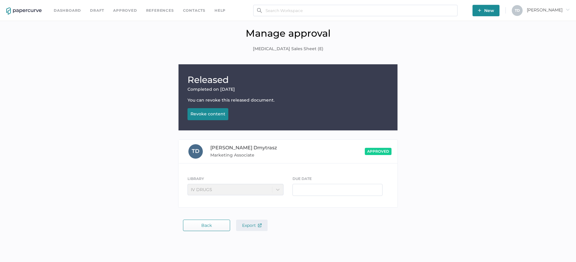
click at [246, 222] on span "Export" at bounding box center [251, 224] width 19 height 5
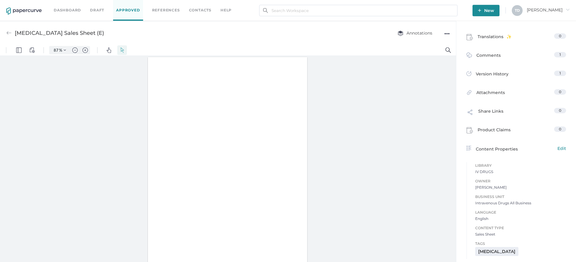
type input "87"
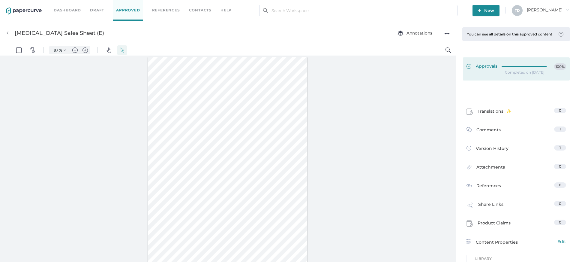
click at [503, 68] on div at bounding box center [526, 65] width 49 height 4
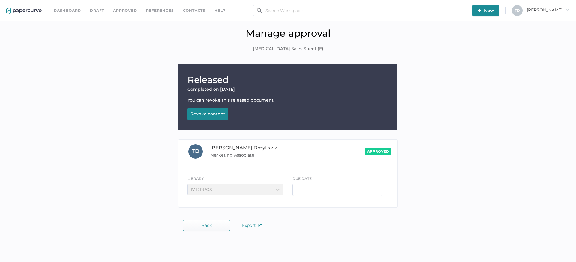
click at [127, 11] on link "Approved" at bounding box center [125, 10] width 24 height 7
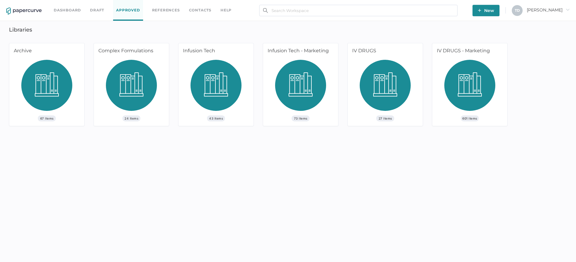
click at [374, 26] on div "Dashboard Draft Approved References Contacts help New T D [PERSON_NAME] arrow_r…" at bounding box center [288, 131] width 576 height 262
click at [377, 83] on img at bounding box center [385, 87] width 51 height 55
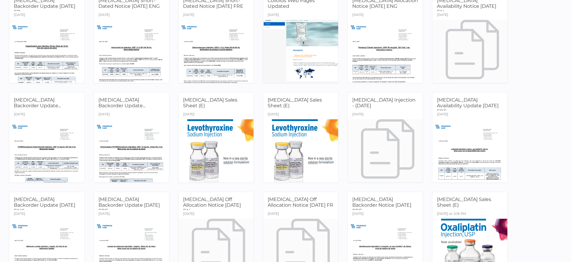
scroll to position [180, 0]
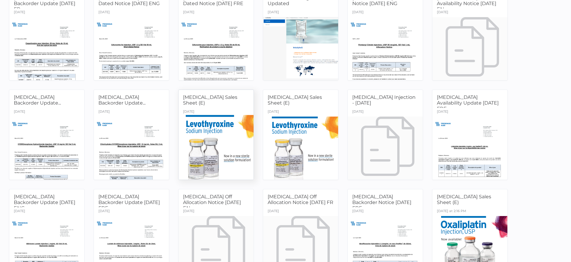
click at [234, 144] on div at bounding box center [216, 148] width 79 height 66
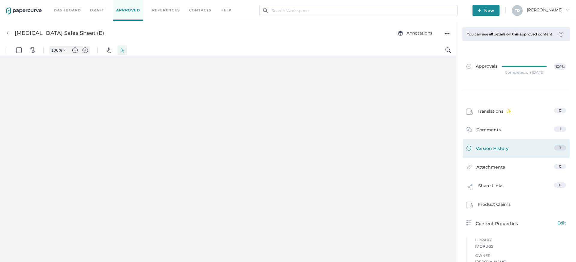
click at [485, 151] on span "Version History" at bounding box center [492, 149] width 33 height 8
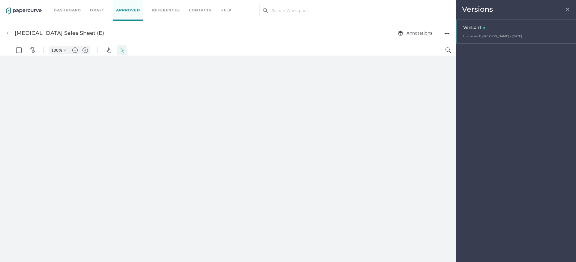
click at [568, 6] on span "×" at bounding box center [567, 8] width 5 height 5
click at [568, 9] on span "×" at bounding box center [567, 8] width 5 height 5
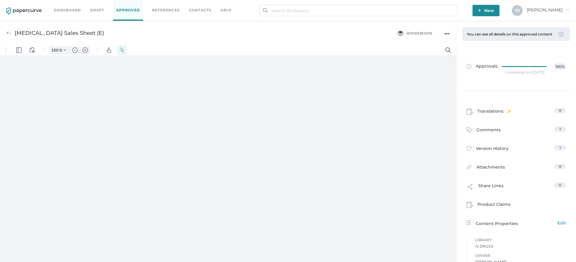
type input "87"
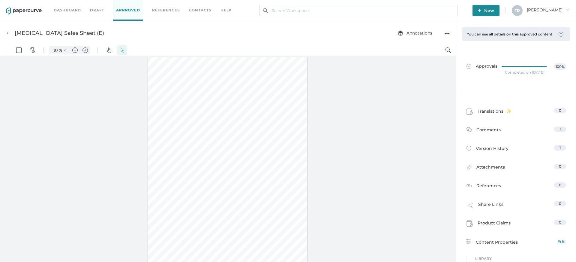
click at [450, 34] on div "Levothyroxine Sales Sheet (E) Annotations ●●●" at bounding box center [228, 33] width 456 height 24
click at [446, 33] on div "●●●" at bounding box center [446, 33] width 5 height 8
click at [351, 154] on div at bounding box center [228, 160] width 456 height 208
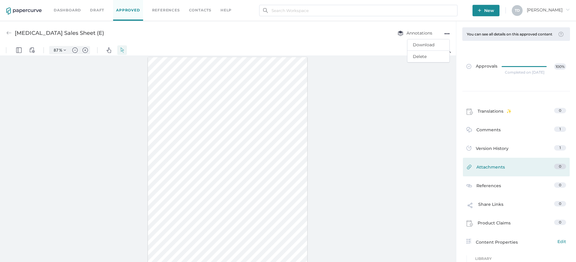
click at [480, 173] on span "Attachments" at bounding box center [490, 167] width 28 height 9
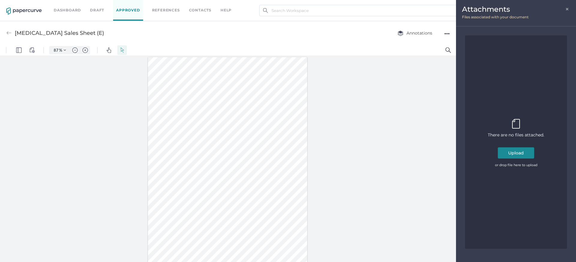
click at [518, 154] on button "Upload" at bounding box center [516, 152] width 37 height 11
click at [569, 10] on span "×" at bounding box center [567, 8] width 5 height 5
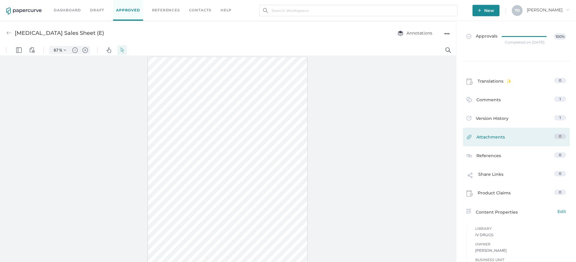
click at [500, 137] on div "You can see all details on this approved content Admins and the Content Owner c…" at bounding box center [516, 160] width 120 height 327
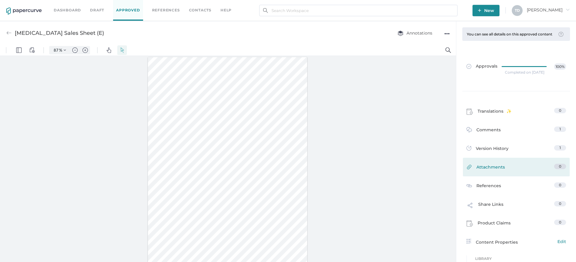
click at [491, 172] on span "Attachments" at bounding box center [490, 167] width 28 height 9
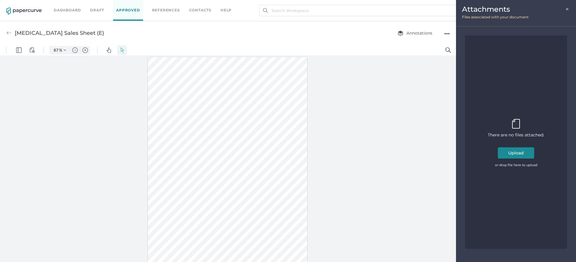
click at [521, 151] on button "Upload" at bounding box center [516, 152] width 37 height 11
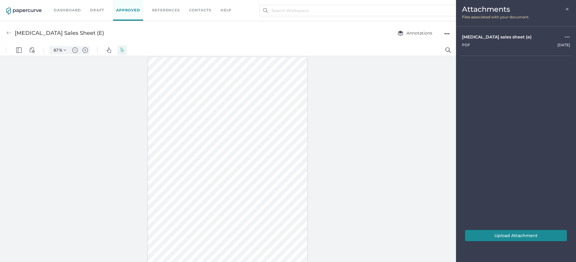
click at [516, 232] on button "Upload Attachment" at bounding box center [516, 234] width 102 height 11
click at [565, 9] on span "×" at bounding box center [567, 8] width 5 height 5
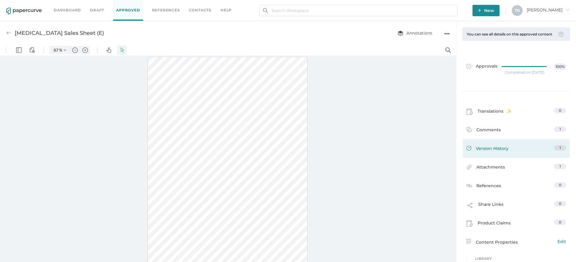
click at [508, 146] on div "Version History 1" at bounding box center [516, 148] width 107 height 19
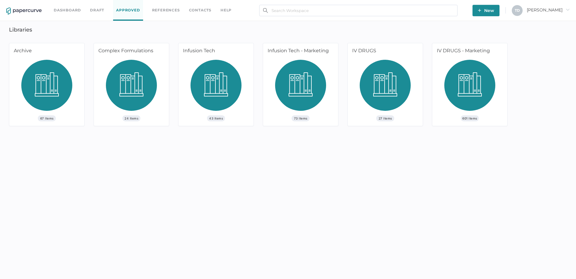
click at [471, 83] on img at bounding box center [469, 87] width 51 height 55
